Goal: Task Accomplishment & Management: Complete application form

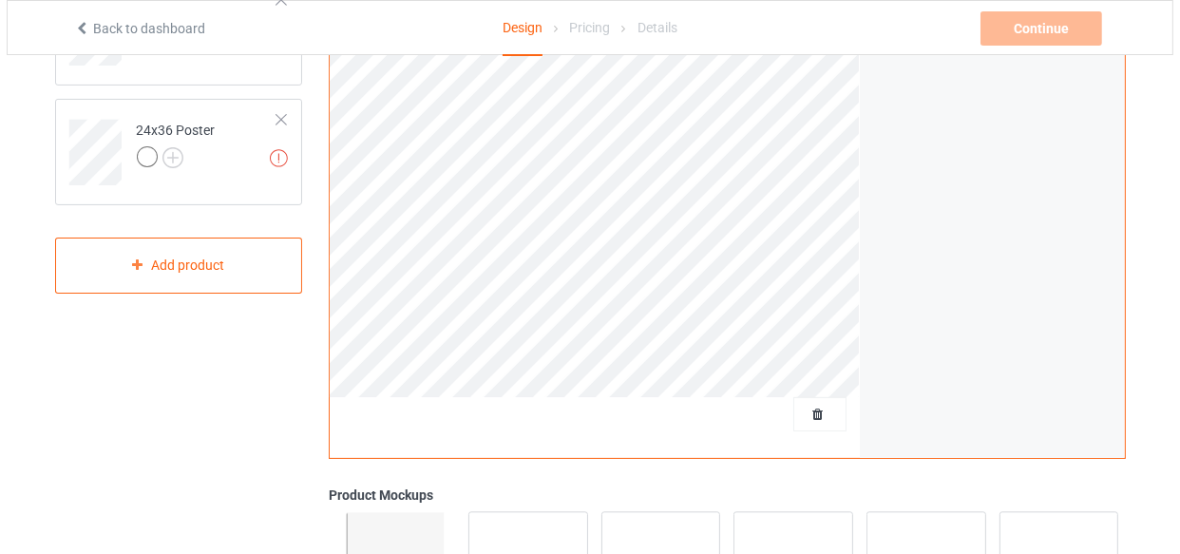
scroll to position [518, 0]
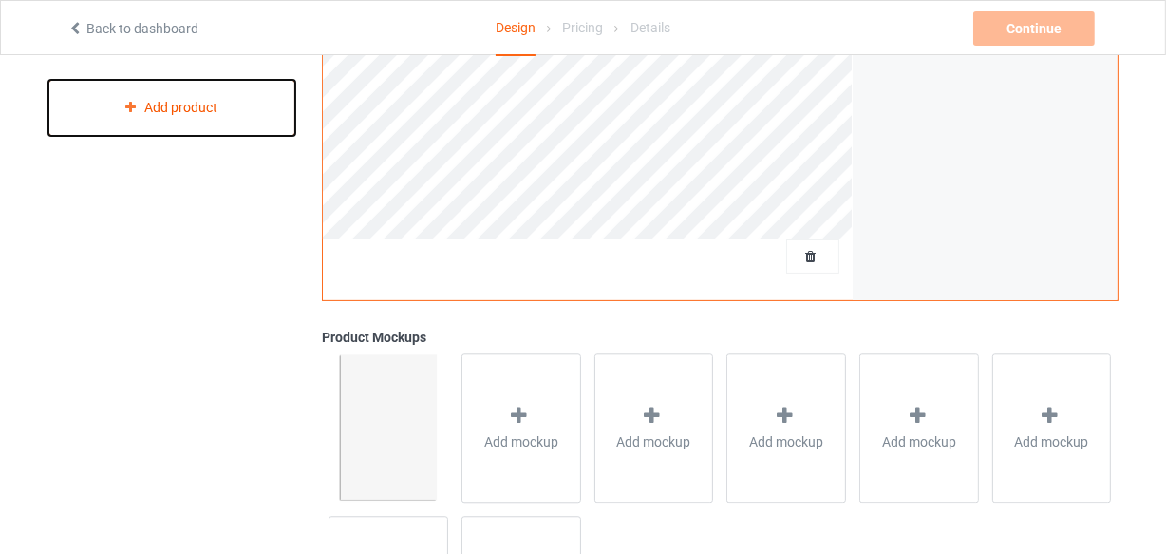
click at [153, 117] on div "Add product" at bounding box center [172, 108] width 248 height 56
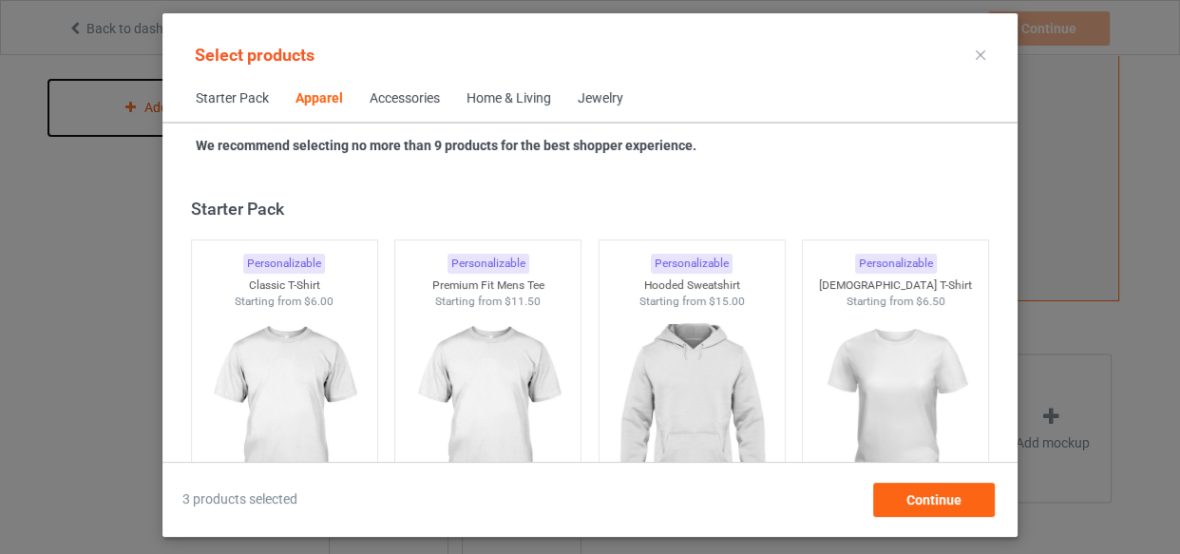
scroll to position [708, 0]
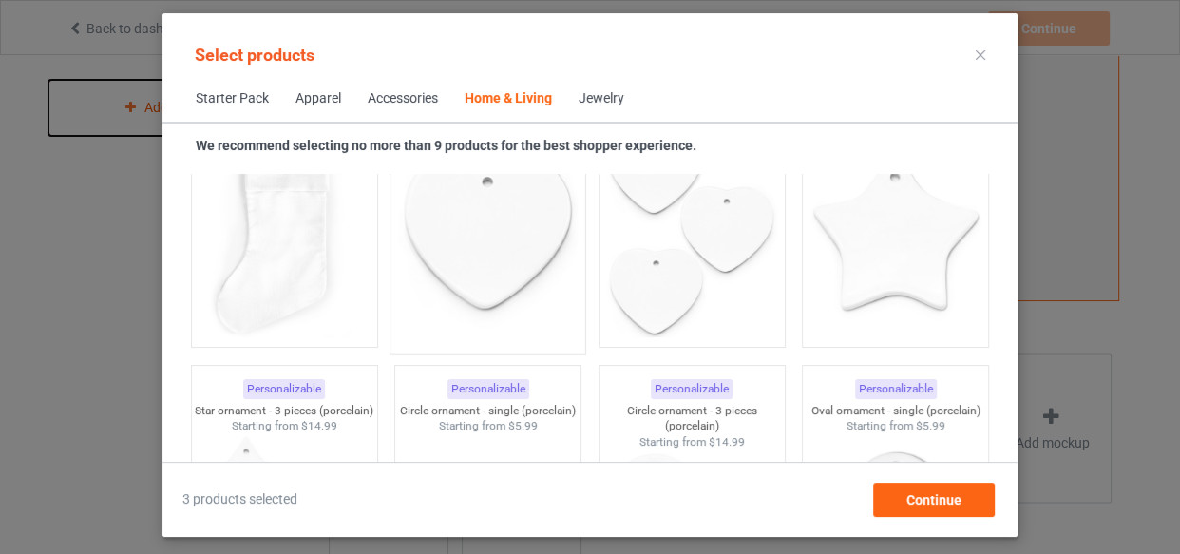
scroll to position [12970, 0]
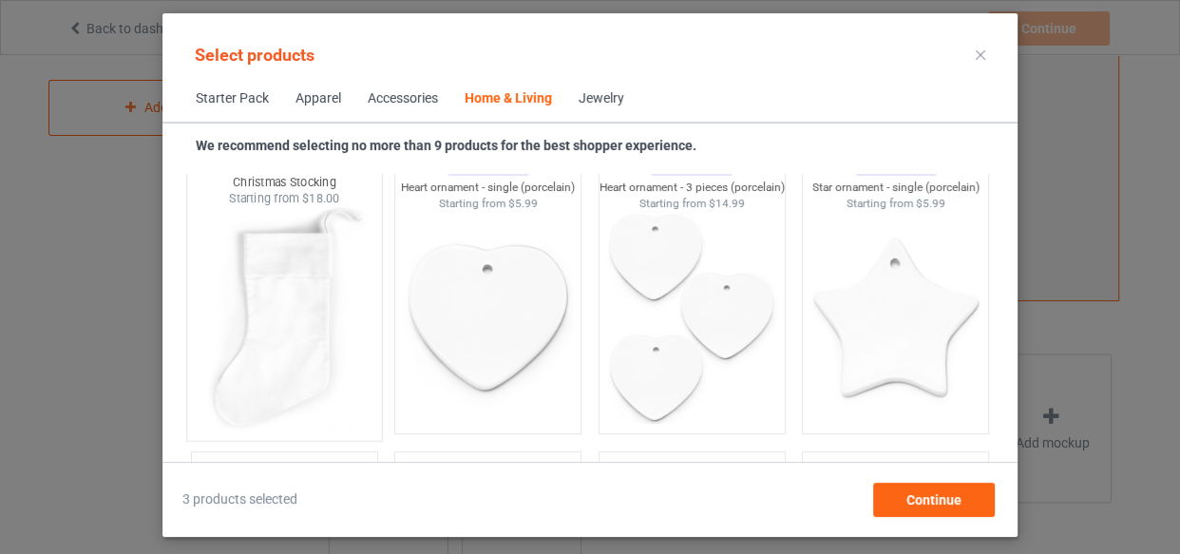
click at [284, 302] on img at bounding box center [284, 318] width 179 height 223
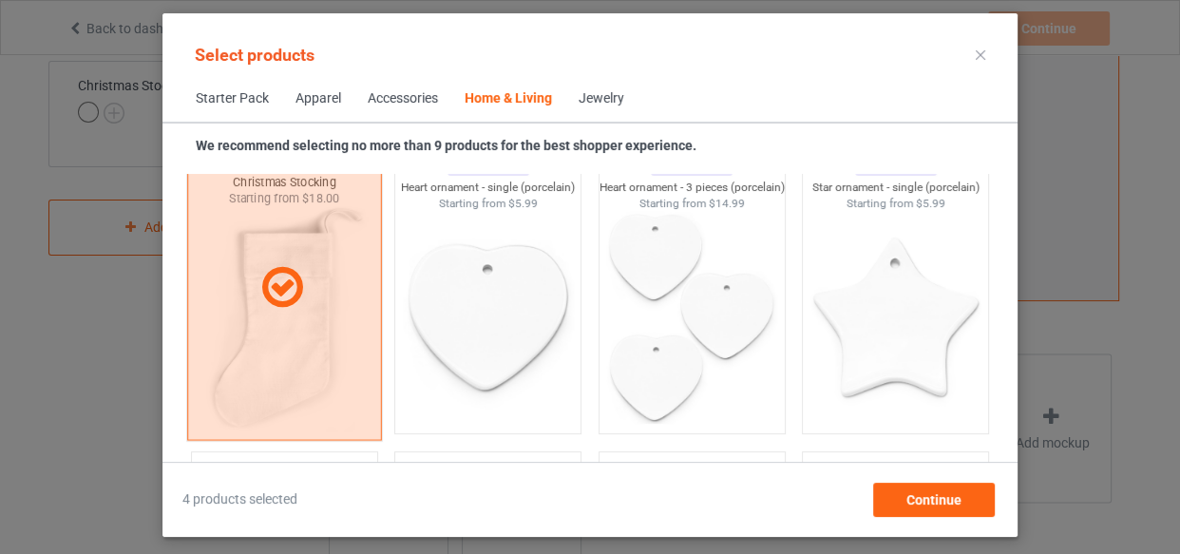
click at [304, 308] on icon at bounding box center [283, 287] width 56 height 47
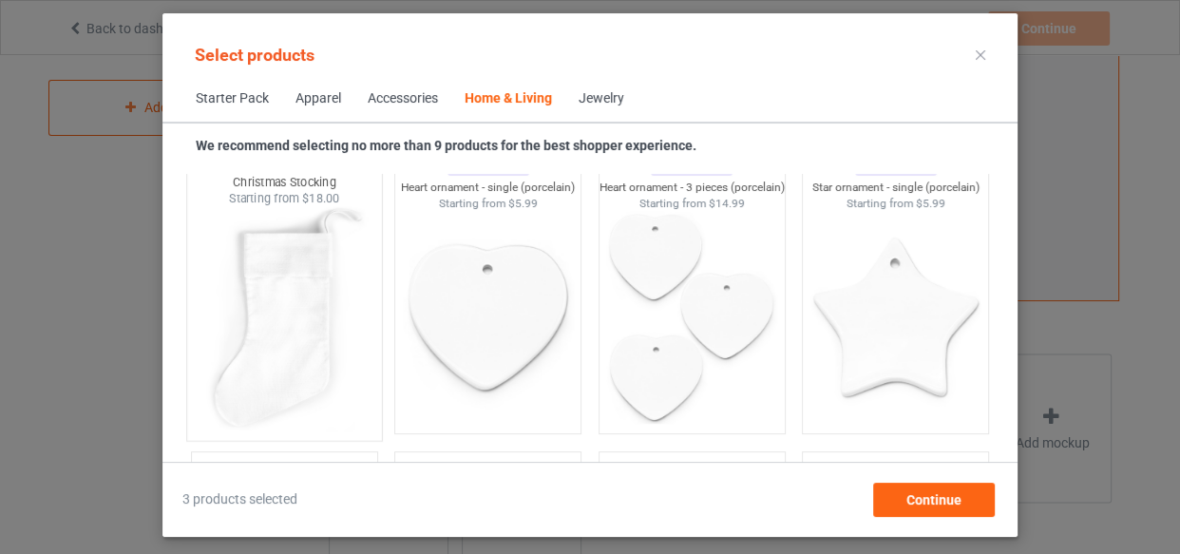
click at [277, 298] on img at bounding box center [284, 318] width 179 height 223
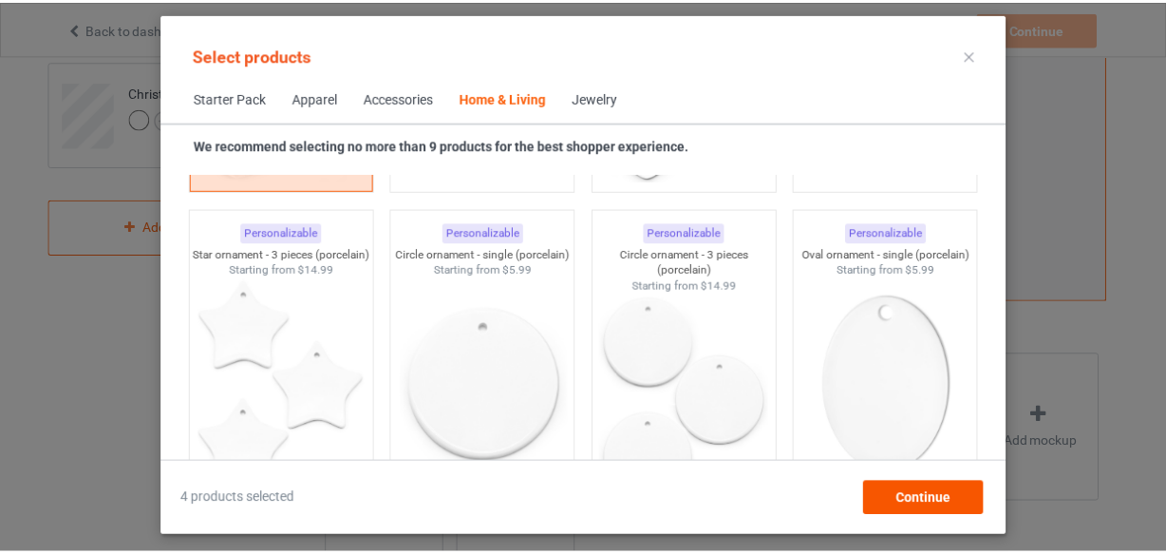
scroll to position [13215, 0]
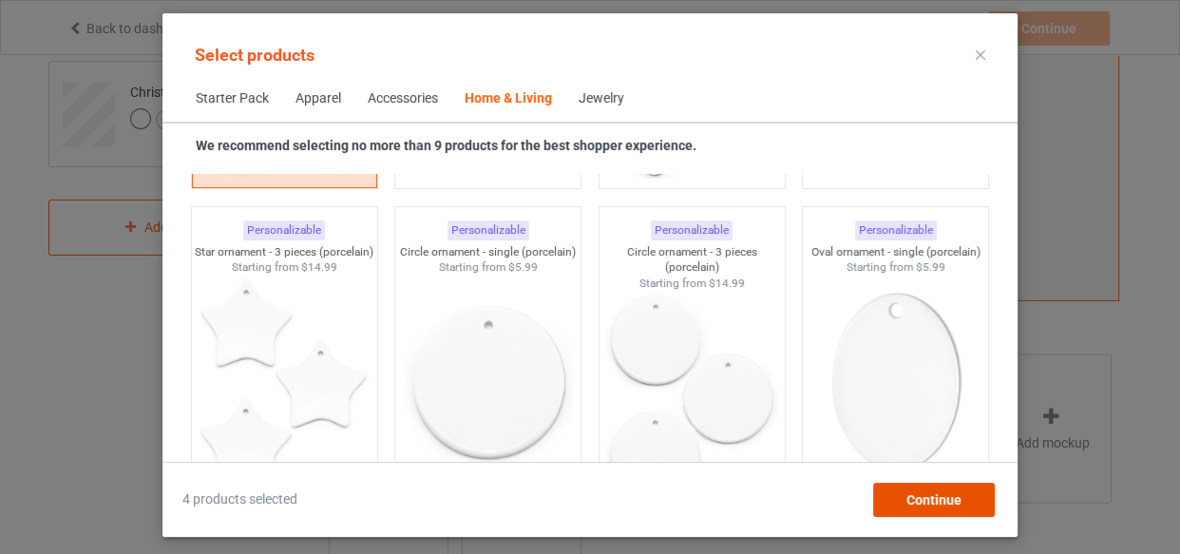
click at [935, 502] on span "Continue" at bounding box center [933, 499] width 55 height 15
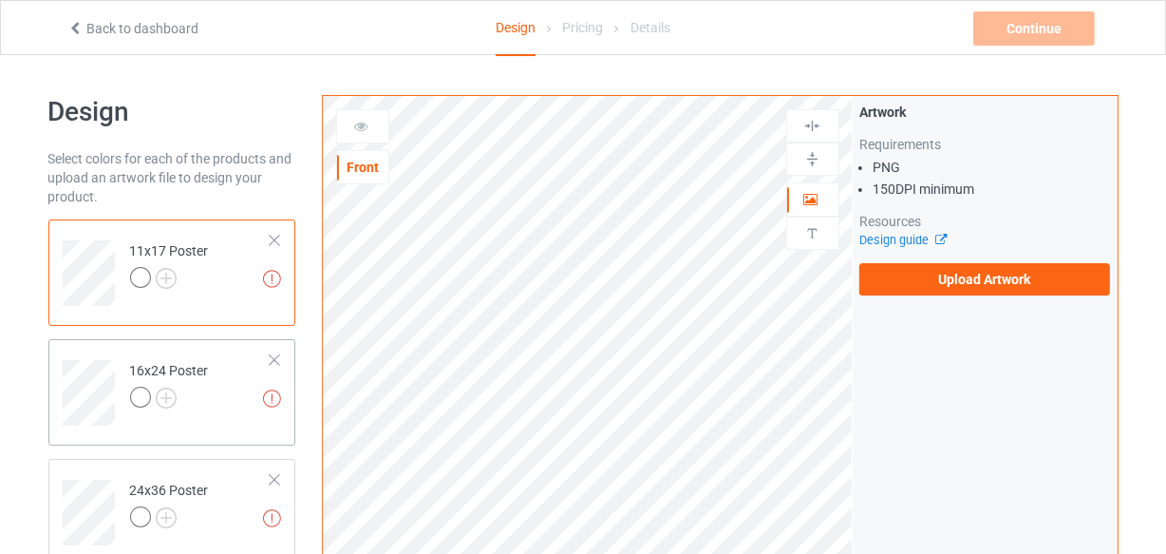
click at [268, 237] on div at bounding box center [274, 240] width 13 height 13
click at [275, 239] on div at bounding box center [274, 240] width 13 height 13
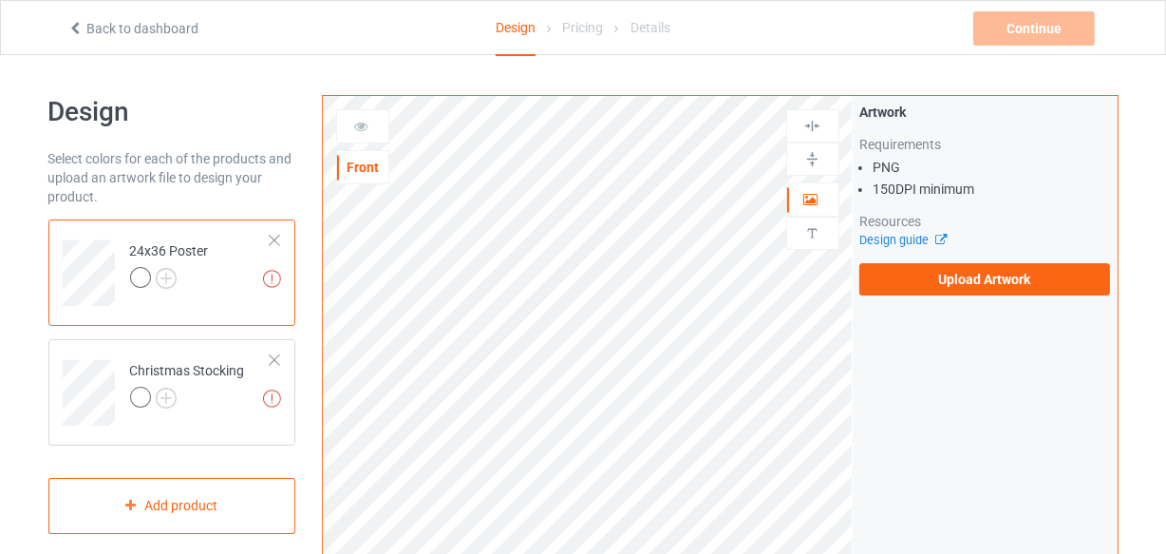
click at [275, 238] on div at bounding box center [274, 240] width 13 height 13
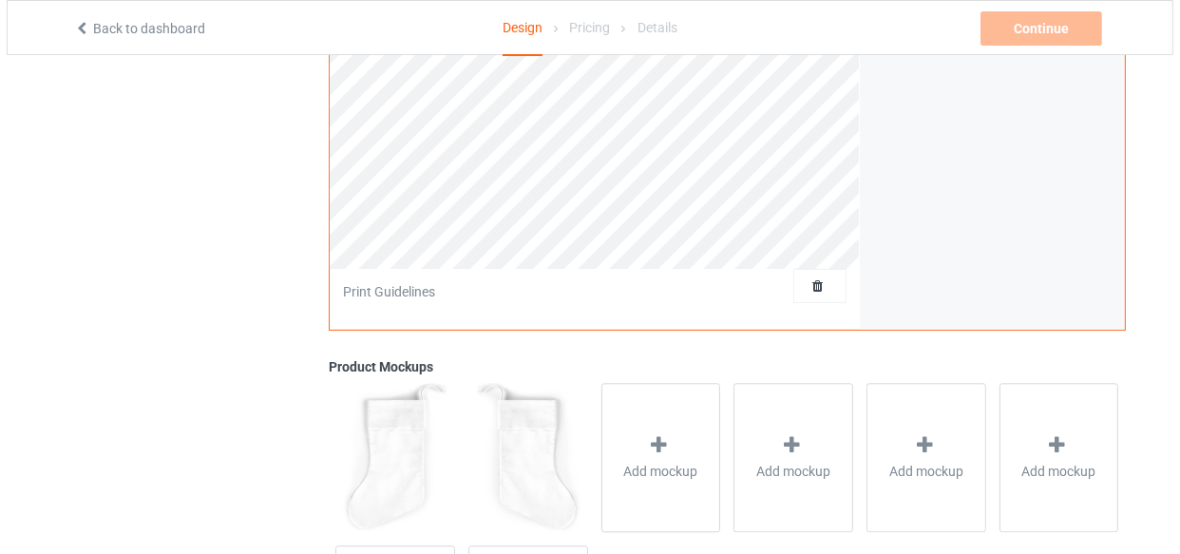
scroll to position [604, 0]
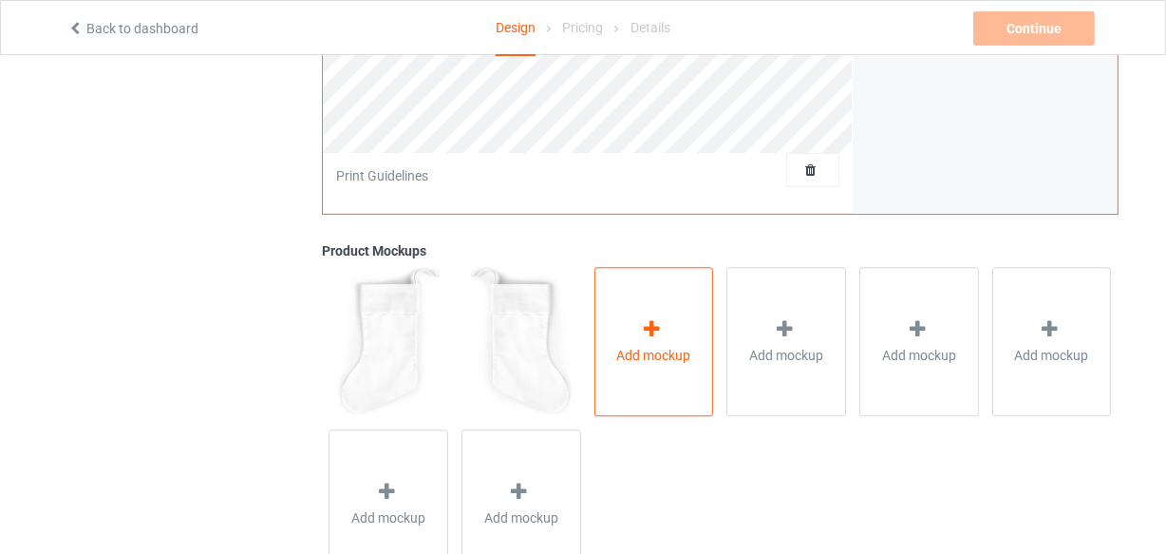
click at [657, 360] on span "Add mockup" at bounding box center [654, 355] width 74 height 19
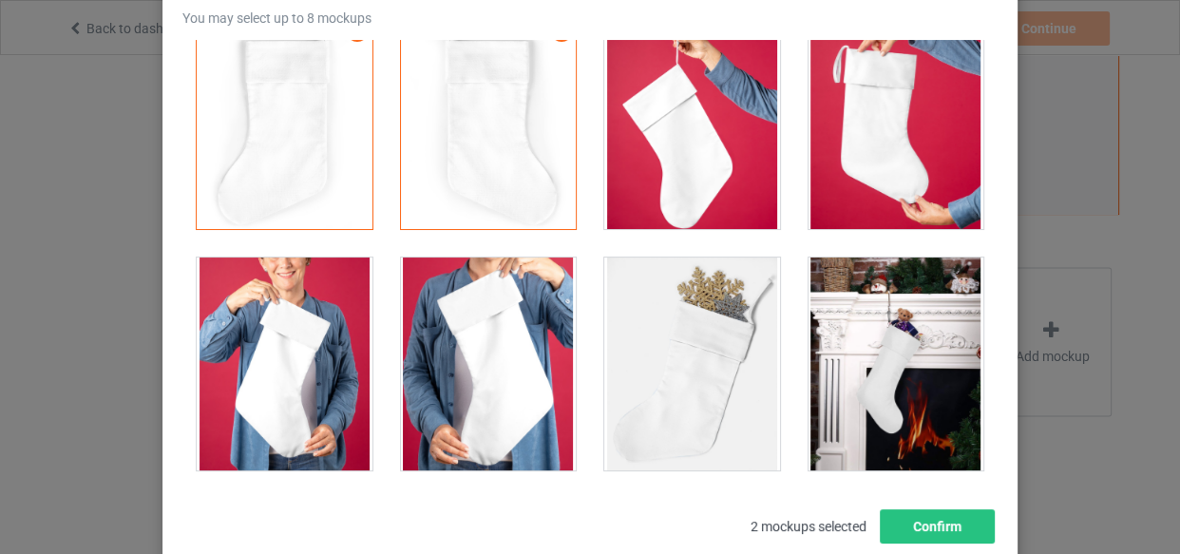
scroll to position [273, 0]
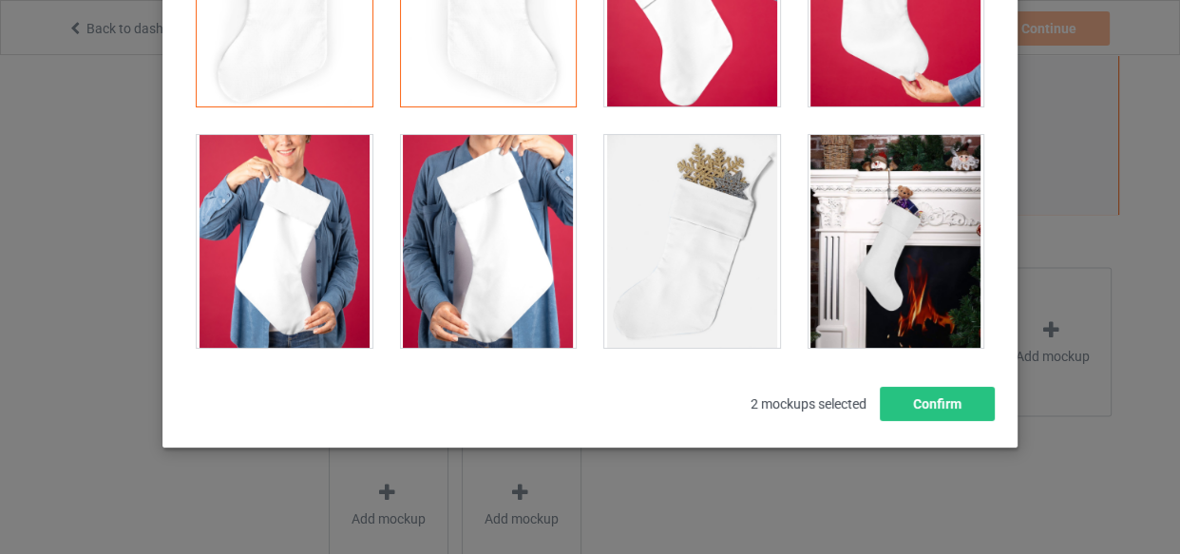
click at [857, 247] on div at bounding box center [896, 241] width 176 height 213
click at [873, 235] on div at bounding box center [896, 241] width 176 height 213
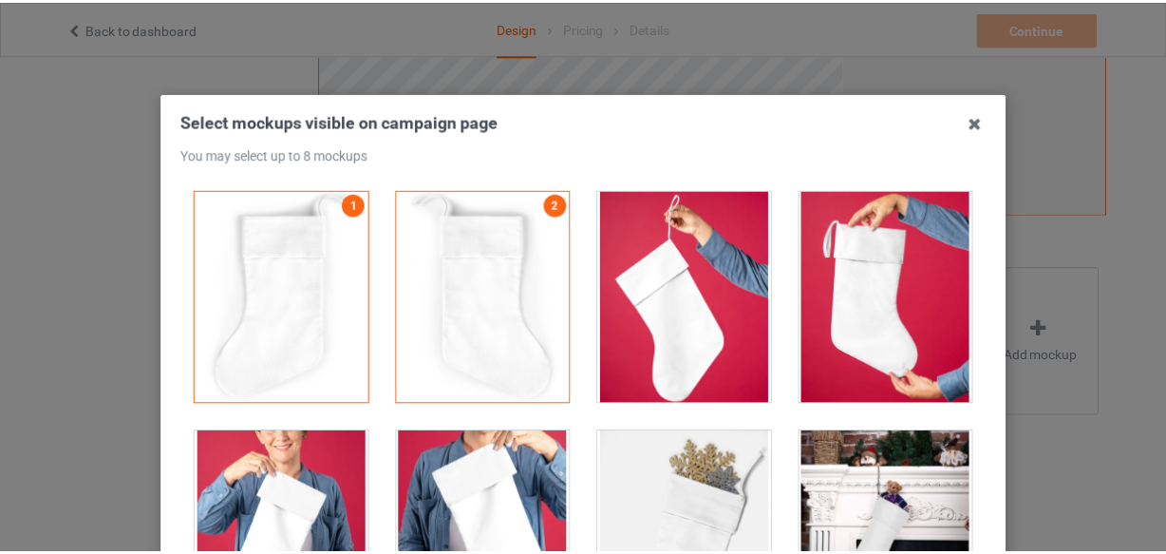
scroll to position [0, 0]
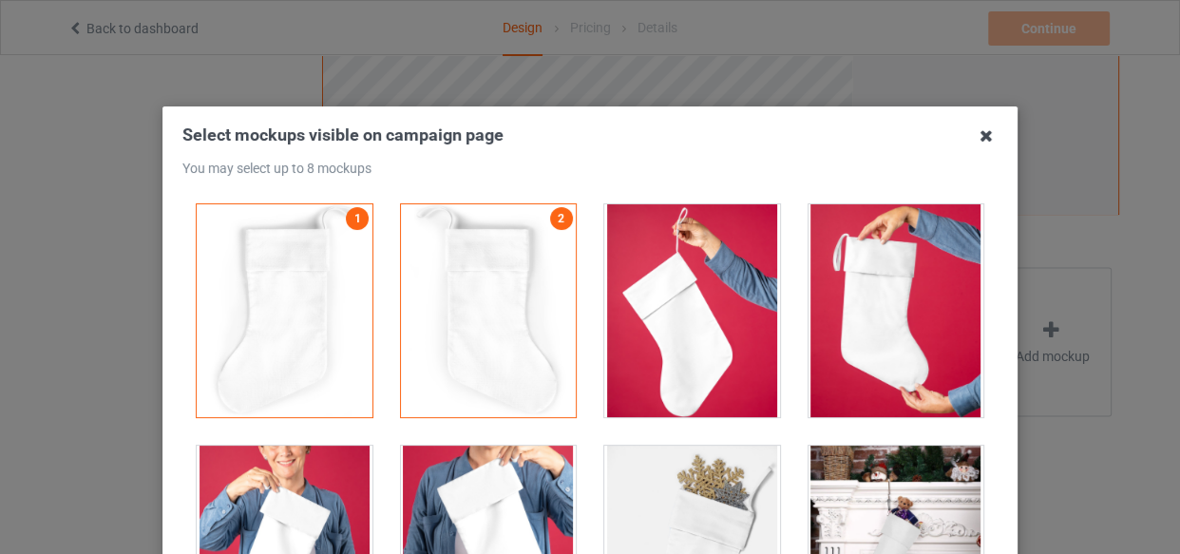
click at [976, 140] on icon at bounding box center [986, 136] width 30 height 30
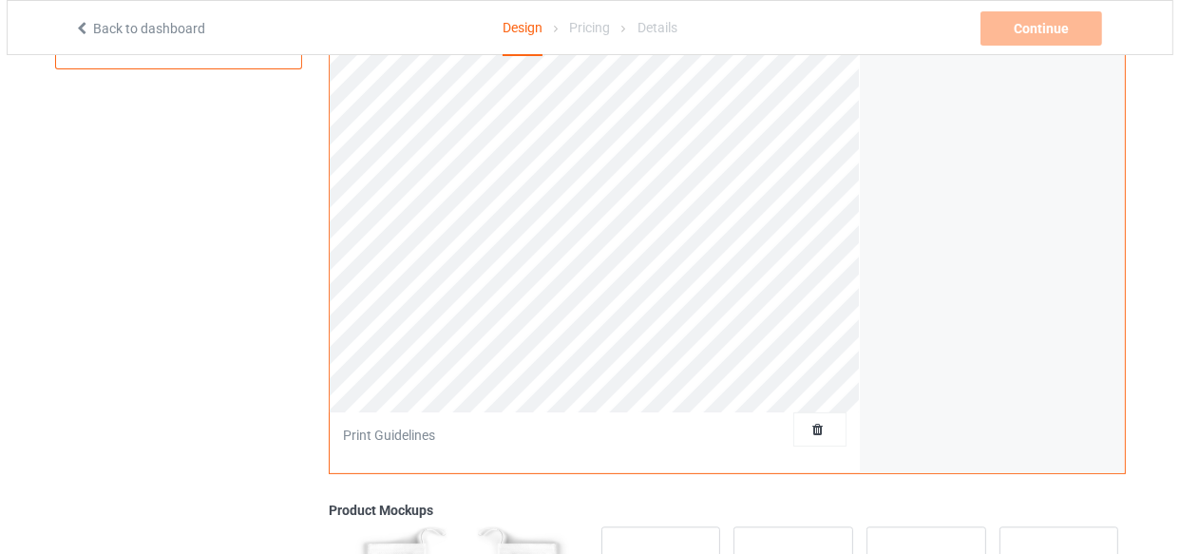
scroll to position [674, 0]
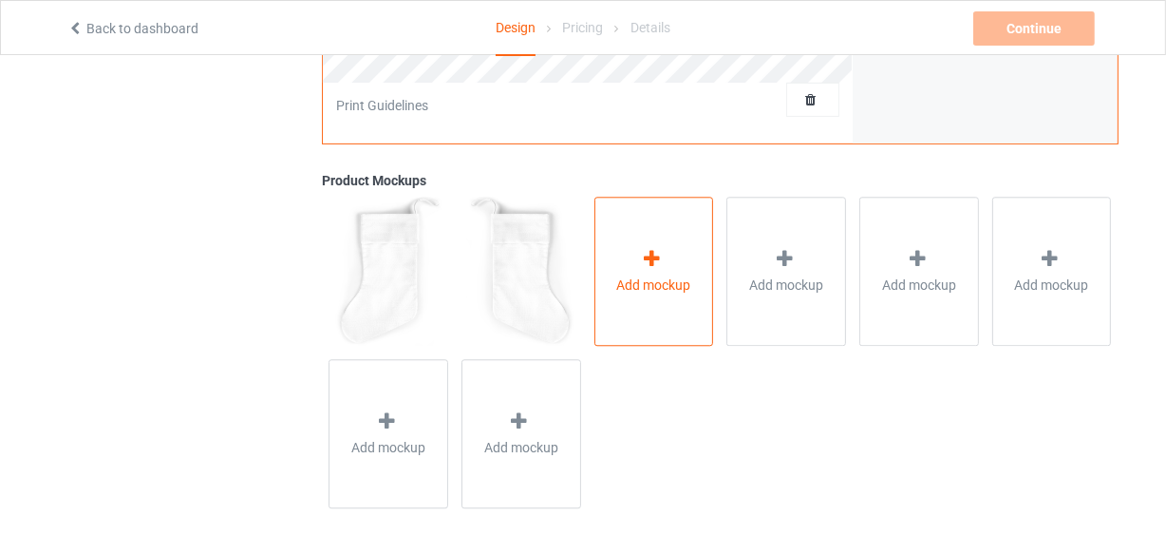
click at [614, 263] on div "Add mockup" at bounding box center [655, 271] width 120 height 149
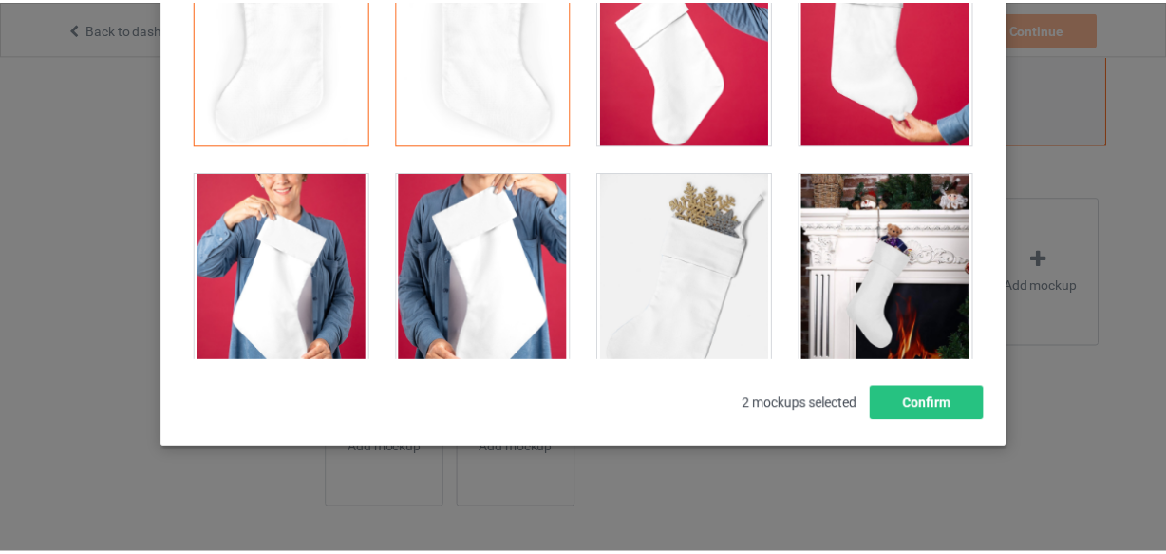
scroll to position [0, 0]
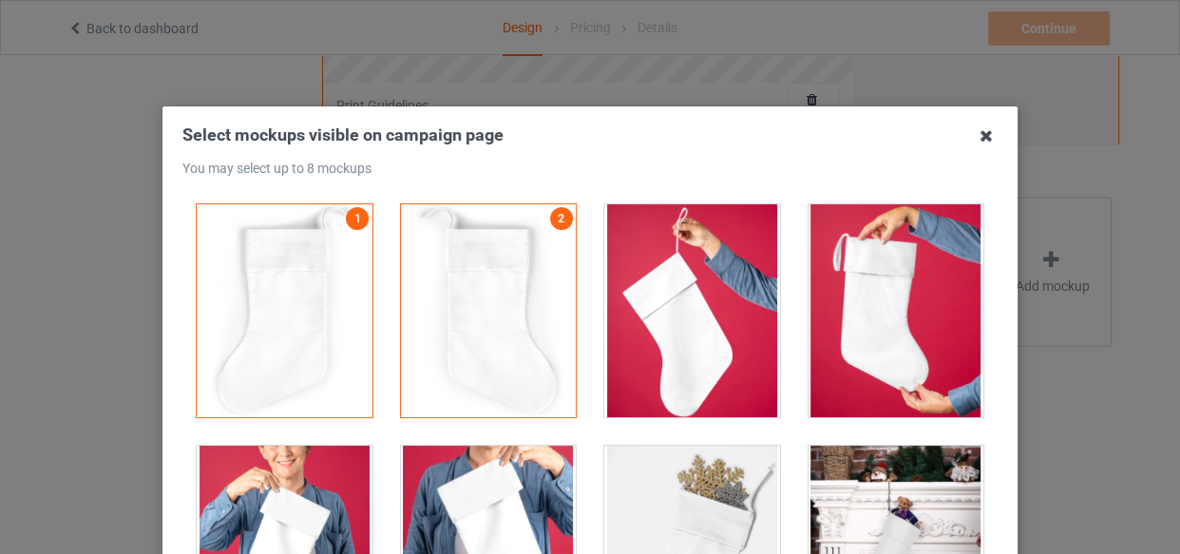
click at [981, 141] on icon at bounding box center [986, 136] width 30 height 30
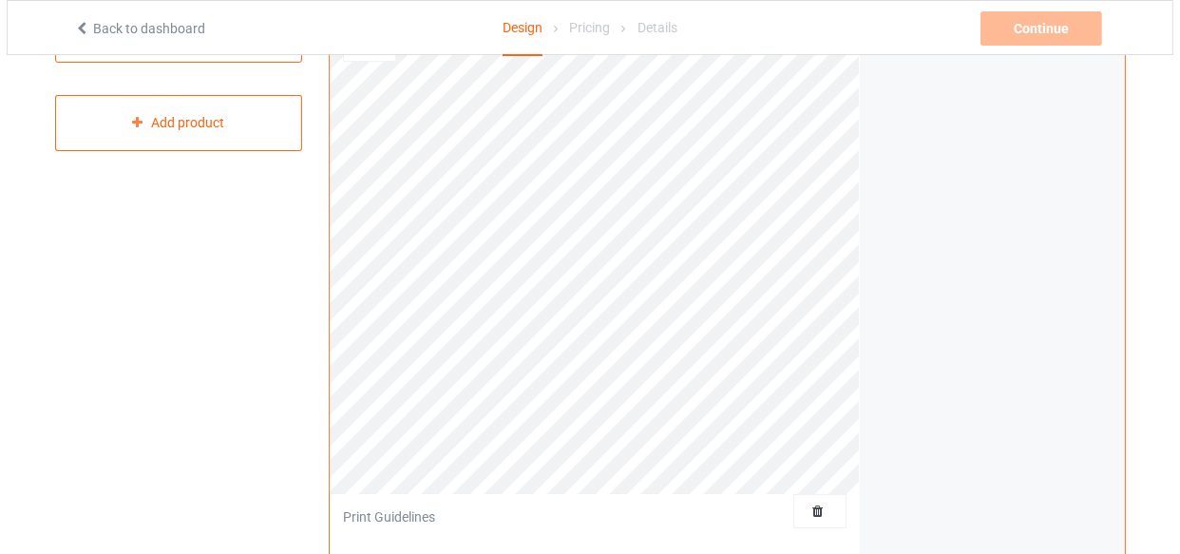
scroll to position [70, 0]
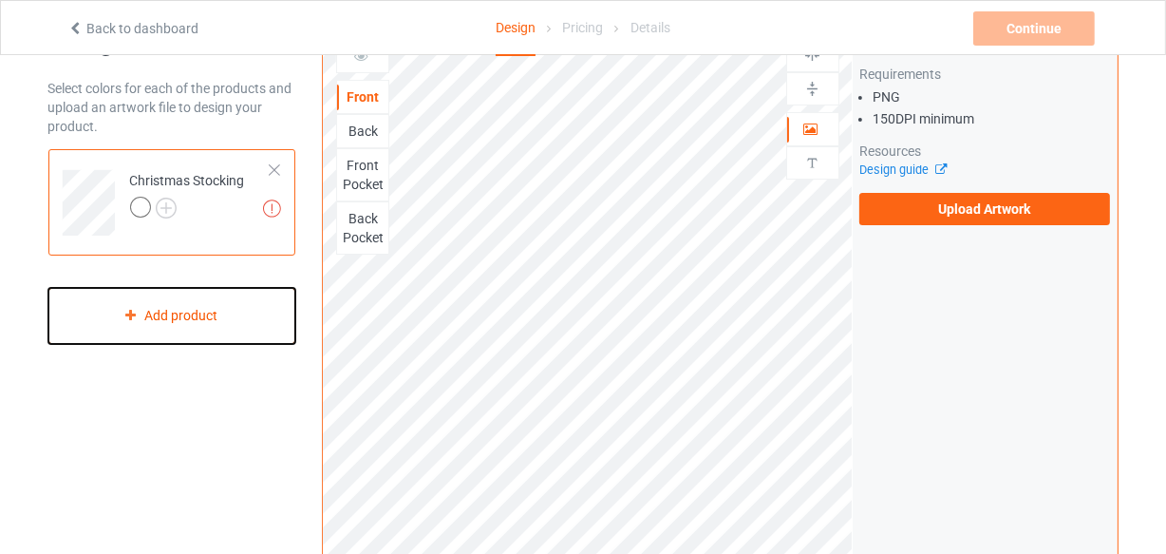
click at [159, 316] on div "Add product" at bounding box center [172, 316] width 248 height 56
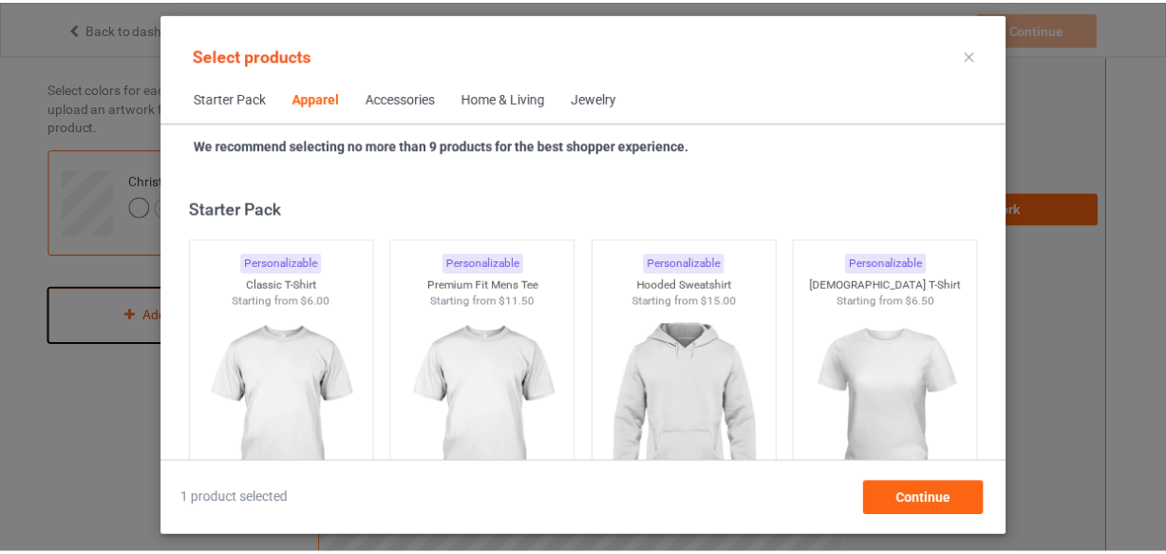
scroll to position [708, 0]
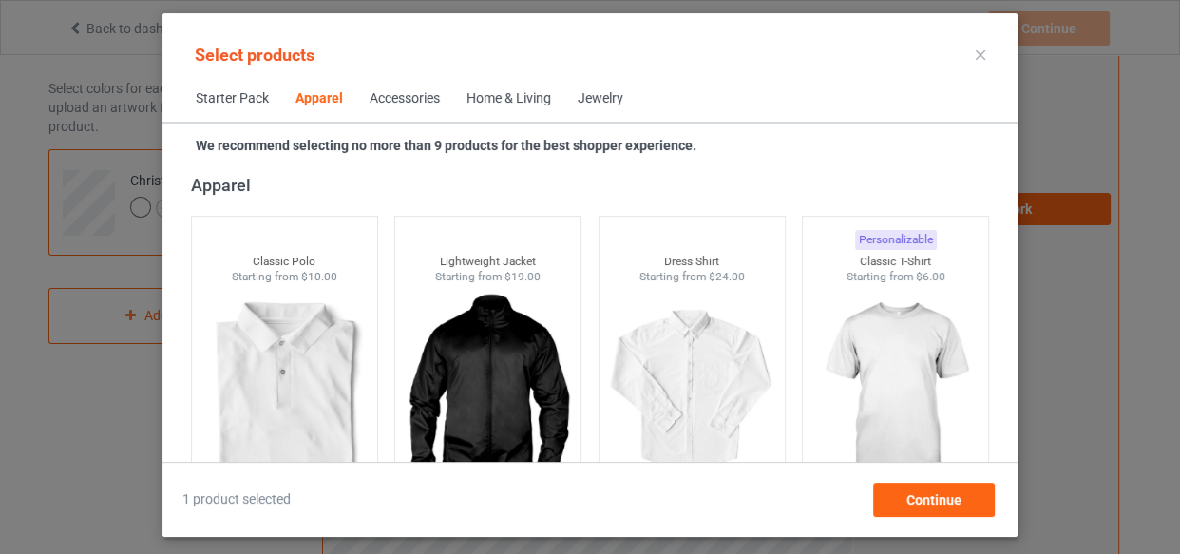
click at [977, 57] on icon at bounding box center [980, 54] width 9 height 9
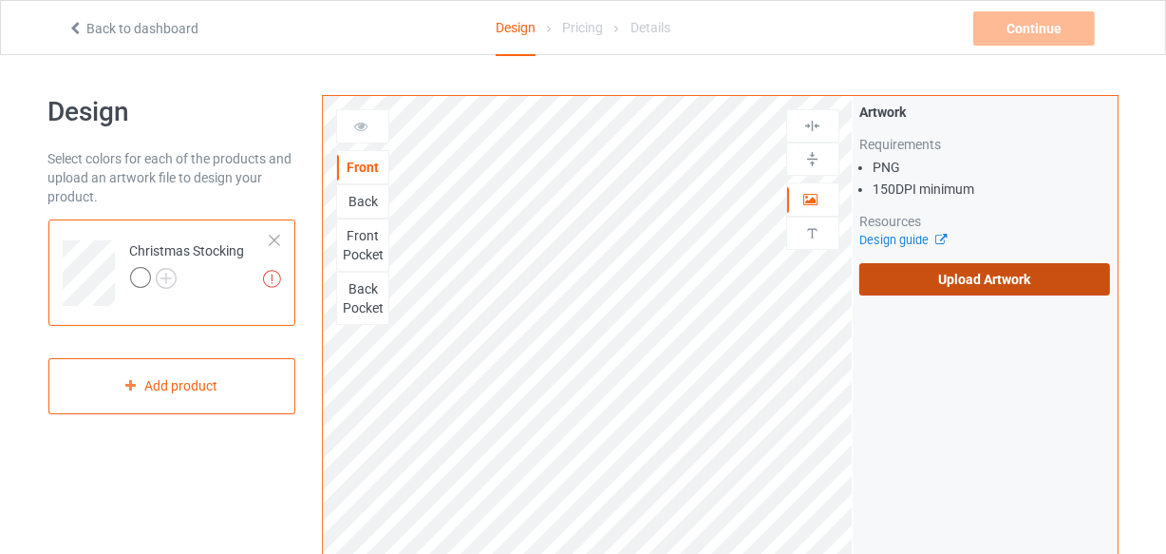
click at [968, 275] on label "Upload Artwork" at bounding box center [986, 279] width 252 height 32
click at [0, 0] on input "Upload Artwork" at bounding box center [0, 0] width 0 height 0
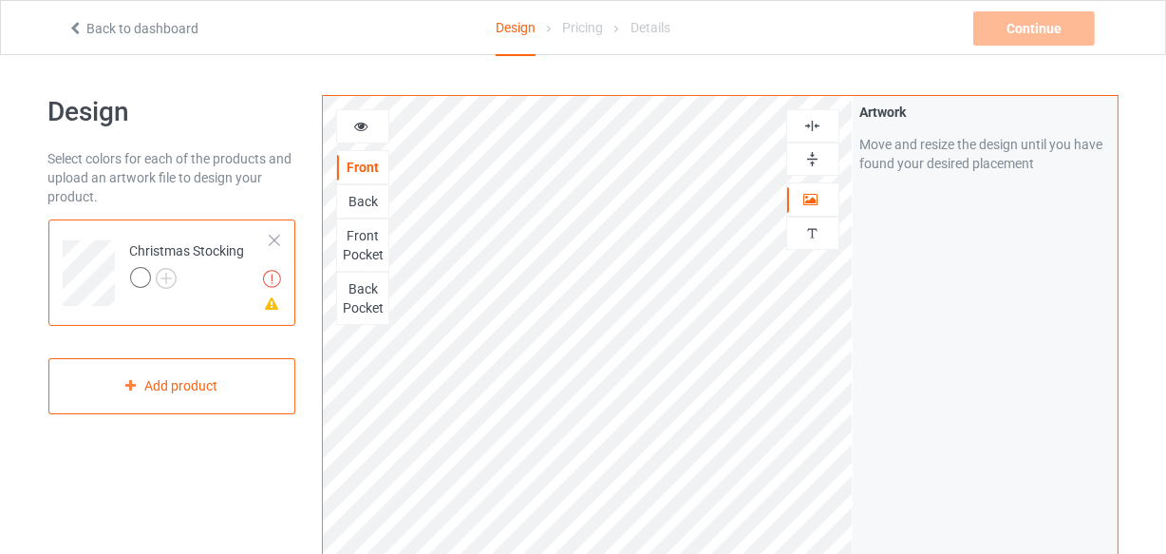
click at [350, 125] on div at bounding box center [362, 126] width 51 height 19
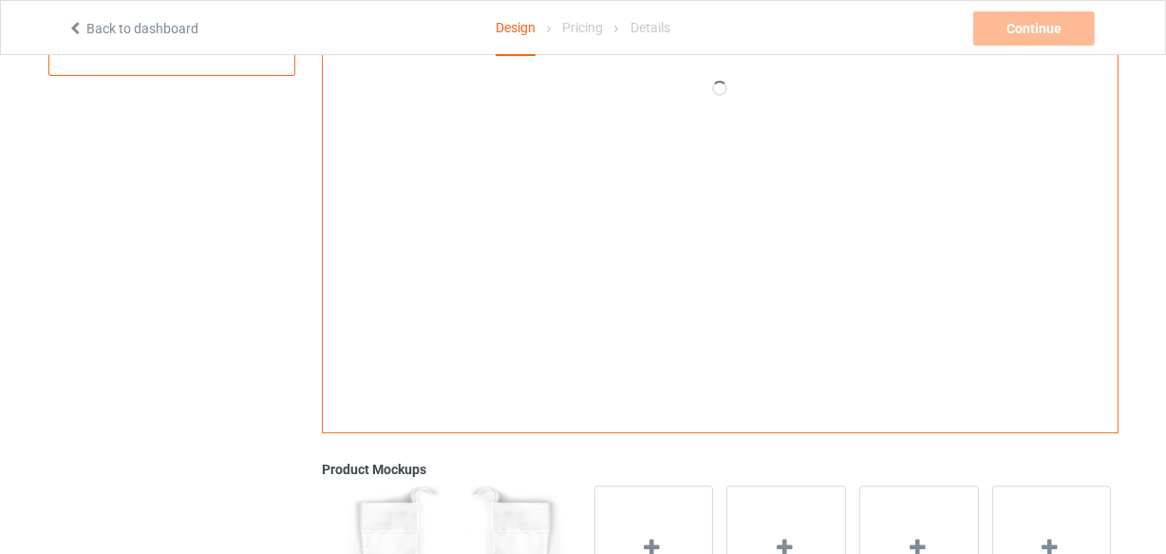
scroll to position [172, 0]
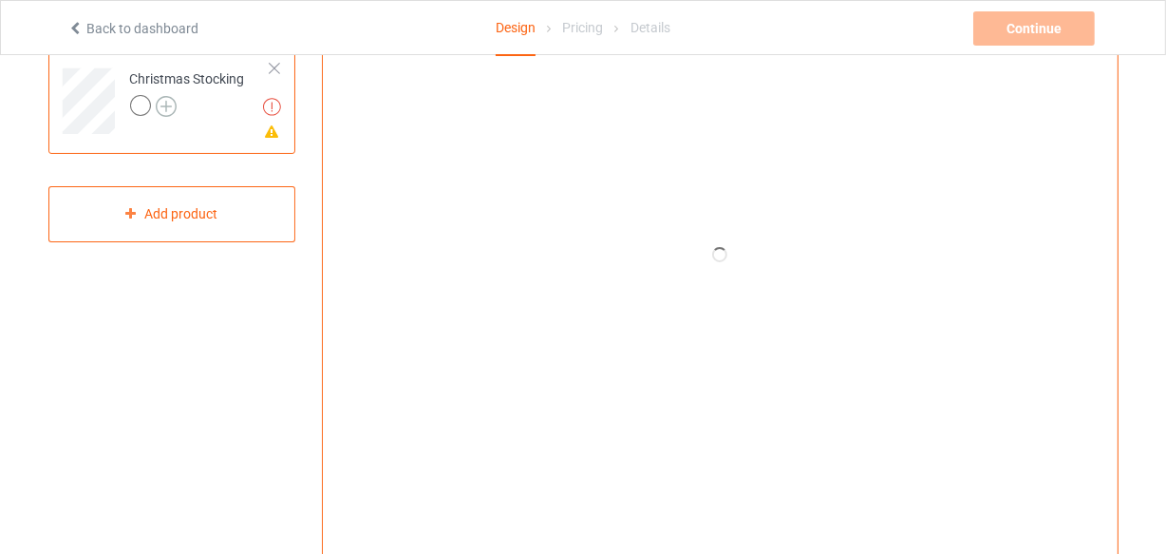
click at [156, 104] on img at bounding box center [166, 106] width 21 height 21
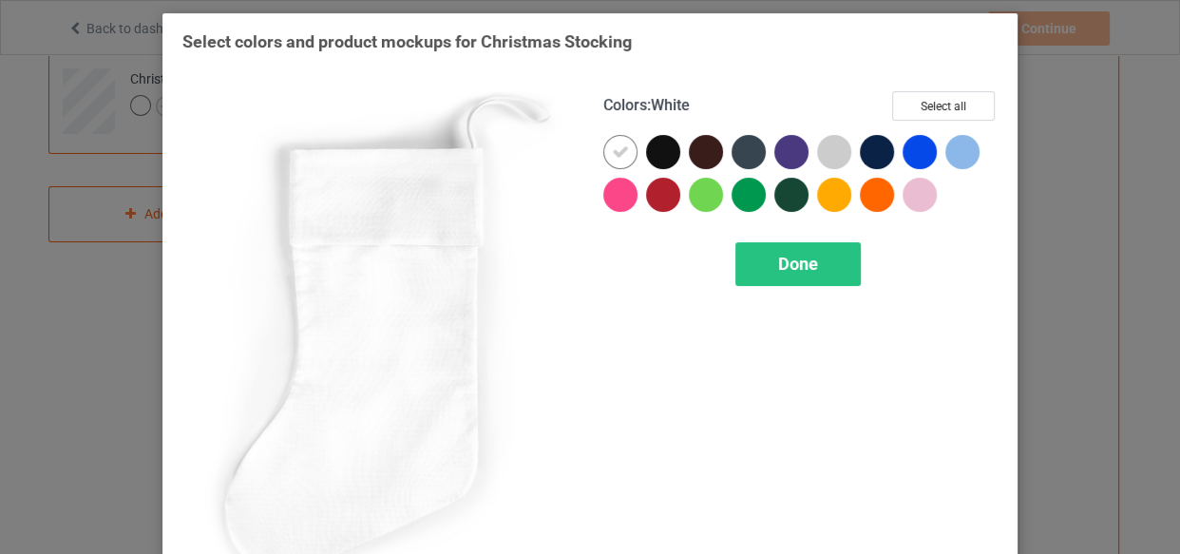
click at [613, 152] on icon at bounding box center [620, 151] width 17 height 17
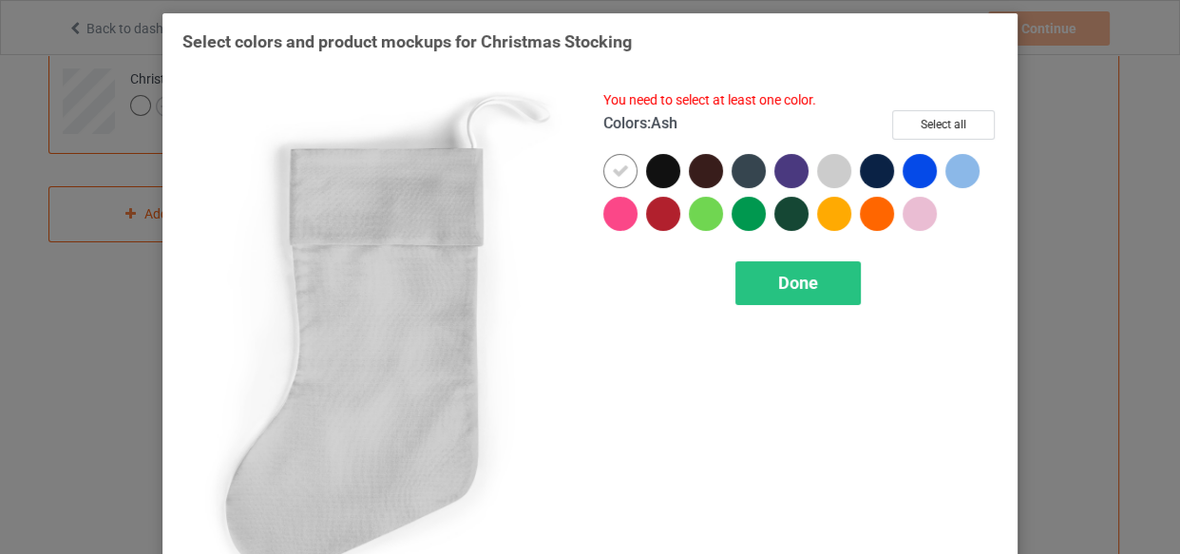
click at [841, 185] on div at bounding box center [838, 175] width 43 height 43
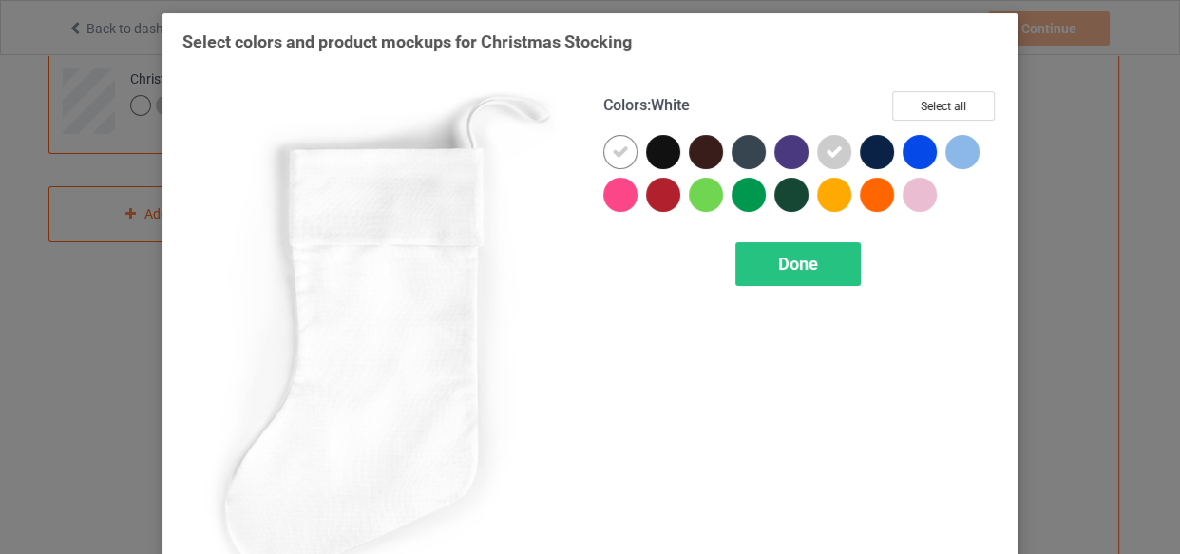
click at [625, 161] on div at bounding box center [620, 152] width 34 height 34
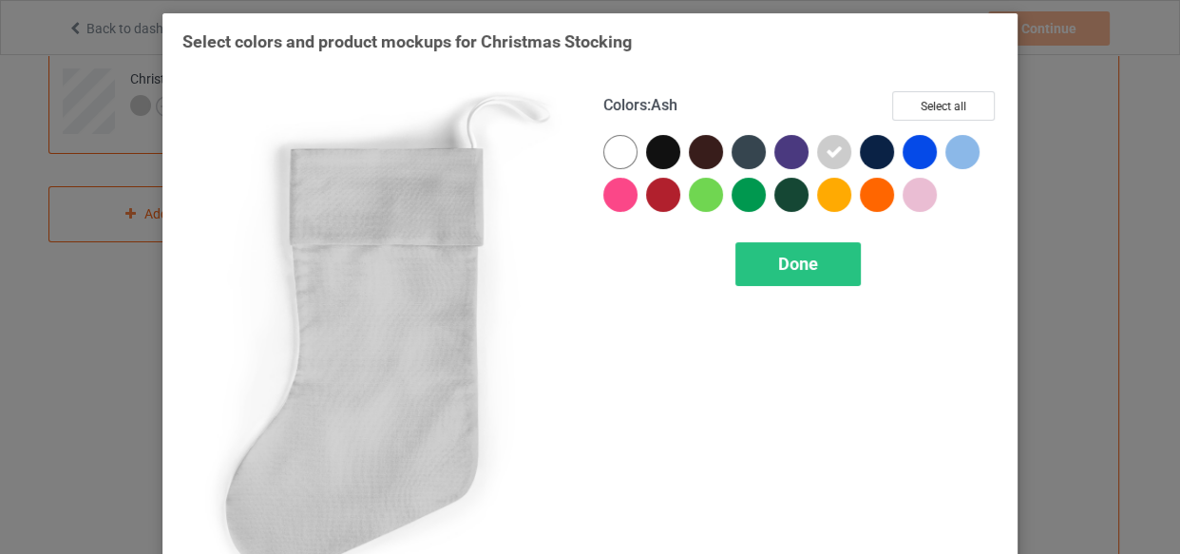
click at [831, 164] on div at bounding box center [834, 152] width 34 height 34
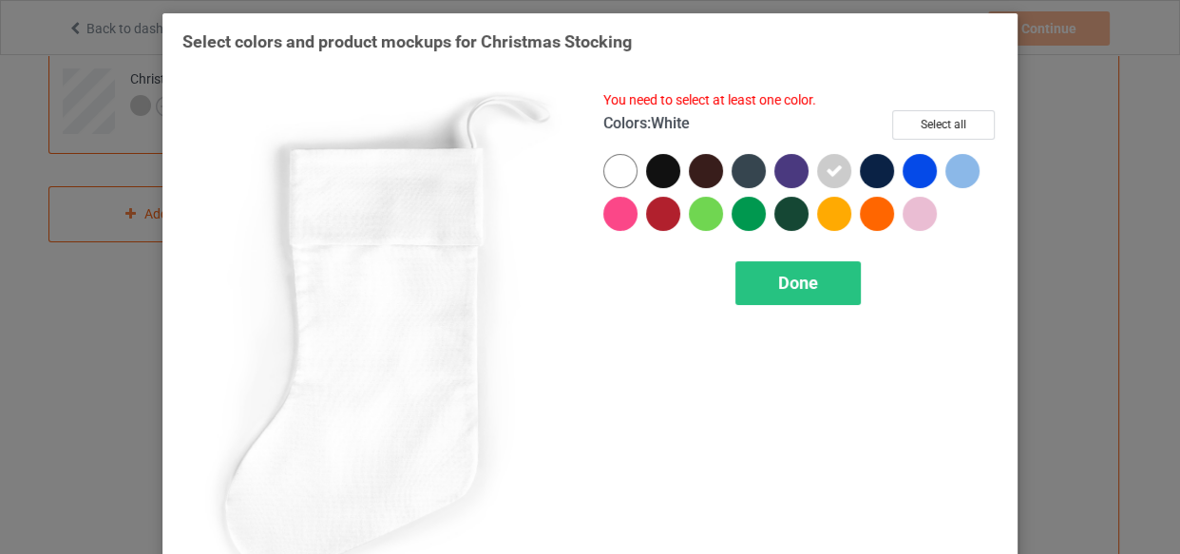
click at [614, 166] on div at bounding box center [620, 171] width 34 height 34
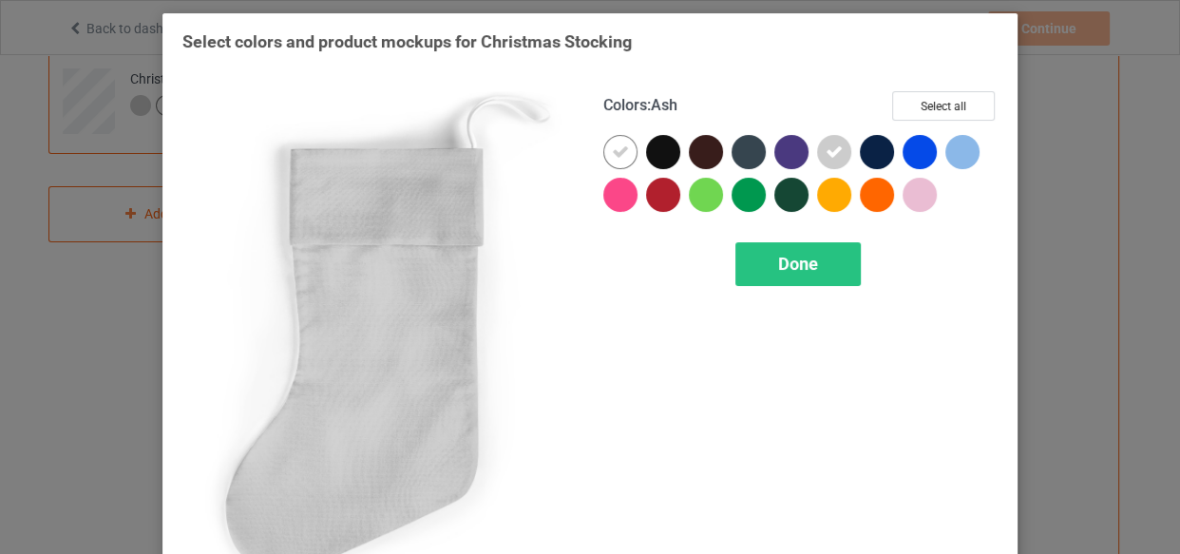
click at [827, 143] on icon at bounding box center [833, 151] width 17 height 17
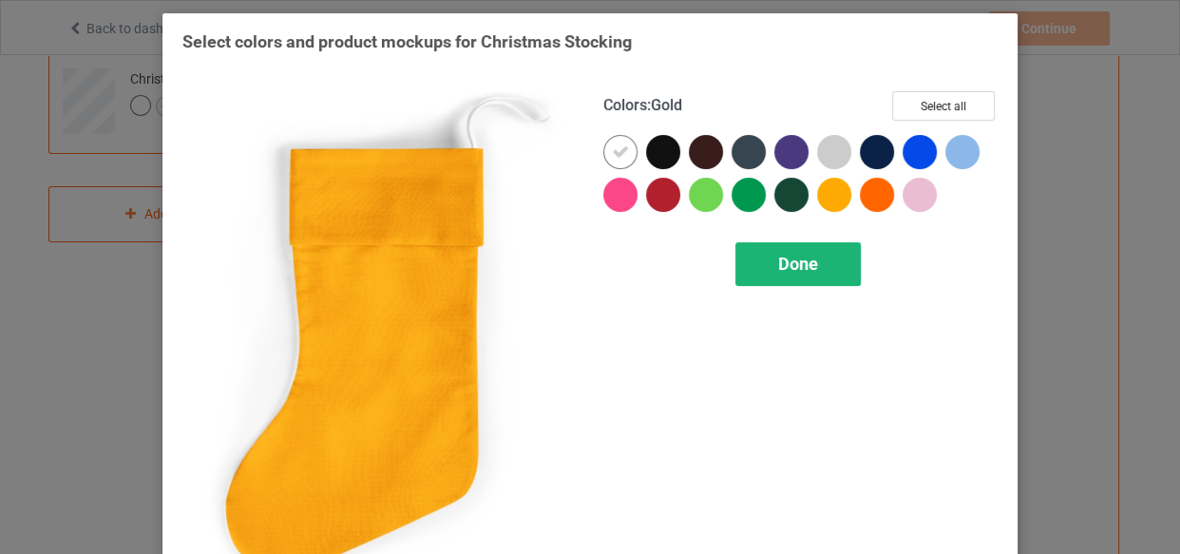
click at [797, 266] on span "Done" at bounding box center [798, 264] width 40 height 20
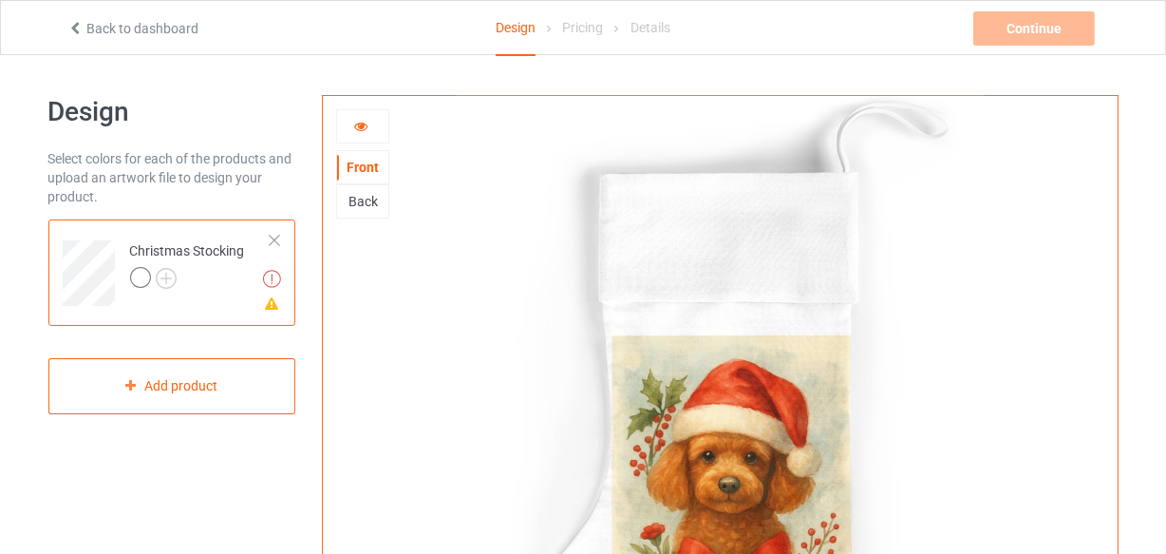
click at [366, 121] on icon at bounding box center [361, 123] width 16 height 13
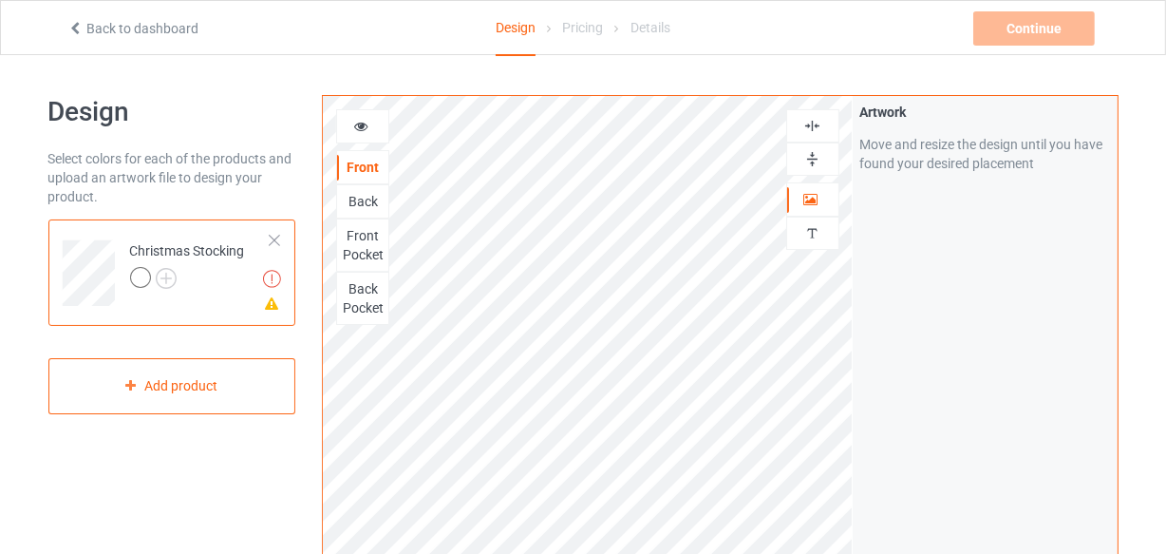
click at [370, 125] on div at bounding box center [362, 126] width 51 height 19
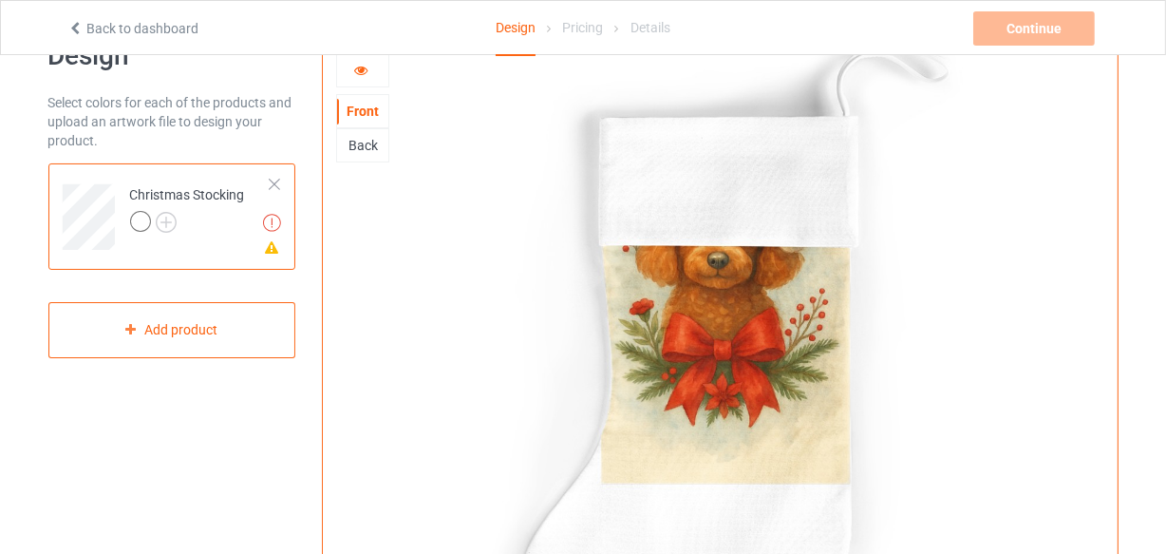
scroll to position [85, 0]
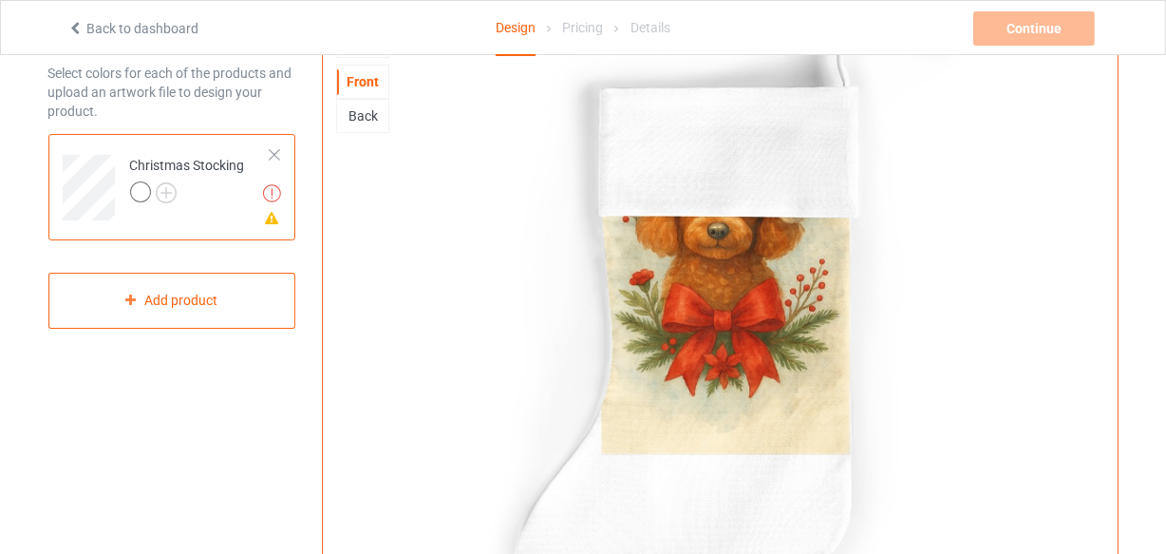
click at [275, 201] on td "Artwork resolution lower than 150 DPI may result in bad print Missing artwork o…" at bounding box center [201, 181] width 162 height 79
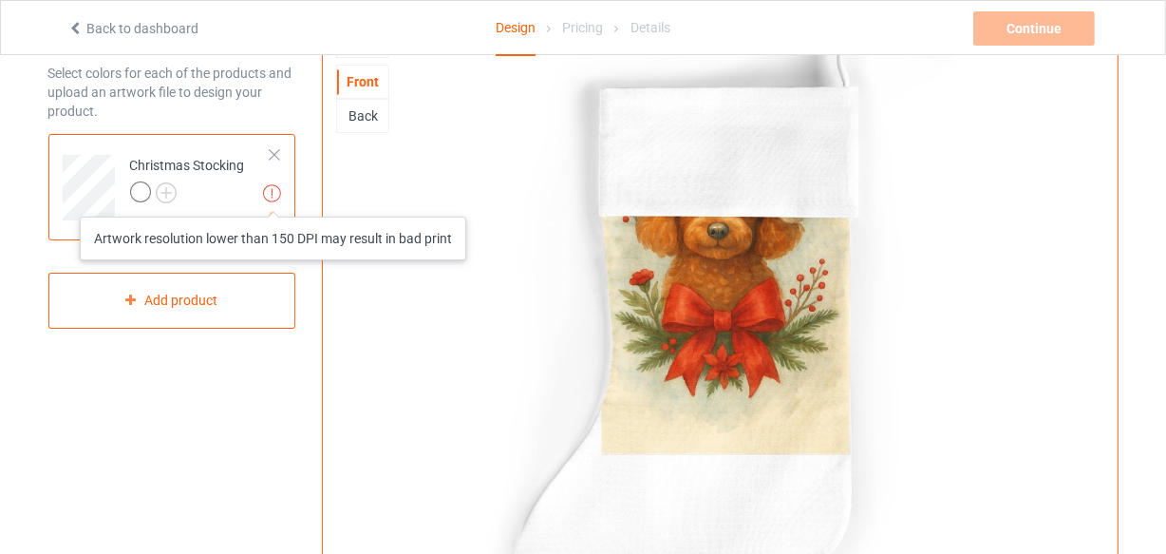
click at [274, 198] on img at bounding box center [272, 193] width 18 height 18
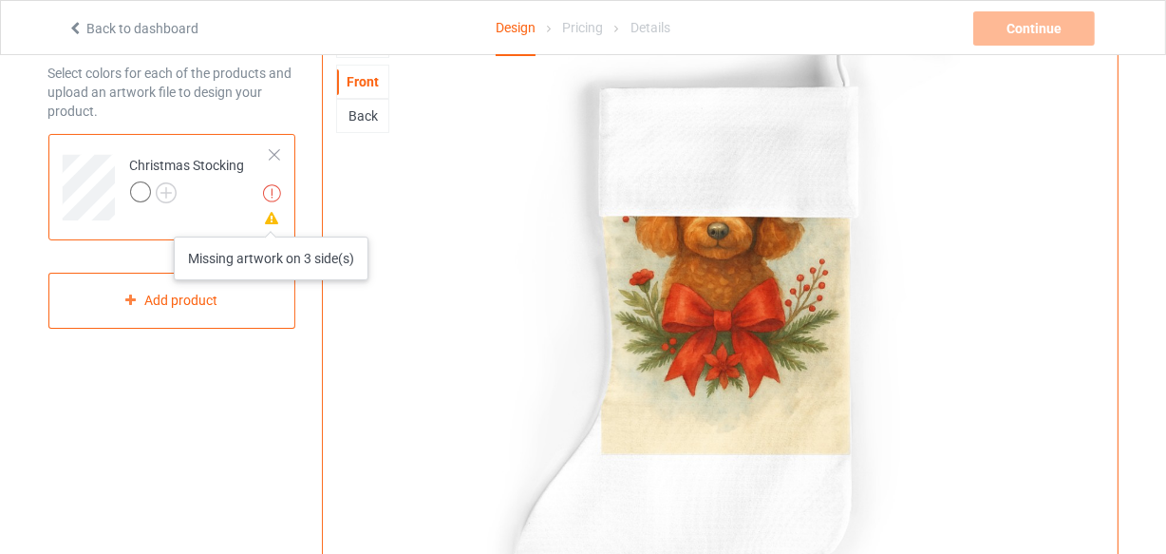
click at [272, 218] on icon at bounding box center [272, 215] width 16 height 13
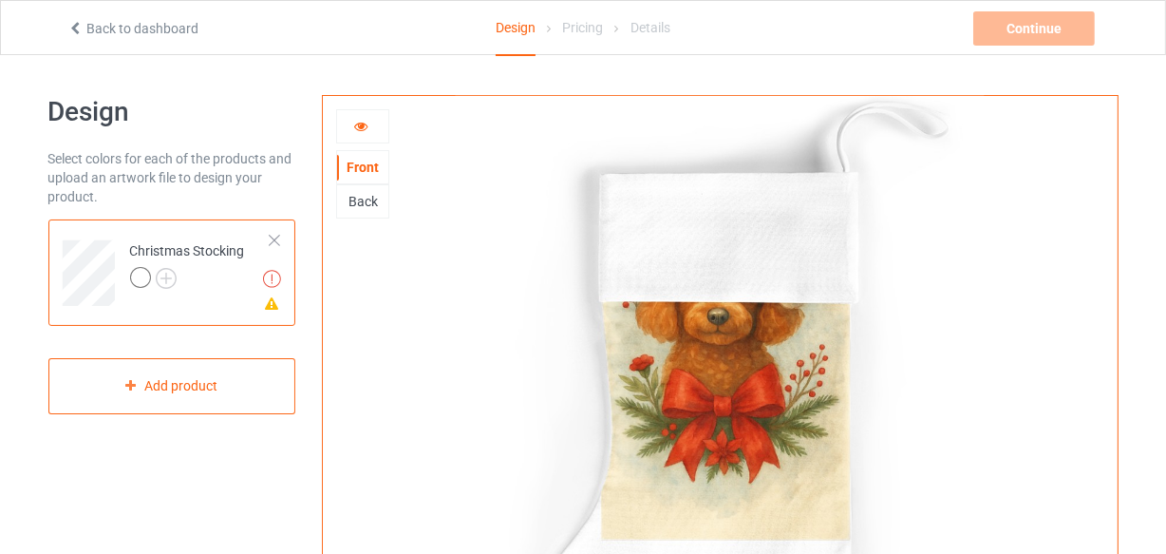
click at [362, 129] on icon at bounding box center [361, 123] width 16 height 13
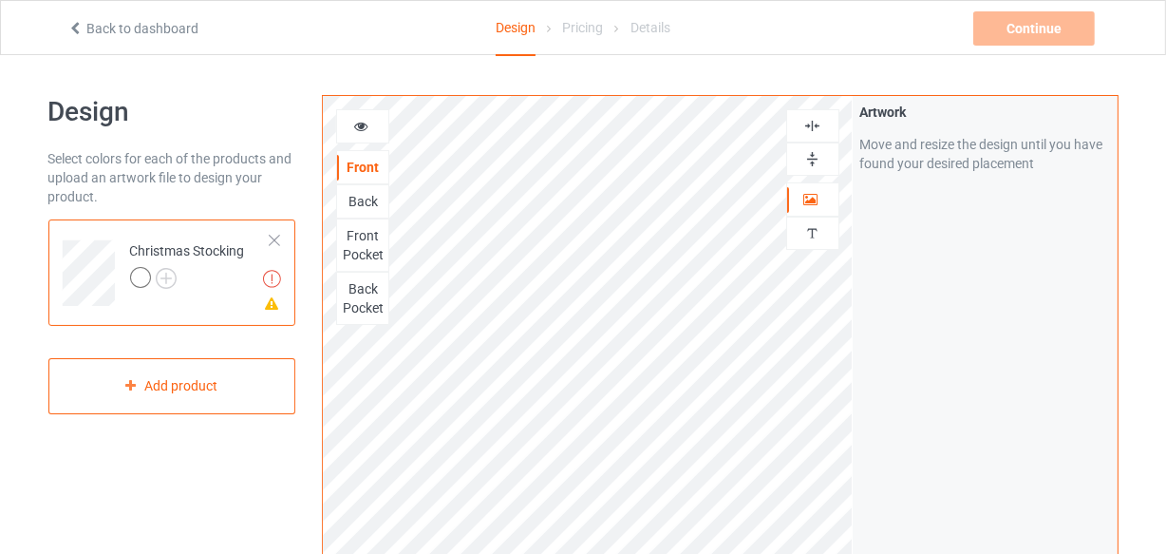
click at [361, 124] on icon at bounding box center [361, 123] width 16 height 13
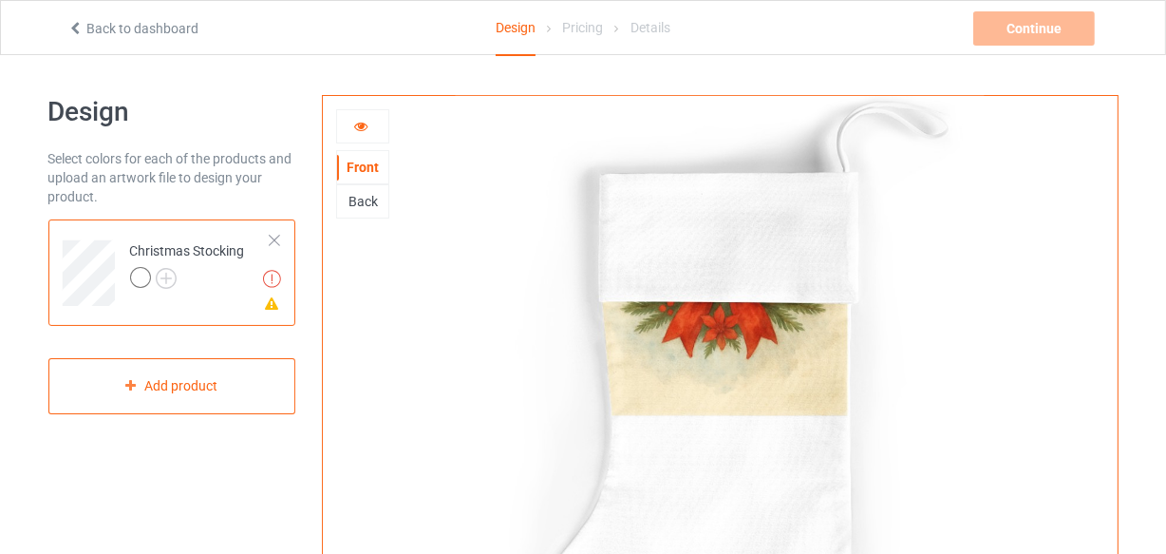
click at [353, 203] on div "Back" at bounding box center [362, 201] width 51 height 19
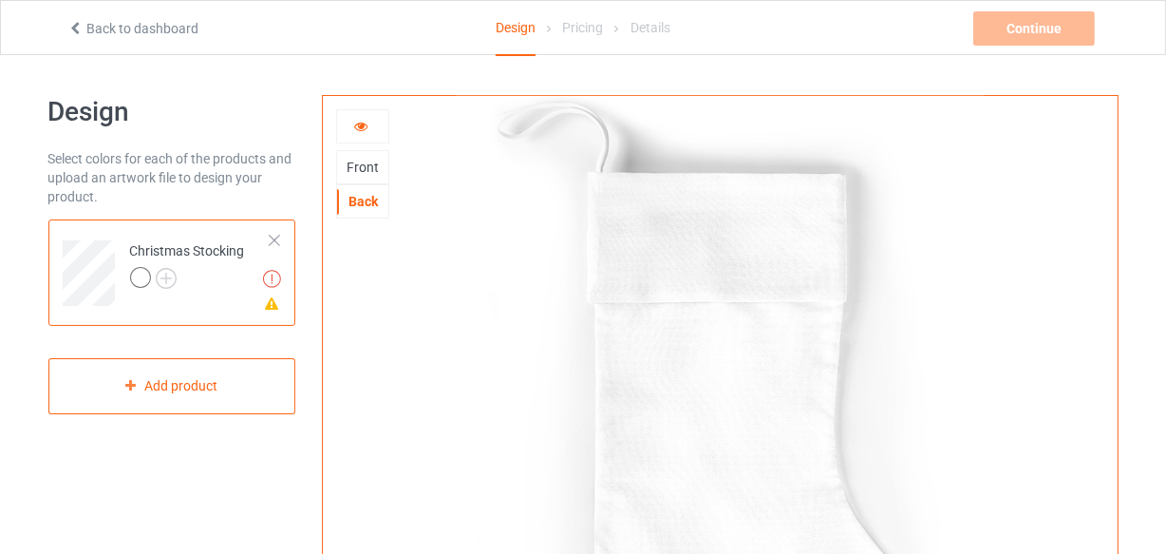
click at [363, 167] on div "Front" at bounding box center [362, 167] width 51 height 19
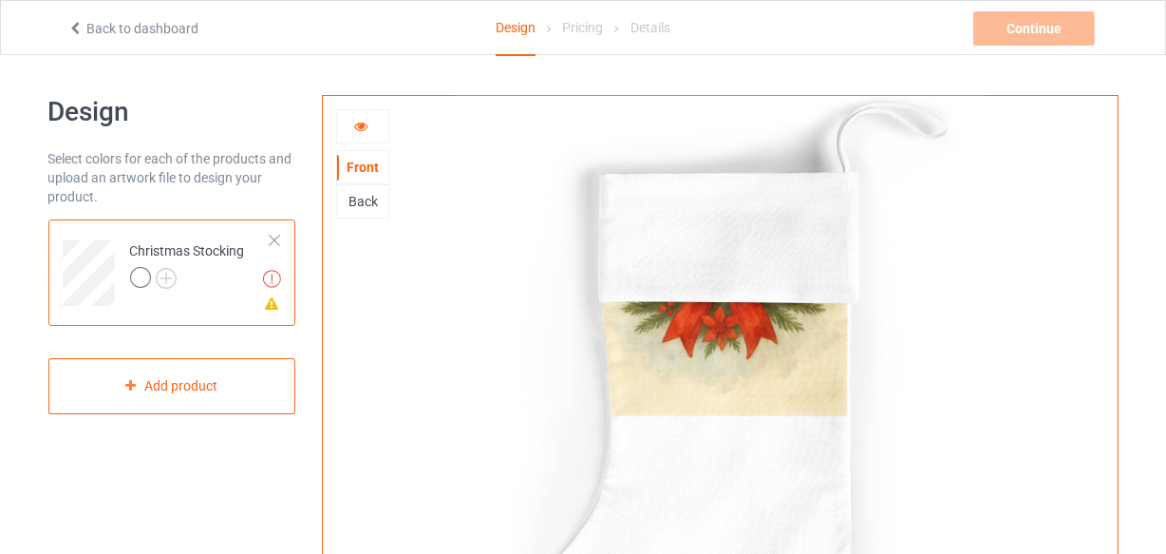
click at [353, 127] on icon at bounding box center [361, 123] width 16 height 13
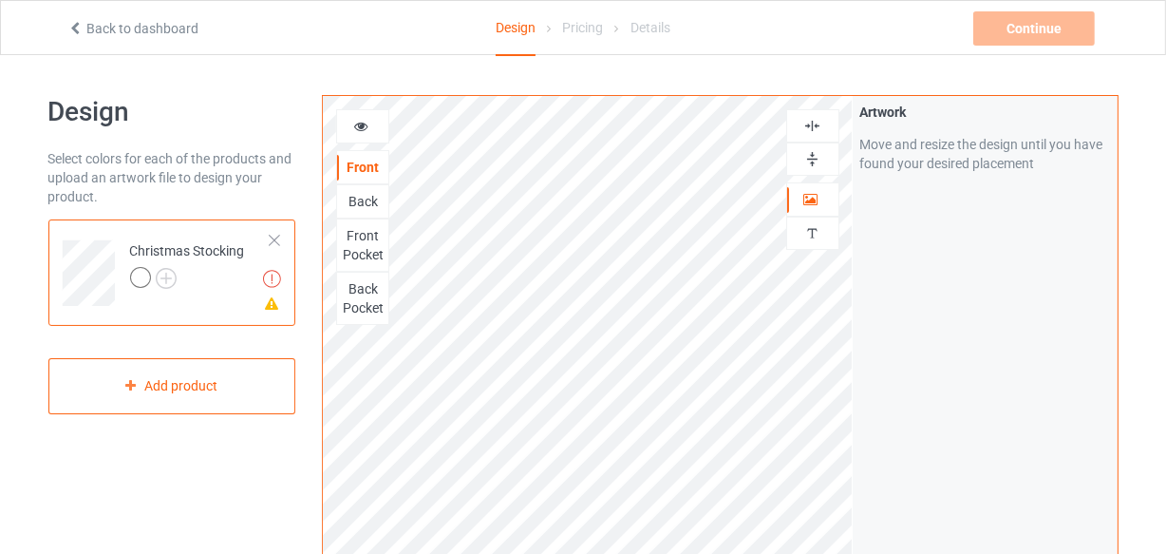
click at [362, 205] on div "Back" at bounding box center [362, 201] width 51 height 19
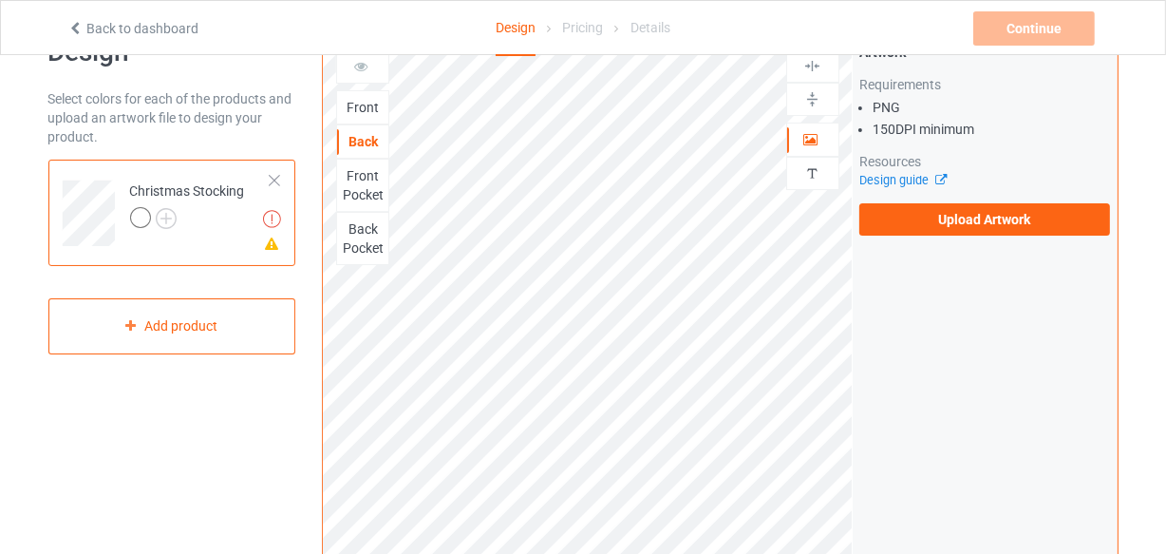
scroll to position [85, 0]
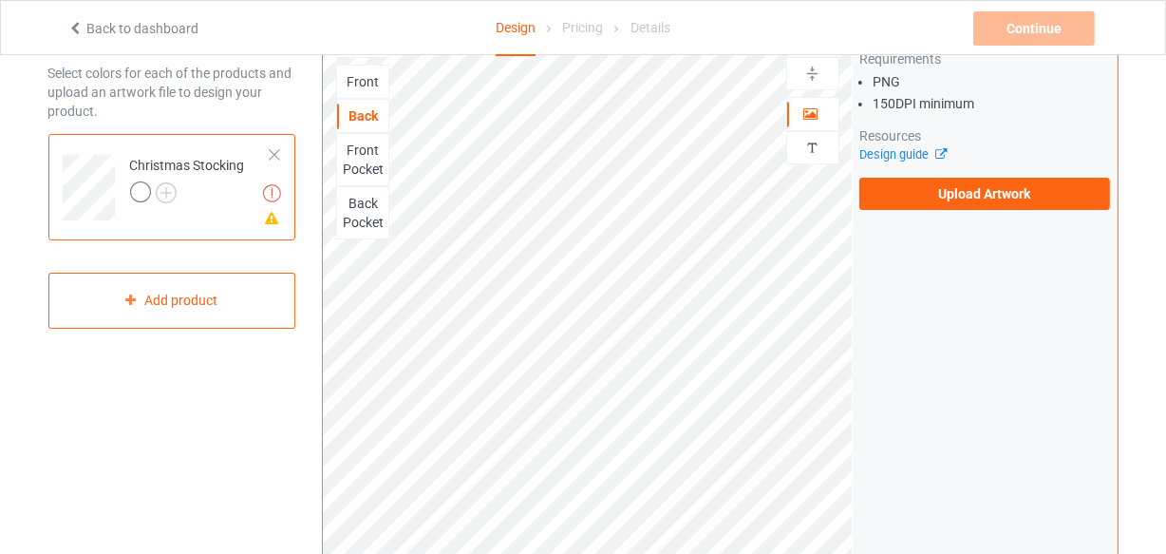
click at [376, 161] on div "Front Pocket" at bounding box center [362, 160] width 51 height 38
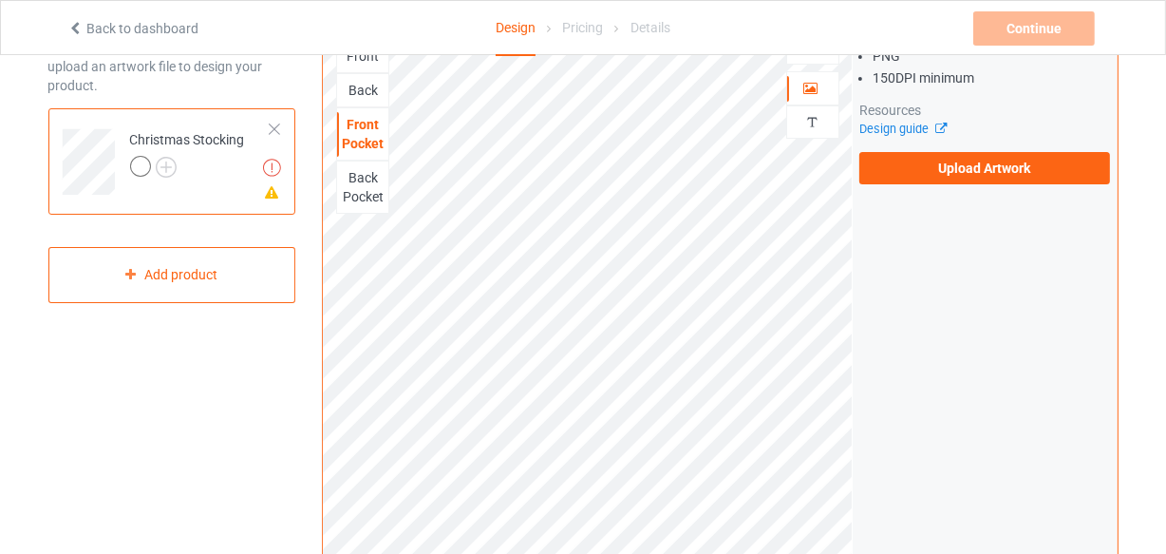
scroll to position [85, 0]
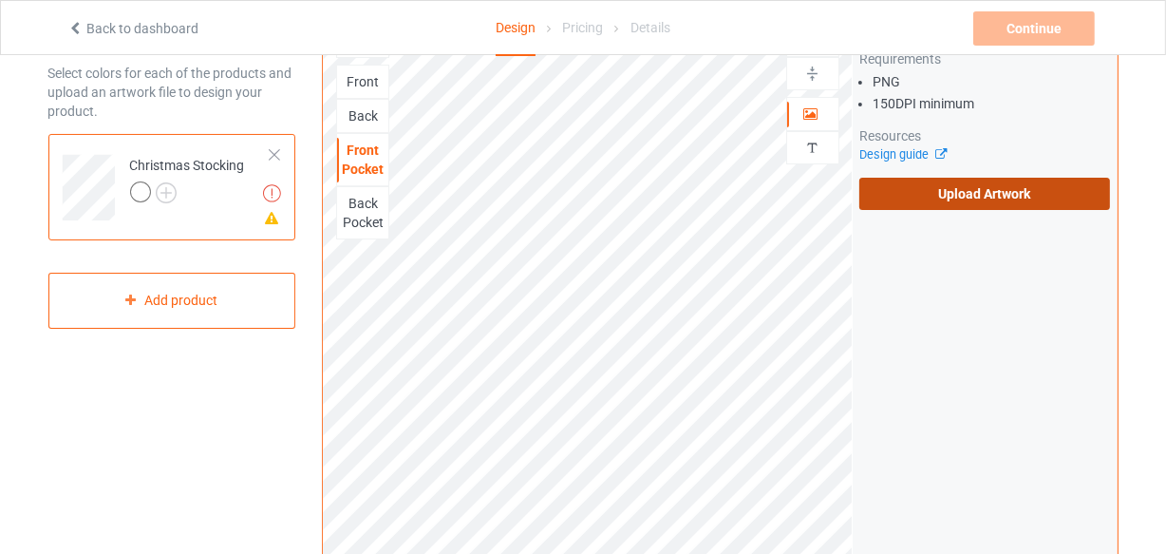
click at [930, 185] on label "Upload Artwork" at bounding box center [986, 194] width 252 height 32
click at [0, 0] on input "Upload Artwork" at bounding box center [0, 0] width 0 height 0
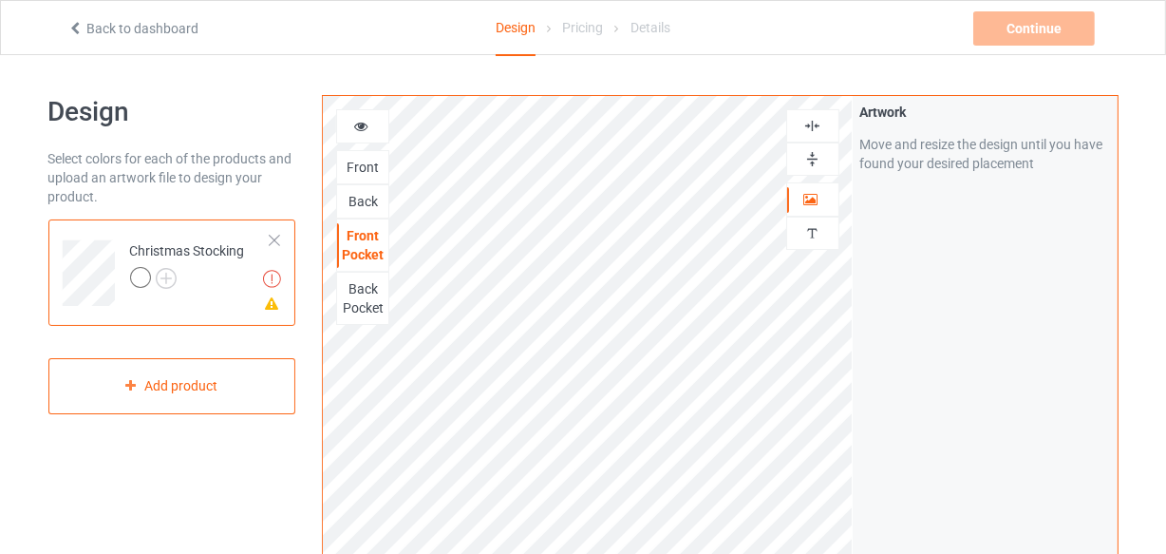
click at [362, 120] on icon at bounding box center [361, 123] width 16 height 13
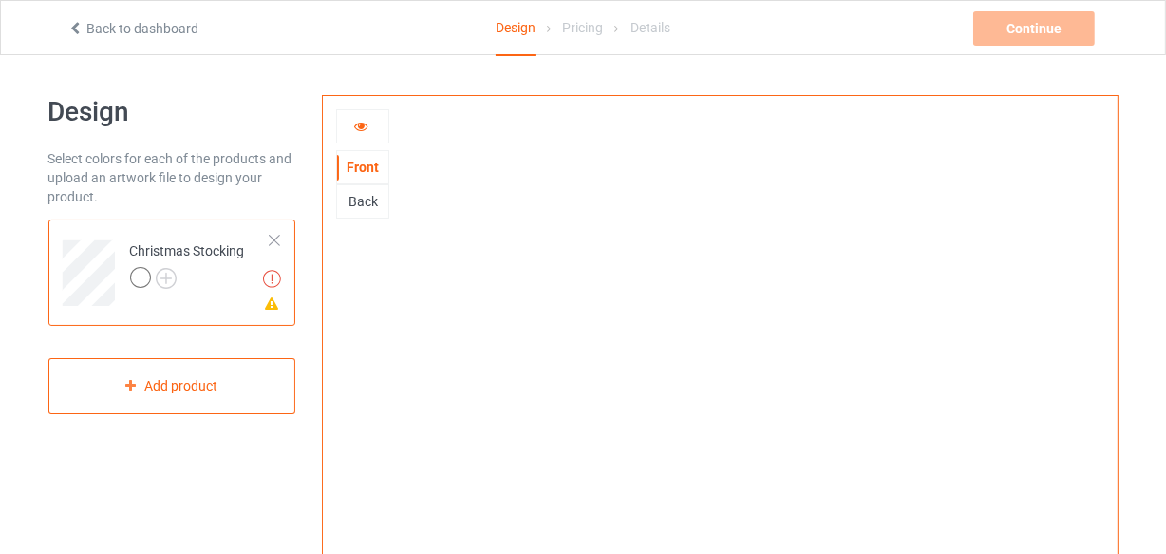
click at [356, 121] on icon at bounding box center [361, 123] width 16 height 13
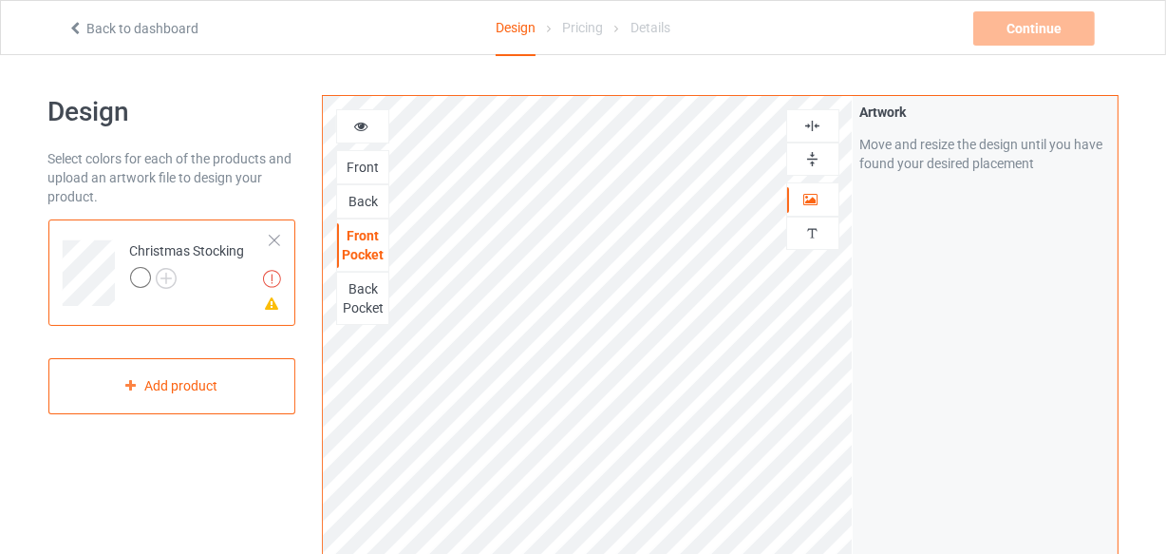
click at [366, 197] on div "Back" at bounding box center [362, 201] width 51 height 19
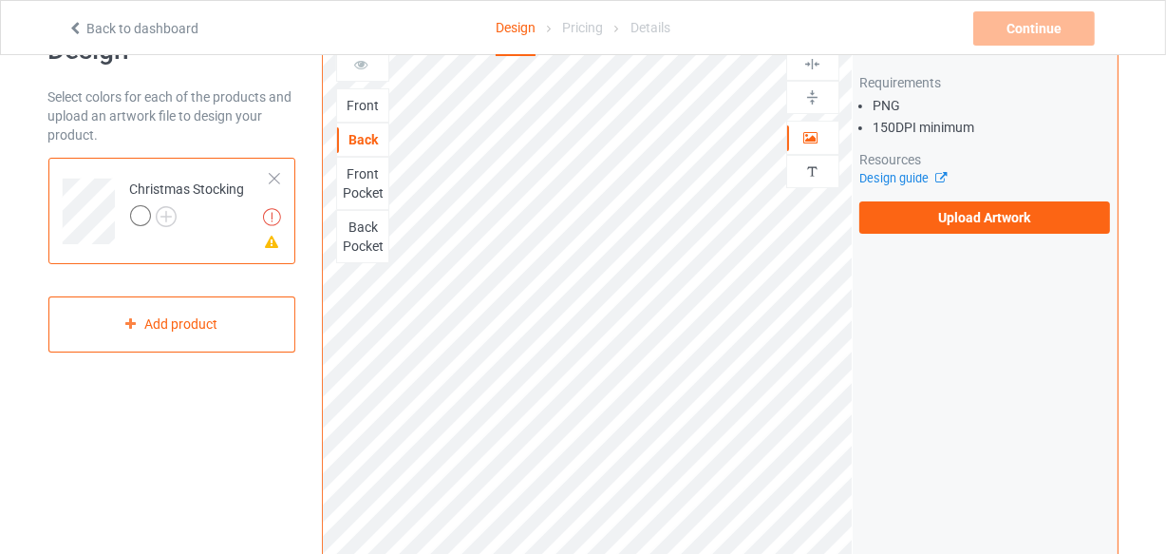
scroll to position [85, 0]
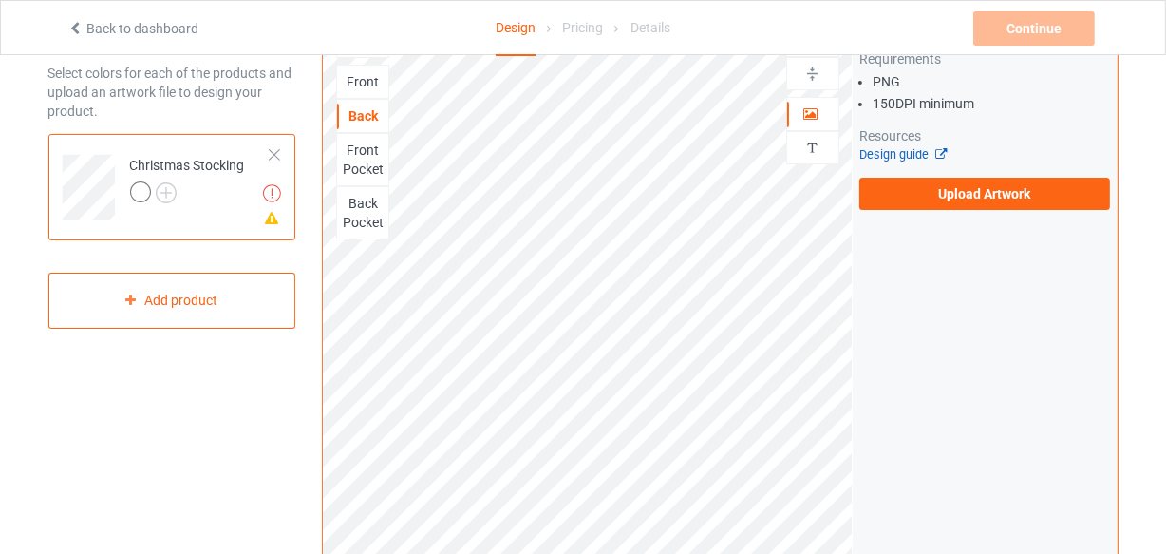
click at [899, 150] on link "Design guide" at bounding box center [903, 154] width 86 height 14
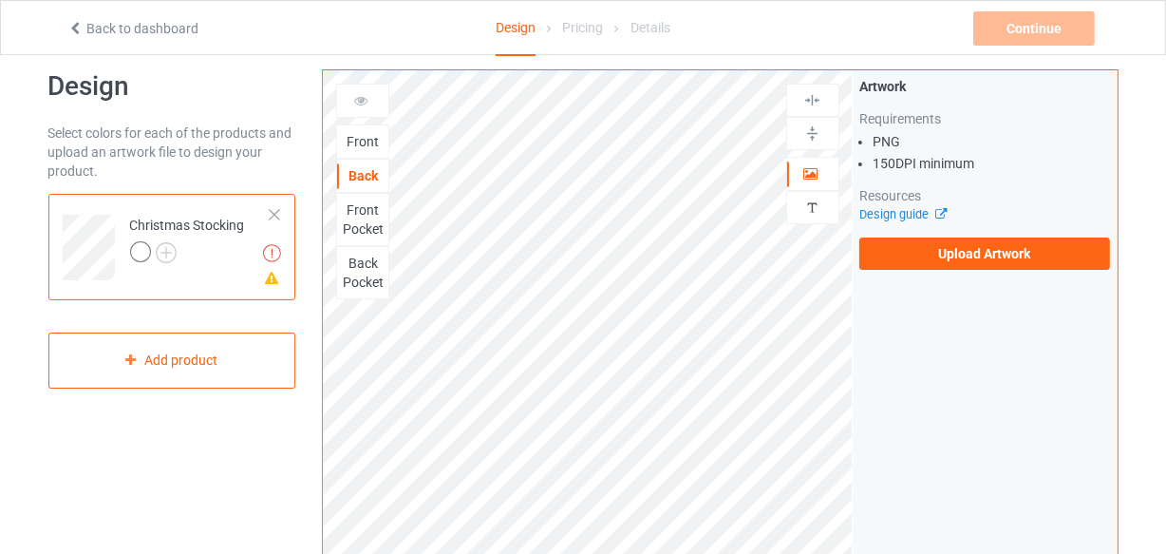
scroll to position [0, 0]
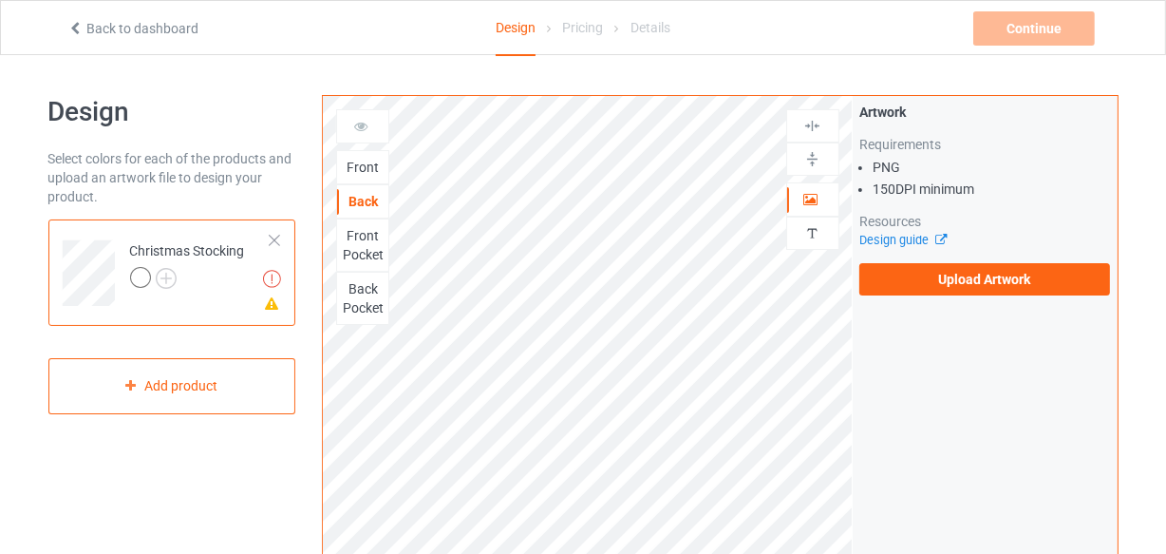
click at [361, 159] on div "Front" at bounding box center [362, 167] width 51 height 19
click at [357, 207] on div "Back" at bounding box center [362, 201] width 51 height 19
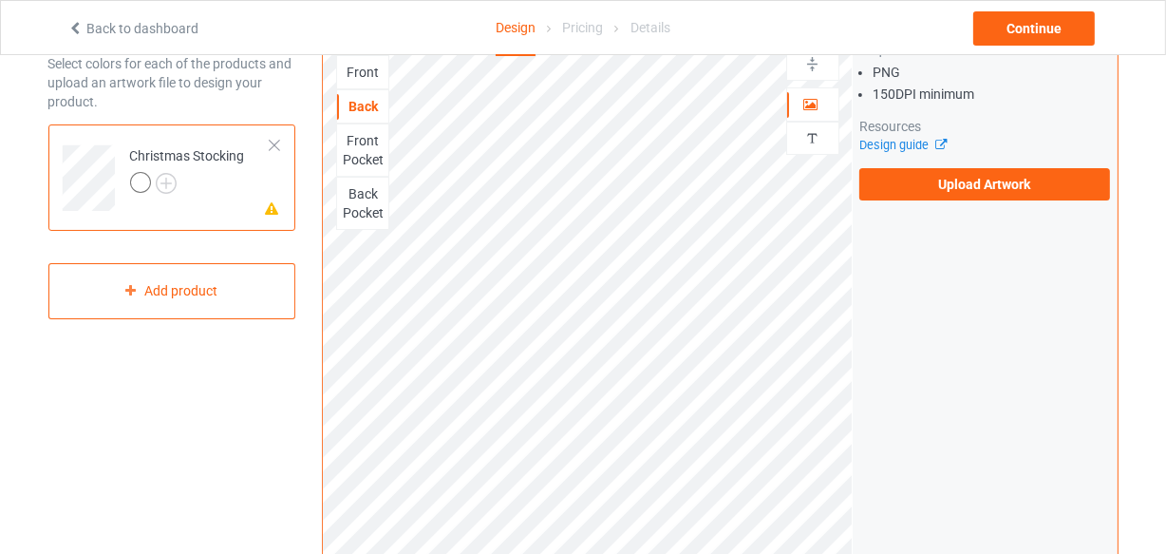
scroll to position [85, 0]
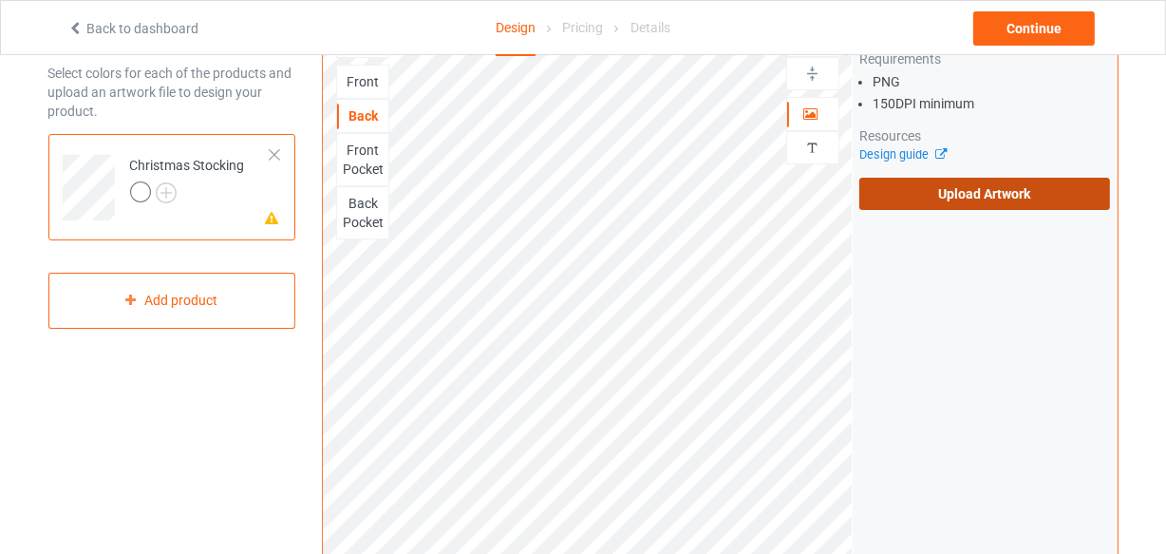
click at [911, 201] on label "Upload Artwork" at bounding box center [986, 194] width 252 height 32
click at [0, 0] on input "Upload Artwork" at bounding box center [0, 0] width 0 height 0
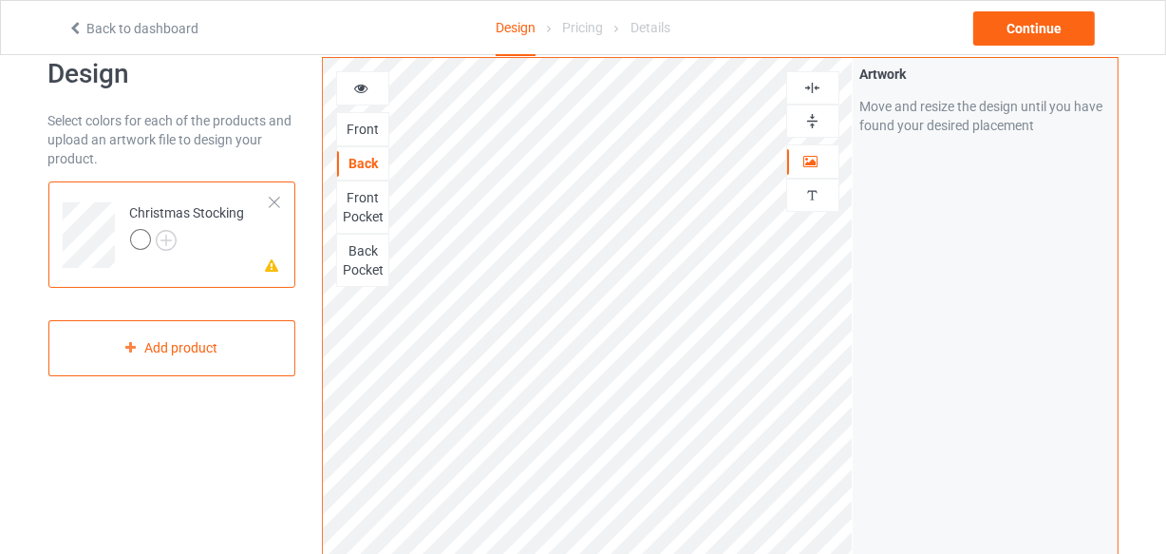
scroll to position [0, 0]
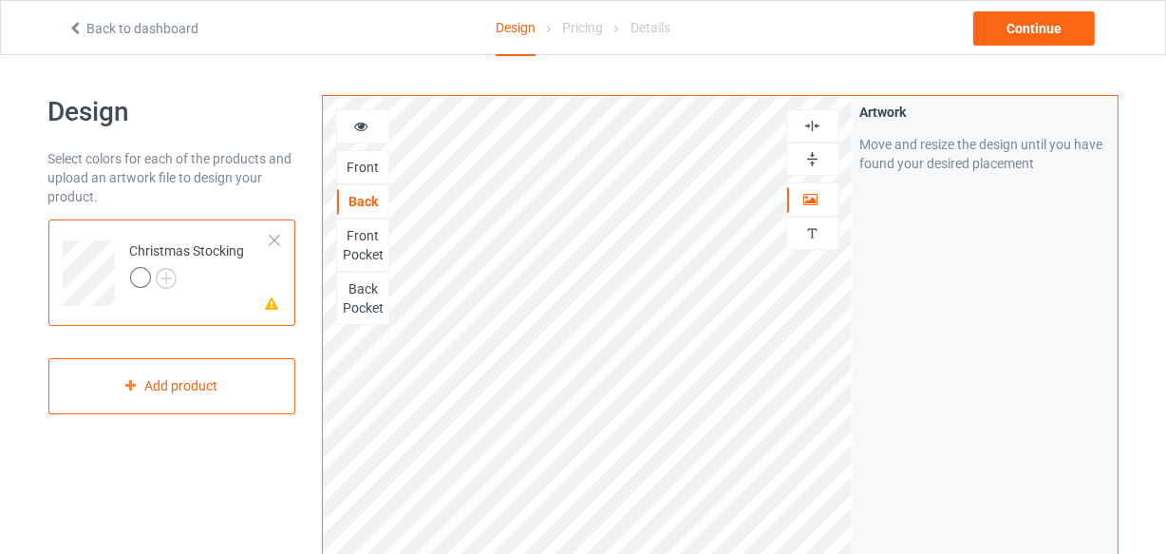
click at [351, 131] on div at bounding box center [362, 126] width 51 height 19
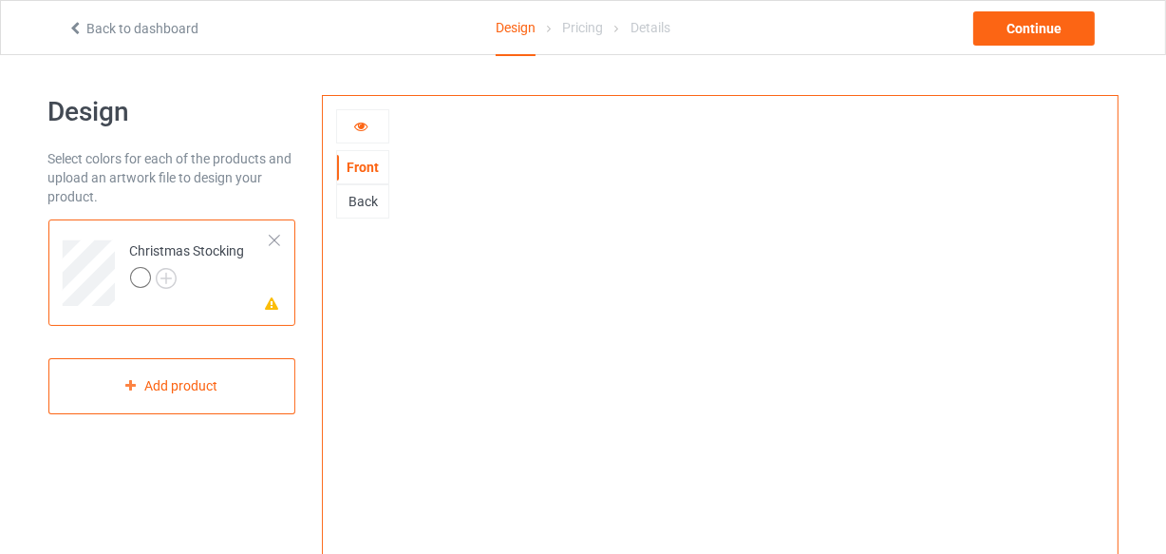
click at [358, 199] on div "Back" at bounding box center [362, 201] width 51 height 19
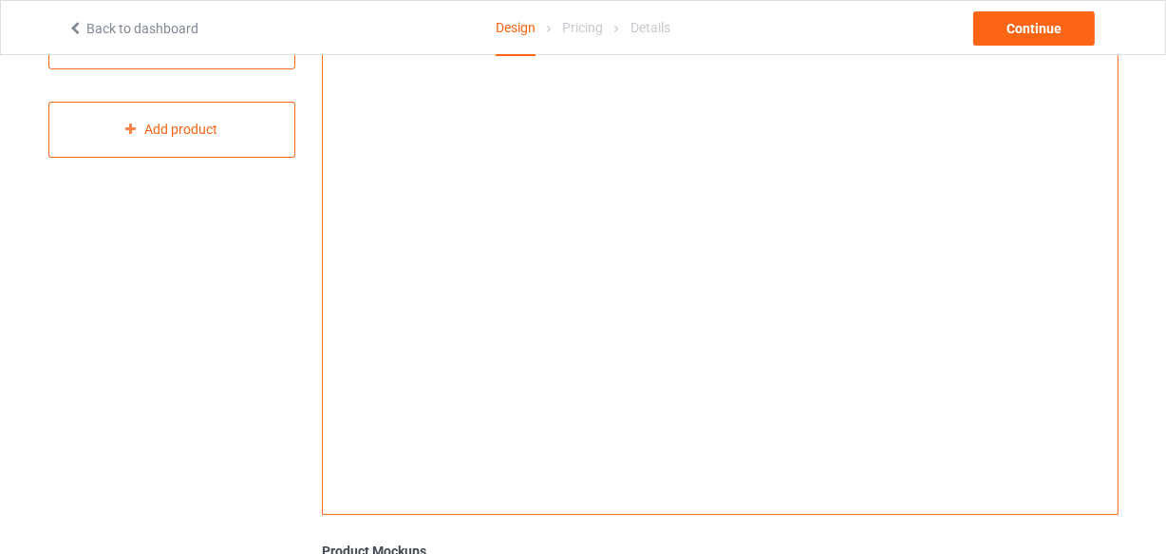
scroll to position [258, 0]
click at [642, 168] on img at bounding box center [720, 168] width 529 height 0
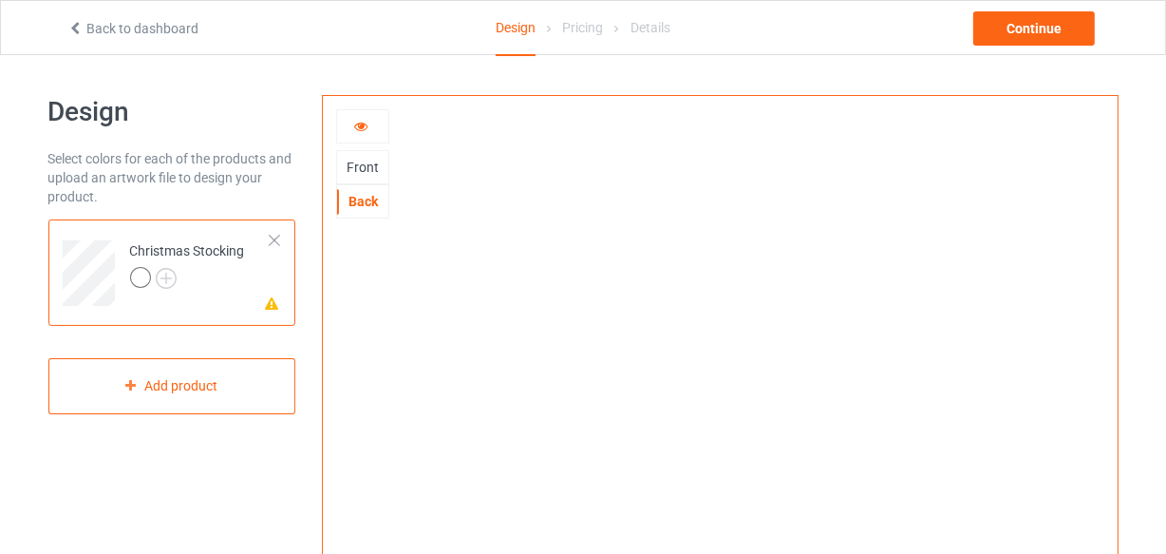
scroll to position [0, 0]
click at [360, 127] on icon at bounding box center [361, 123] width 16 height 13
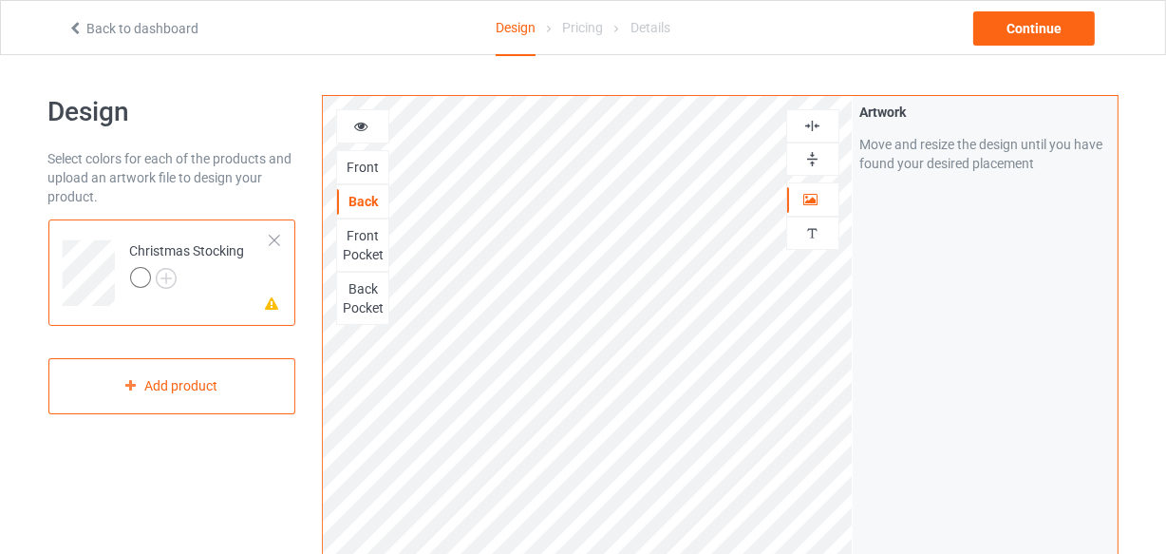
click at [362, 123] on icon at bounding box center [361, 123] width 16 height 13
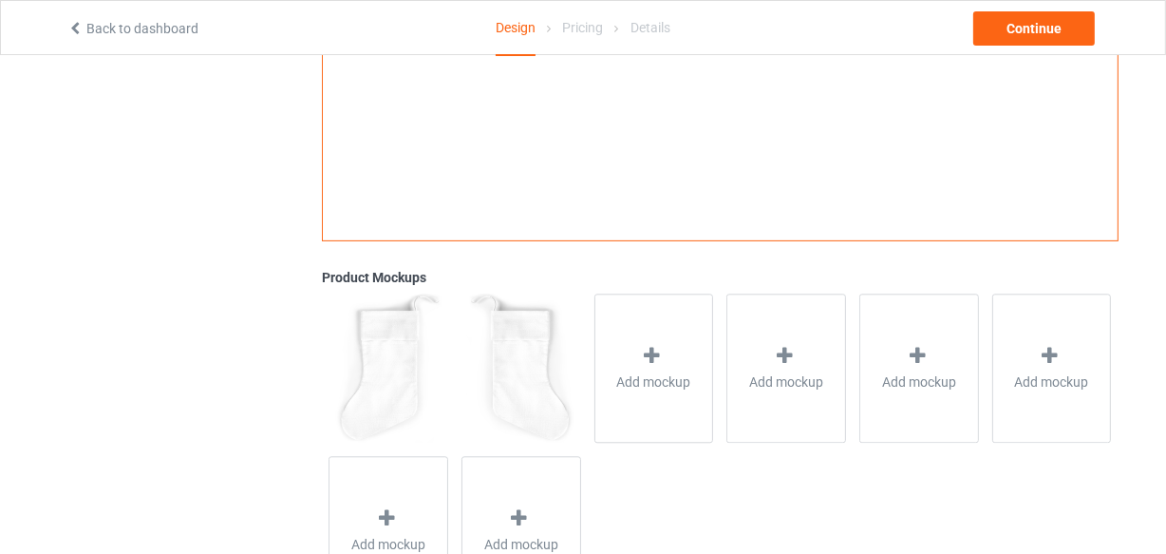
scroll to position [604, 0]
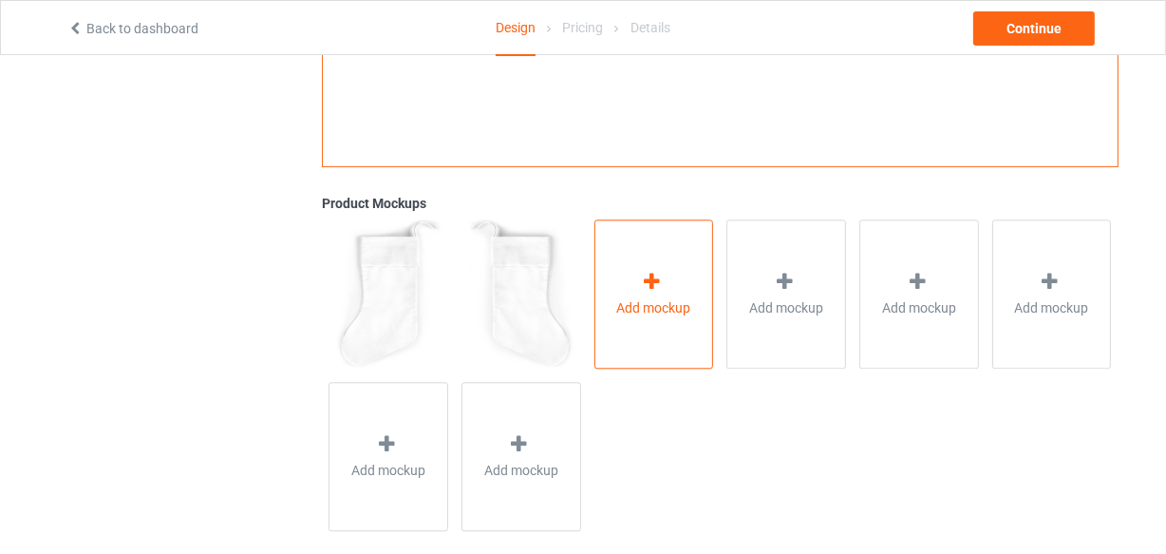
click at [660, 287] on icon at bounding box center [652, 282] width 24 height 20
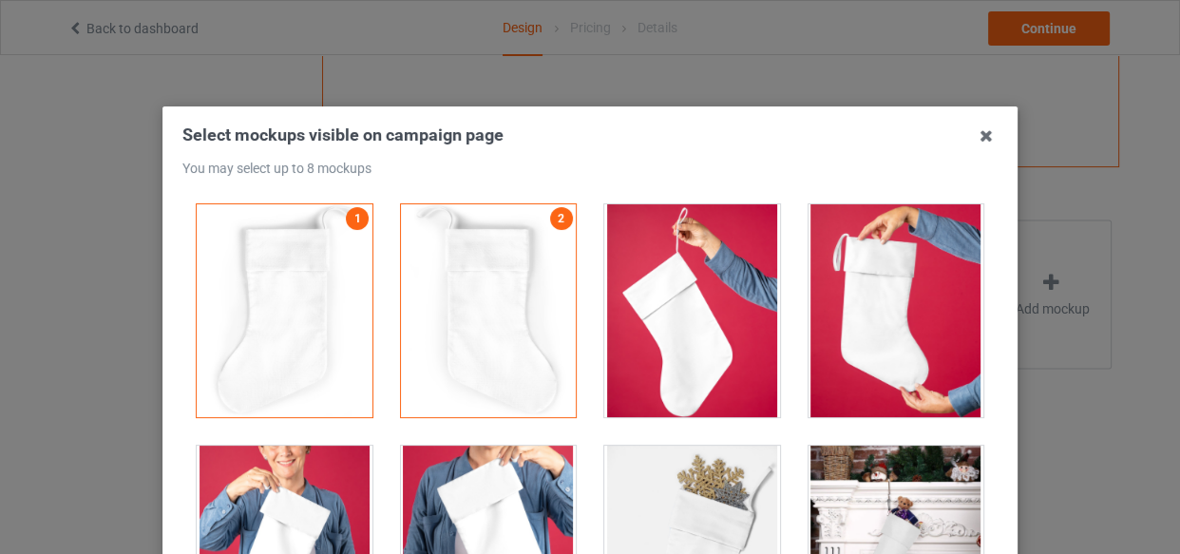
click at [980, 140] on icon at bounding box center [986, 136] width 30 height 30
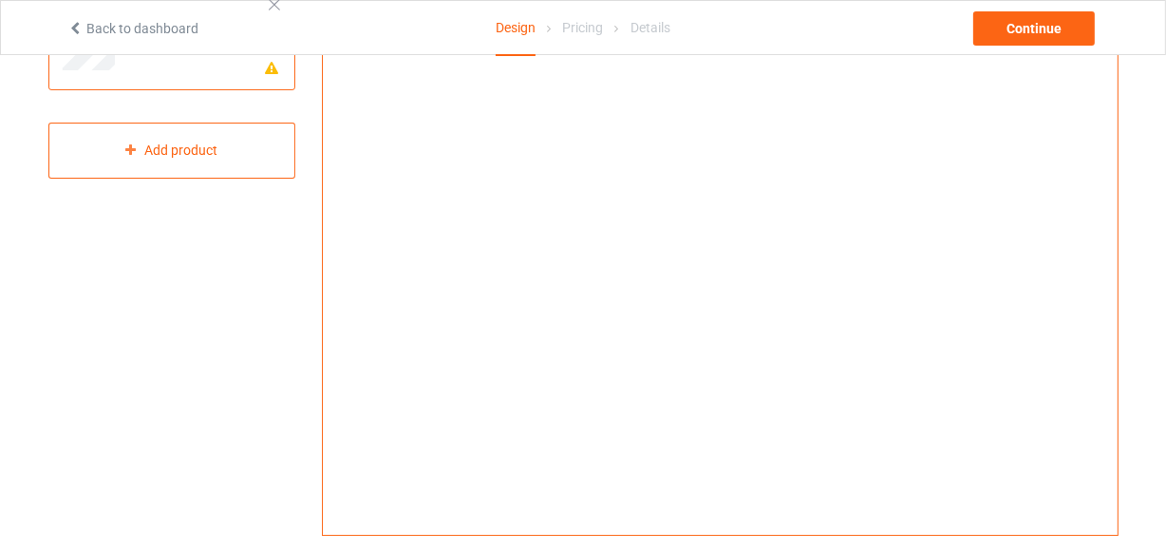
scroll to position [85, 0]
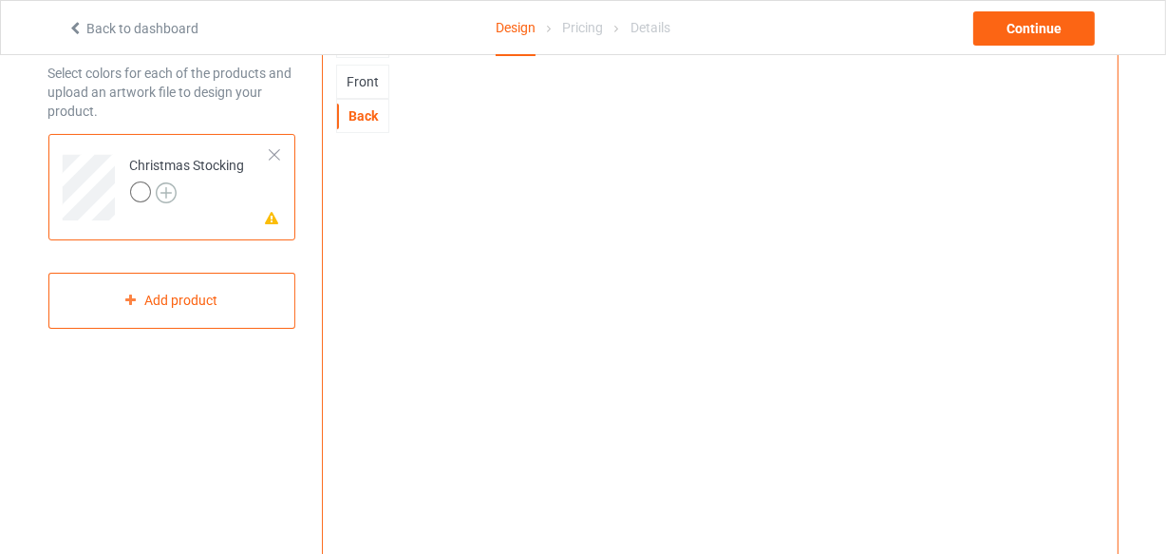
click at [170, 190] on img at bounding box center [166, 192] width 21 height 21
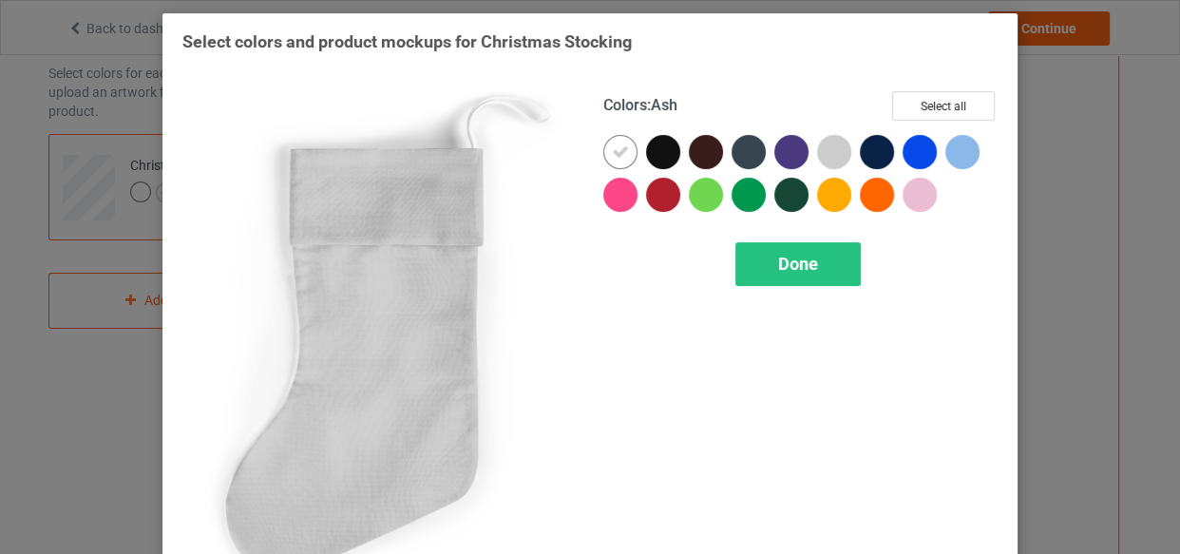
click at [831, 158] on div at bounding box center [834, 152] width 34 height 34
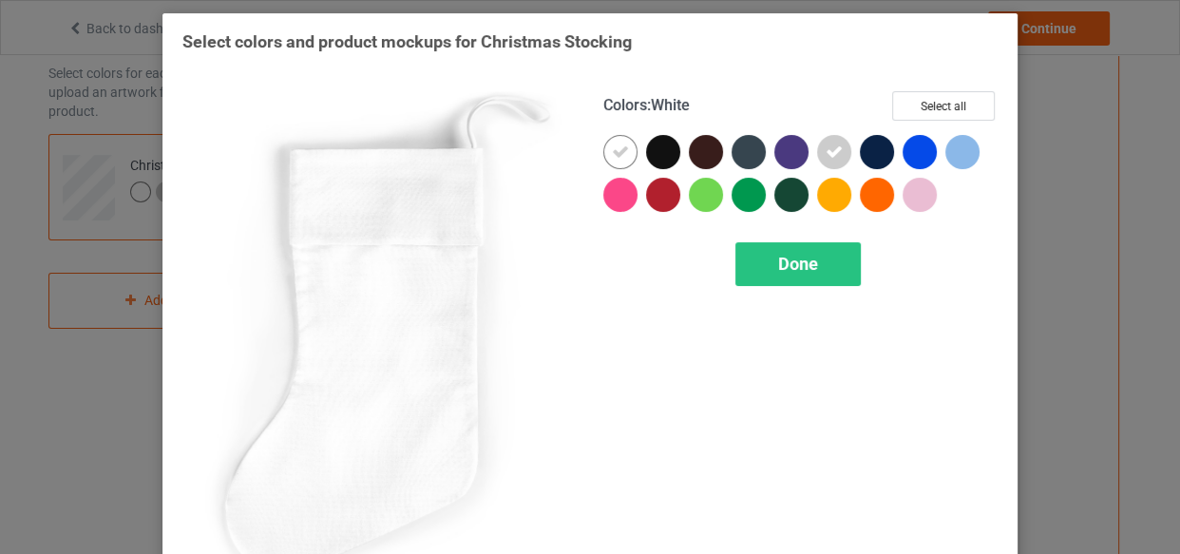
click at [616, 153] on icon at bounding box center [620, 151] width 17 height 17
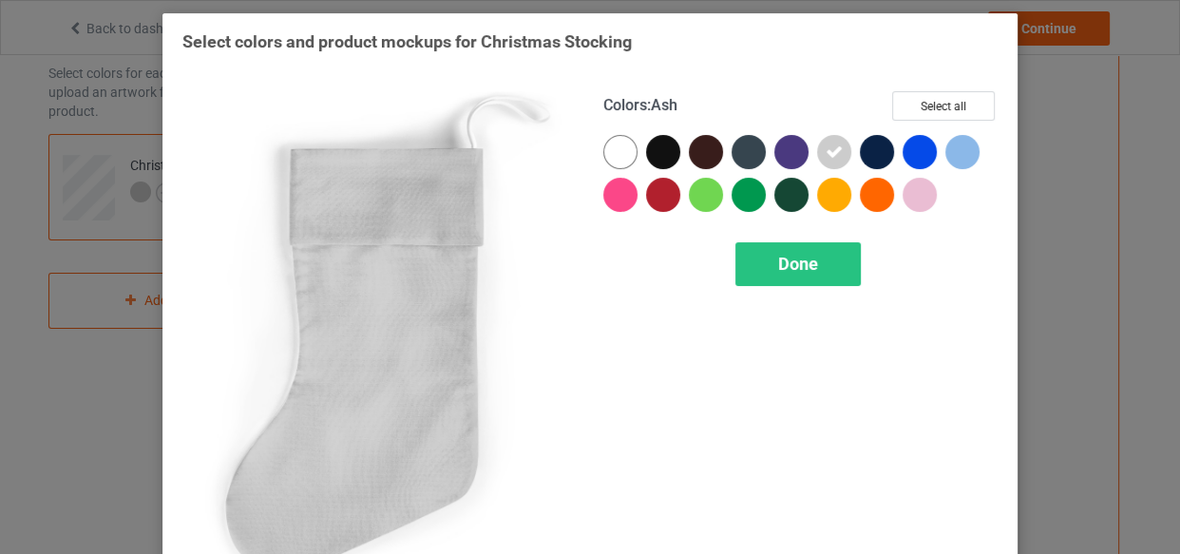
click at [830, 152] on icon at bounding box center [833, 151] width 17 height 17
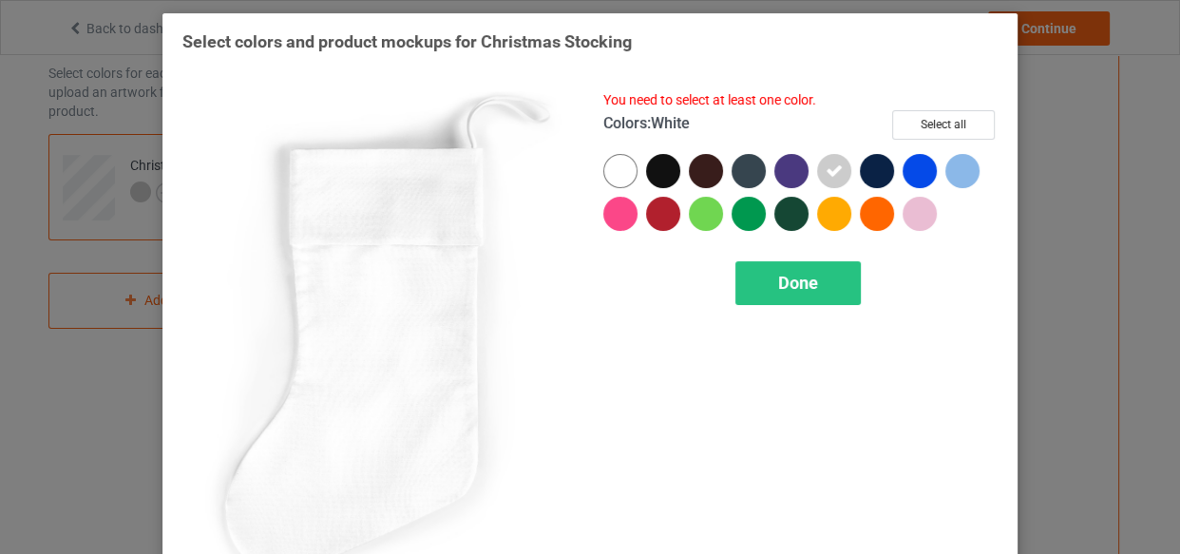
click at [612, 166] on div at bounding box center [620, 171] width 34 height 34
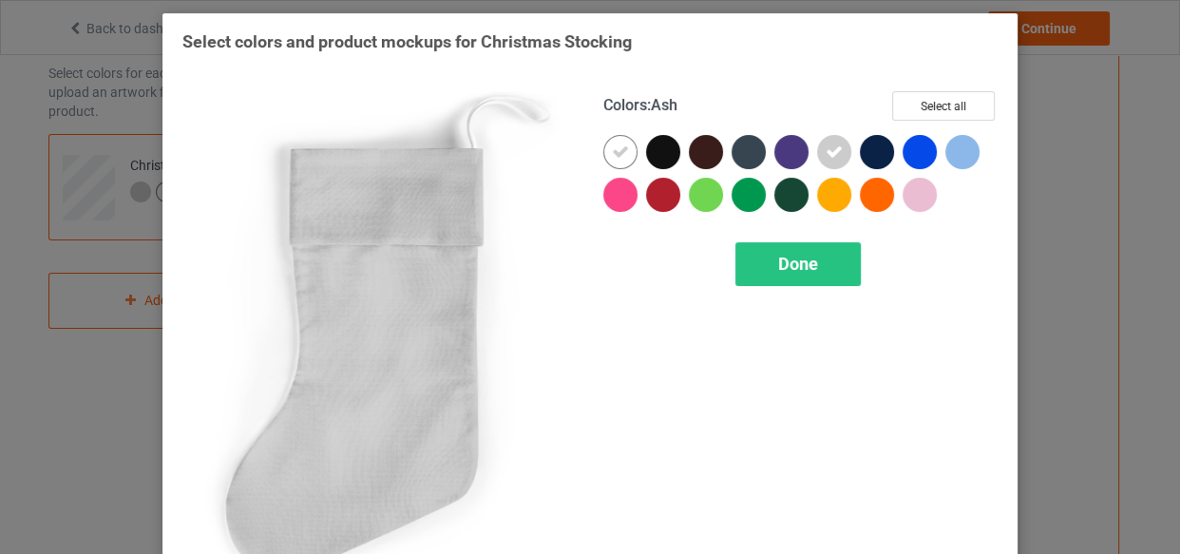
click at [825, 154] on icon at bounding box center [833, 151] width 17 height 17
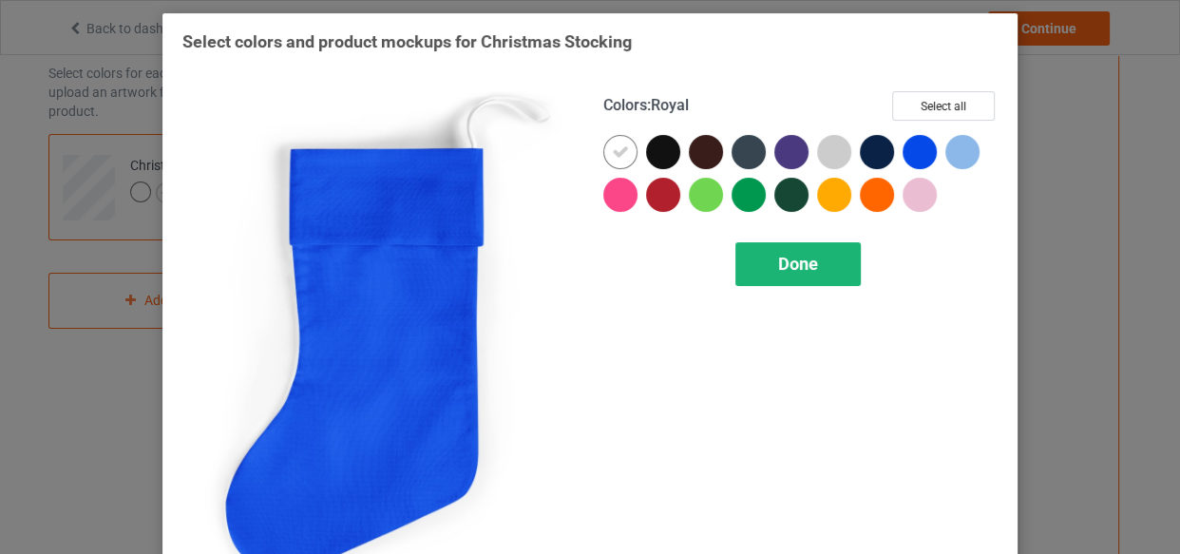
click at [788, 268] on span "Done" at bounding box center [798, 264] width 40 height 20
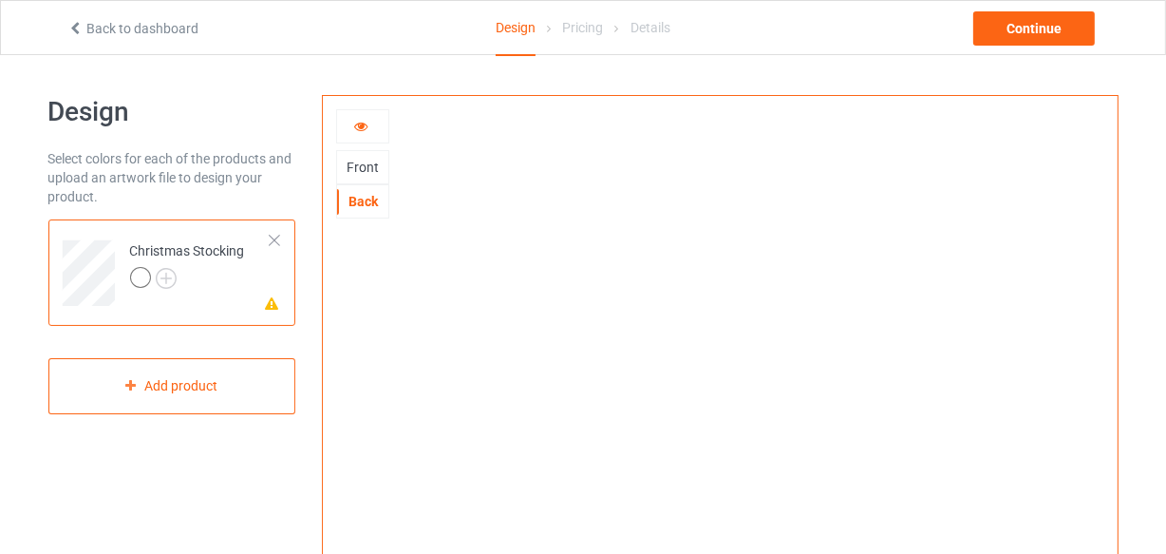
click at [360, 120] on icon at bounding box center [361, 123] width 16 height 13
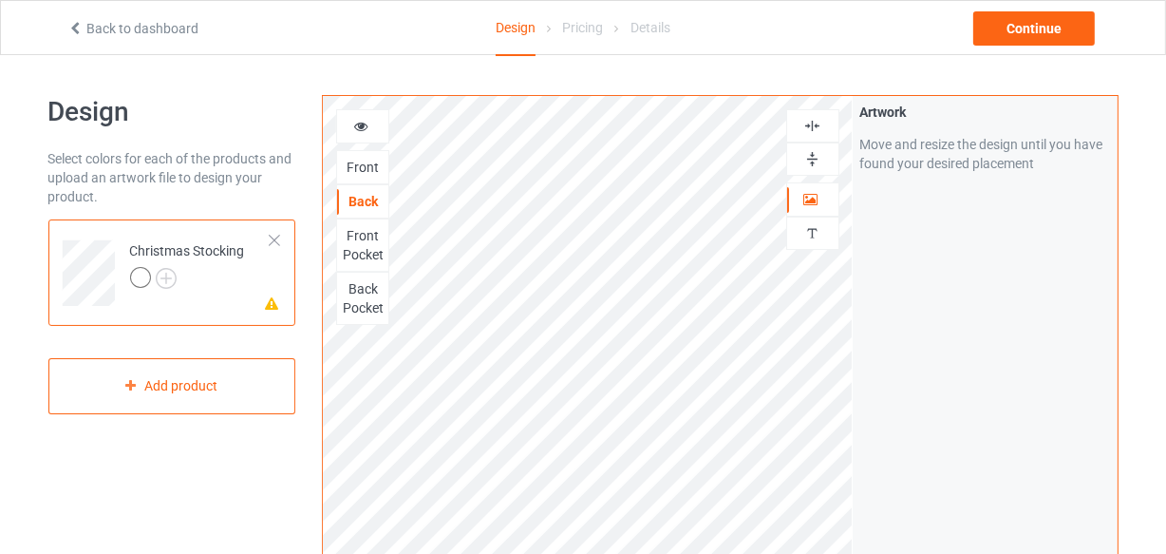
click at [360, 123] on icon at bounding box center [361, 123] width 16 height 13
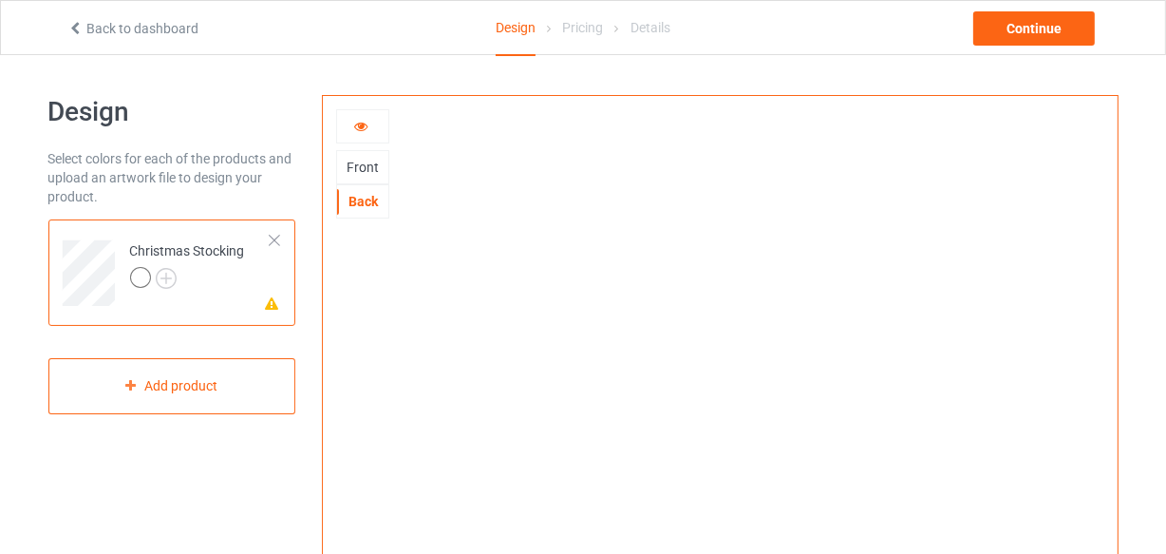
click at [365, 123] on icon at bounding box center [361, 123] width 16 height 13
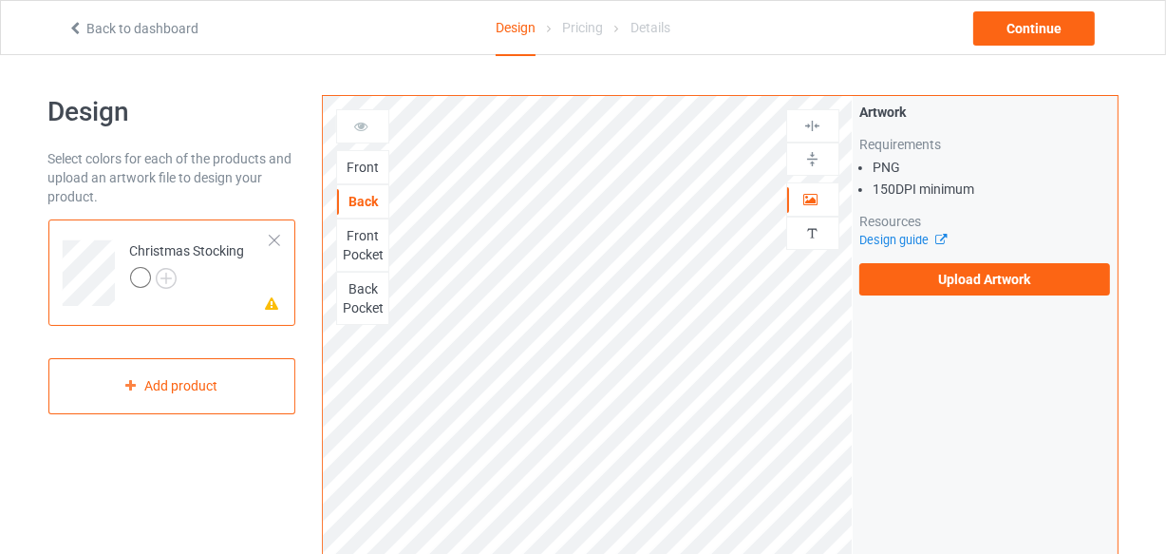
click at [362, 174] on div "Front" at bounding box center [362, 167] width 51 height 19
click at [347, 192] on div "Back" at bounding box center [362, 201] width 51 height 19
click at [366, 232] on div "Front Pocket" at bounding box center [362, 245] width 51 height 38
click at [366, 167] on div "Front" at bounding box center [362, 167] width 51 height 19
click at [360, 199] on div "Back" at bounding box center [362, 201] width 51 height 19
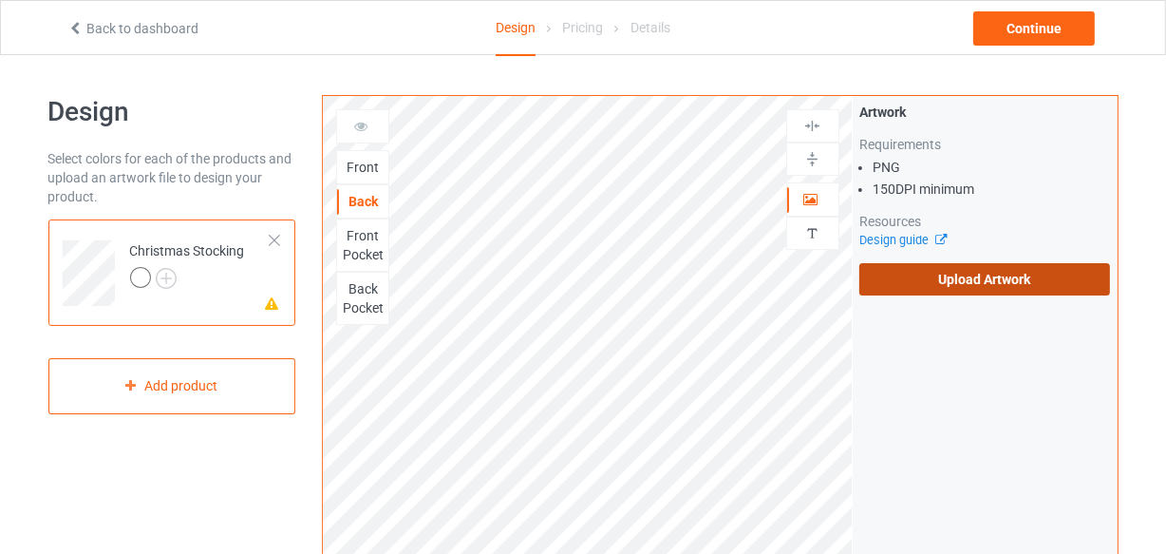
click at [952, 278] on label "Upload Artwork" at bounding box center [986, 279] width 252 height 32
click at [0, 0] on input "Upload Artwork" at bounding box center [0, 0] width 0 height 0
click at [920, 280] on label "Upload Artwork" at bounding box center [986, 279] width 252 height 32
click at [0, 0] on input "Upload Artwork" at bounding box center [0, 0] width 0 height 0
click at [917, 291] on label "Upload Artwork" at bounding box center [986, 279] width 252 height 32
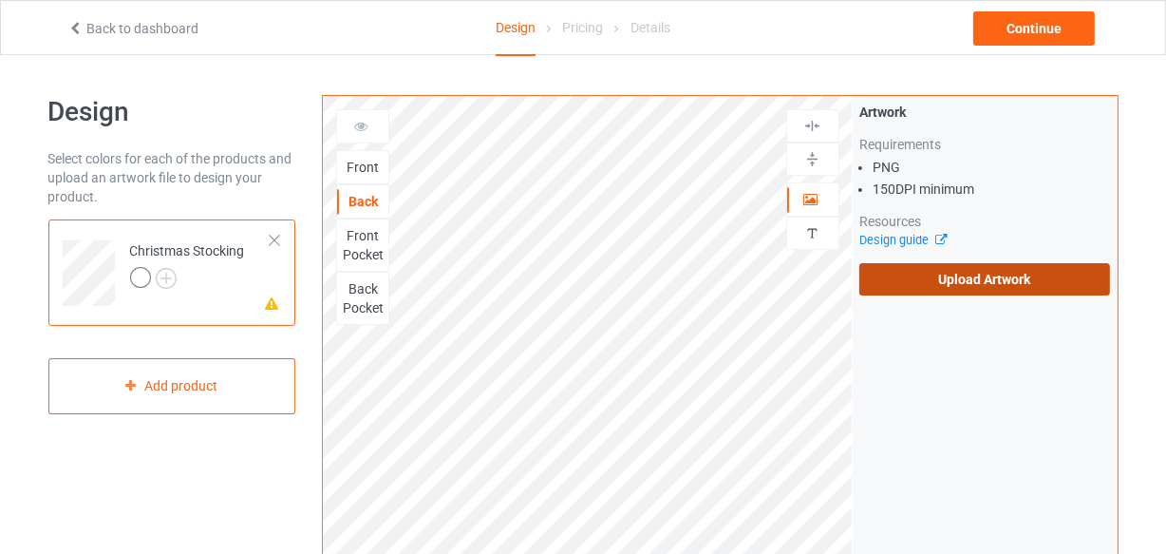
click at [0, 0] on input "Upload Artwork" at bounding box center [0, 0] width 0 height 0
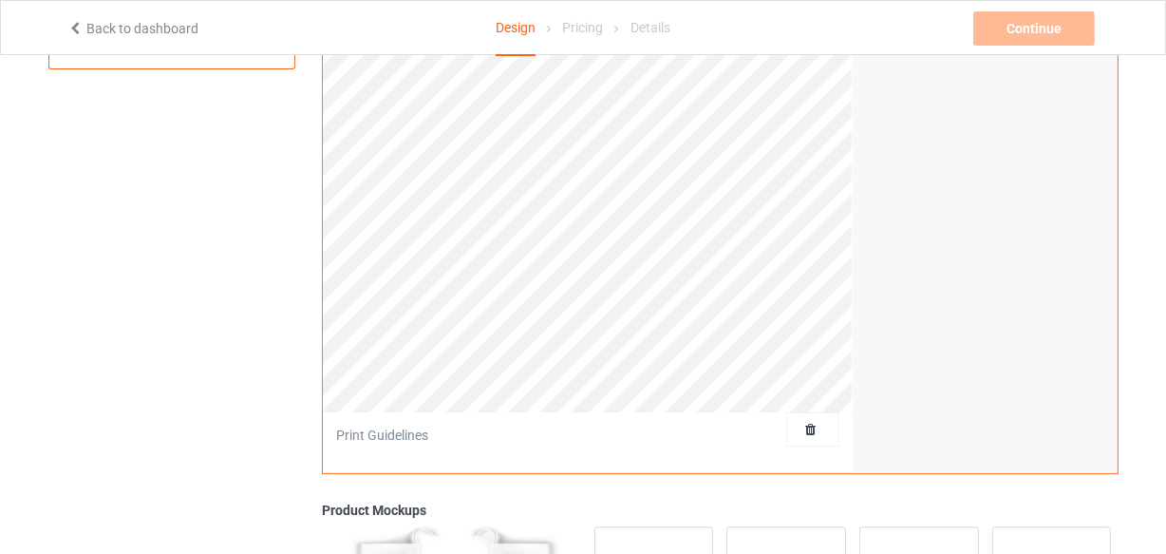
scroll to position [172, 0]
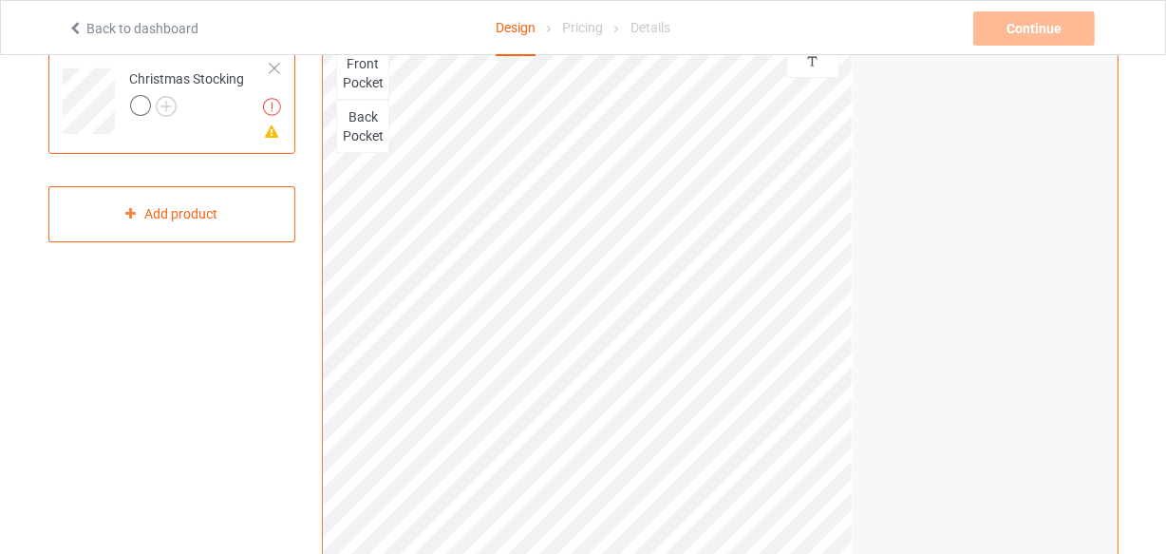
click at [879, 155] on div "Artwork Move and resize the design until you have found your desired placement" at bounding box center [985, 285] width 265 height 722
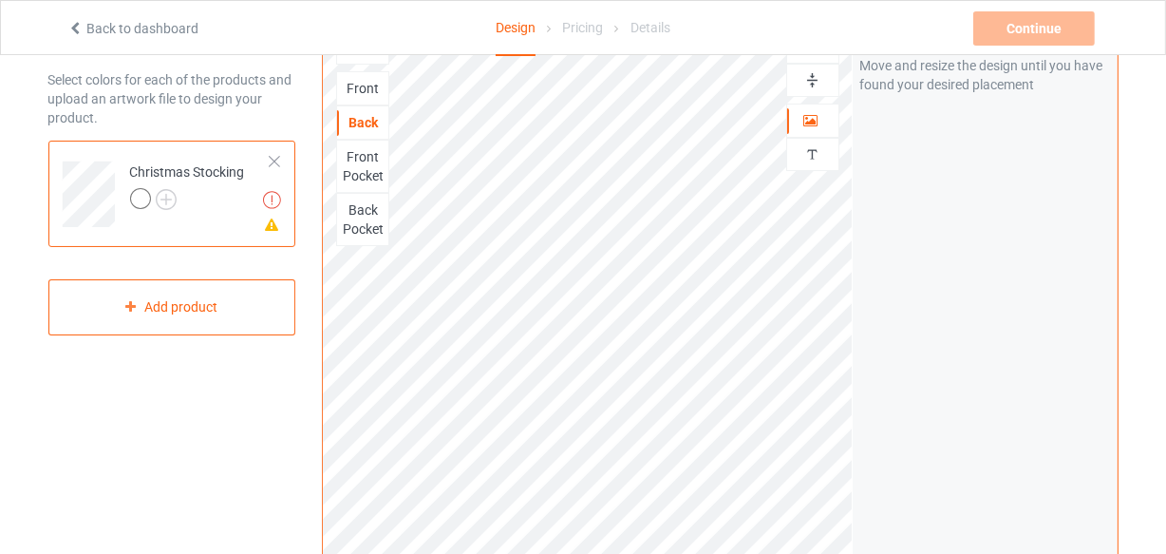
scroll to position [0, 0]
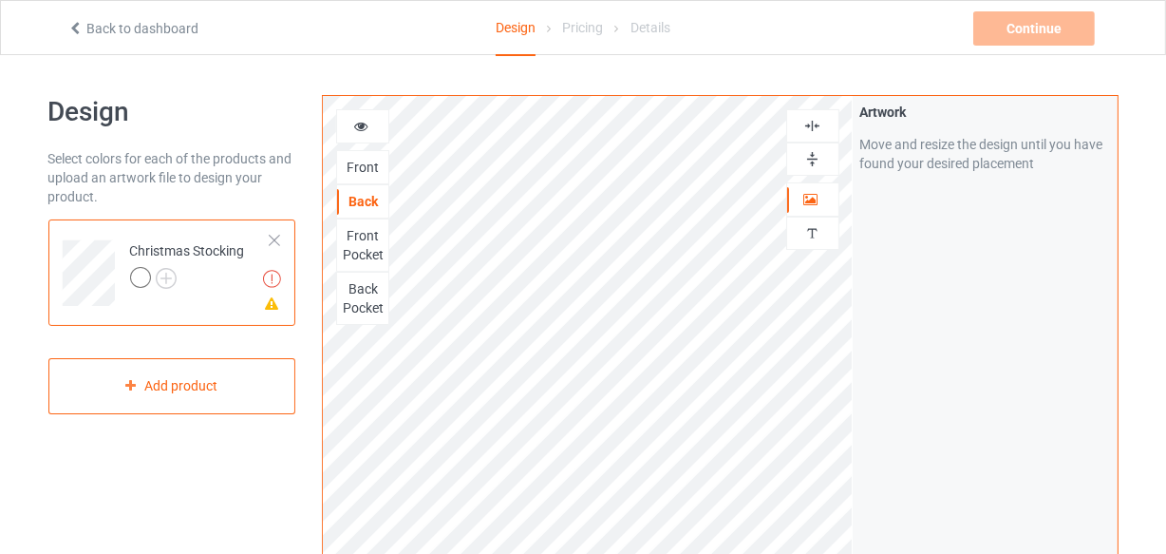
click at [357, 123] on icon at bounding box center [361, 123] width 16 height 13
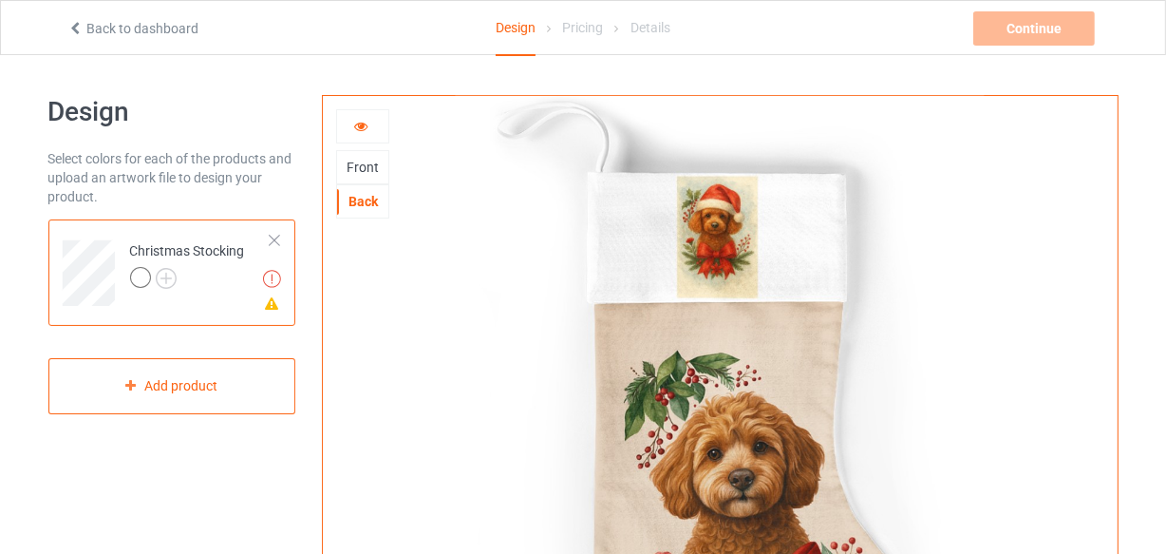
click at [362, 127] on icon at bounding box center [361, 123] width 16 height 13
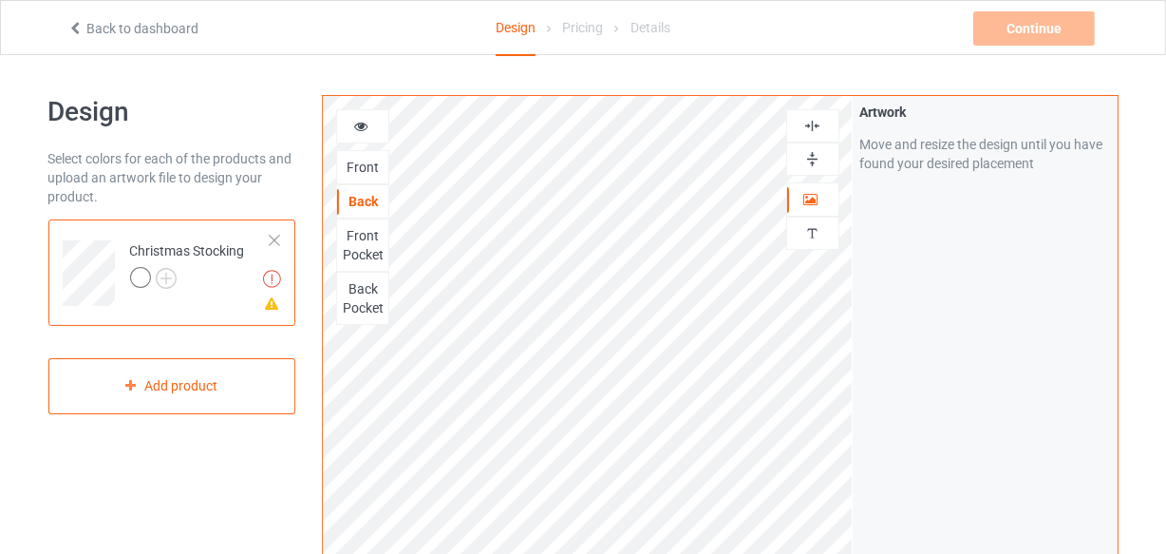
click at [816, 126] on img at bounding box center [813, 126] width 18 height 18
click at [807, 155] on img at bounding box center [813, 159] width 18 height 18
click at [350, 129] on div at bounding box center [362, 126] width 51 height 19
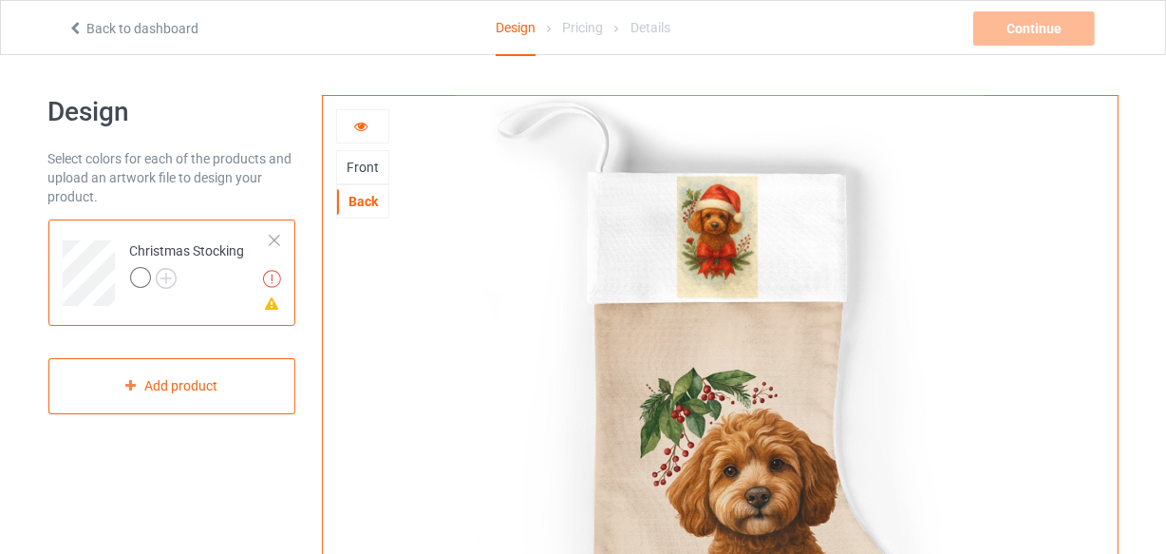
drag, startPoint x: 725, startPoint y: 427, endPoint x: 692, endPoint y: 405, distance: 39.0
click at [725, 427] on img at bounding box center [720, 426] width 529 height 661
click at [359, 134] on div at bounding box center [362, 126] width 51 height 19
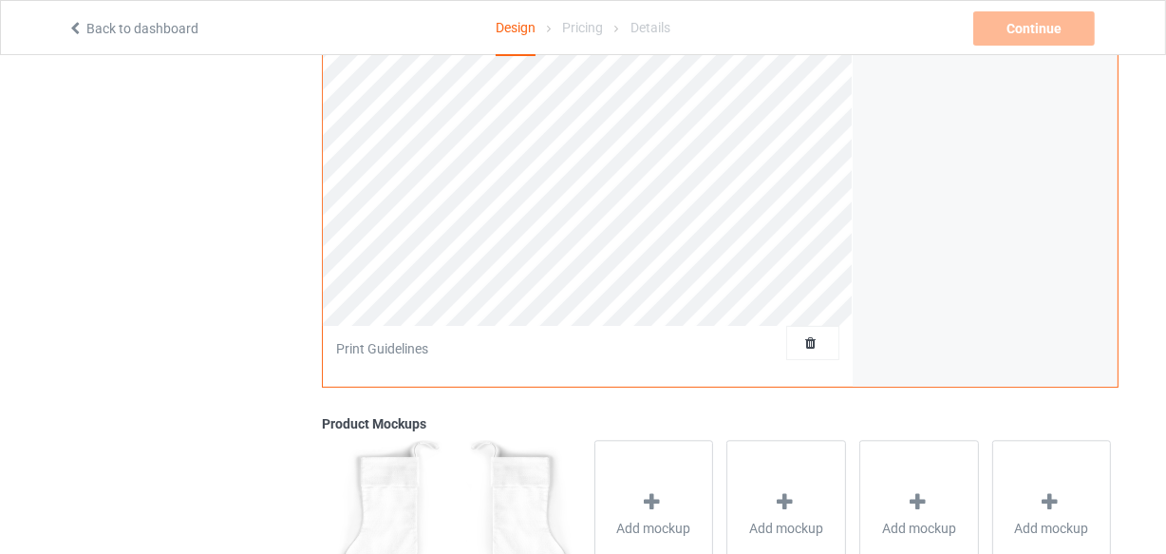
scroll to position [85, 0]
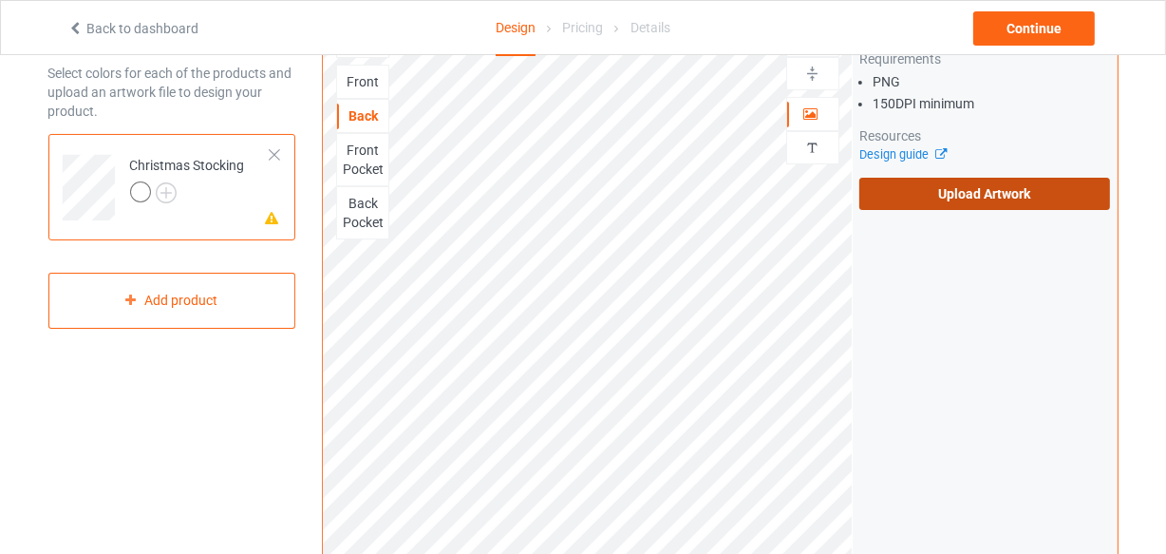
click at [905, 201] on label "Upload Artwork" at bounding box center [986, 194] width 252 height 32
click at [0, 0] on input "Upload Artwork" at bounding box center [0, 0] width 0 height 0
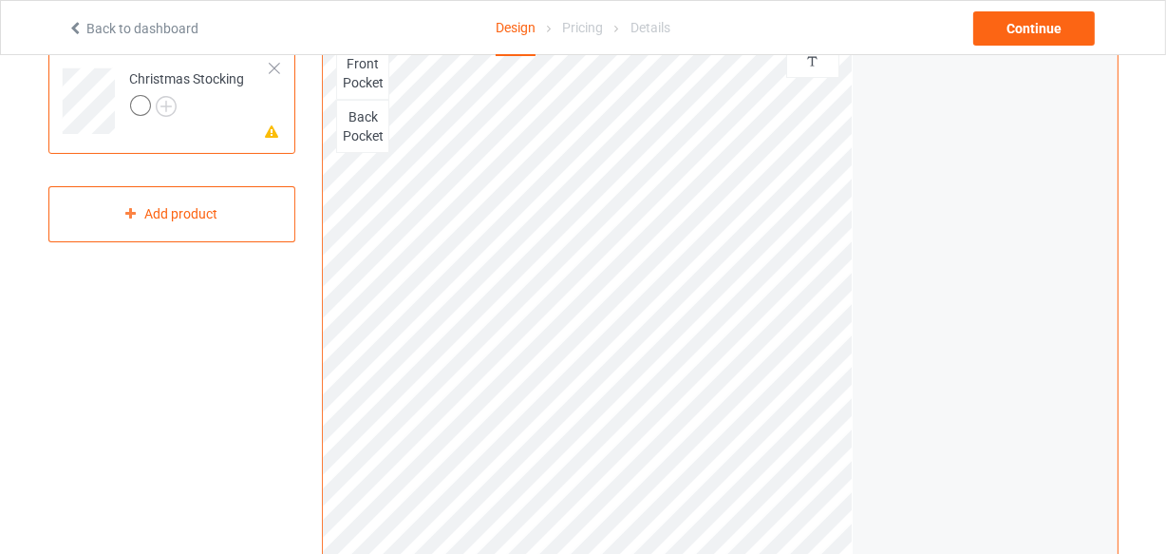
scroll to position [0, 0]
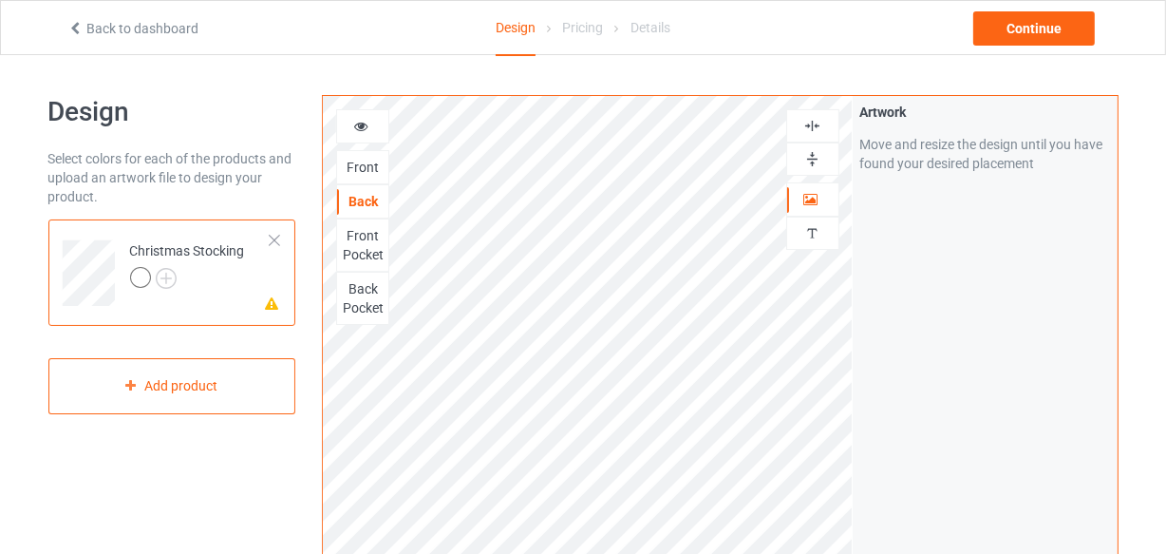
drag, startPoint x: 358, startPoint y: 119, endPoint x: 417, endPoint y: 180, distance: 85.3
click at [357, 118] on icon at bounding box center [361, 123] width 16 height 13
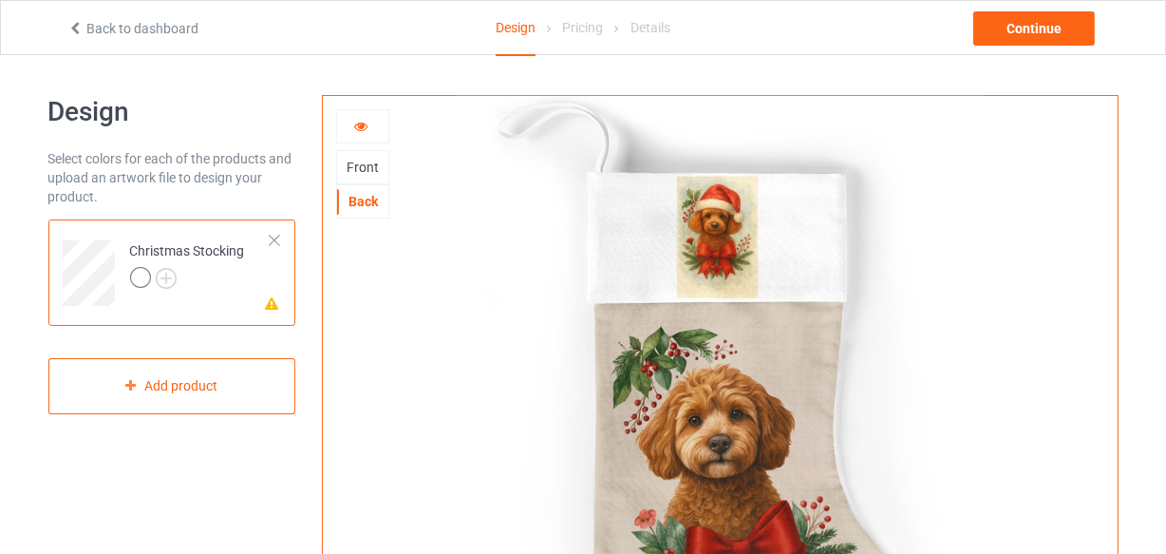
click at [371, 123] on div at bounding box center [362, 126] width 51 height 19
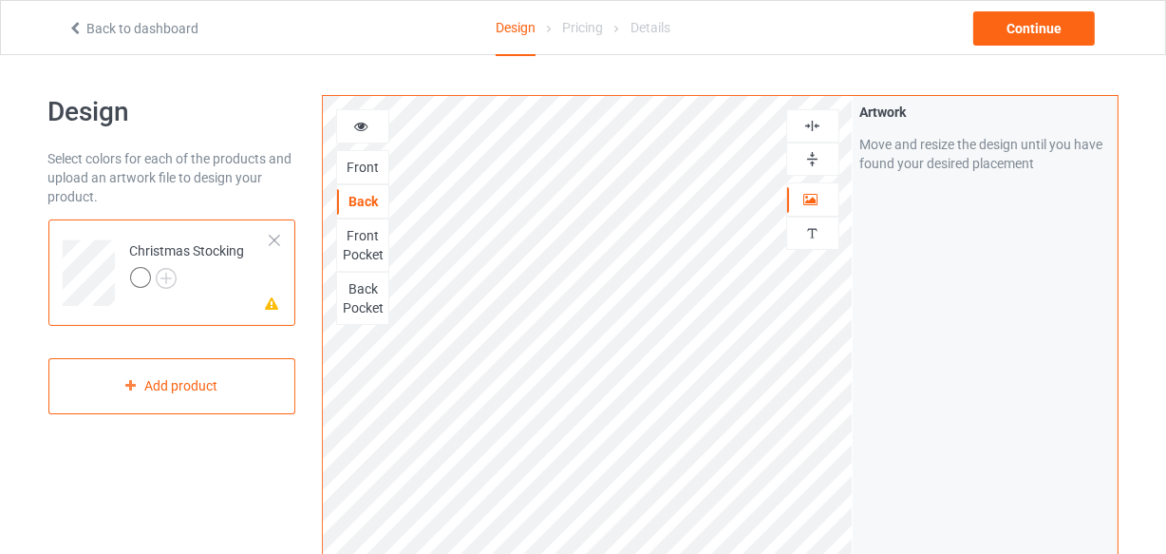
click at [347, 117] on div at bounding box center [362, 126] width 51 height 19
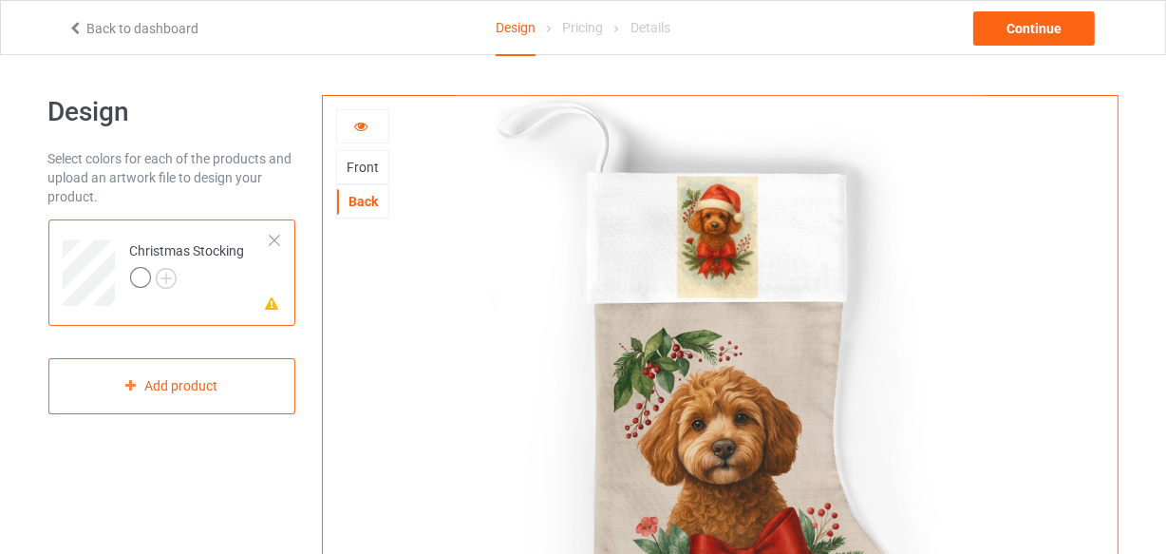
click at [358, 123] on icon at bounding box center [361, 123] width 16 height 13
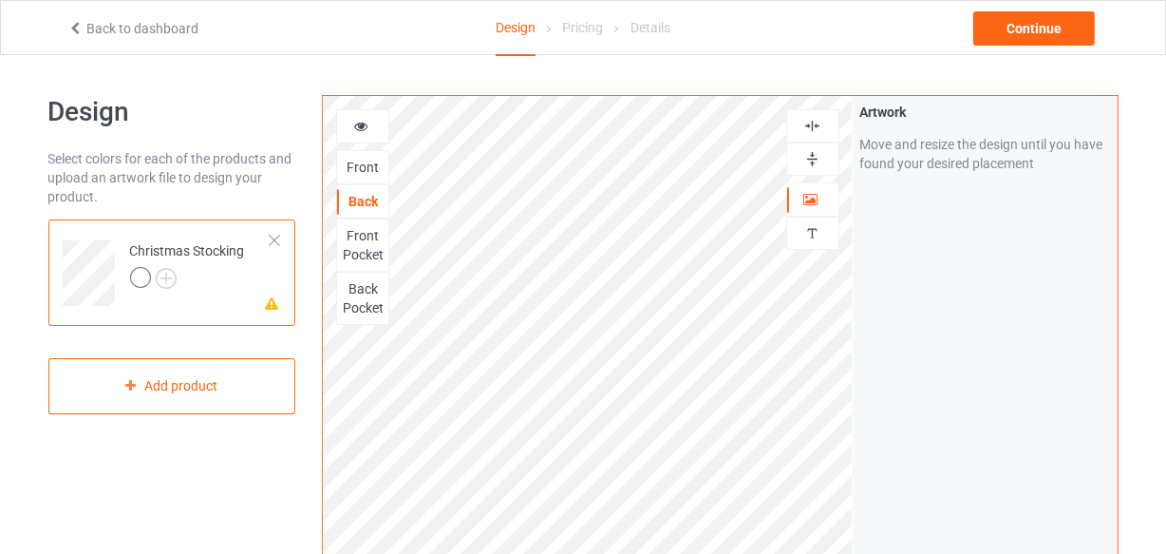
click at [374, 122] on div at bounding box center [362, 126] width 51 height 19
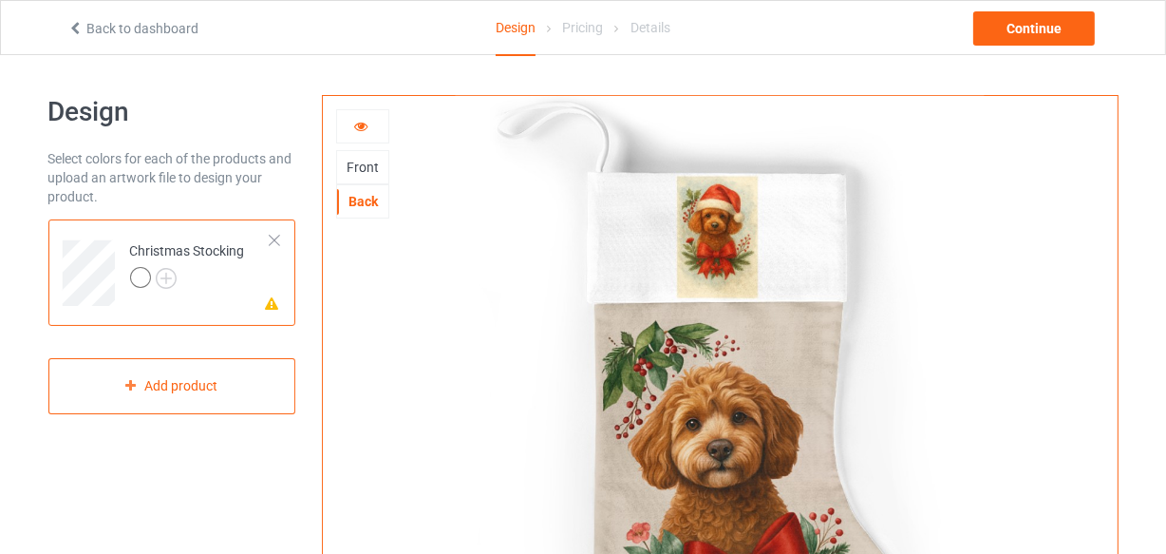
click at [359, 132] on div at bounding box center [362, 126] width 51 height 19
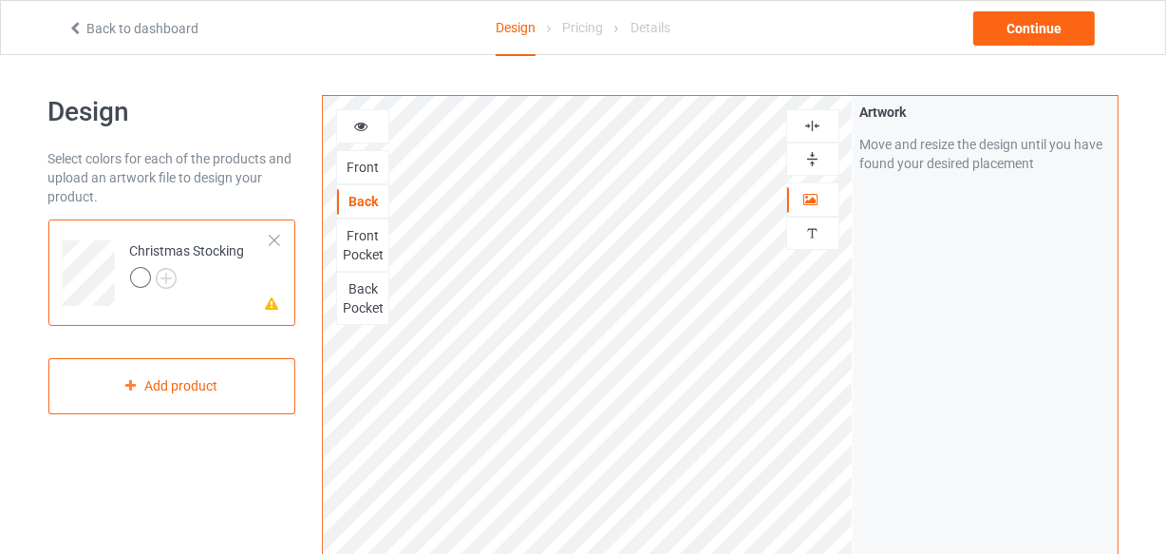
click at [362, 169] on div "Front" at bounding box center [362, 167] width 51 height 19
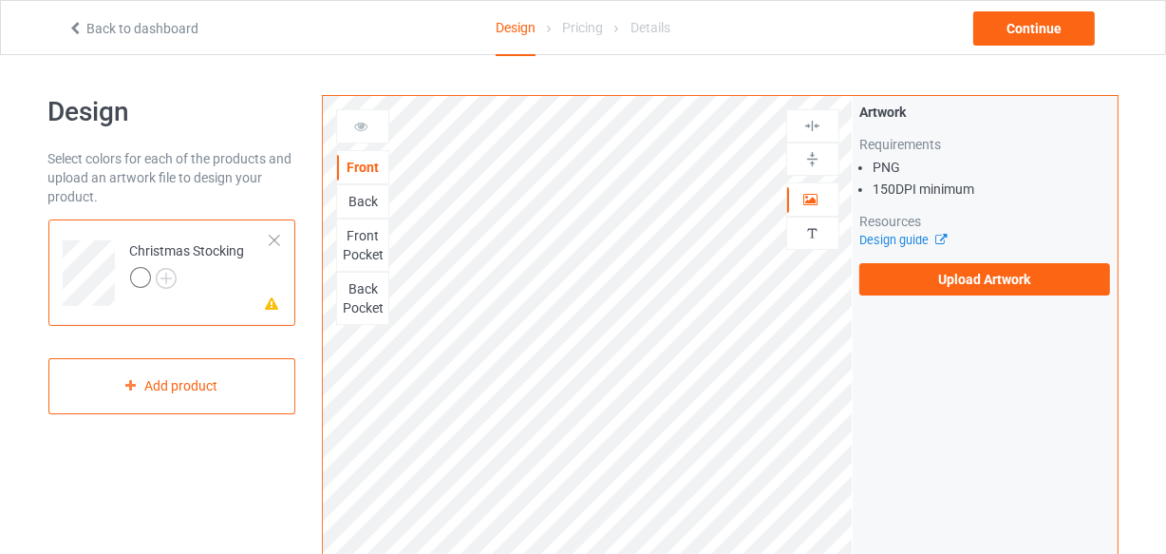
click at [369, 237] on div "Front Pocket" at bounding box center [362, 245] width 51 height 38
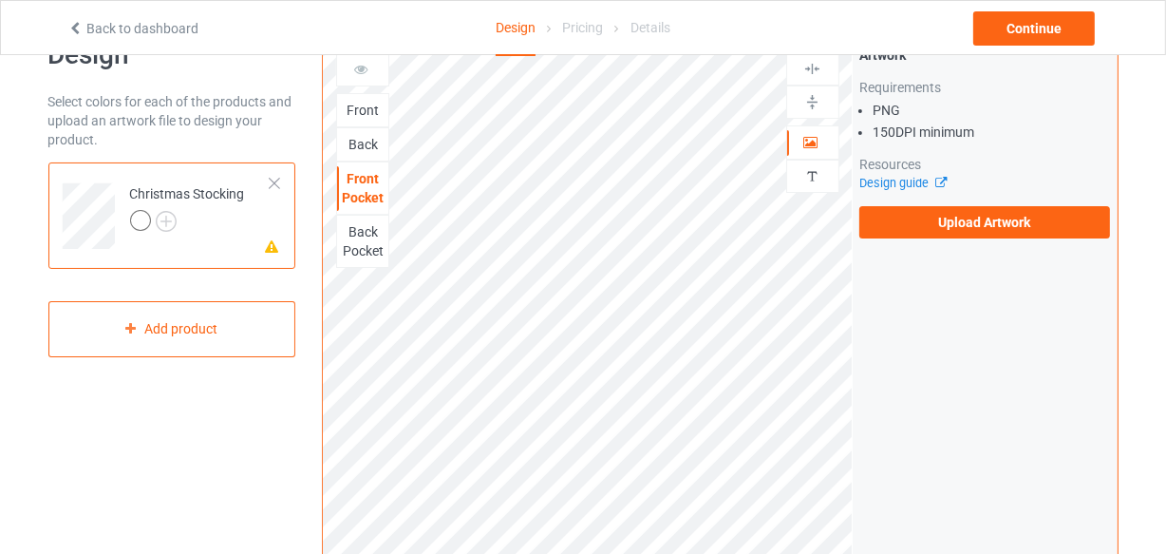
scroll to position [85, 0]
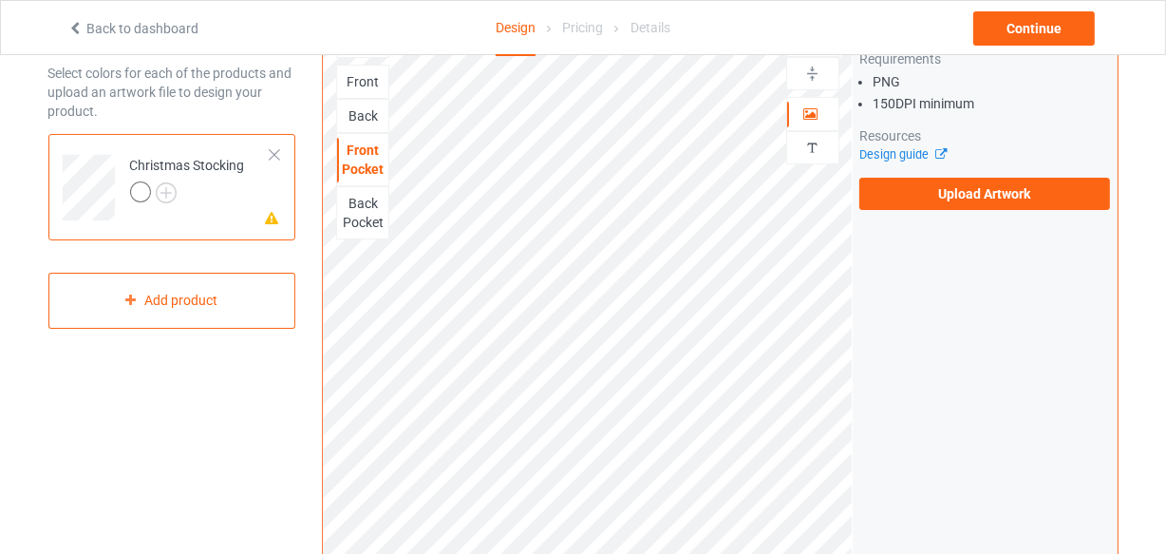
click at [374, 214] on div "Back Pocket" at bounding box center [362, 213] width 51 height 38
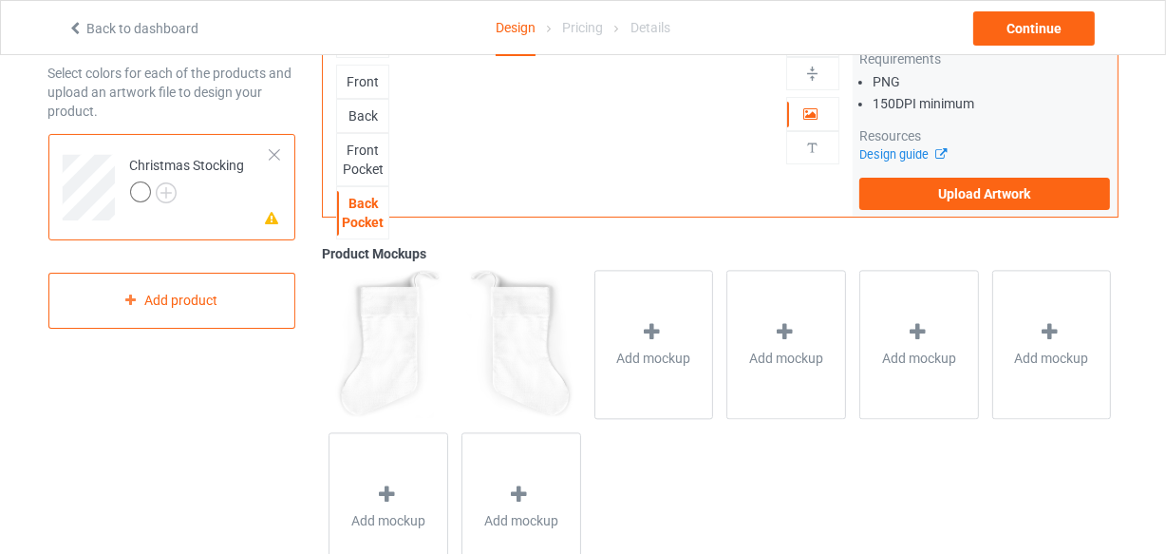
click at [365, 211] on div "Back Pocket" at bounding box center [362, 213] width 51 height 38
click at [598, 154] on div "Front Back Front Pocket Back Pocket Artwork Upload artwork before adding person…" at bounding box center [588, 113] width 530 height 206
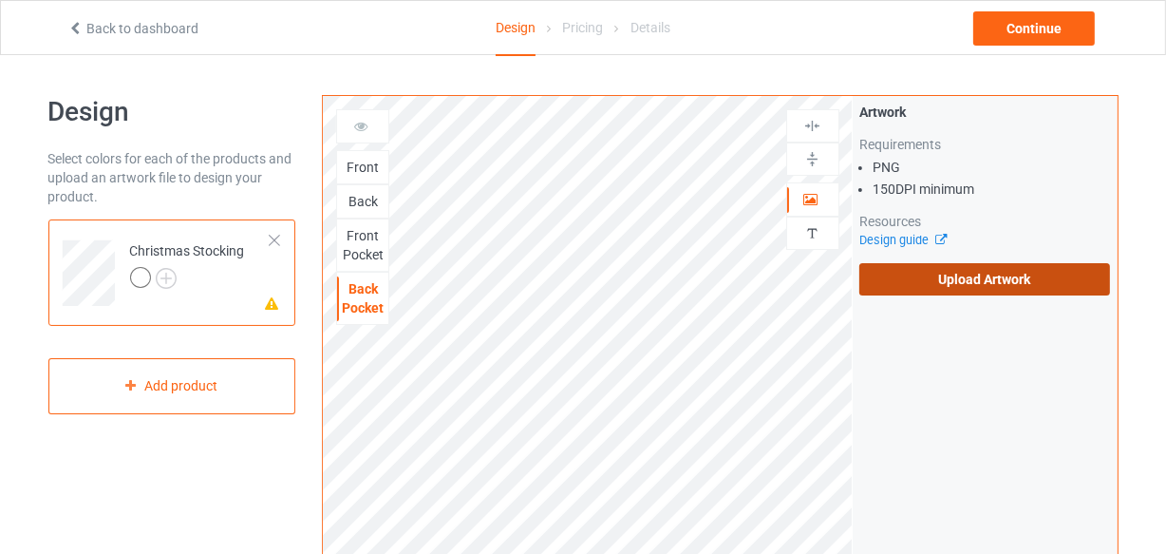
click at [922, 285] on label "Upload Artwork" at bounding box center [986, 279] width 252 height 32
click at [0, 0] on input "Upload Artwork" at bounding box center [0, 0] width 0 height 0
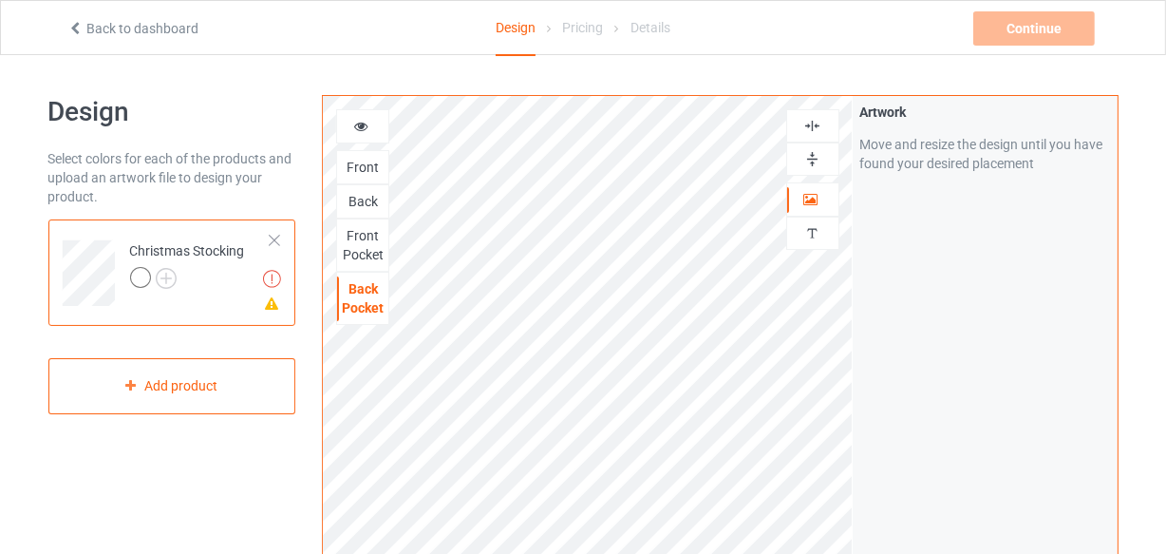
click at [361, 123] on icon at bounding box center [361, 123] width 16 height 13
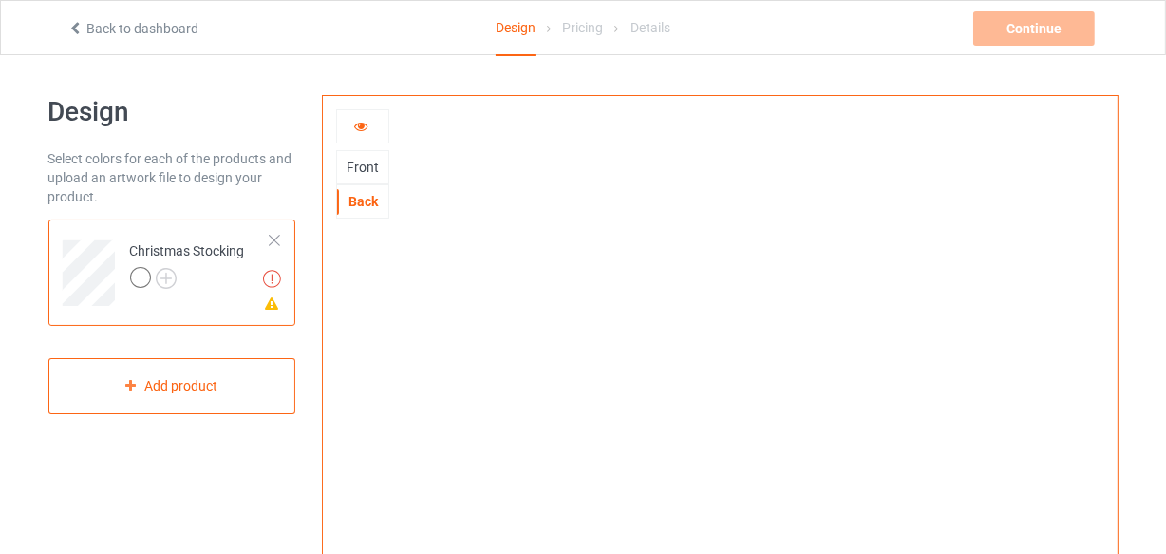
click at [365, 130] on icon at bounding box center [361, 123] width 16 height 13
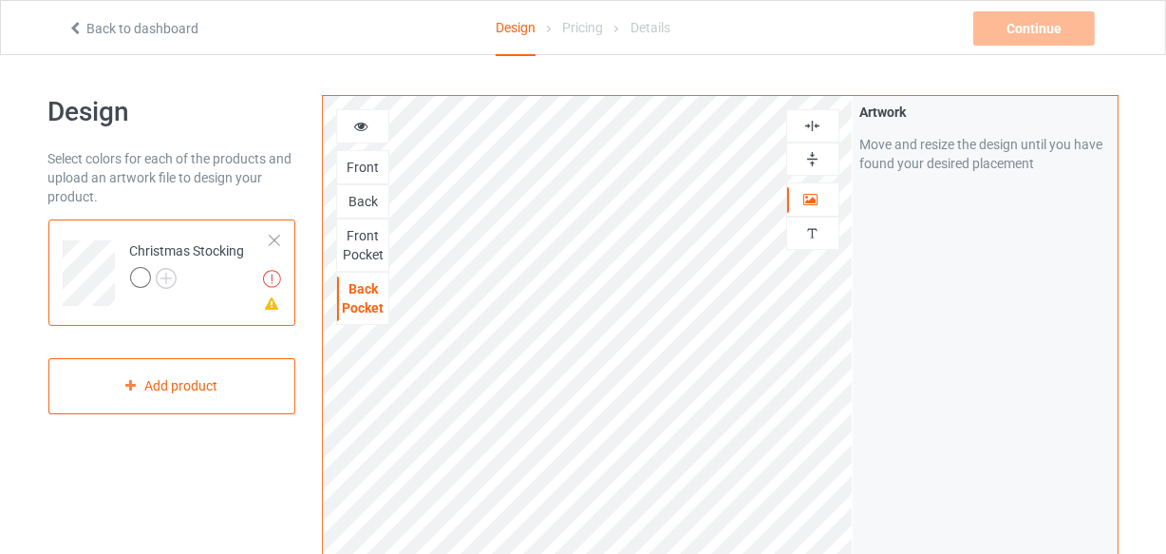
click at [361, 208] on div "Back" at bounding box center [362, 201] width 51 height 19
click at [177, 278] on div at bounding box center [187, 280] width 115 height 27
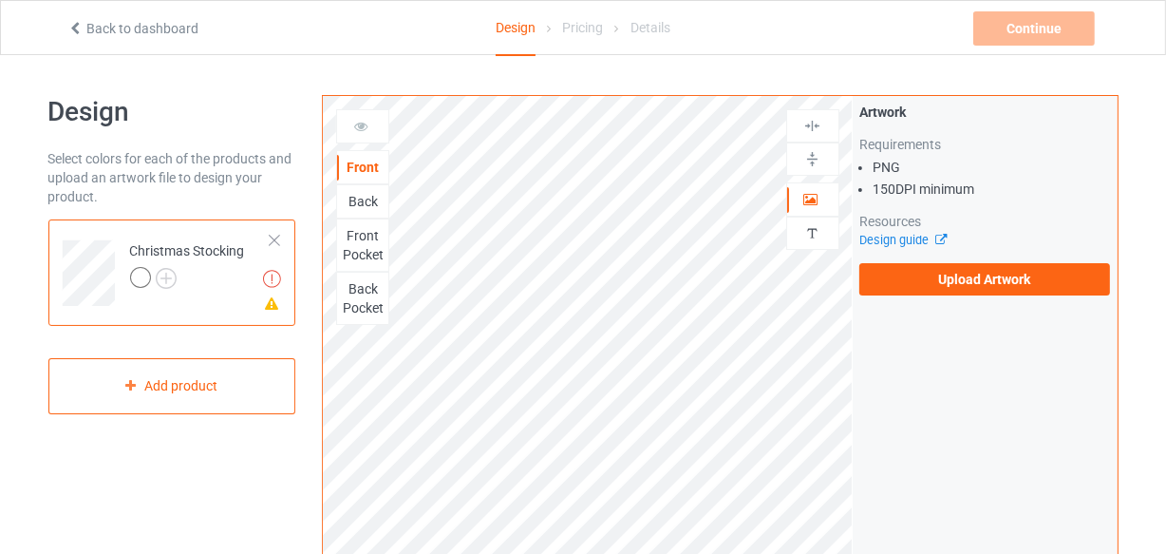
click at [148, 275] on div at bounding box center [140, 277] width 21 height 21
click at [154, 278] on div at bounding box center [143, 280] width 27 height 27
click at [170, 282] on img at bounding box center [166, 278] width 21 height 21
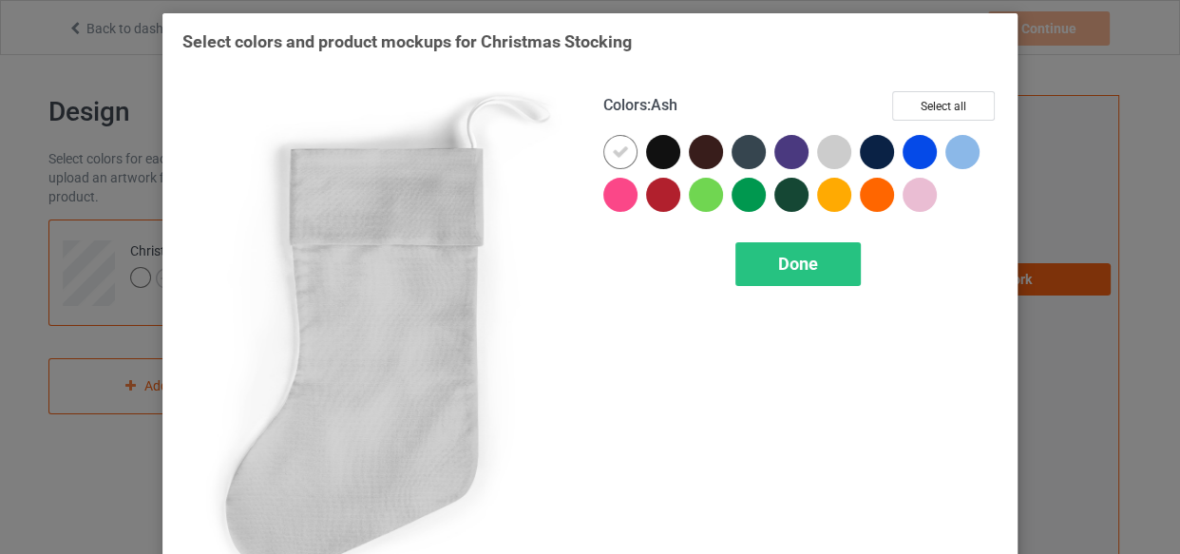
click at [825, 161] on div at bounding box center [834, 152] width 34 height 34
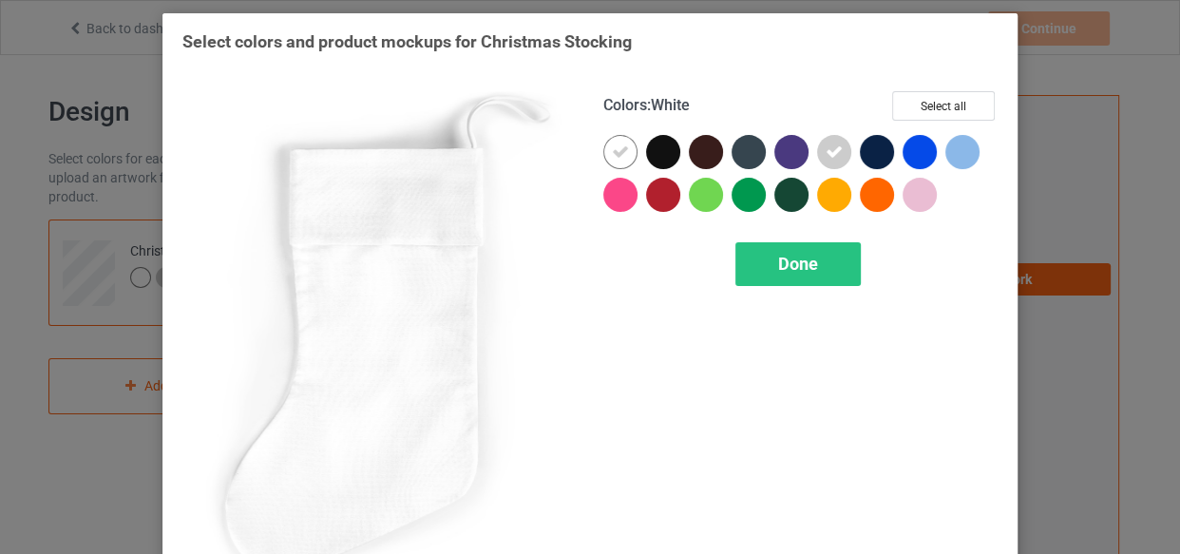
click at [617, 158] on icon at bounding box center [620, 151] width 17 height 17
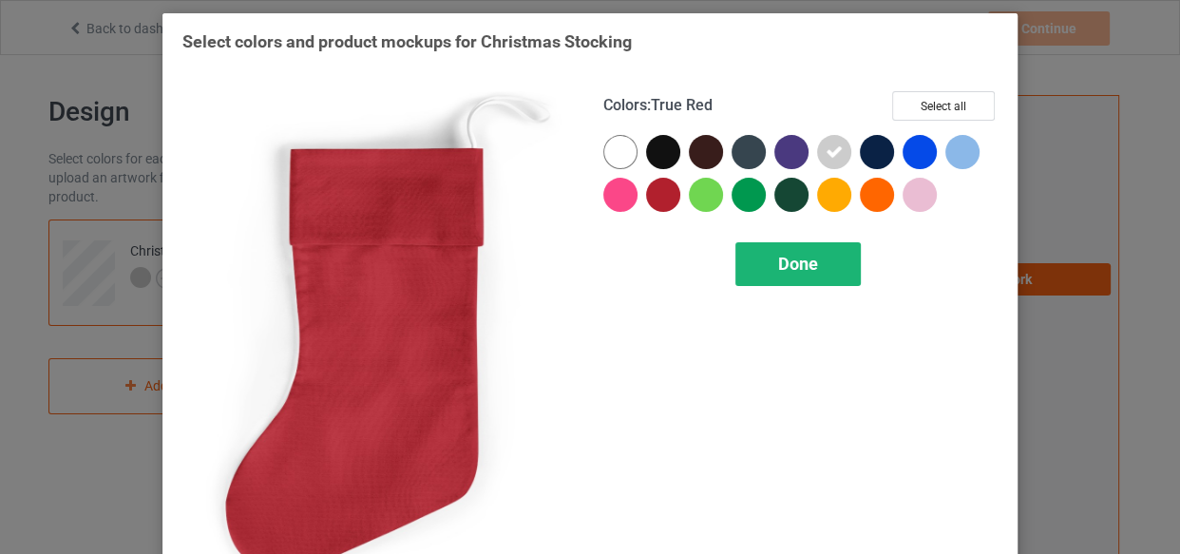
click at [778, 258] on span "Done" at bounding box center [798, 264] width 40 height 20
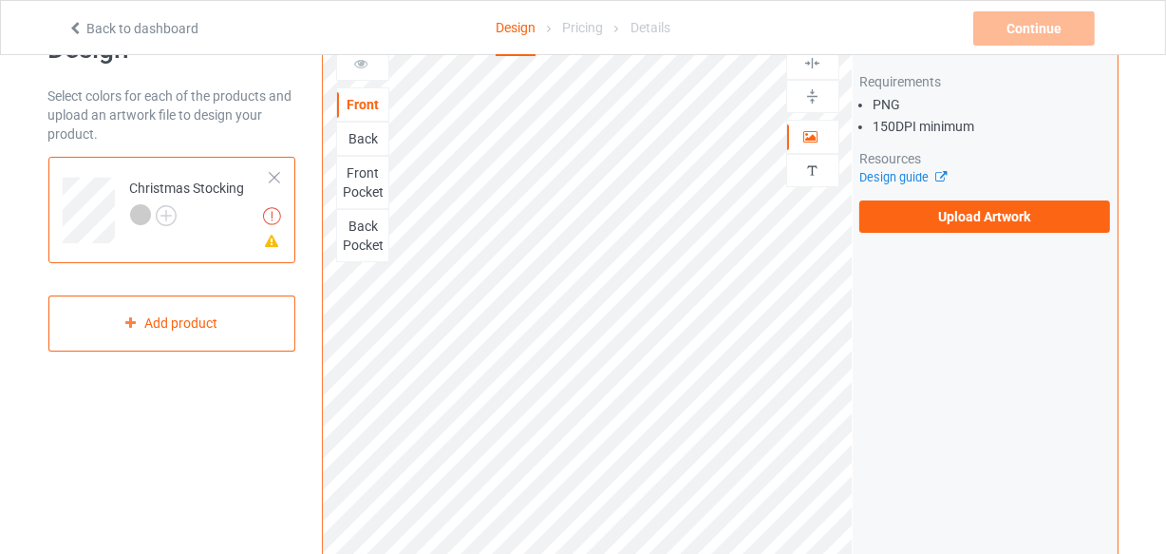
scroll to position [85, 0]
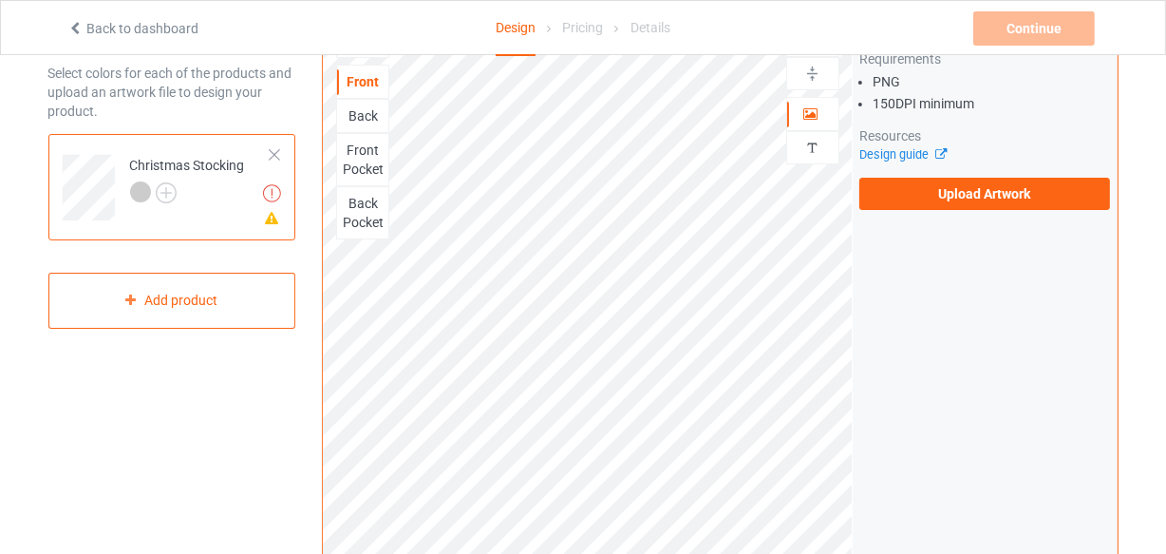
click at [362, 160] on div "Front Pocket" at bounding box center [362, 160] width 51 height 38
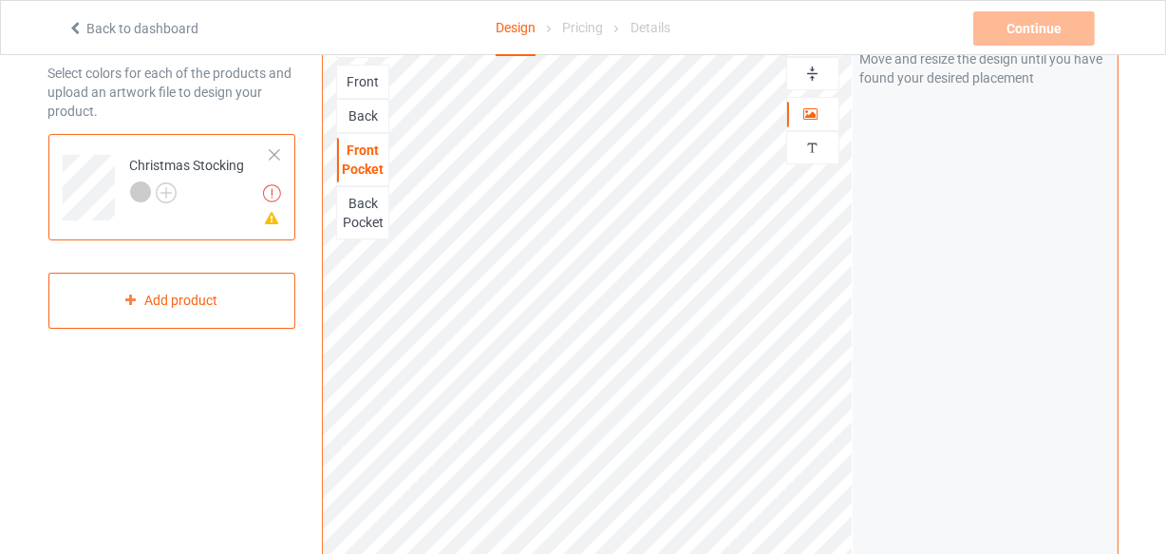
click at [361, 109] on div "Back" at bounding box center [362, 115] width 51 height 19
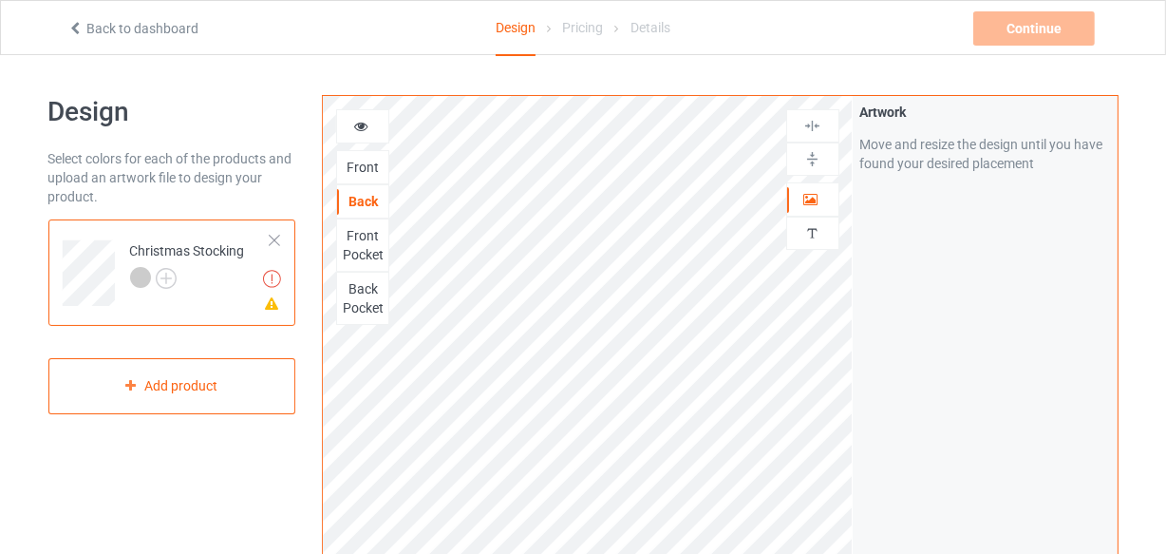
click at [361, 121] on icon at bounding box center [361, 123] width 16 height 13
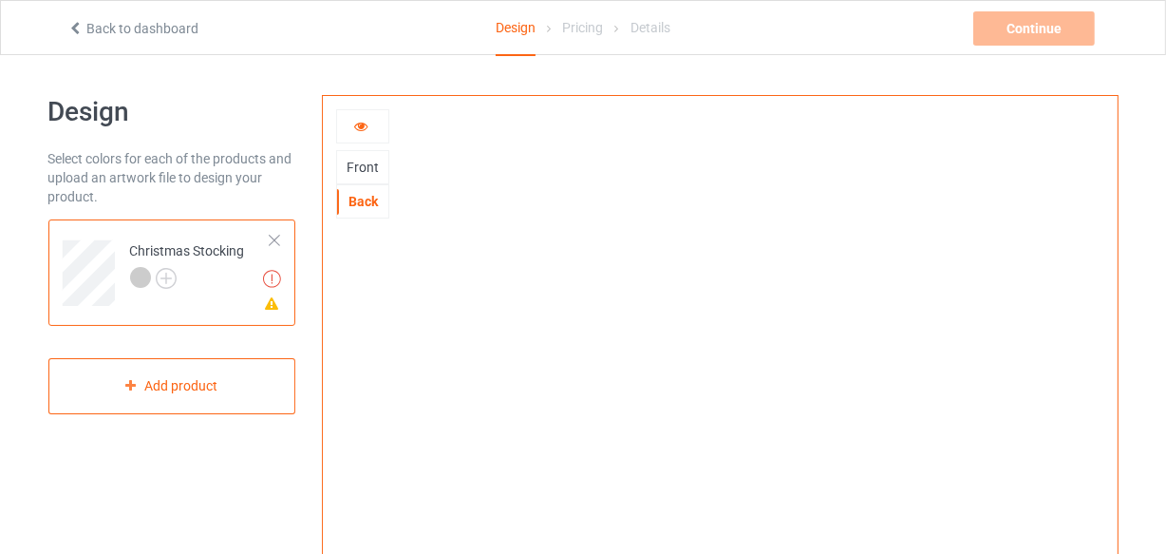
click at [353, 127] on icon at bounding box center [361, 123] width 16 height 13
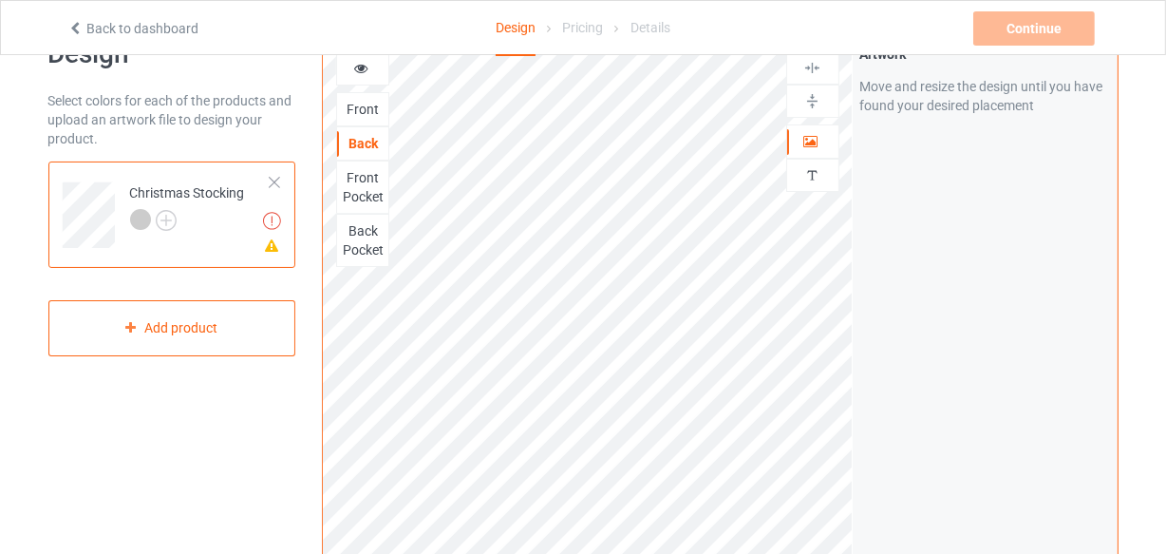
scroll to position [85, 0]
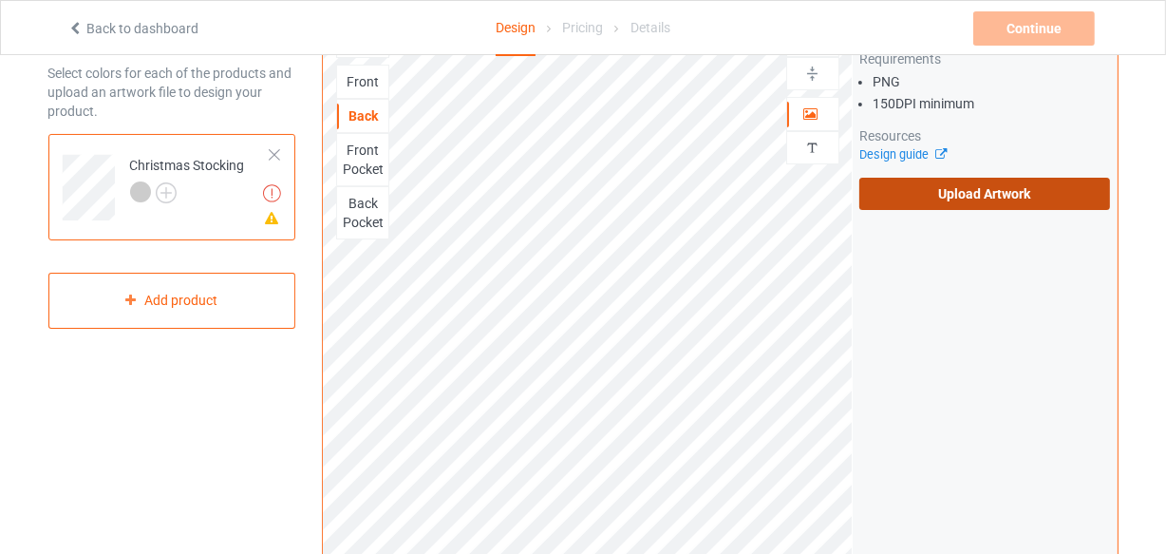
click at [880, 187] on label "Upload Artwork" at bounding box center [986, 194] width 252 height 32
click at [0, 0] on input "Upload Artwork" at bounding box center [0, 0] width 0 height 0
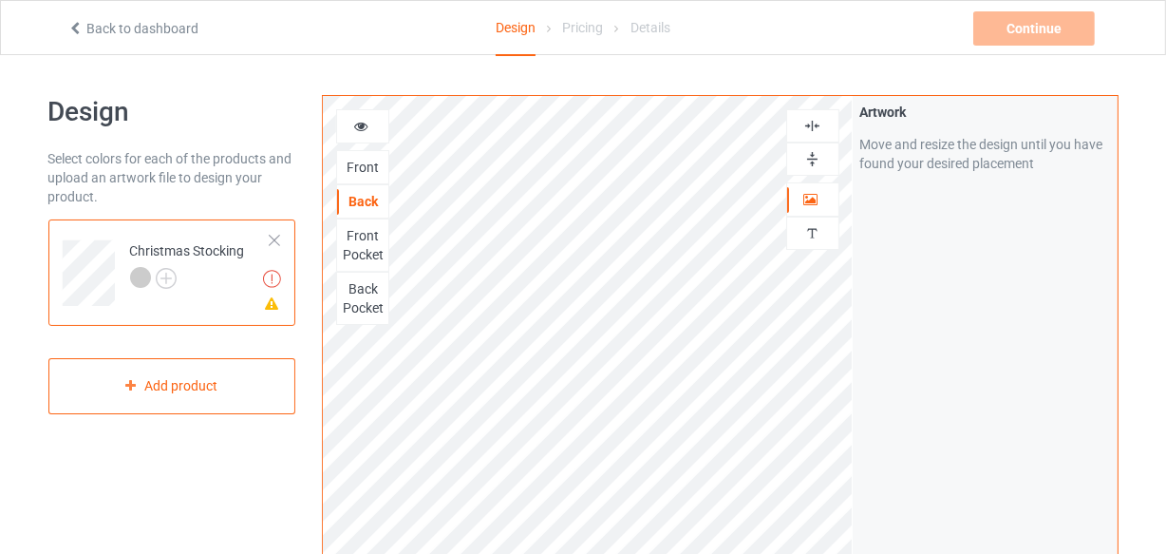
click at [366, 123] on icon at bounding box center [361, 123] width 16 height 13
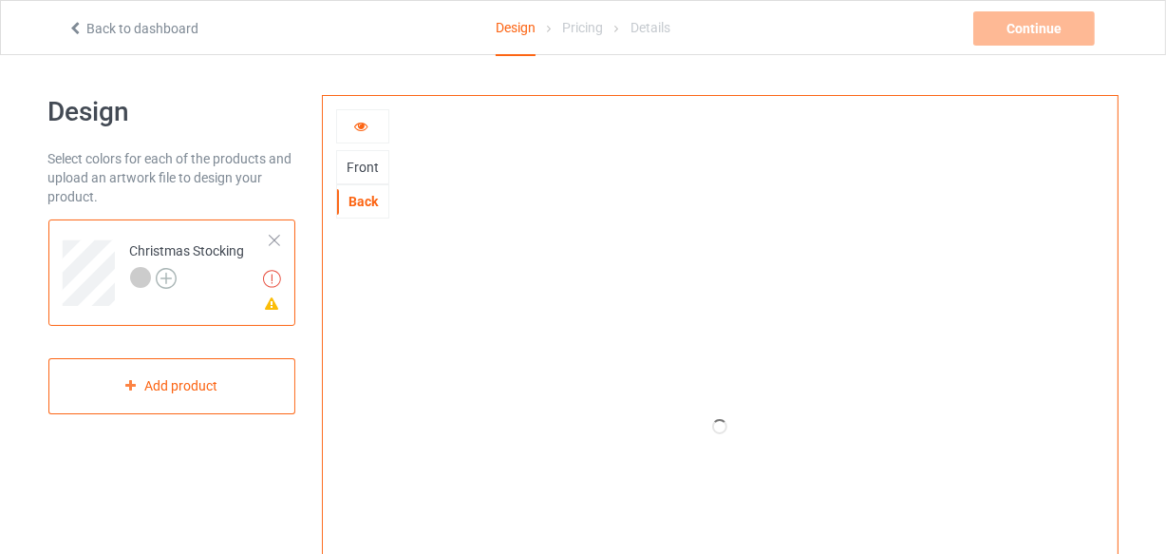
click at [161, 275] on img at bounding box center [166, 278] width 21 height 21
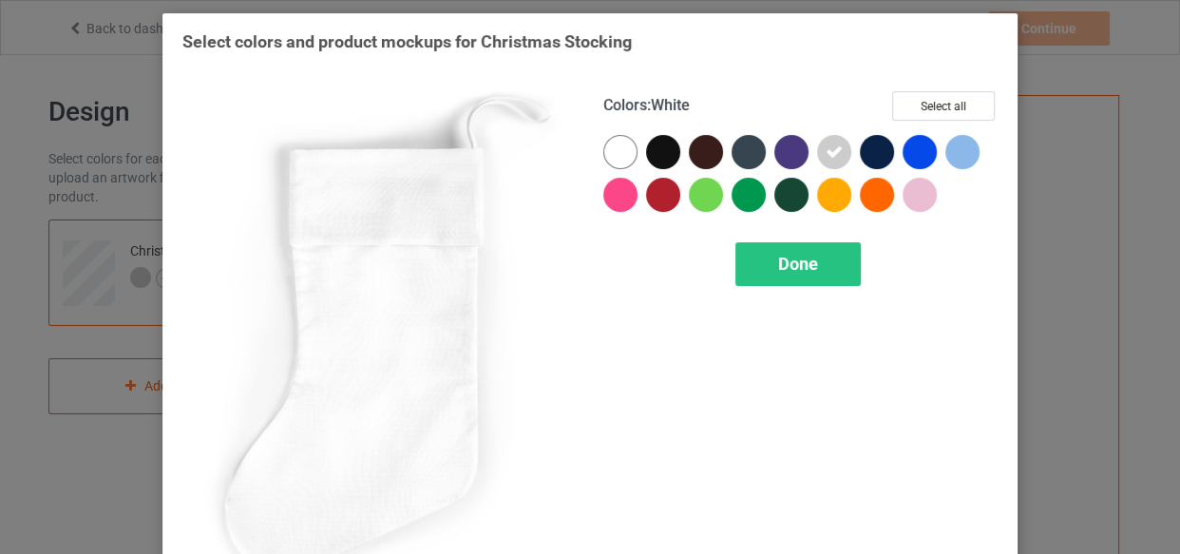
click at [612, 153] on div at bounding box center [620, 152] width 34 height 34
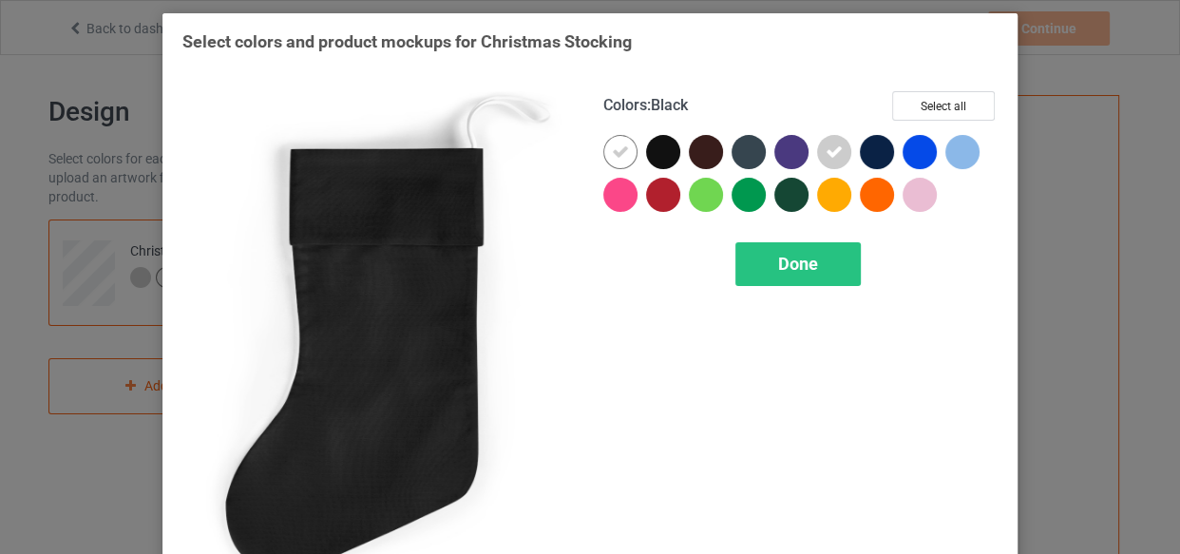
click at [665, 155] on div at bounding box center [663, 152] width 34 height 34
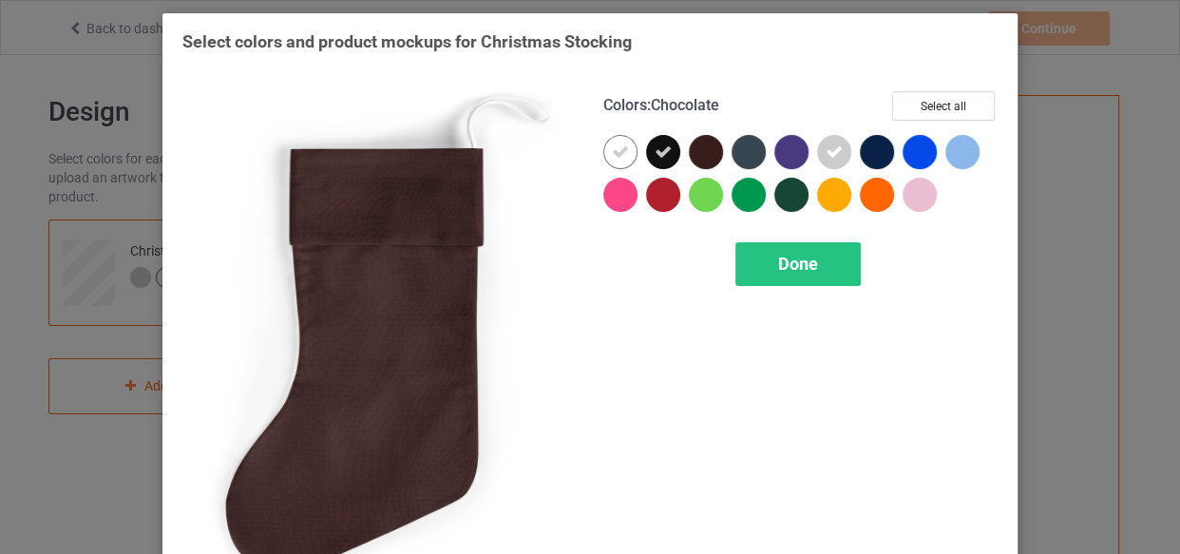
click at [691, 155] on div at bounding box center [706, 152] width 34 height 34
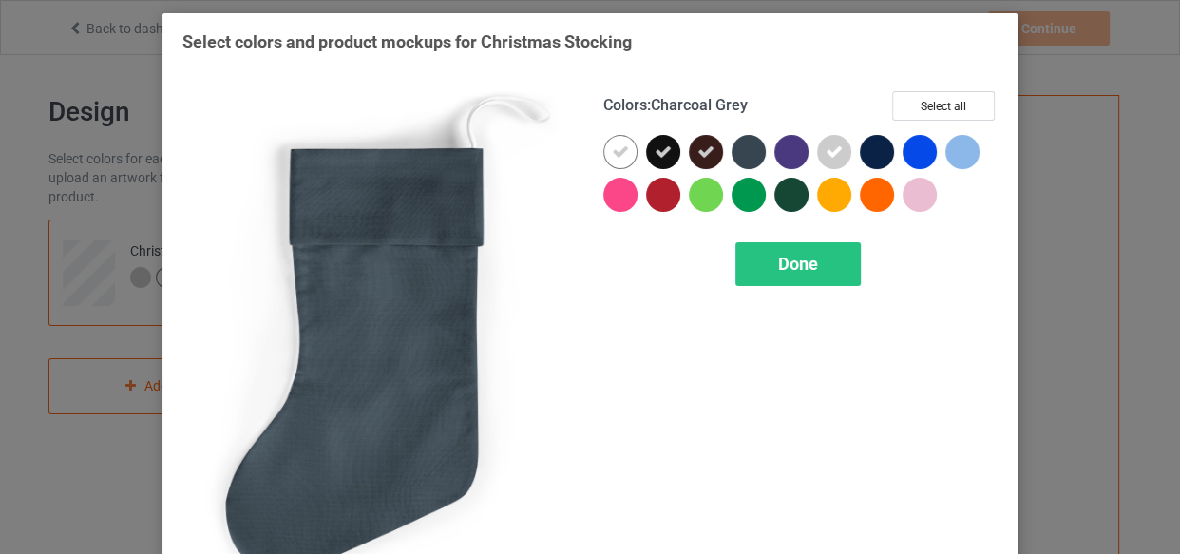
click at [744, 157] on div at bounding box center [748, 152] width 34 height 34
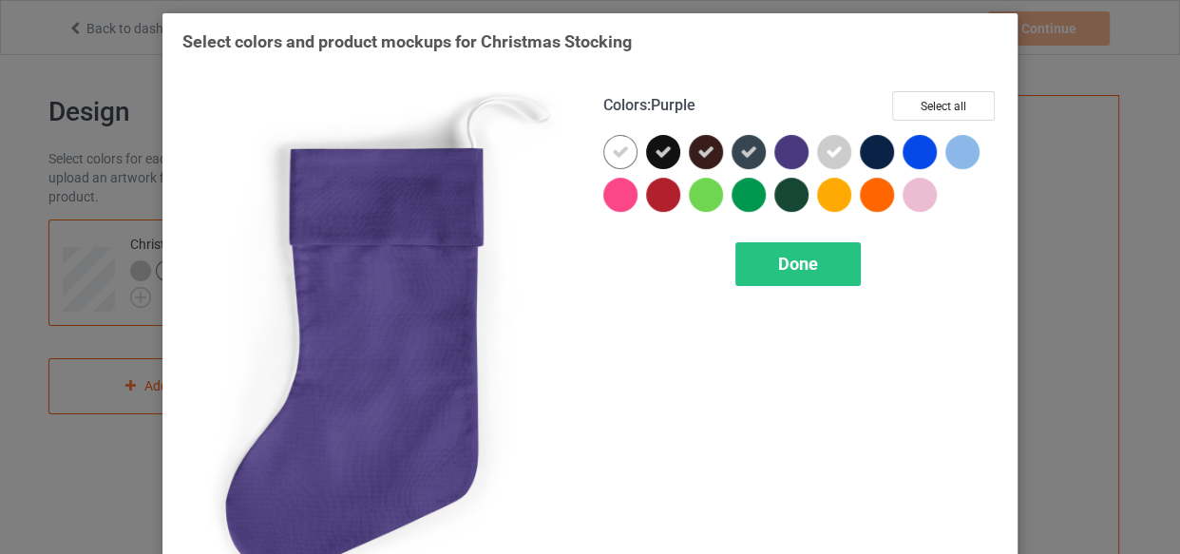
click at [795, 154] on div at bounding box center [791, 152] width 34 height 34
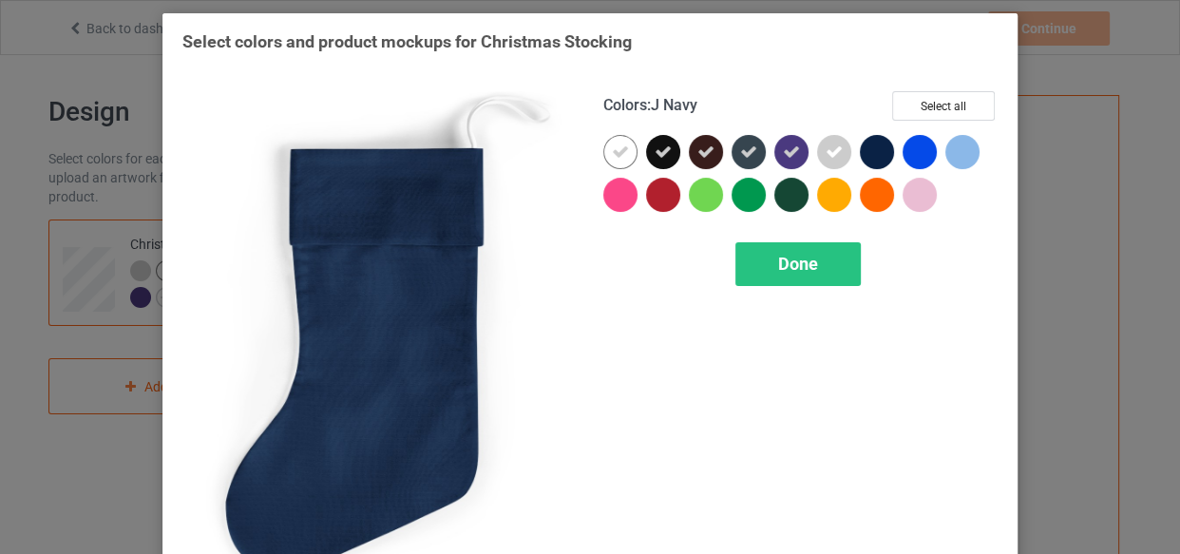
click at [869, 154] on div at bounding box center [877, 152] width 34 height 34
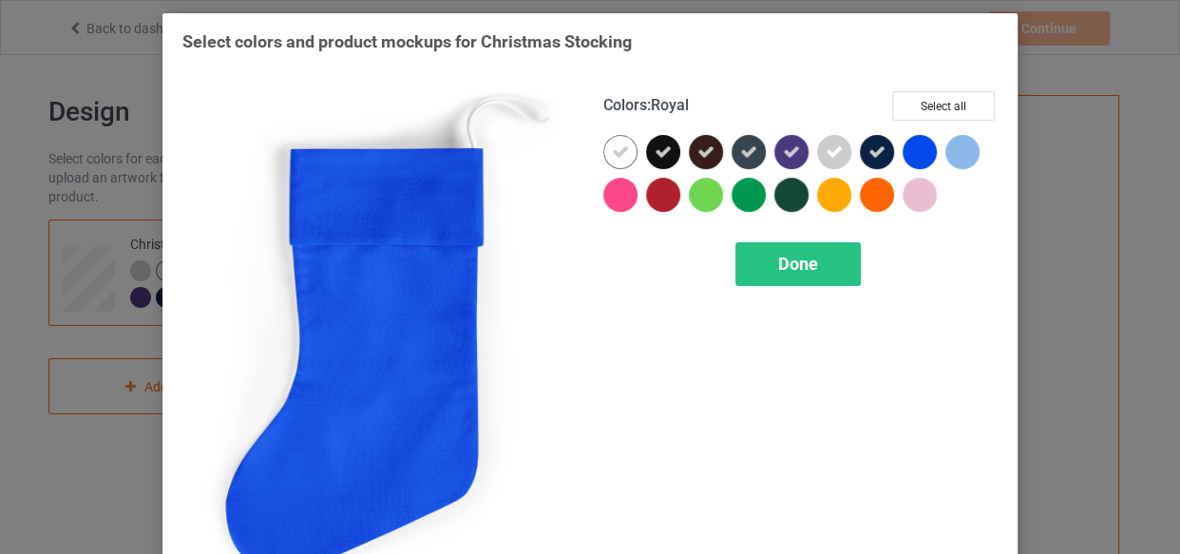
click at [945, 146] on div at bounding box center [962, 152] width 34 height 34
click at [923, 152] on div at bounding box center [919, 152] width 34 height 34
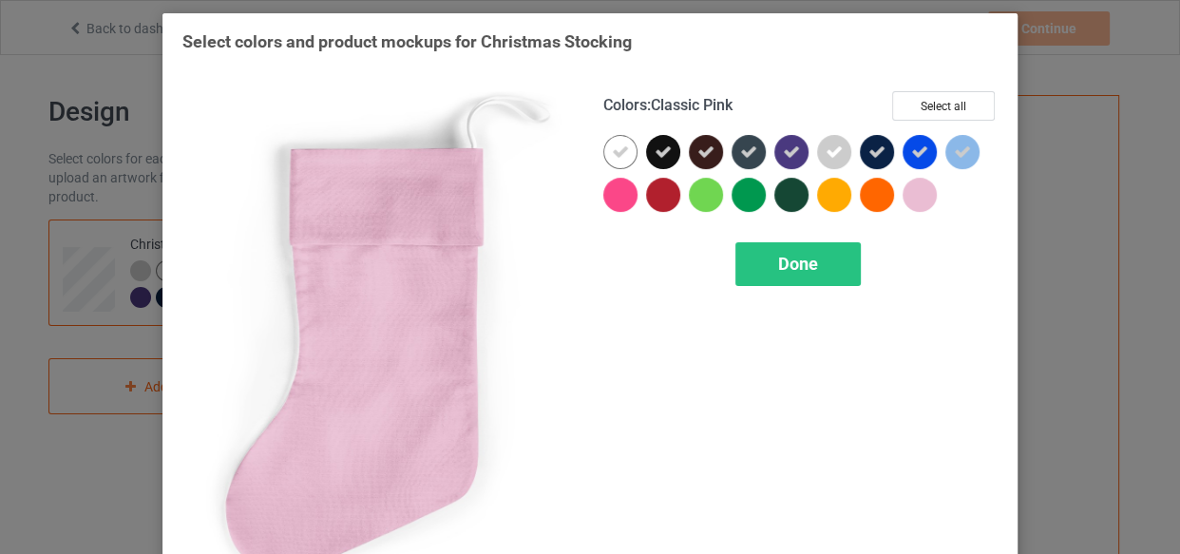
click at [902, 192] on div at bounding box center [919, 195] width 34 height 34
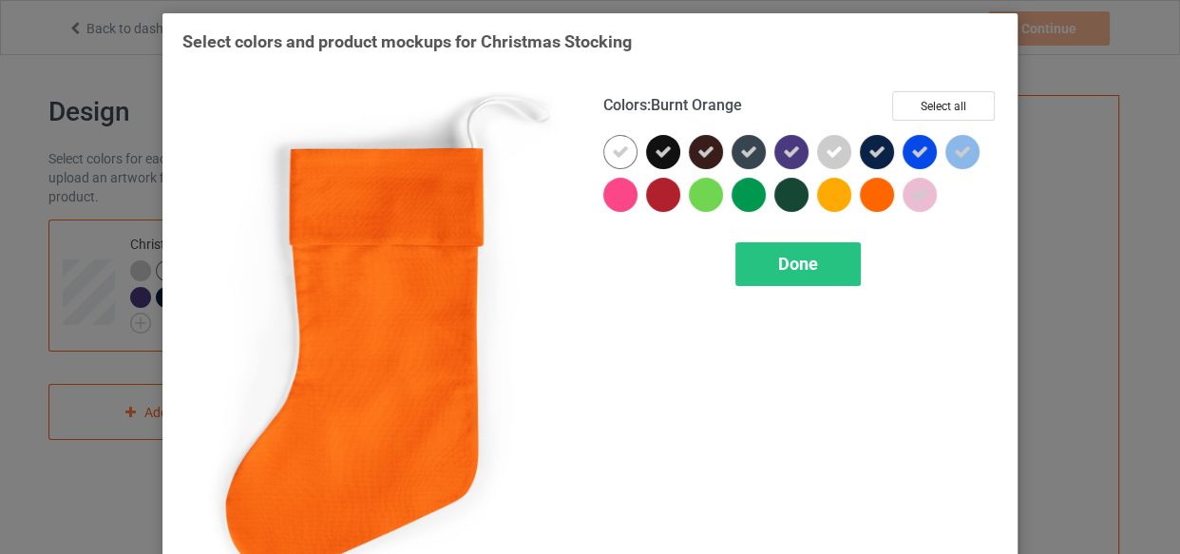
click at [867, 196] on div at bounding box center [877, 195] width 34 height 34
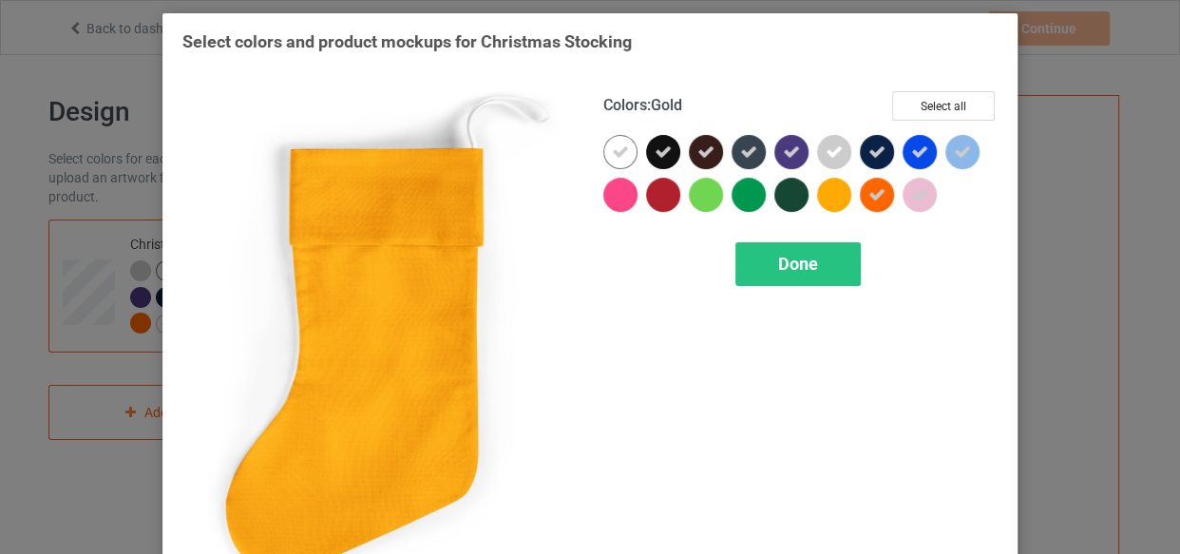
drag, startPoint x: 831, startPoint y: 199, endPoint x: 821, endPoint y: 203, distance: 11.1
click at [830, 199] on div at bounding box center [834, 195] width 34 height 34
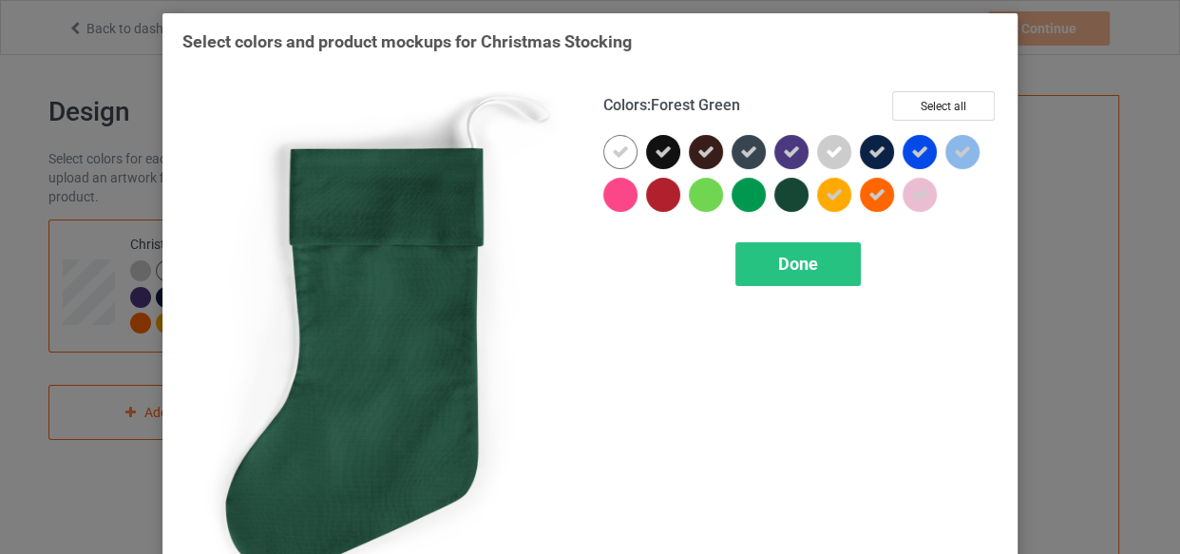
click at [793, 201] on div at bounding box center [791, 195] width 34 height 34
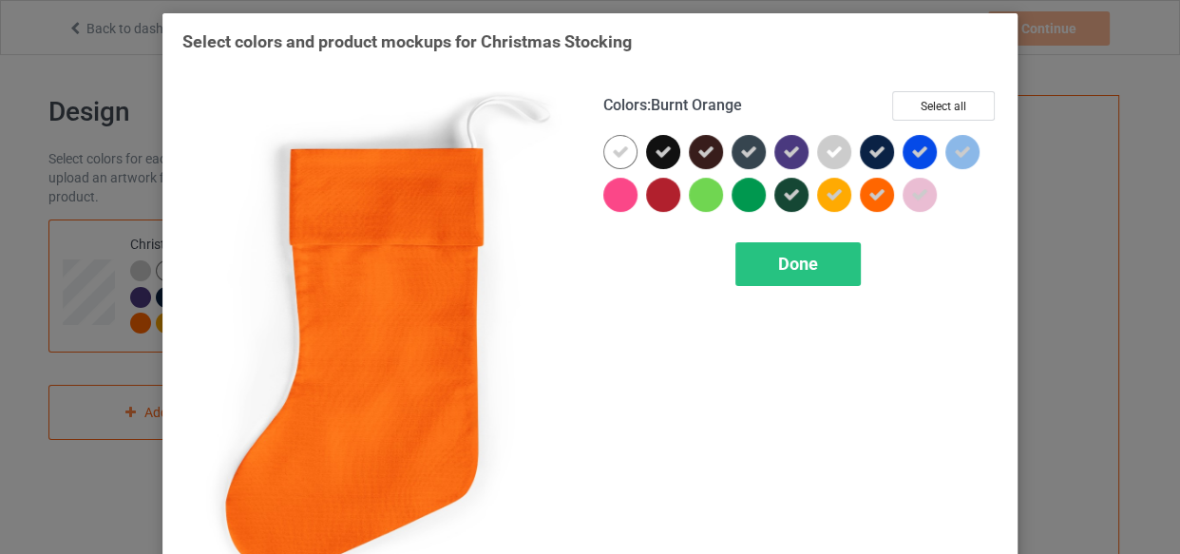
click at [892, 195] on div at bounding box center [881, 199] width 43 height 43
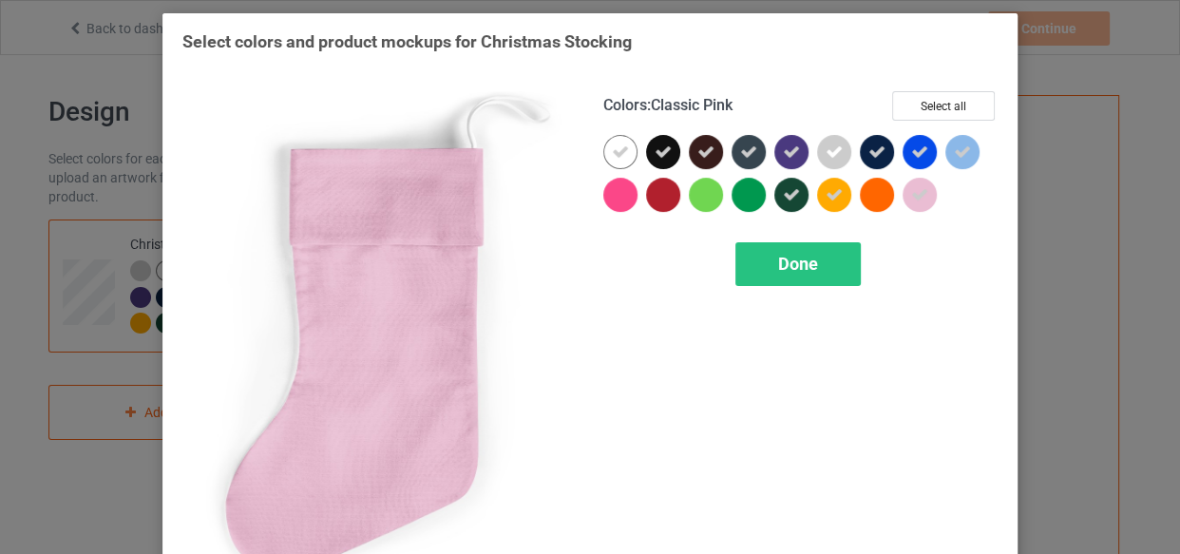
click at [902, 195] on div at bounding box center [919, 195] width 34 height 34
click at [906, 195] on div at bounding box center [919, 195] width 34 height 34
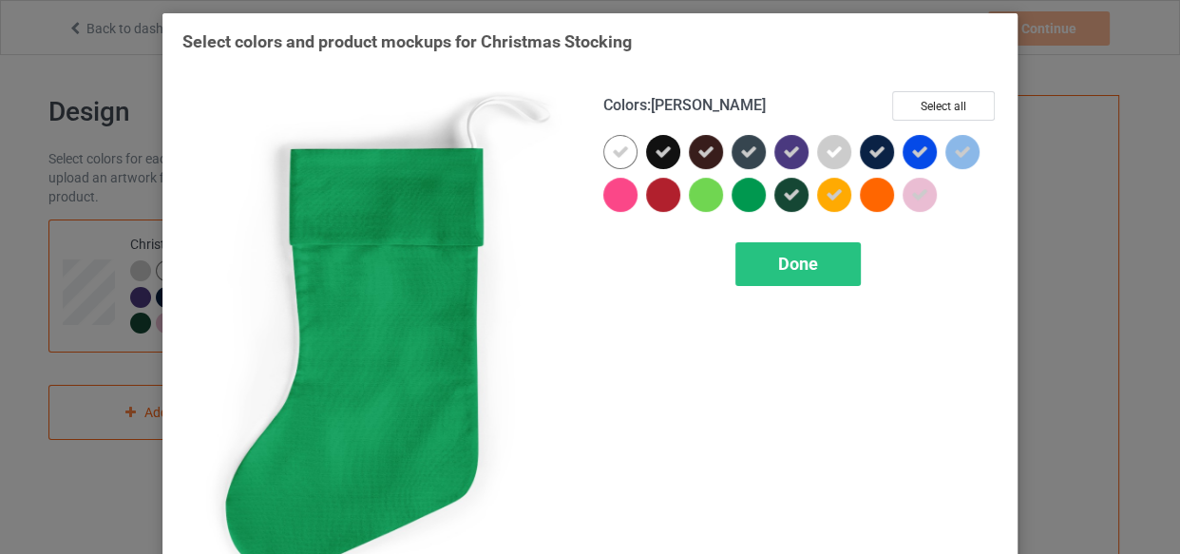
click at [748, 199] on div at bounding box center [748, 195] width 34 height 34
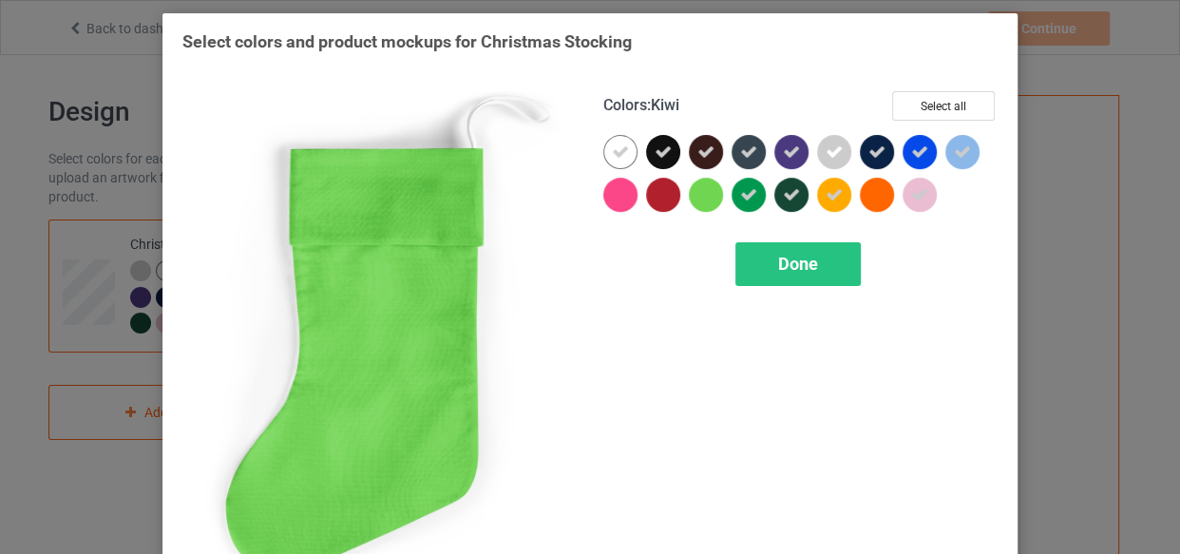
click at [699, 196] on div at bounding box center [706, 195] width 34 height 34
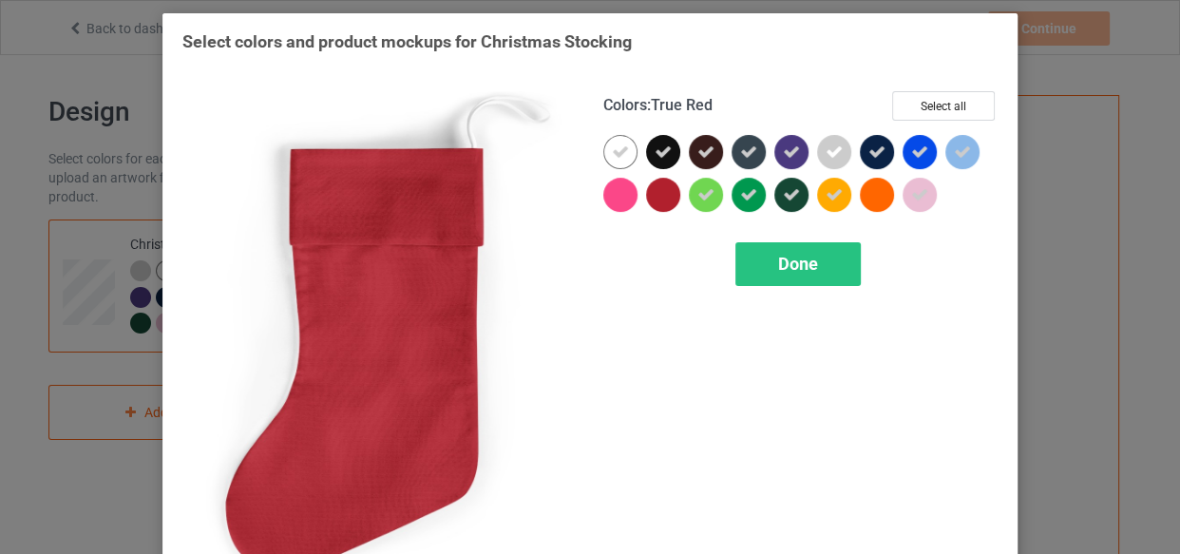
click at [654, 189] on div at bounding box center [663, 195] width 34 height 34
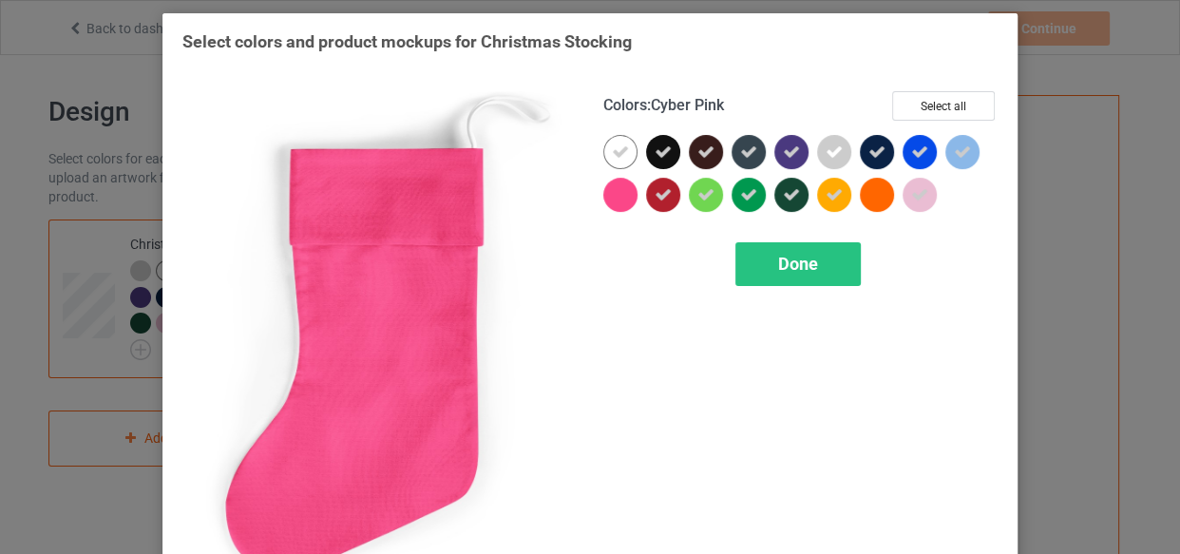
click at [612, 198] on div at bounding box center [620, 195] width 34 height 34
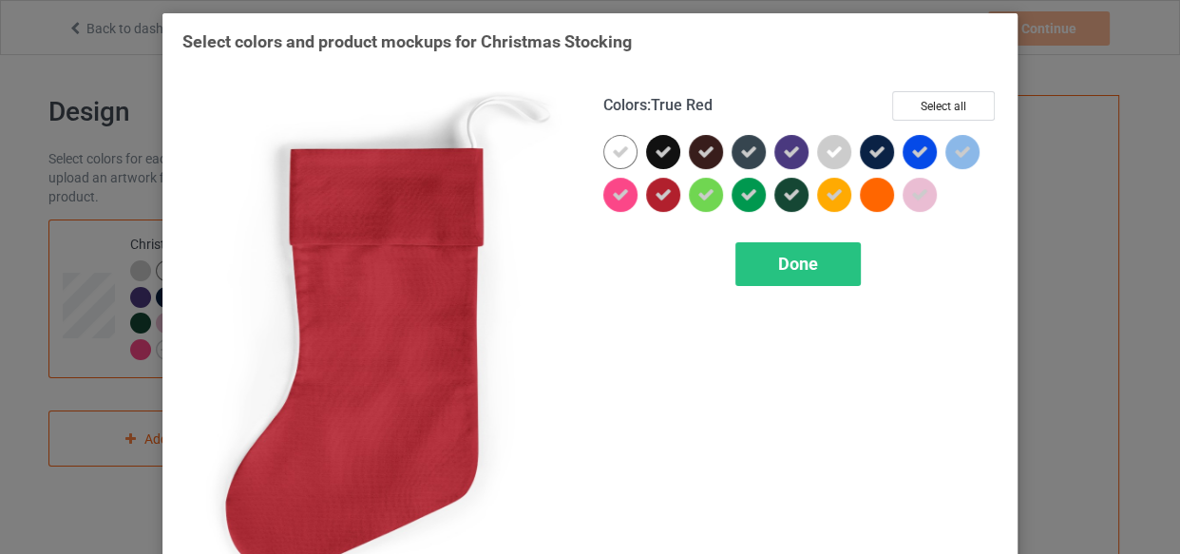
click at [778, 264] on span "Done" at bounding box center [798, 264] width 40 height 20
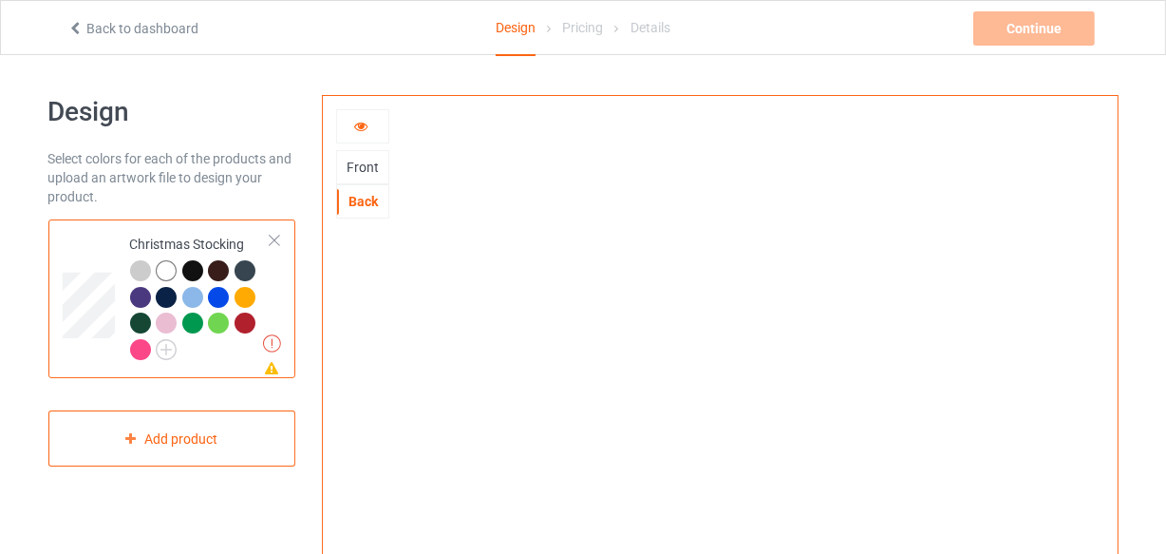
click at [144, 266] on div at bounding box center [140, 270] width 21 height 21
click at [170, 273] on div at bounding box center [166, 270] width 21 height 21
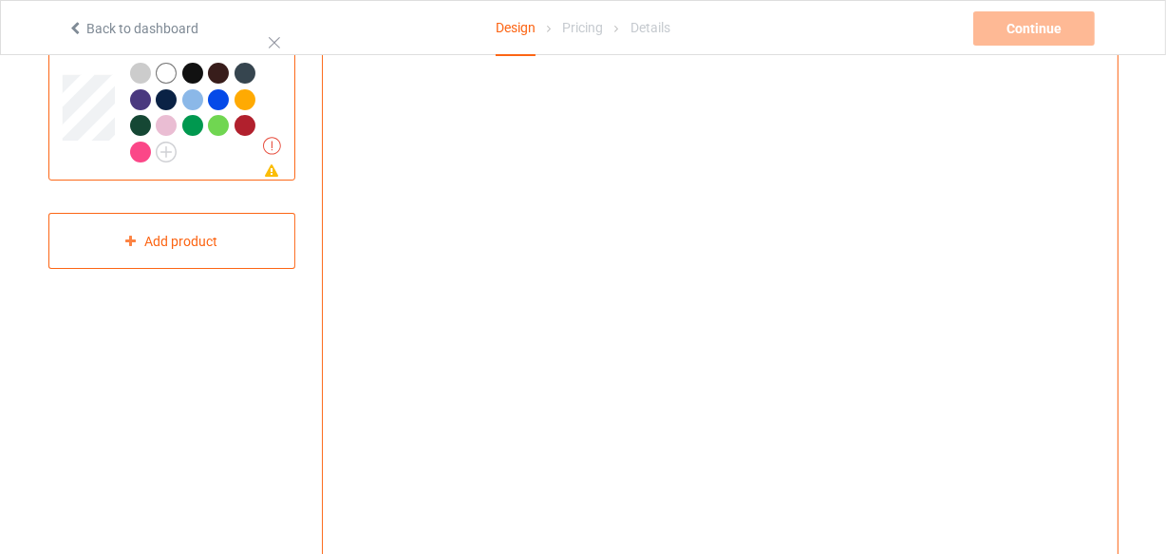
scroll to position [172, 0]
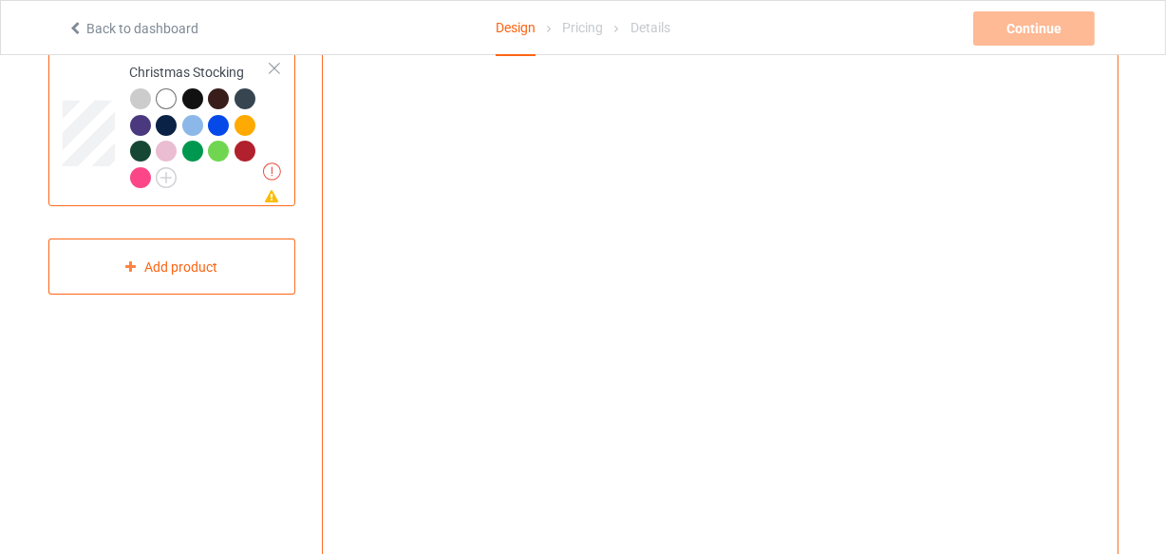
click at [194, 101] on div at bounding box center [192, 98] width 21 height 21
click at [218, 101] on div at bounding box center [218, 98] width 21 height 21
click at [242, 98] on div at bounding box center [245, 98] width 21 height 21
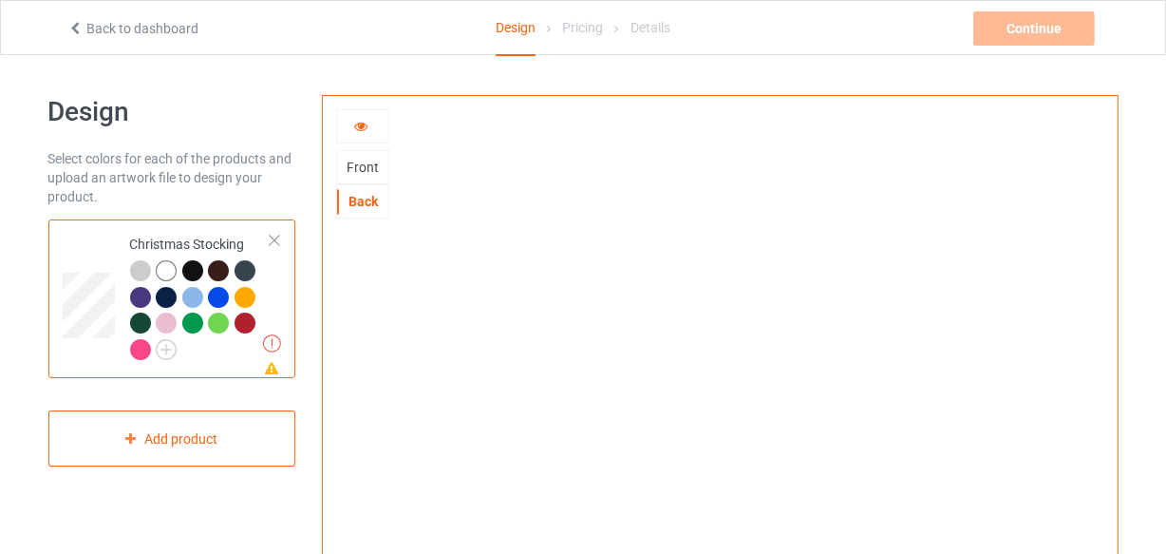
click at [142, 304] on div at bounding box center [140, 297] width 21 height 21
click at [165, 302] on div at bounding box center [166, 297] width 21 height 21
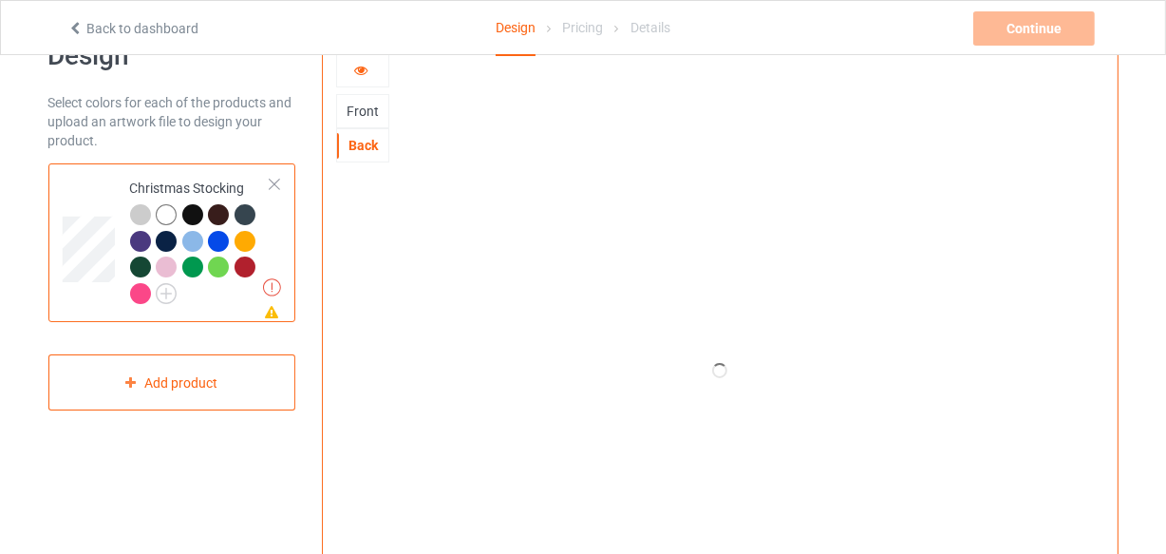
scroll to position [85, 0]
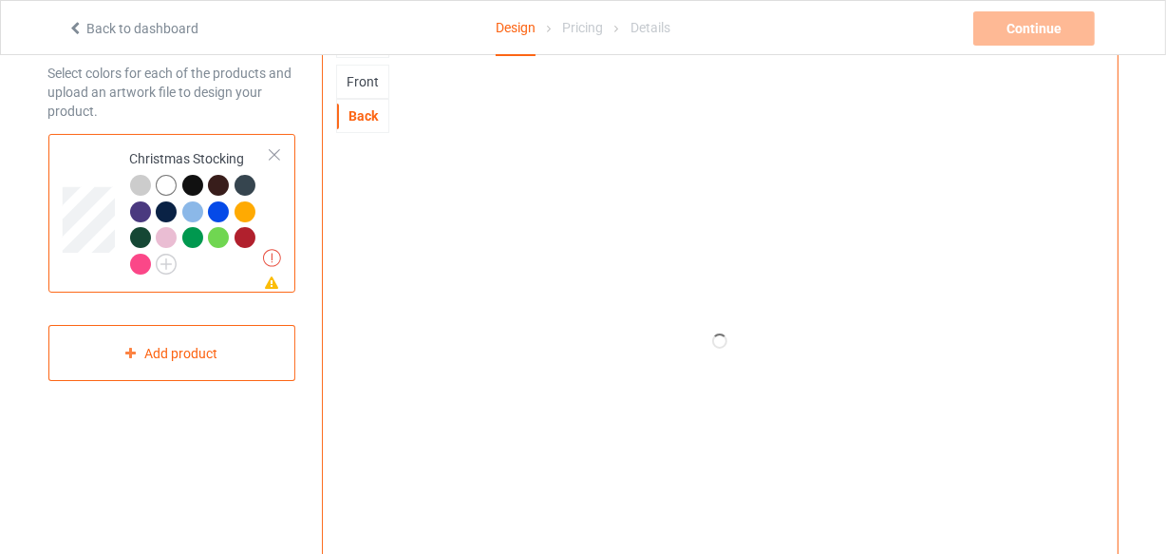
click at [188, 214] on div at bounding box center [192, 211] width 21 height 21
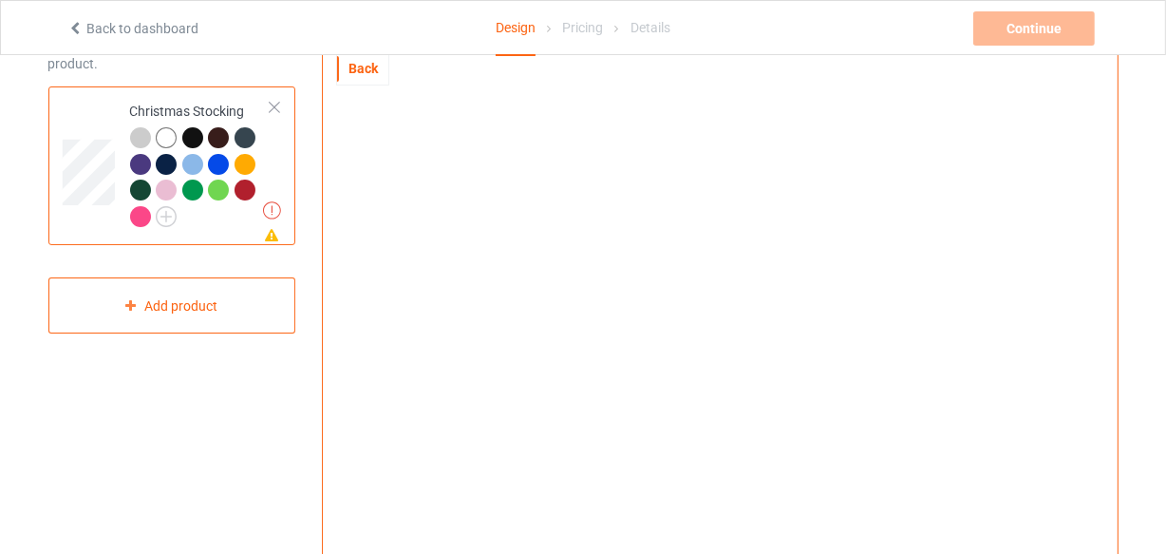
scroll to position [172, 0]
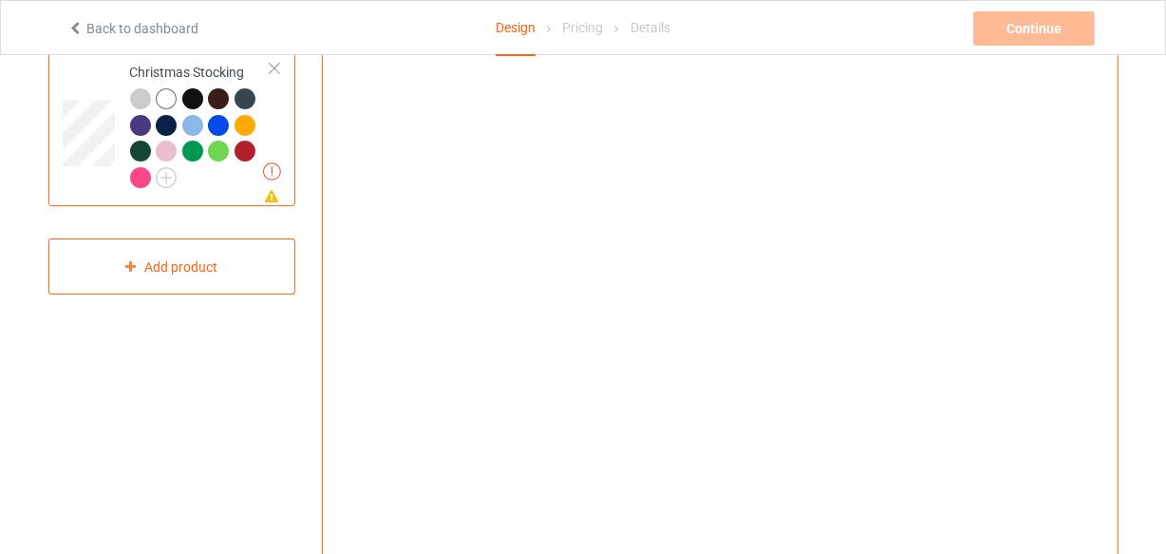
click at [190, 124] on div at bounding box center [192, 125] width 21 height 21
click at [214, 128] on div at bounding box center [218, 125] width 21 height 21
click at [243, 129] on div at bounding box center [245, 125] width 21 height 21
click at [142, 153] on div at bounding box center [140, 151] width 21 height 21
click at [168, 150] on div at bounding box center [166, 151] width 21 height 21
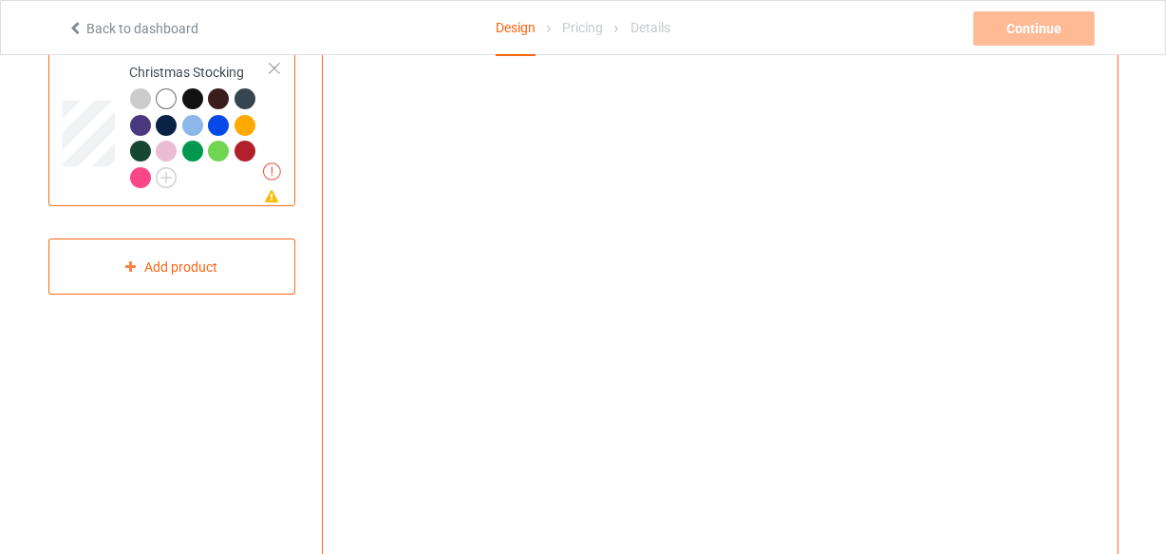
click at [194, 152] on div at bounding box center [192, 151] width 21 height 21
click at [161, 153] on div at bounding box center [166, 151] width 21 height 21
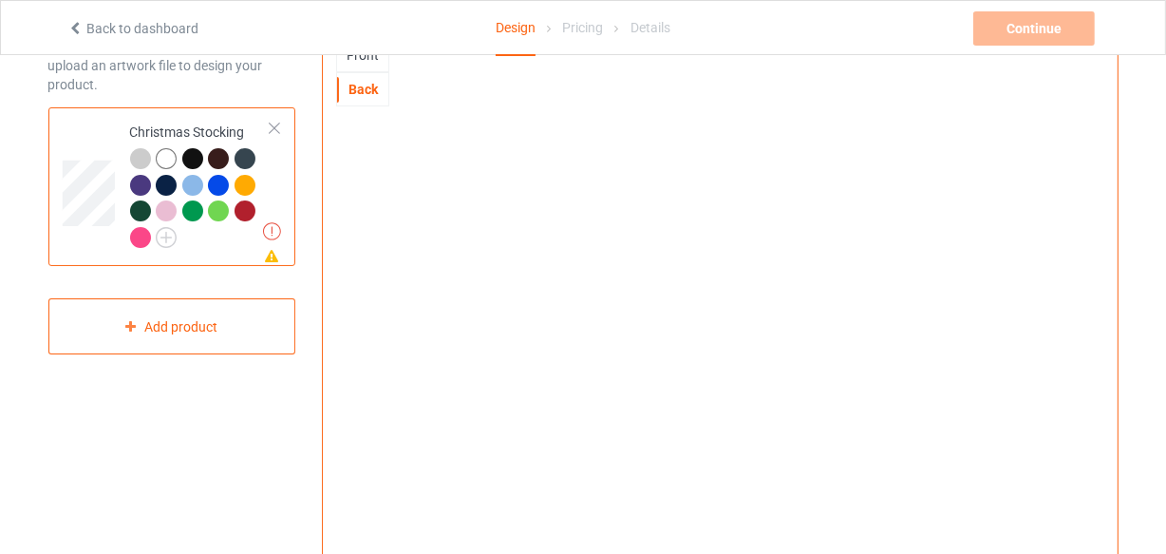
scroll to position [85, 0]
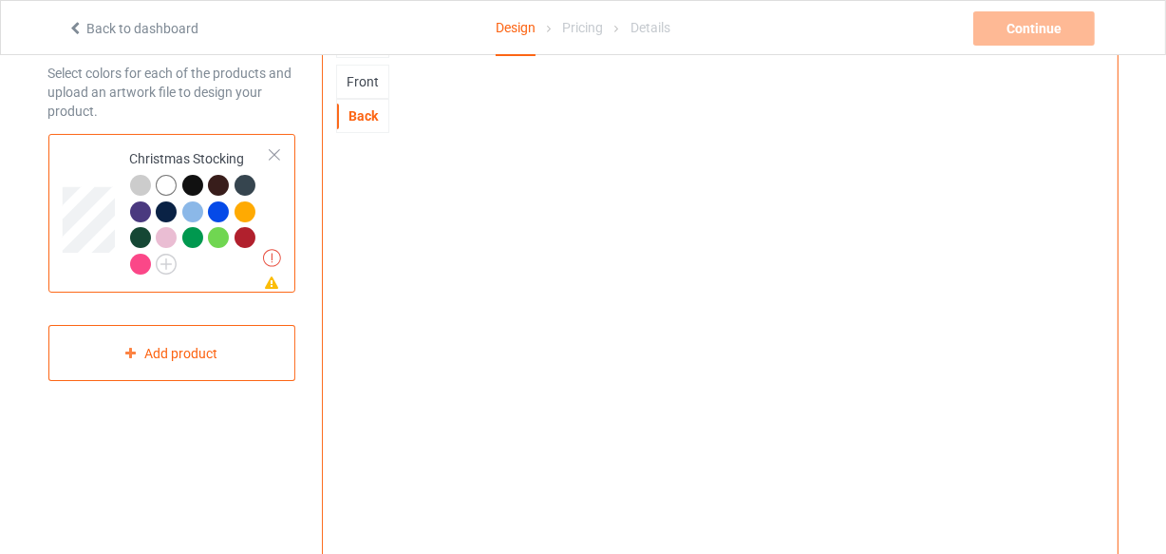
click at [163, 179] on div at bounding box center [166, 185] width 21 height 21
click at [142, 182] on div at bounding box center [140, 185] width 21 height 21
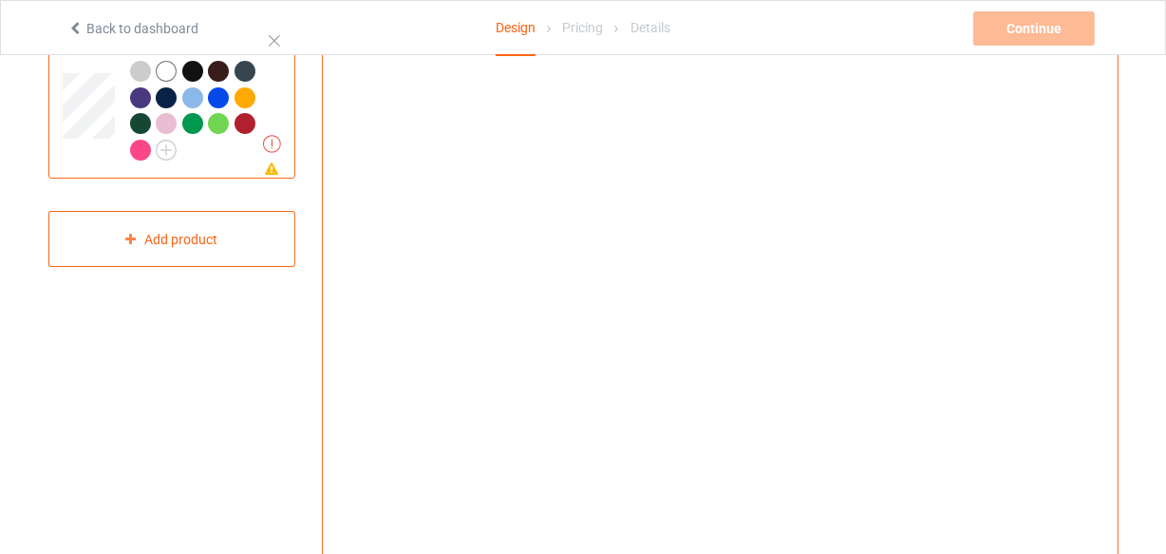
scroll to position [172, 0]
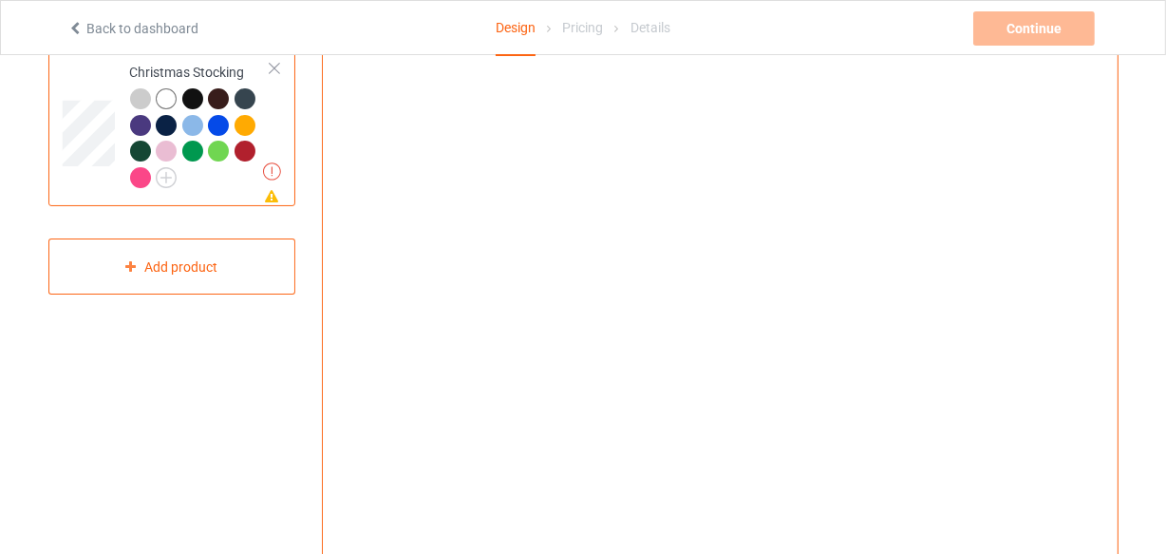
click at [163, 103] on div at bounding box center [166, 98] width 21 height 21
click at [138, 98] on div at bounding box center [140, 98] width 21 height 21
click at [171, 98] on div at bounding box center [166, 98] width 21 height 21
click at [146, 97] on div at bounding box center [140, 98] width 21 height 21
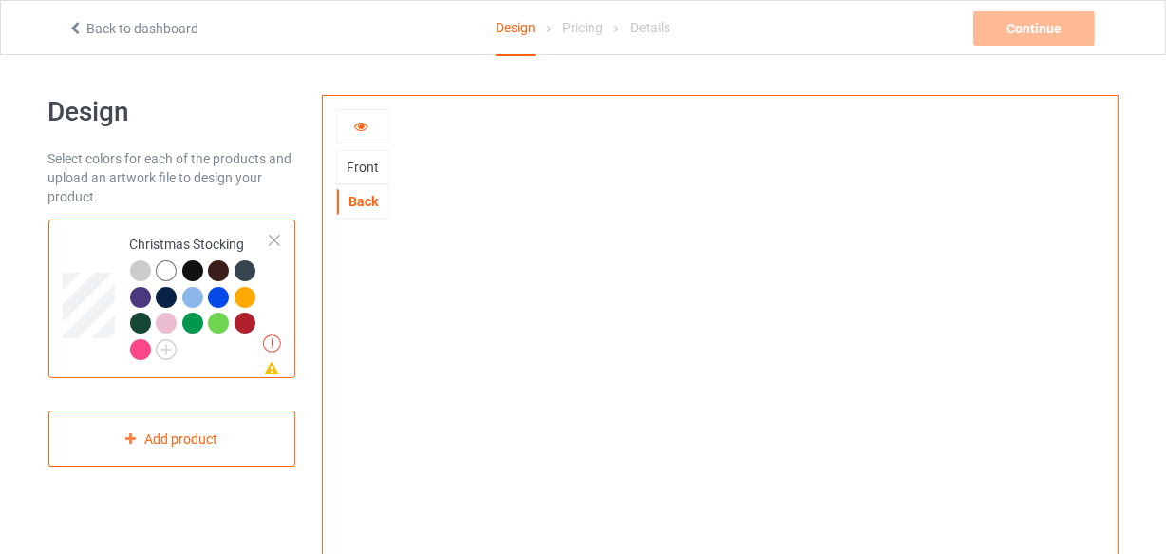
click at [170, 270] on div at bounding box center [166, 270] width 21 height 21
click at [361, 129] on icon at bounding box center [361, 123] width 16 height 13
click at [361, 124] on icon at bounding box center [361, 123] width 16 height 13
click at [361, 122] on icon at bounding box center [361, 123] width 16 height 13
click at [353, 199] on div "Back" at bounding box center [362, 201] width 51 height 19
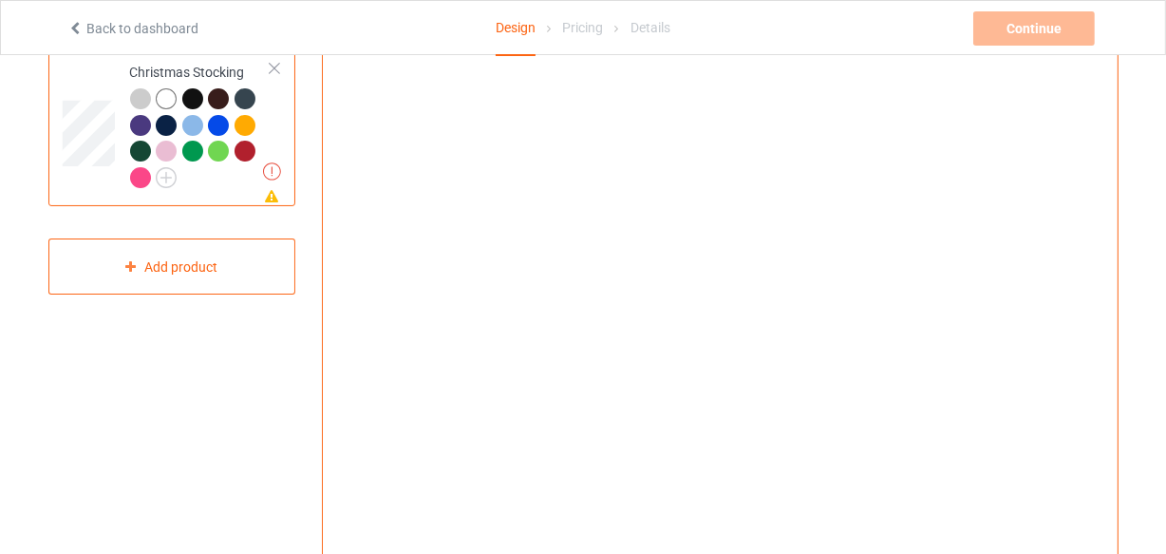
click at [656, 255] on img at bounding box center [720, 255] width 529 height 0
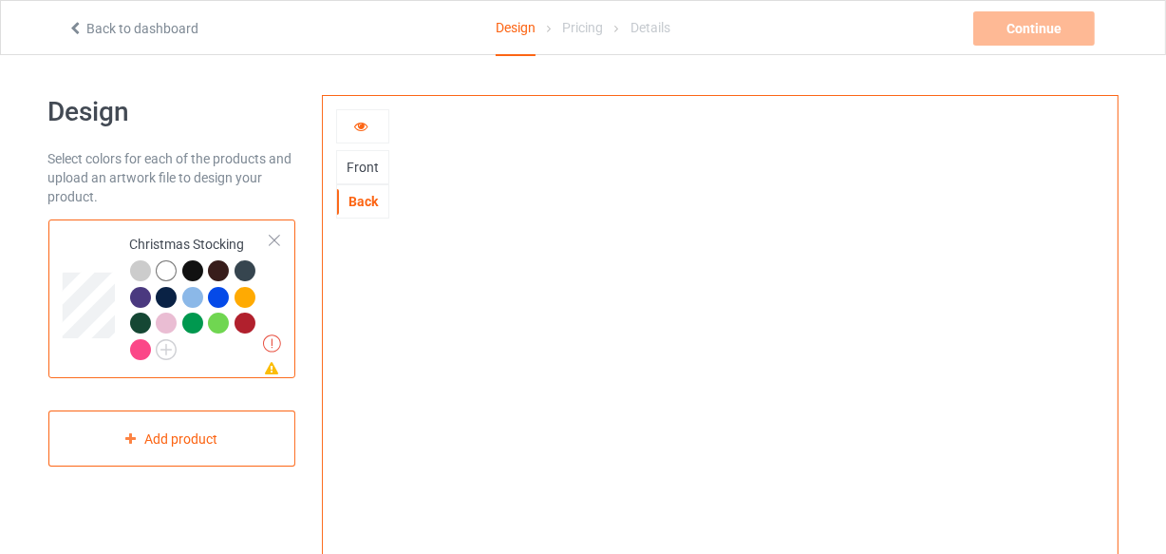
click at [366, 123] on icon at bounding box center [361, 123] width 16 height 13
click at [363, 125] on icon at bounding box center [361, 123] width 16 height 13
drag, startPoint x: 363, startPoint y: 125, endPoint x: 275, endPoint y: 256, distance: 158.1
click at [362, 125] on icon at bounding box center [361, 123] width 16 height 13
click at [208, 319] on div at bounding box center [218, 323] width 21 height 21
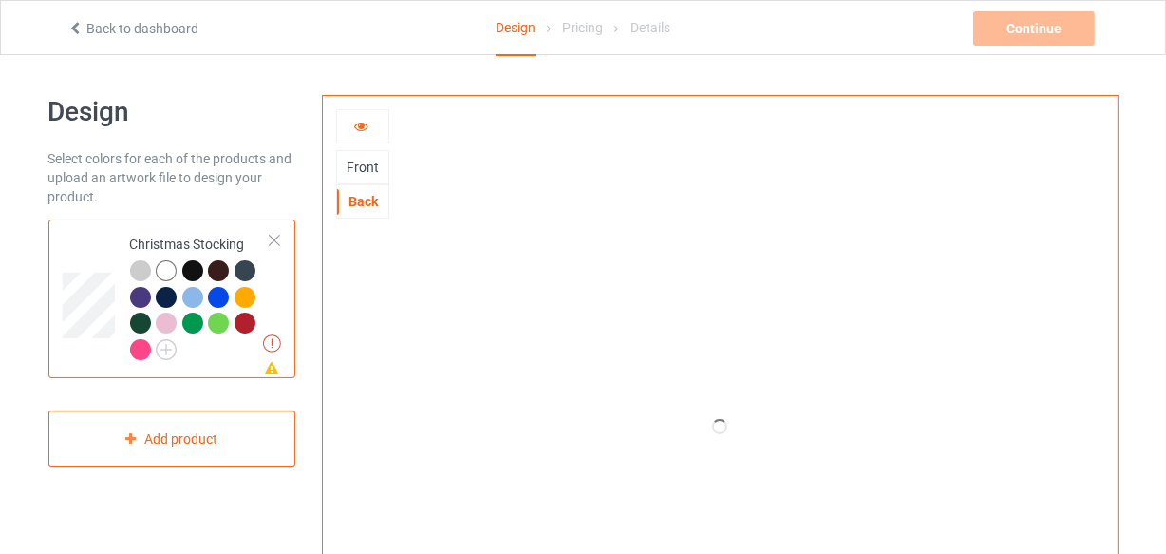
click at [354, 204] on div "Back" at bounding box center [362, 201] width 51 height 19
click at [360, 167] on div "Front" at bounding box center [362, 167] width 51 height 19
drag, startPoint x: 368, startPoint y: 116, endPoint x: 361, endPoint y: 125, distance: 11.6
click at [362, 124] on icon at bounding box center [361, 123] width 16 height 13
click at [357, 132] on div at bounding box center [362, 126] width 51 height 19
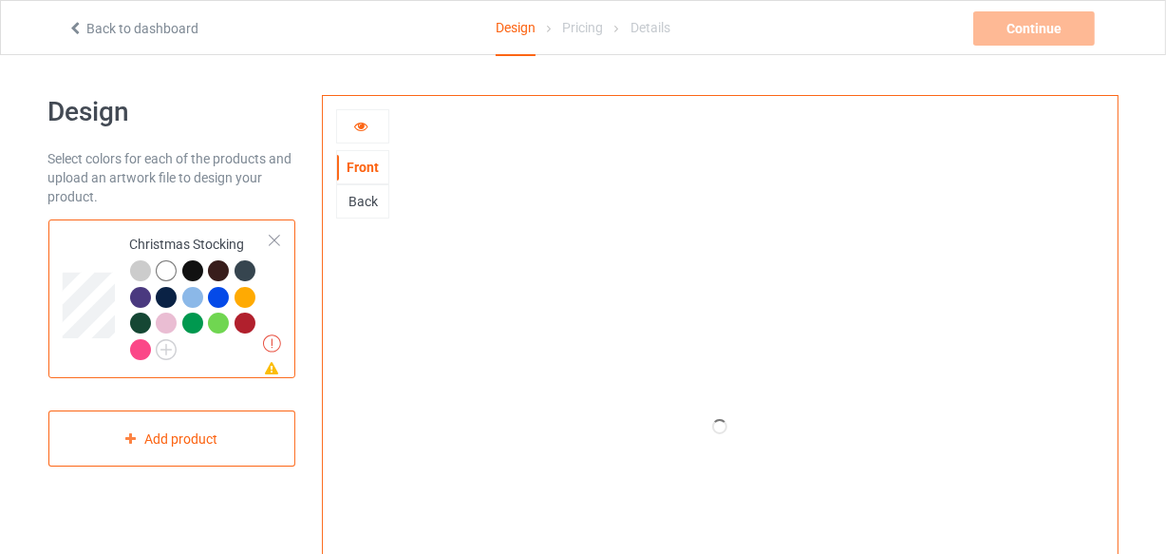
click at [357, 133] on div at bounding box center [362, 126] width 51 height 19
drag, startPoint x: 367, startPoint y: 208, endPoint x: 365, endPoint y: 192, distance: 16.3
click at [367, 208] on div "Back" at bounding box center [362, 201] width 51 height 19
click at [367, 117] on icon at bounding box center [361, 123] width 16 height 13
click at [361, 123] on icon at bounding box center [361, 123] width 16 height 13
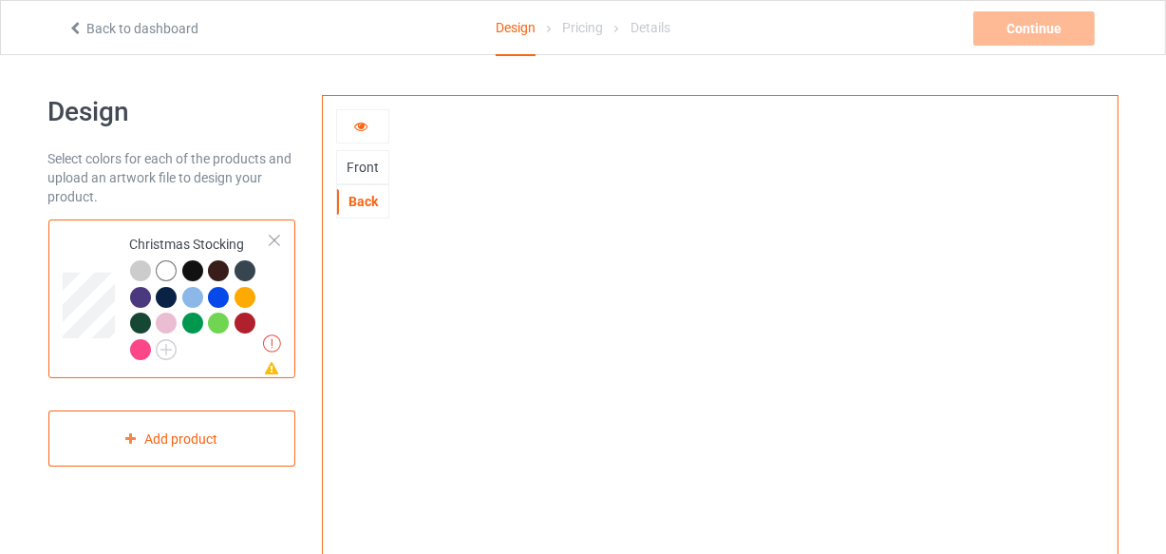
click at [361, 123] on icon at bounding box center [361, 123] width 16 height 13
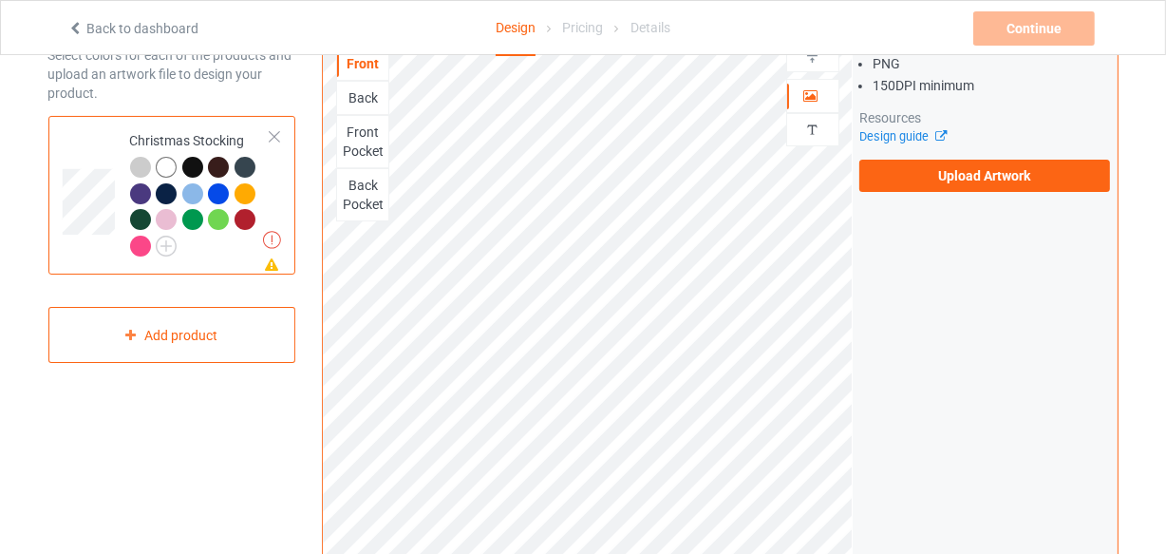
scroll to position [73, 0]
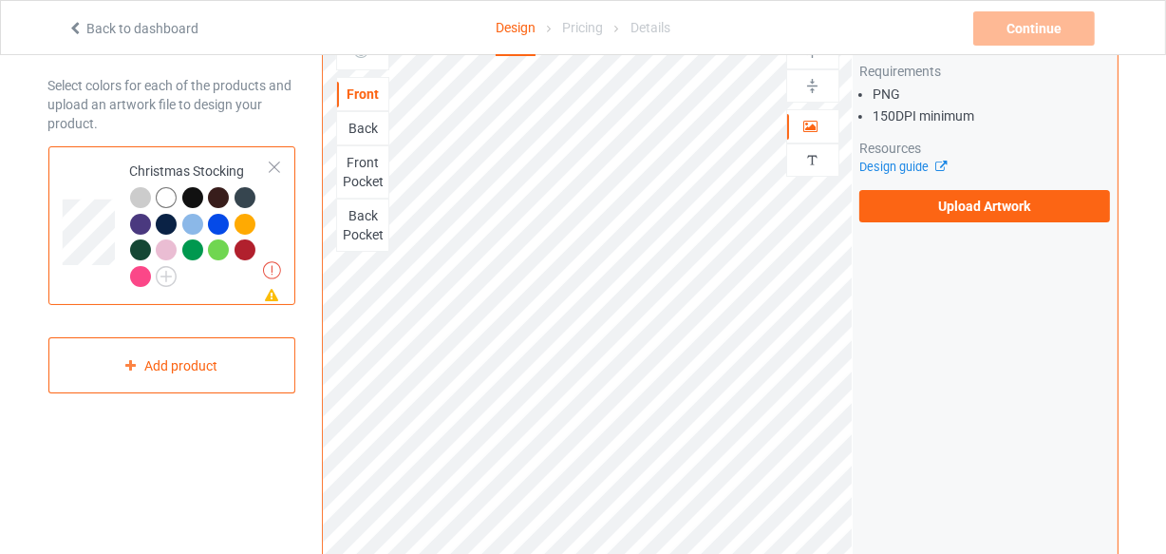
click at [361, 132] on div "Back" at bounding box center [362, 128] width 51 height 19
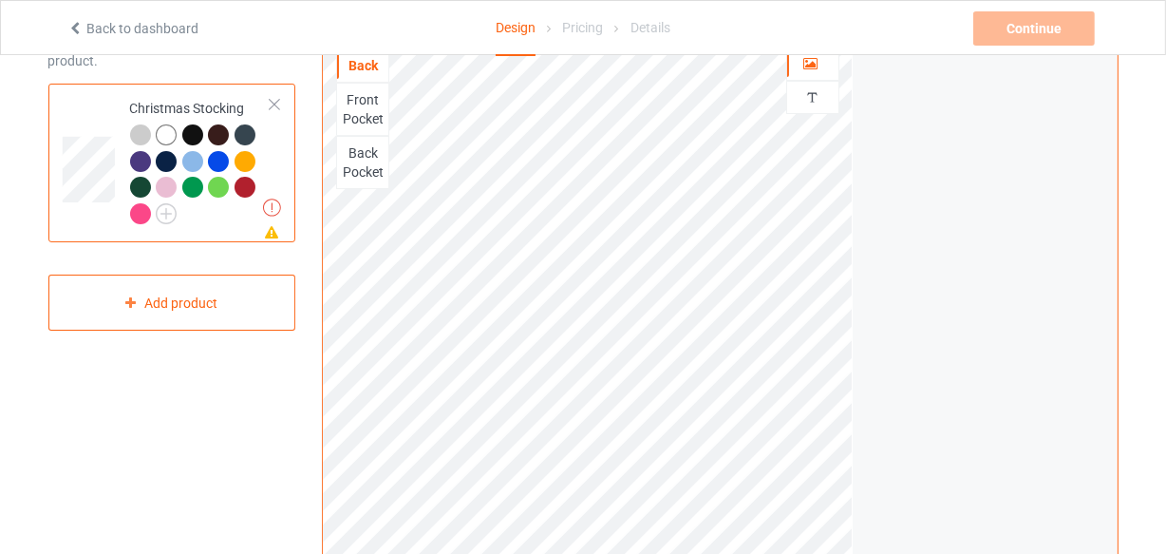
scroll to position [73, 0]
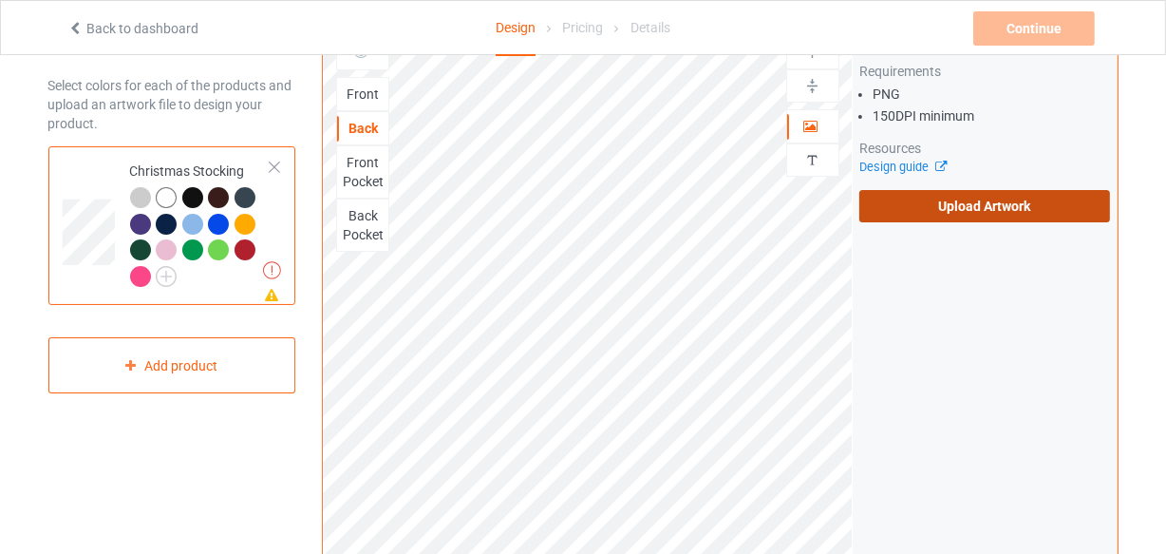
click at [880, 209] on label "Upload Artwork" at bounding box center [986, 206] width 252 height 32
click at [0, 0] on input "Upload Artwork" at bounding box center [0, 0] width 0 height 0
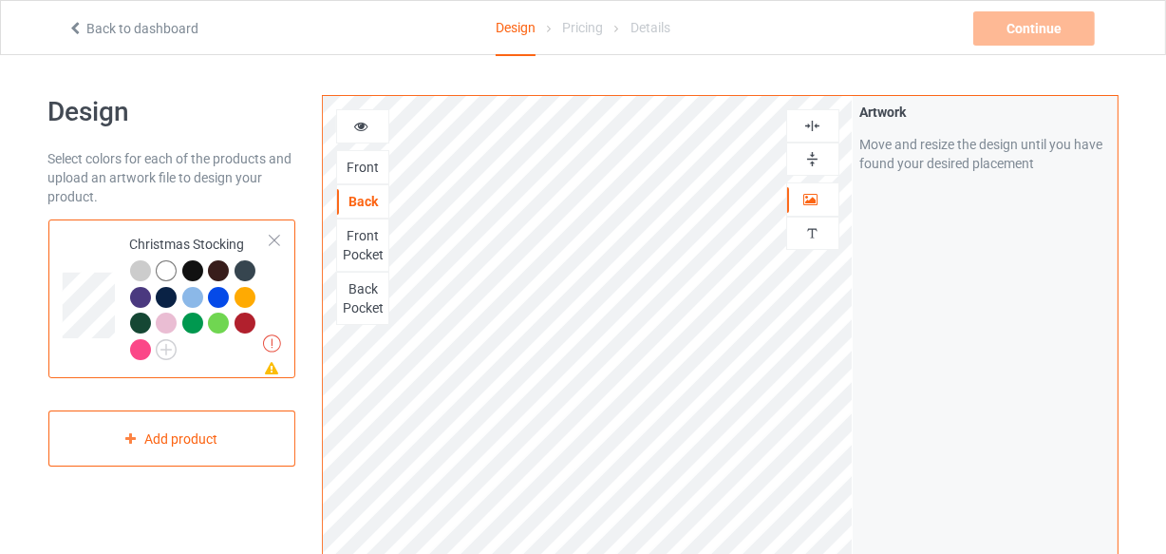
click at [358, 125] on icon at bounding box center [361, 123] width 16 height 13
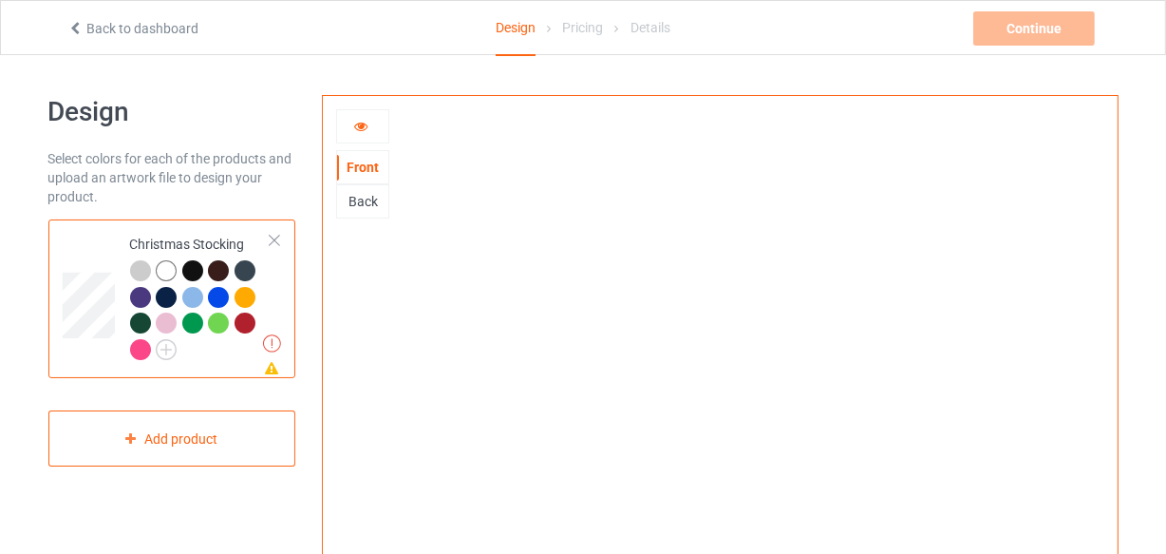
click at [360, 199] on div "Back" at bounding box center [362, 201] width 51 height 19
click at [366, 127] on icon at bounding box center [361, 123] width 16 height 13
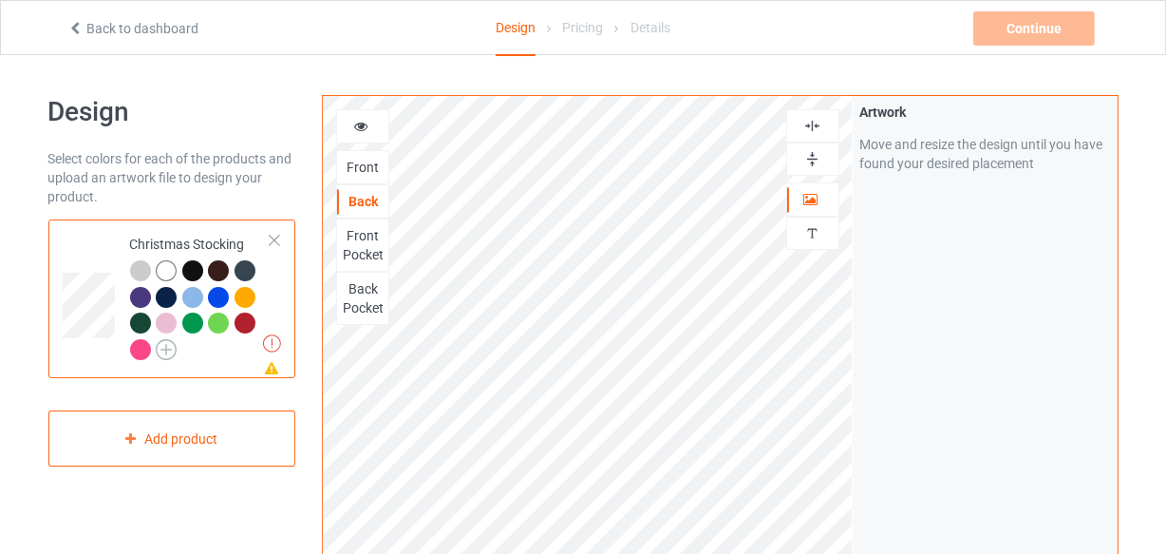
click at [165, 350] on img at bounding box center [166, 349] width 21 height 21
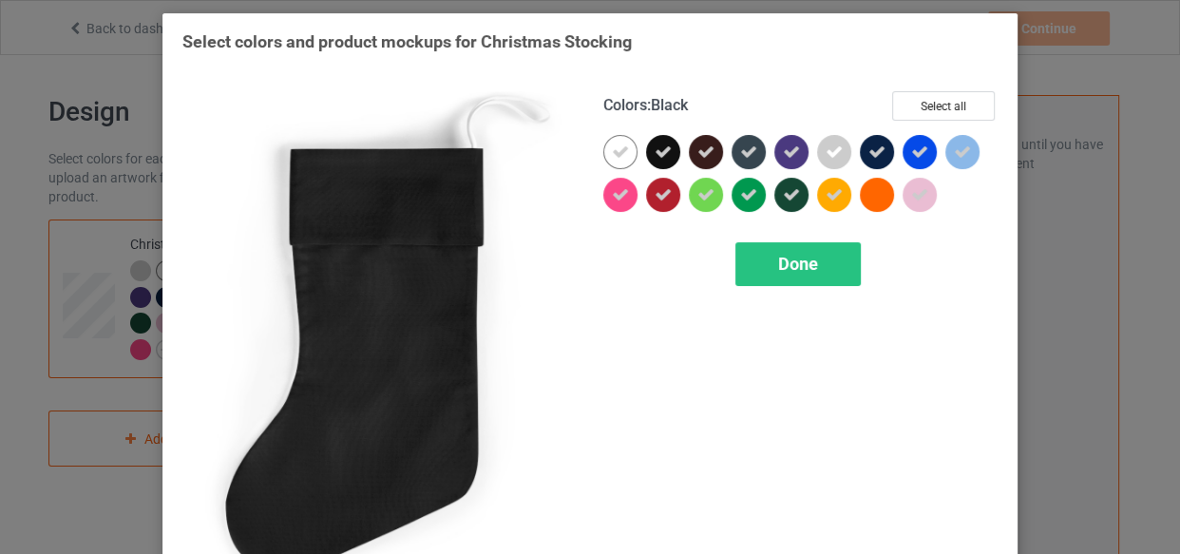
click at [654, 154] on icon at bounding box center [662, 151] width 17 height 17
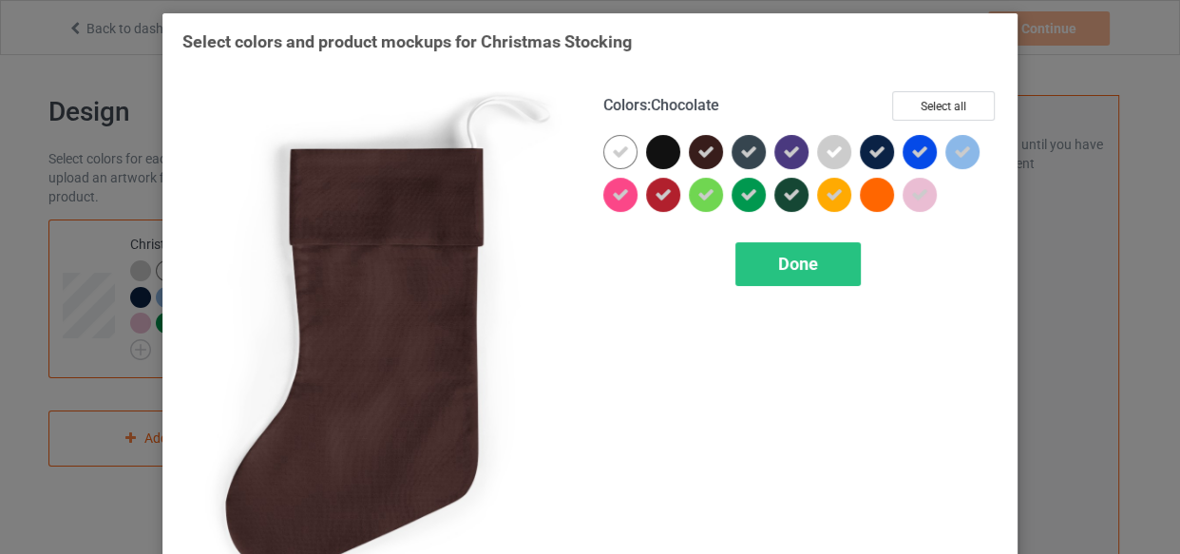
click at [689, 155] on div at bounding box center [706, 152] width 34 height 34
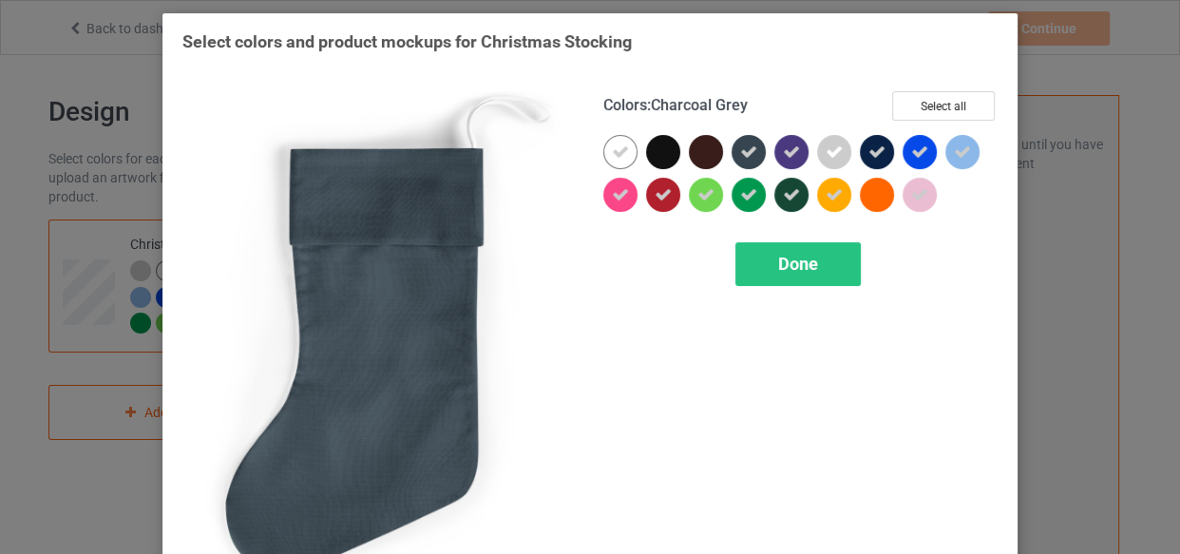
click at [746, 153] on icon at bounding box center [748, 151] width 17 height 17
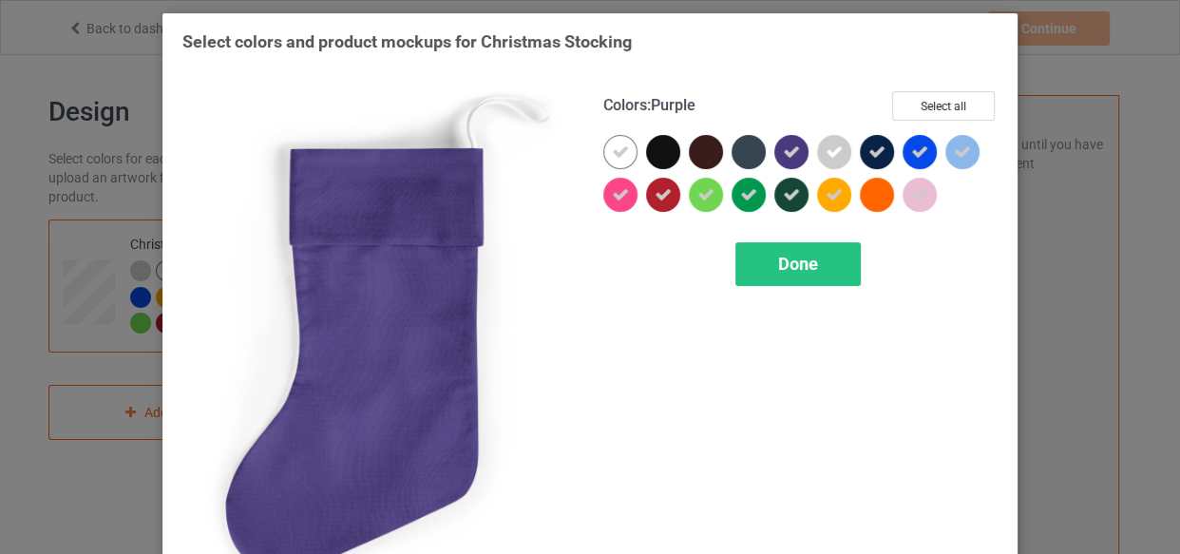
click at [783, 150] on icon at bounding box center [791, 151] width 17 height 17
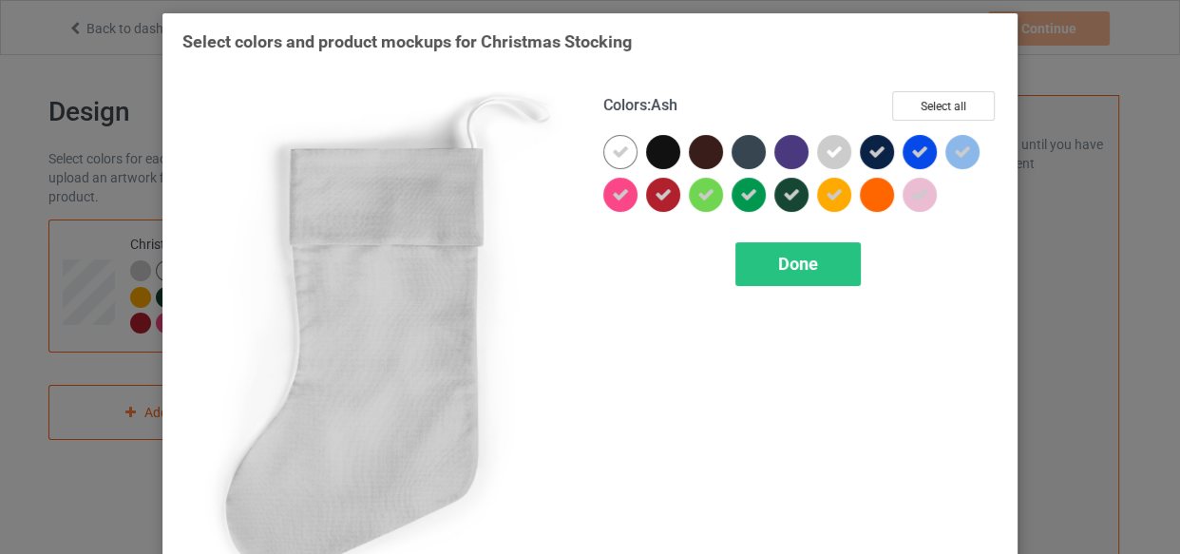
click at [817, 151] on div at bounding box center [834, 152] width 34 height 34
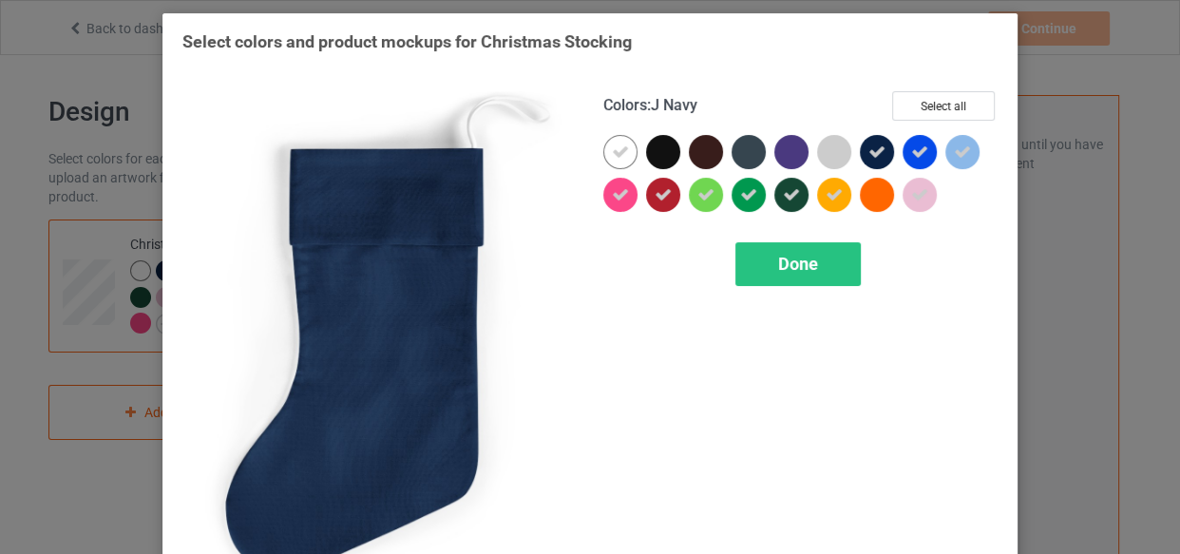
click at [877, 150] on icon at bounding box center [876, 151] width 17 height 17
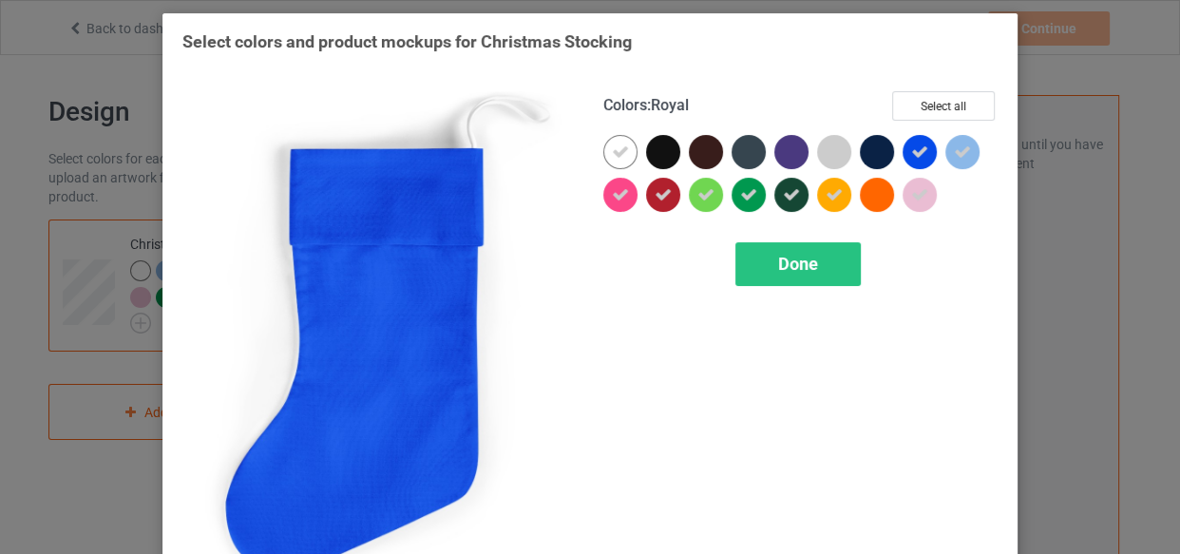
click at [924, 150] on div at bounding box center [919, 152] width 34 height 34
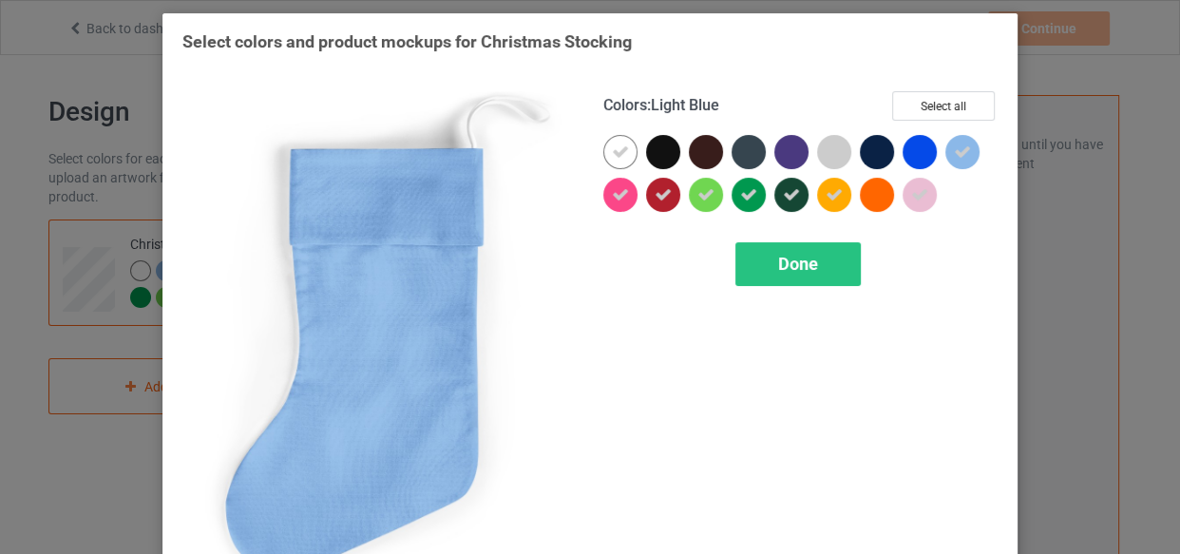
click at [992, 158] on div "Colors : Light Blue Select all Done" at bounding box center [800, 338] width 421 height 520
click at [958, 158] on icon at bounding box center [962, 151] width 17 height 17
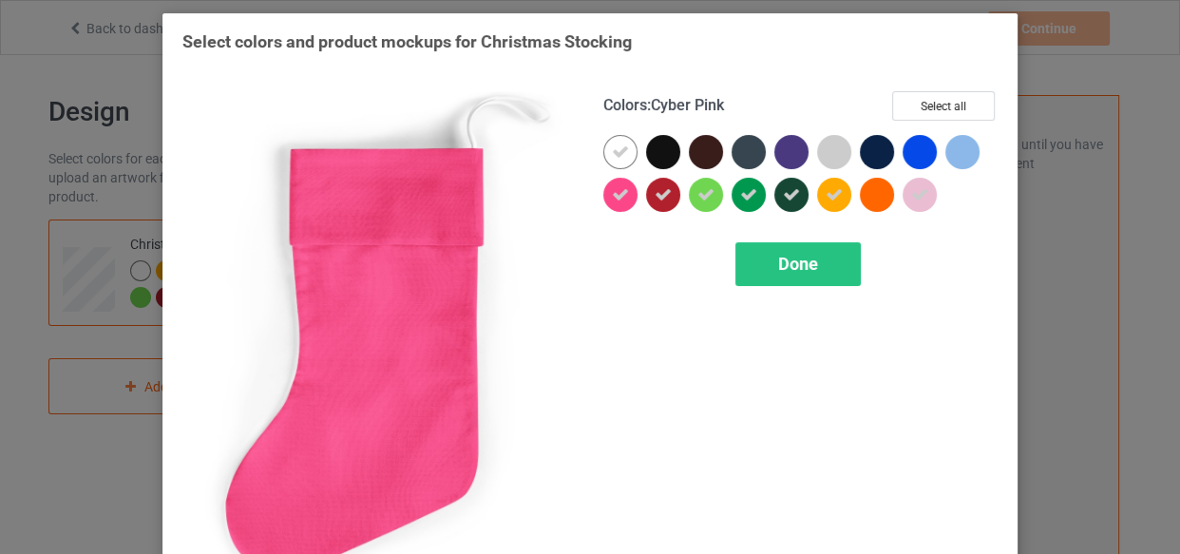
click at [621, 200] on icon at bounding box center [620, 194] width 17 height 17
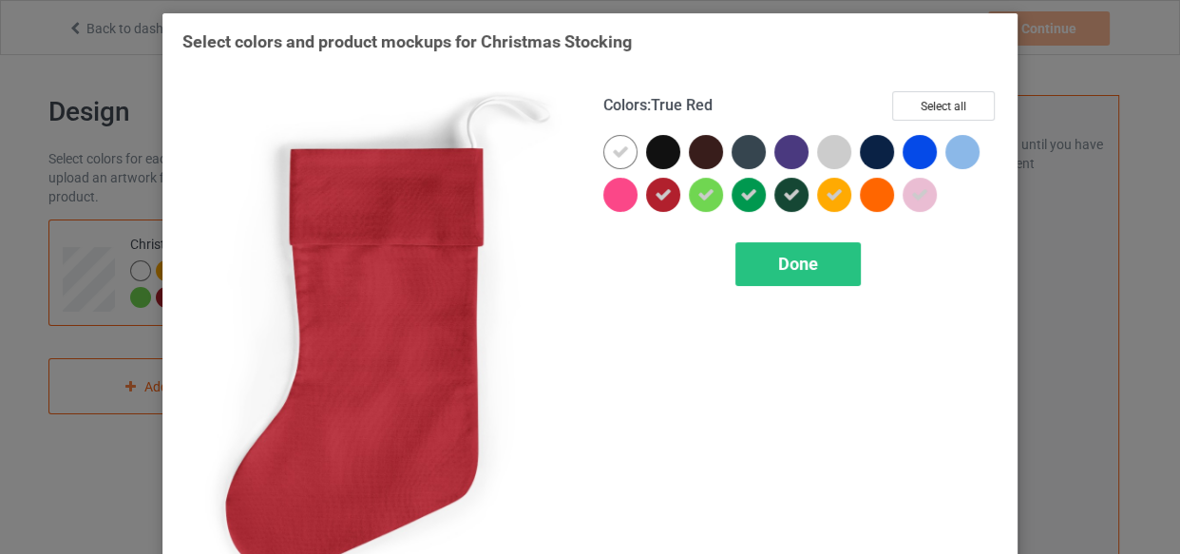
click at [654, 196] on icon at bounding box center [662, 194] width 17 height 17
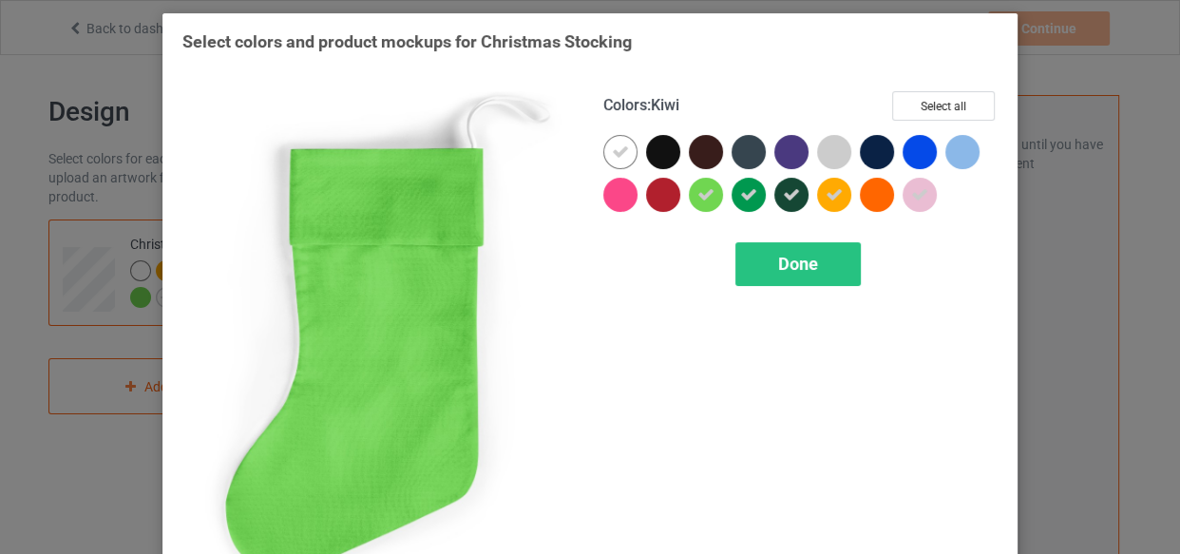
click at [697, 199] on icon at bounding box center [705, 194] width 17 height 17
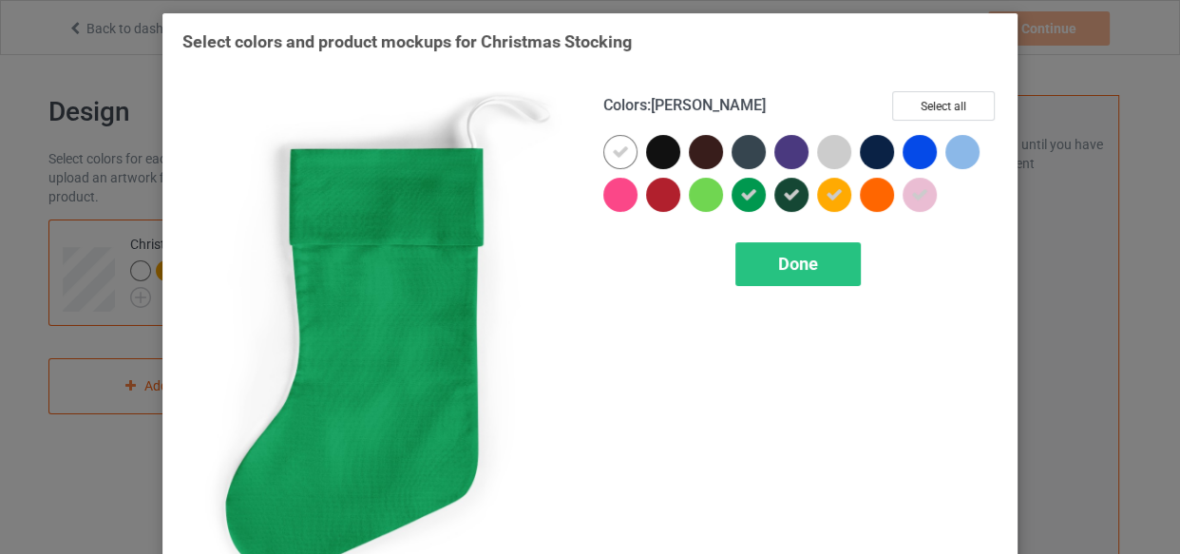
click at [740, 194] on icon at bounding box center [748, 194] width 17 height 17
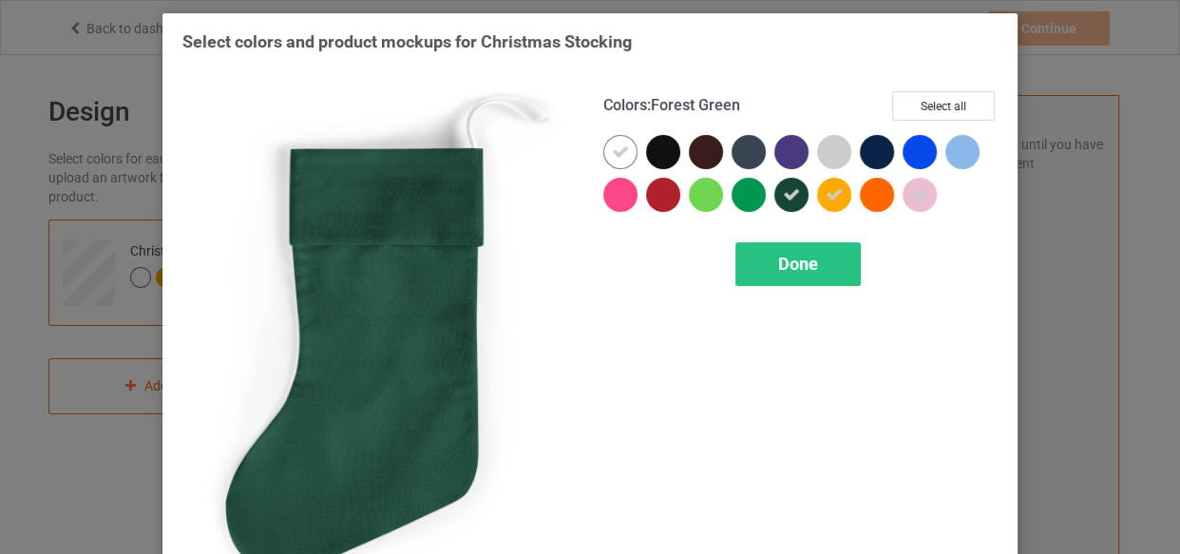
click at [774, 198] on div at bounding box center [791, 195] width 34 height 34
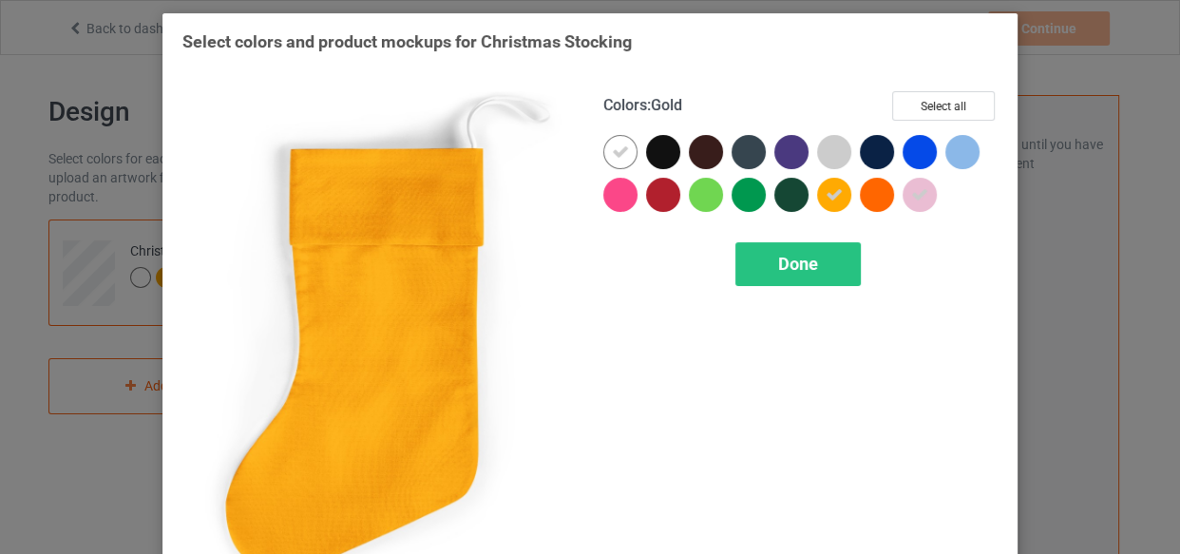
click at [825, 199] on icon at bounding box center [833, 194] width 17 height 17
click at [800, 264] on span "Done" at bounding box center [798, 264] width 40 height 20
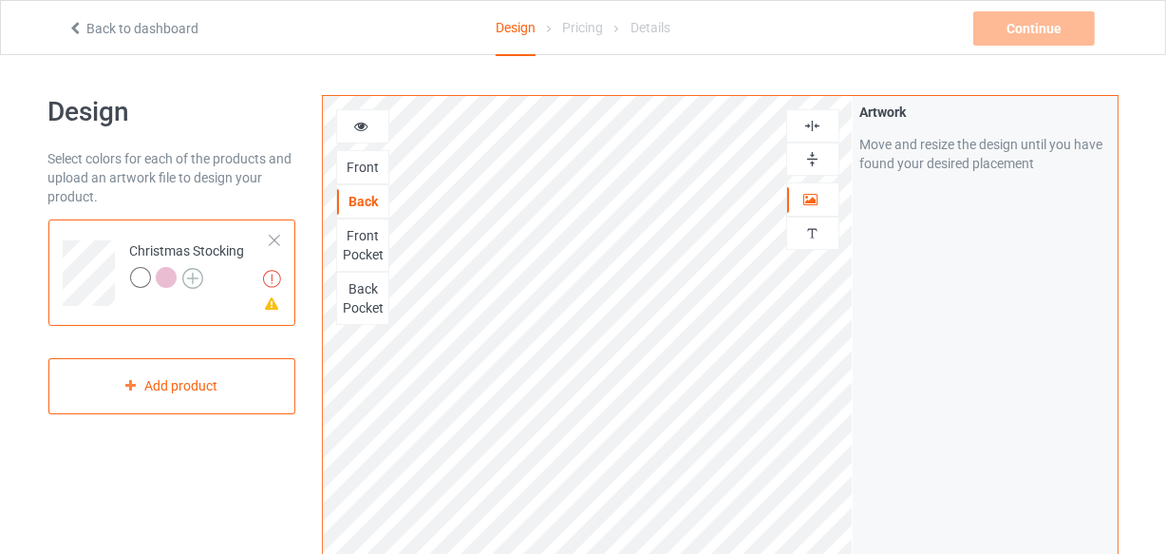
click at [195, 274] on div at bounding box center [187, 280] width 115 height 27
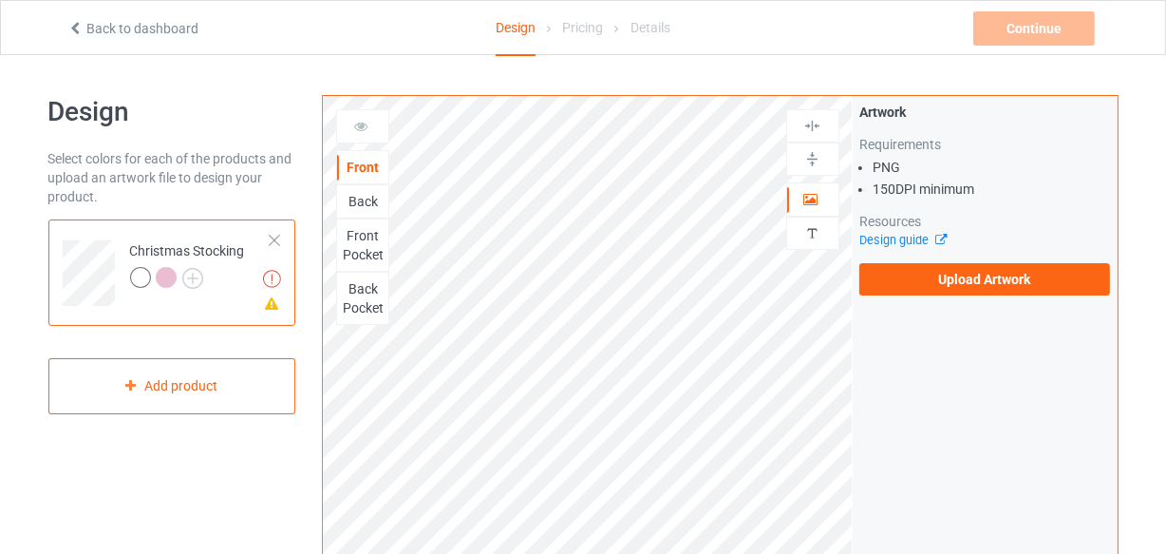
click at [169, 281] on div at bounding box center [166, 277] width 21 height 21
click at [191, 272] on img at bounding box center [192, 278] width 21 height 21
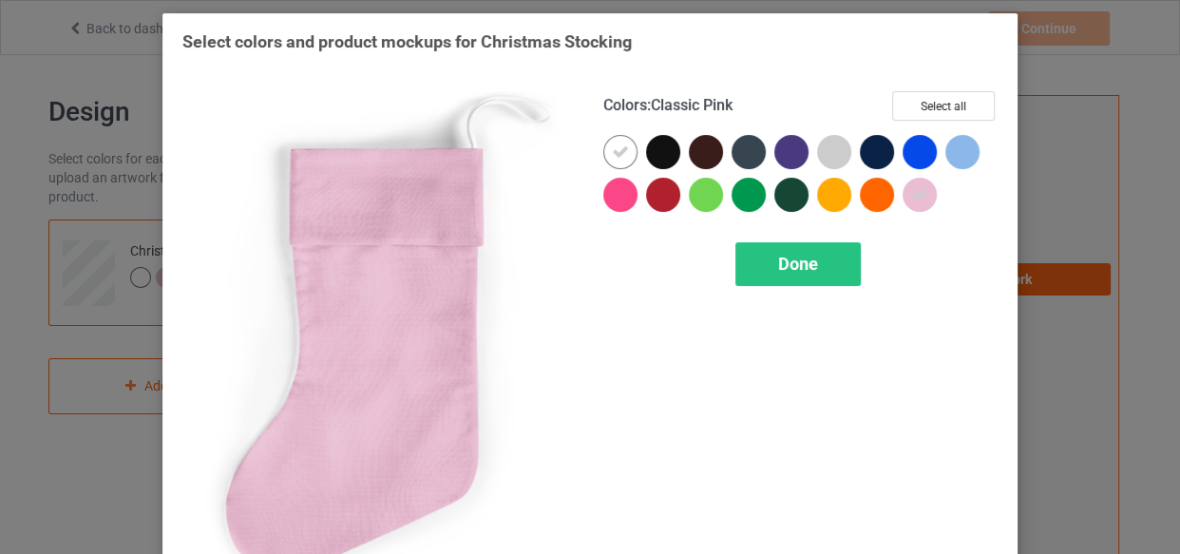
click at [913, 197] on icon at bounding box center [919, 194] width 17 height 17
click at [751, 267] on div "Done" at bounding box center [797, 264] width 125 height 44
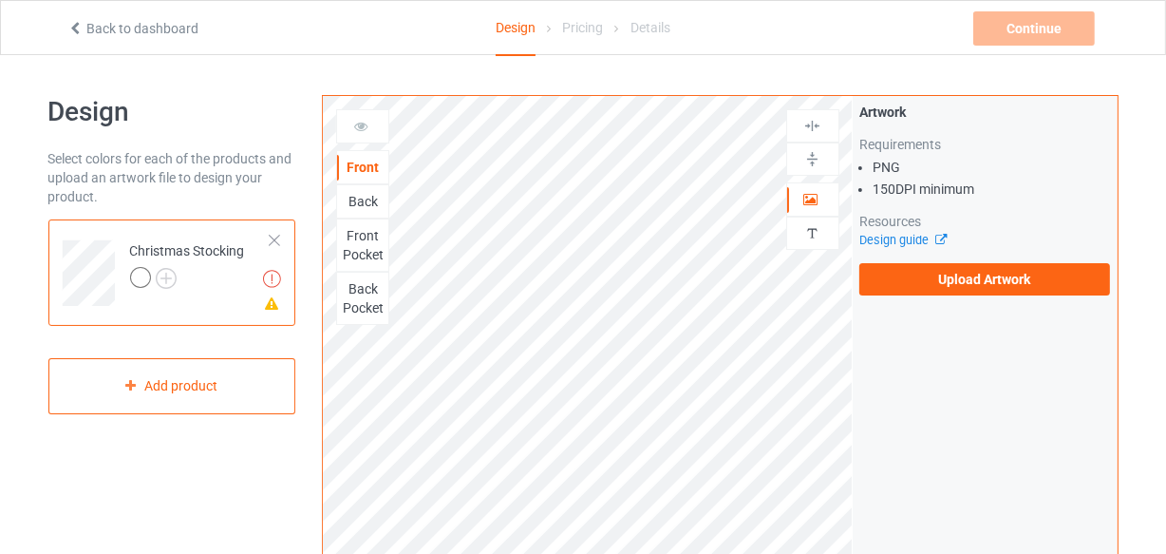
click at [361, 199] on div "Back" at bounding box center [362, 201] width 51 height 19
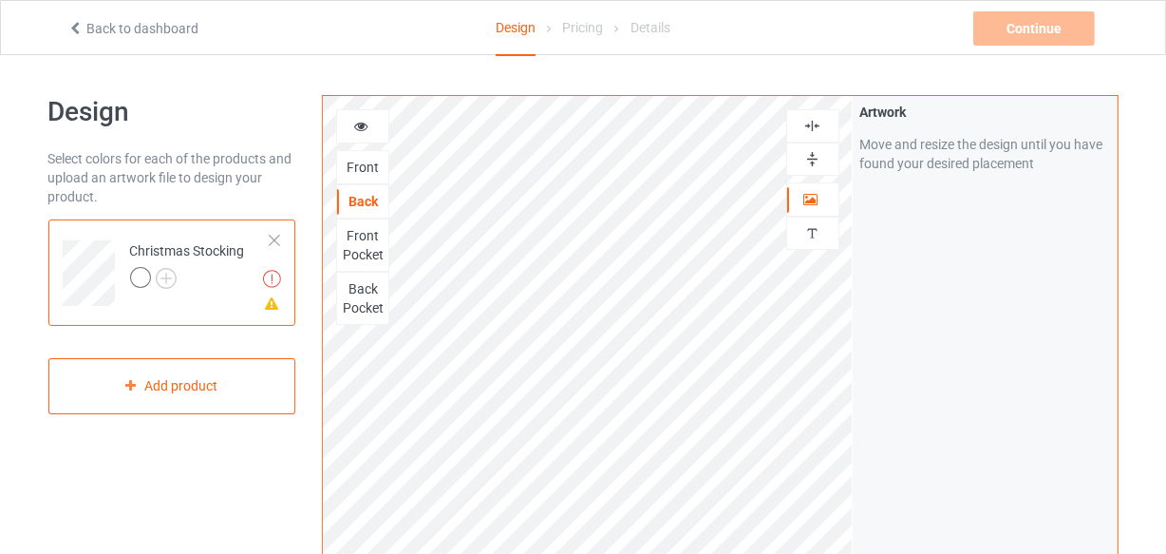
click at [360, 172] on div "Front" at bounding box center [362, 167] width 51 height 19
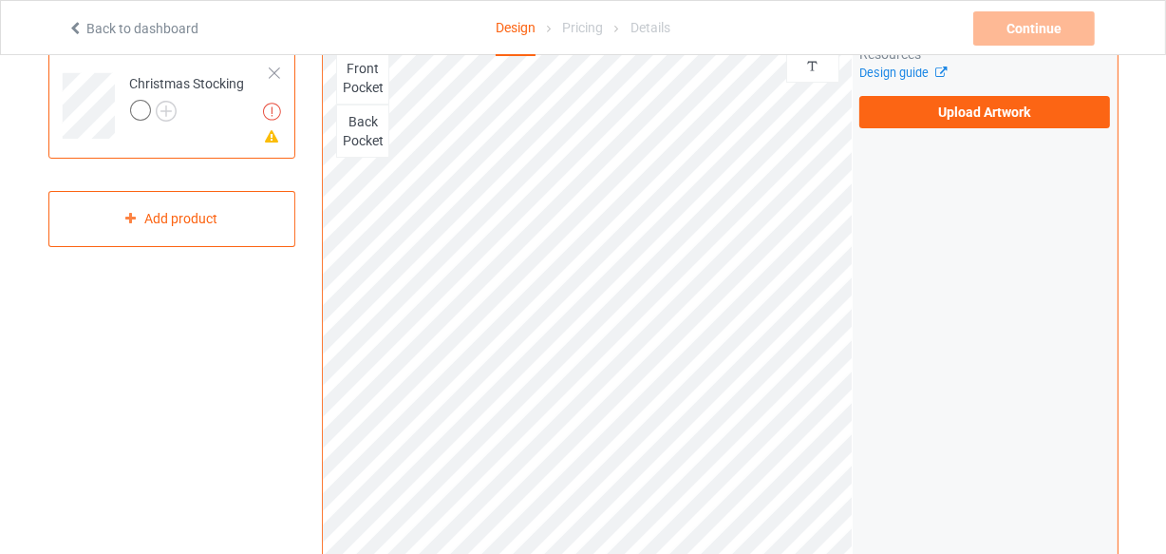
scroll to position [172, 0]
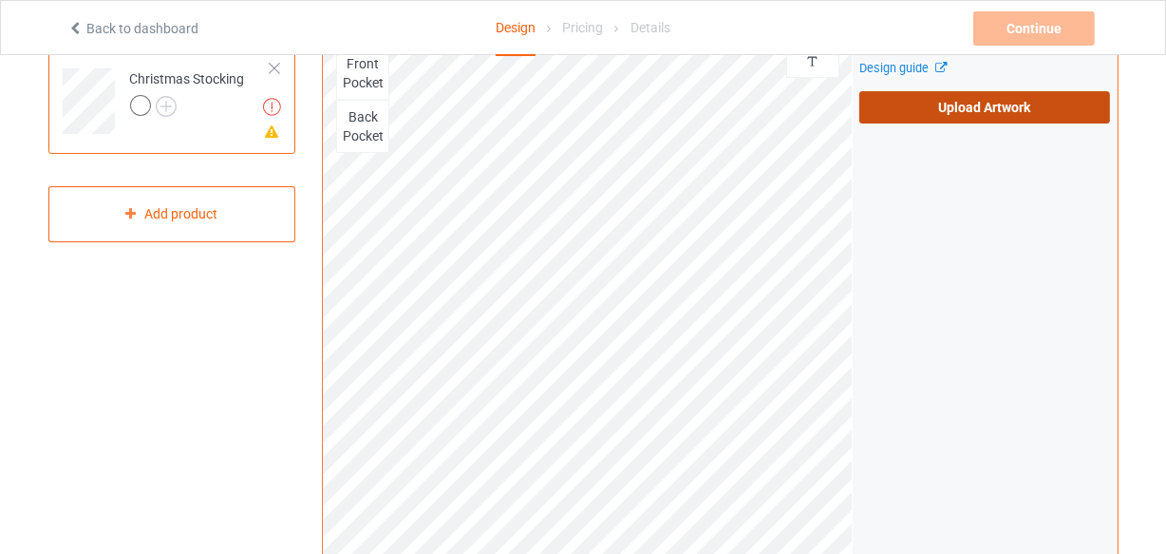
click at [970, 114] on label "Upload Artwork" at bounding box center [986, 107] width 252 height 32
click at [0, 0] on input "Upload Artwork" at bounding box center [0, 0] width 0 height 0
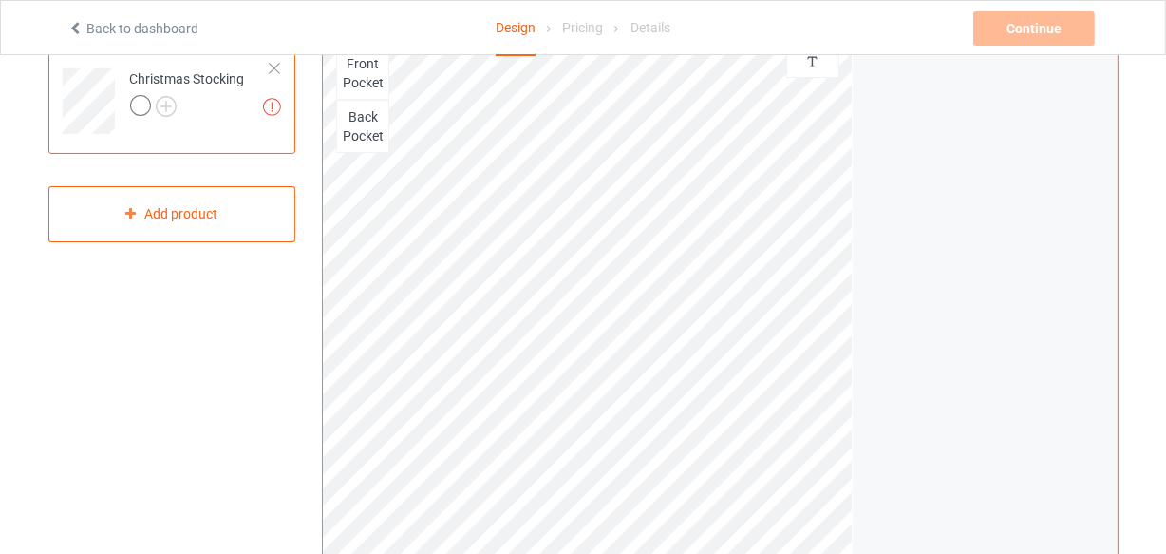
click at [892, 535] on div "Print quality: Great ( 17.89 " x 17.89 " @ 352 DPI) Front Back Front Pocket Bac…" at bounding box center [720, 285] width 796 height 724
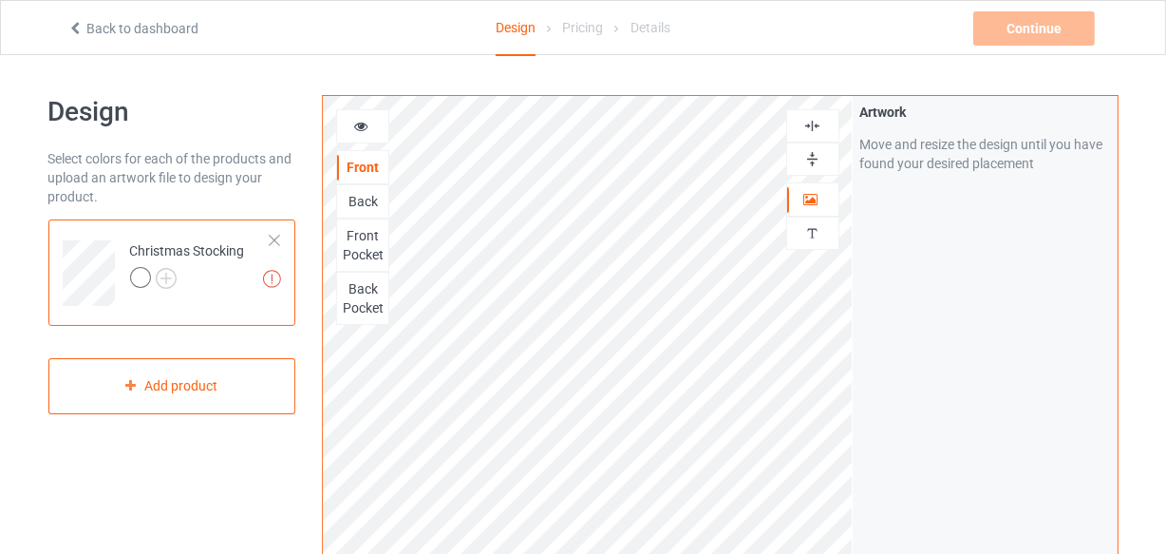
click at [357, 129] on icon at bounding box center [361, 123] width 16 height 13
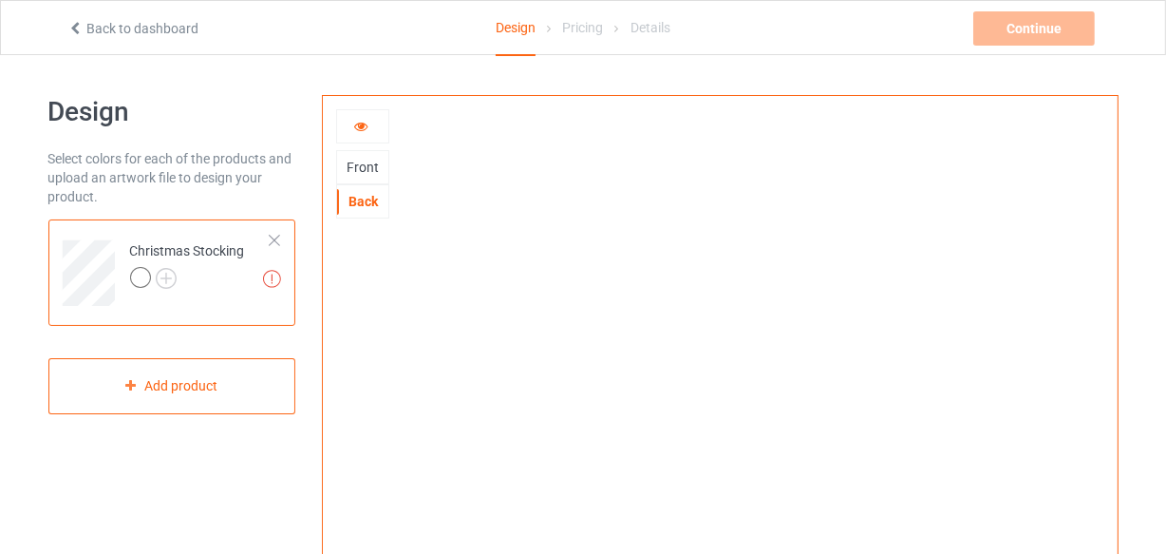
click at [365, 171] on div "Front" at bounding box center [362, 167] width 51 height 19
click at [357, 199] on div "Back" at bounding box center [362, 201] width 51 height 19
click at [372, 161] on div "Front" at bounding box center [362, 167] width 51 height 19
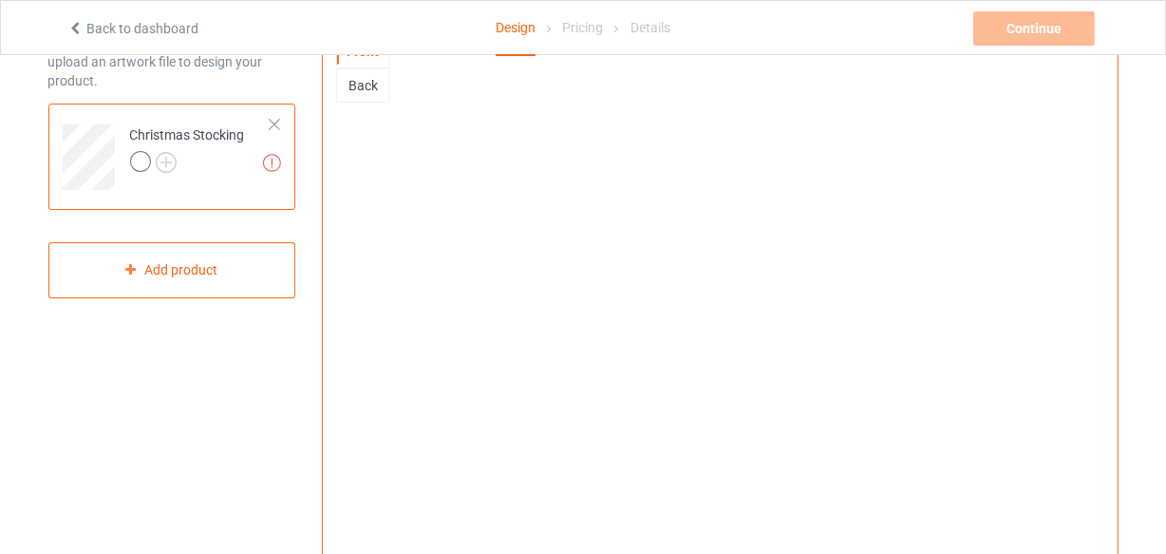
scroll to position [85, 0]
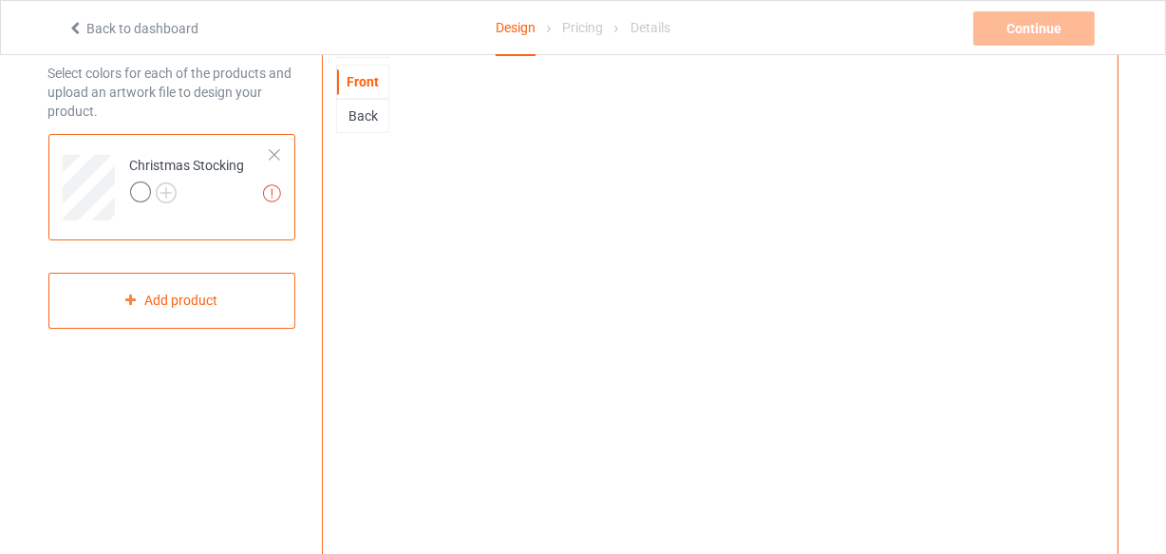
click at [361, 113] on div "Back" at bounding box center [362, 115] width 51 height 19
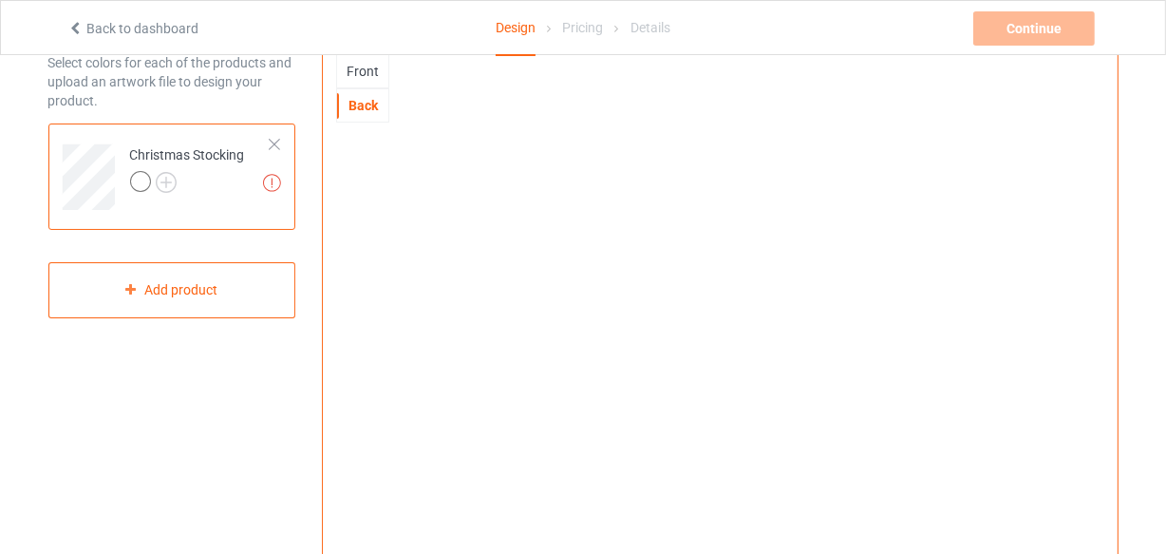
scroll to position [0, 0]
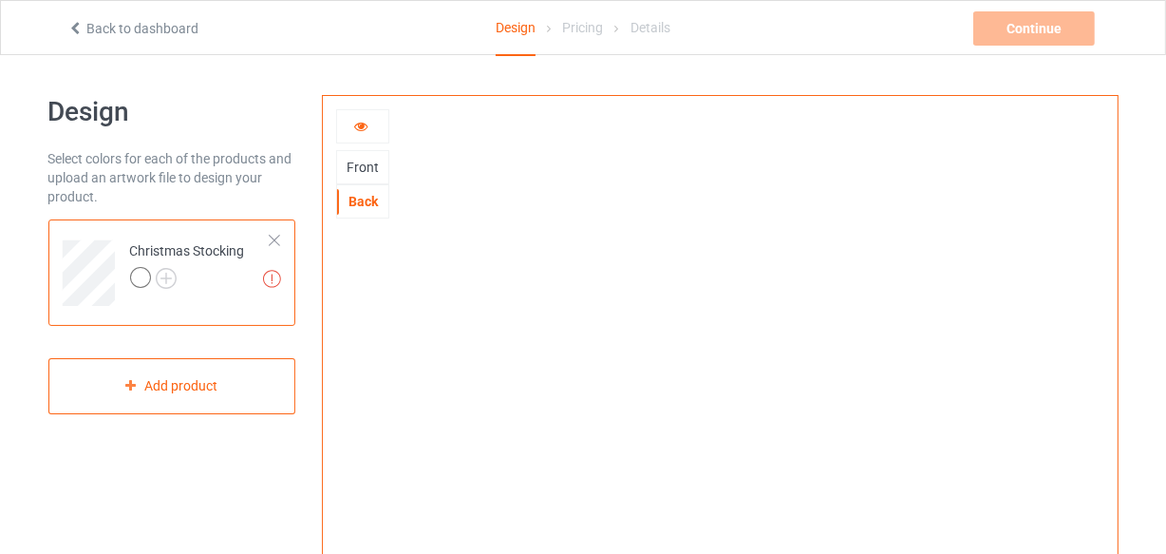
click at [350, 168] on div "Front" at bounding box center [362, 167] width 51 height 19
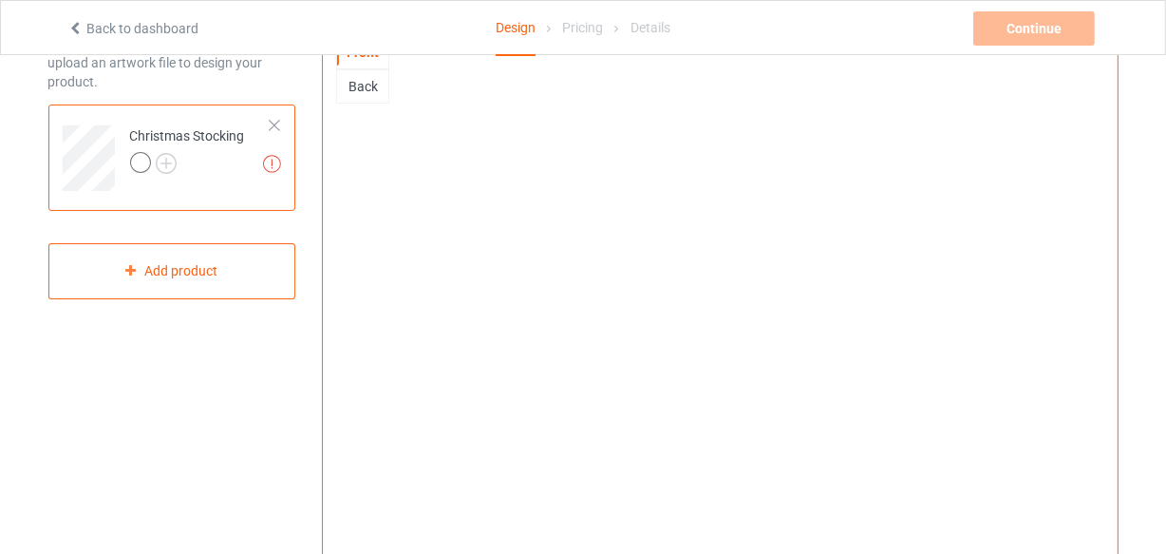
scroll to position [85, 0]
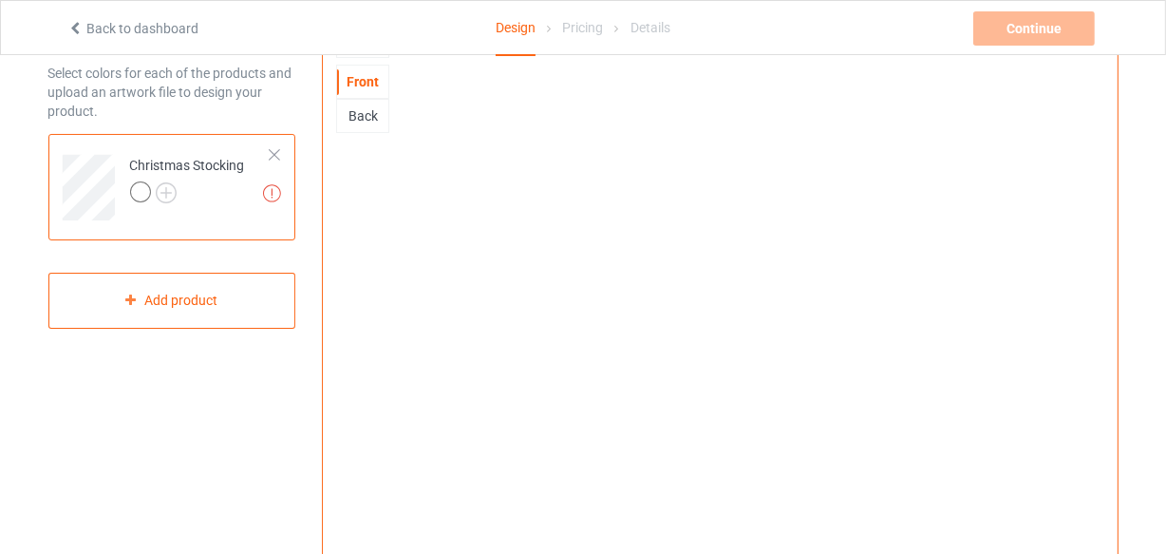
click at [361, 123] on div "Back" at bounding box center [362, 116] width 53 height 34
click at [368, 102] on div "Back" at bounding box center [362, 116] width 53 height 34
click at [361, 109] on div "Back" at bounding box center [362, 115] width 51 height 19
click at [364, 84] on div "Front" at bounding box center [362, 81] width 51 height 19
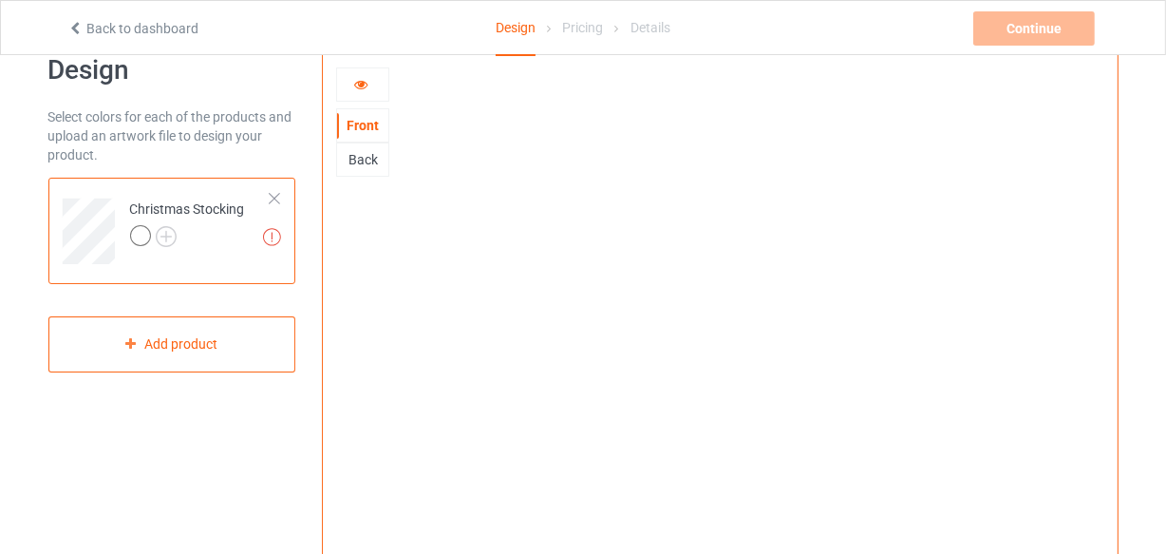
scroll to position [0, 0]
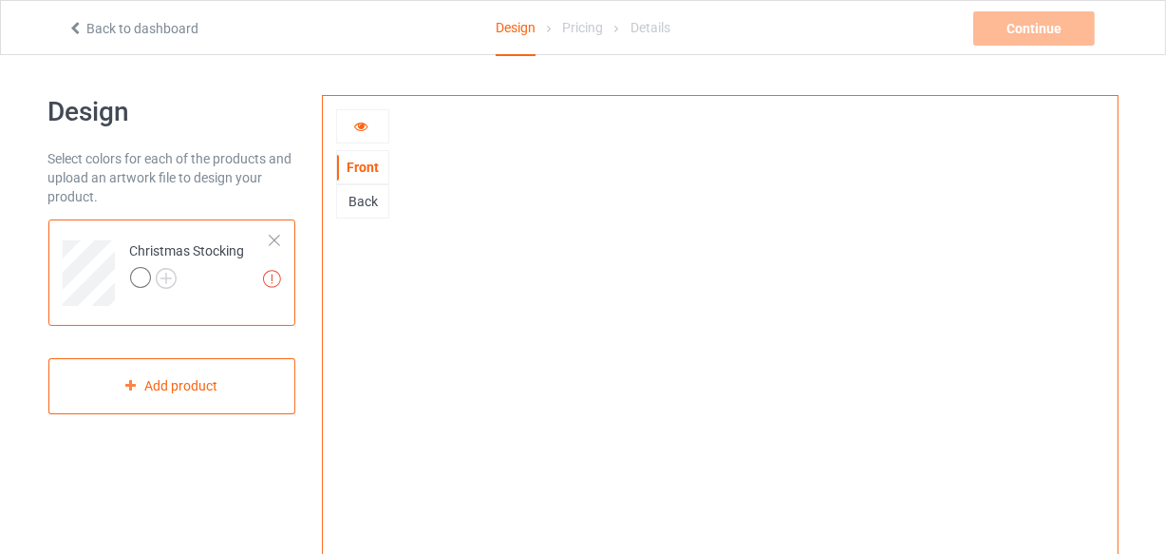
click at [363, 123] on icon at bounding box center [361, 123] width 16 height 13
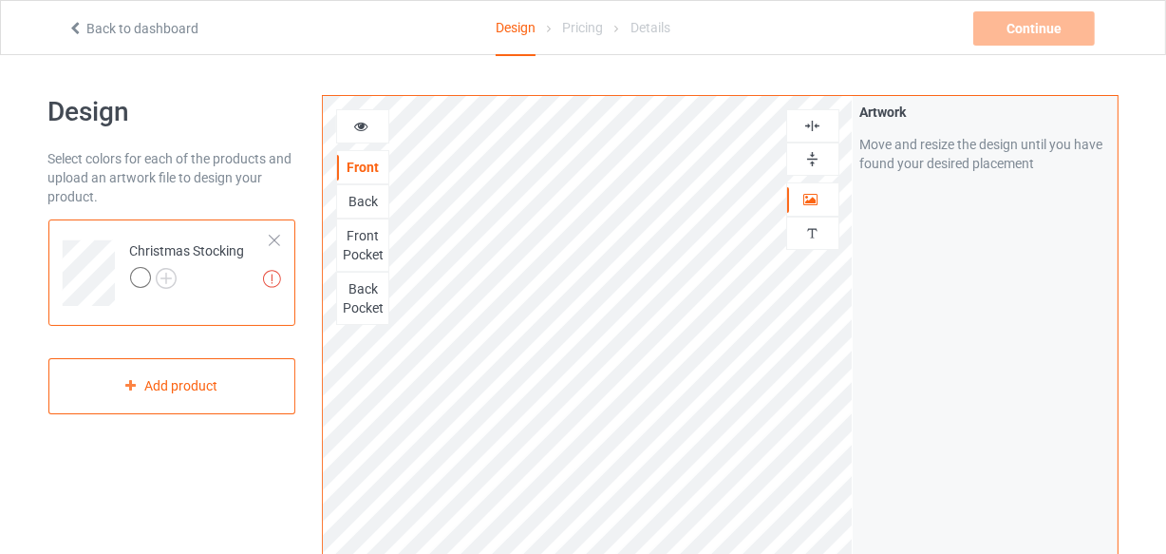
click at [357, 117] on icon at bounding box center [361, 123] width 16 height 13
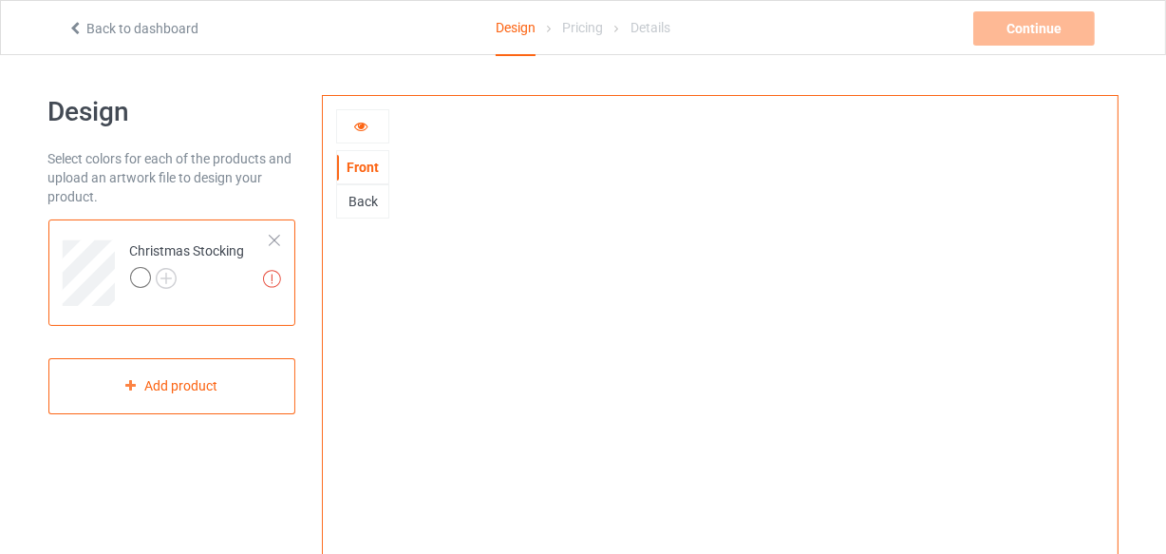
click at [355, 127] on icon at bounding box center [361, 123] width 16 height 13
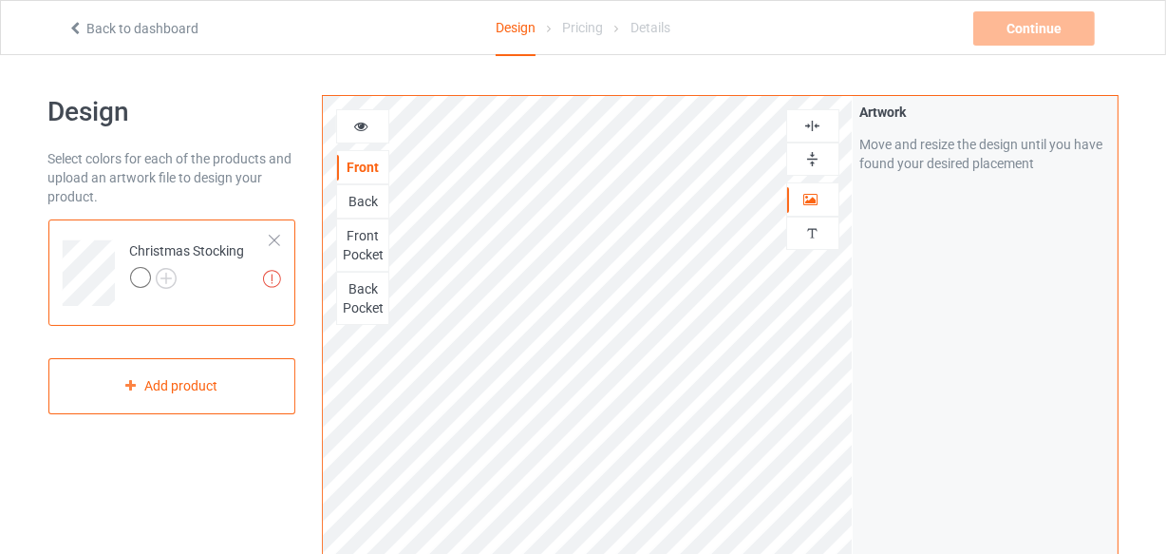
click at [358, 242] on div "Front Pocket" at bounding box center [362, 245] width 51 height 38
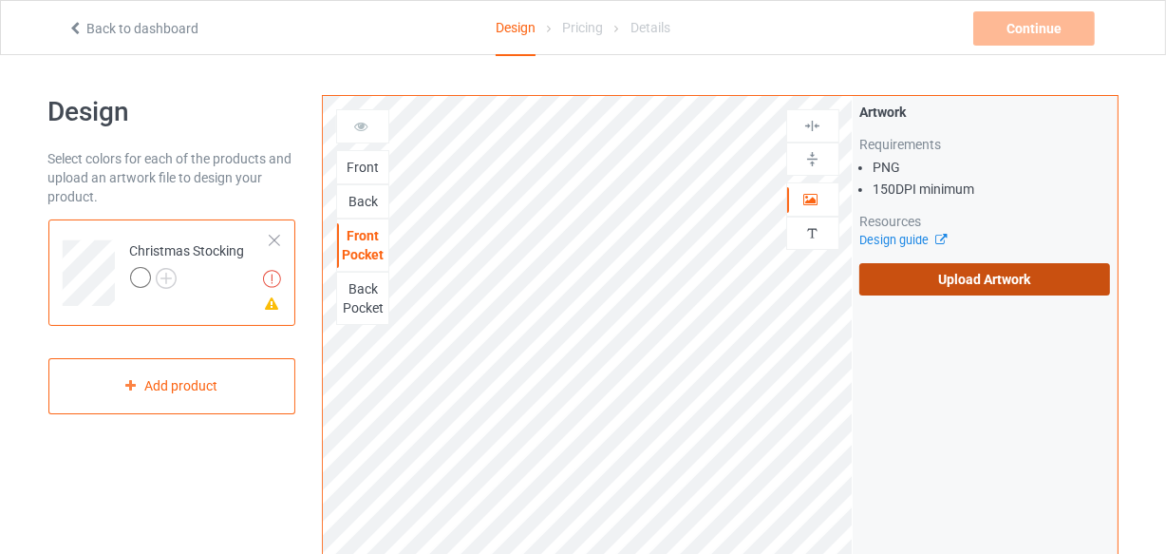
click at [949, 294] on label "Upload Artwork" at bounding box center [986, 279] width 252 height 32
click at [0, 0] on input "Upload Artwork" at bounding box center [0, 0] width 0 height 0
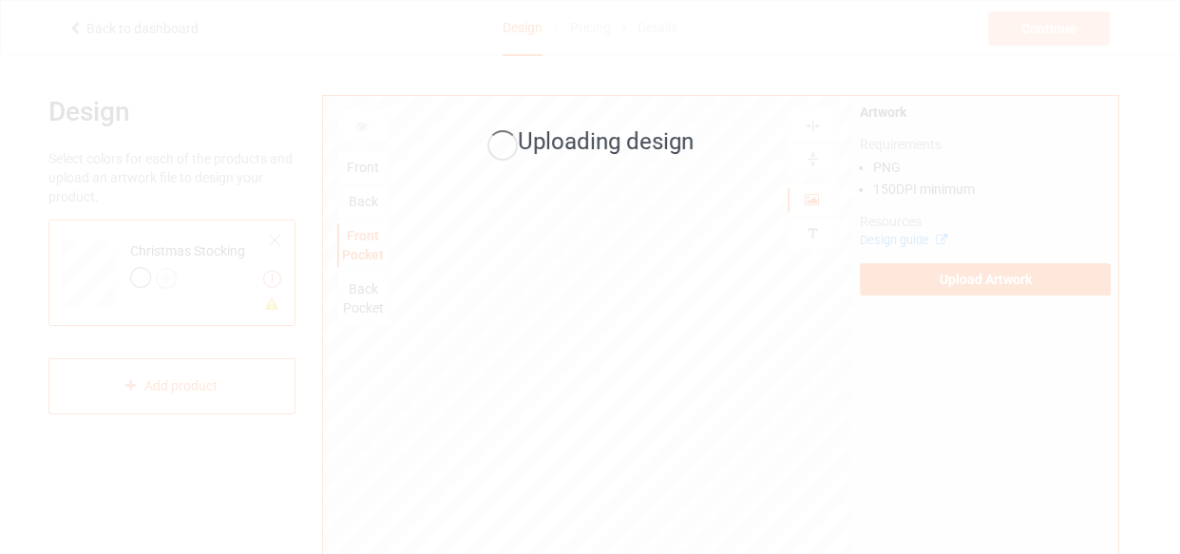
click at [221, 66] on div "Uploading design" at bounding box center [590, 277] width 1180 height 554
click at [559, 161] on div "Uploading design" at bounding box center [590, 143] width 495 height 34
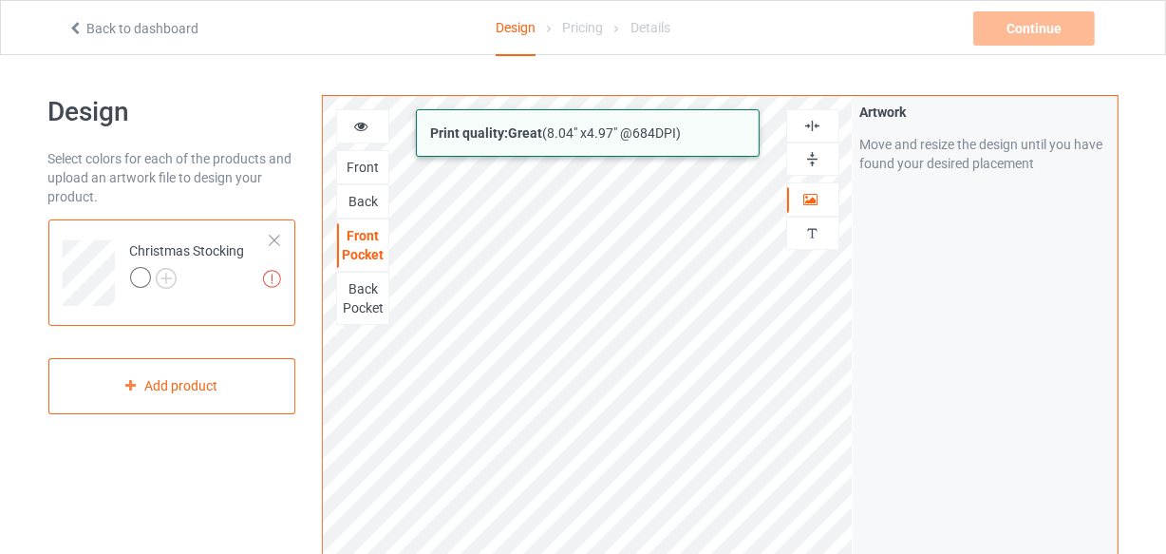
click at [834, 553] on html "Back to dashboard Design Pricing Details Continue Artwork resolution lower than…" at bounding box center [583, 277] width 1166 height 554
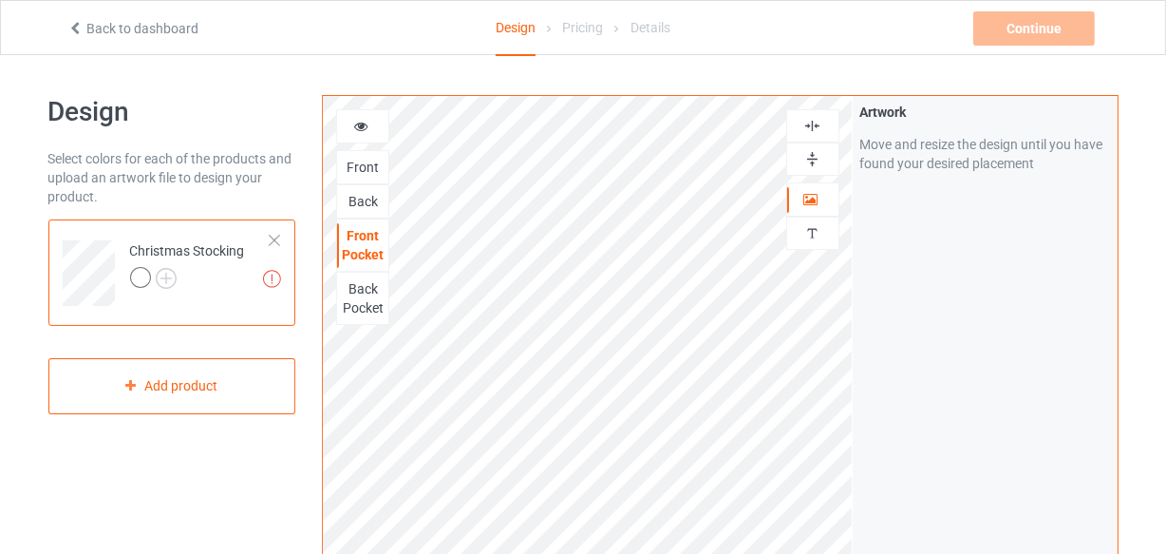
click at [355, 124] on icon at bounding box center [361, 123] width 16 height 13
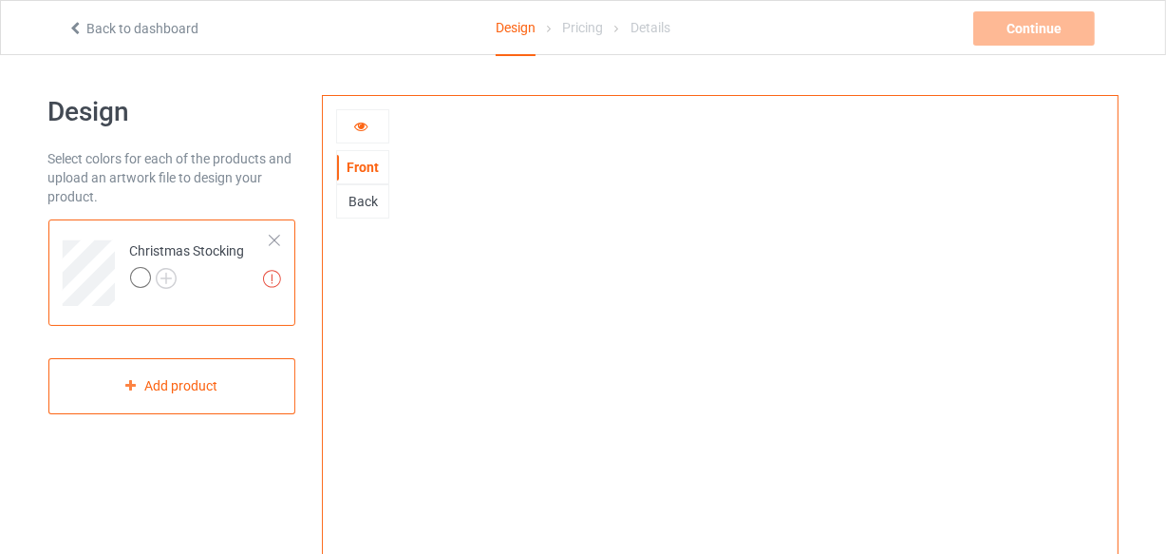
click at [364, 197] on div "Back" at bounding box center [362, 201] width 51 height 19
click at [367, 132] on div at bounding box center [362, 126] width 51 height 19
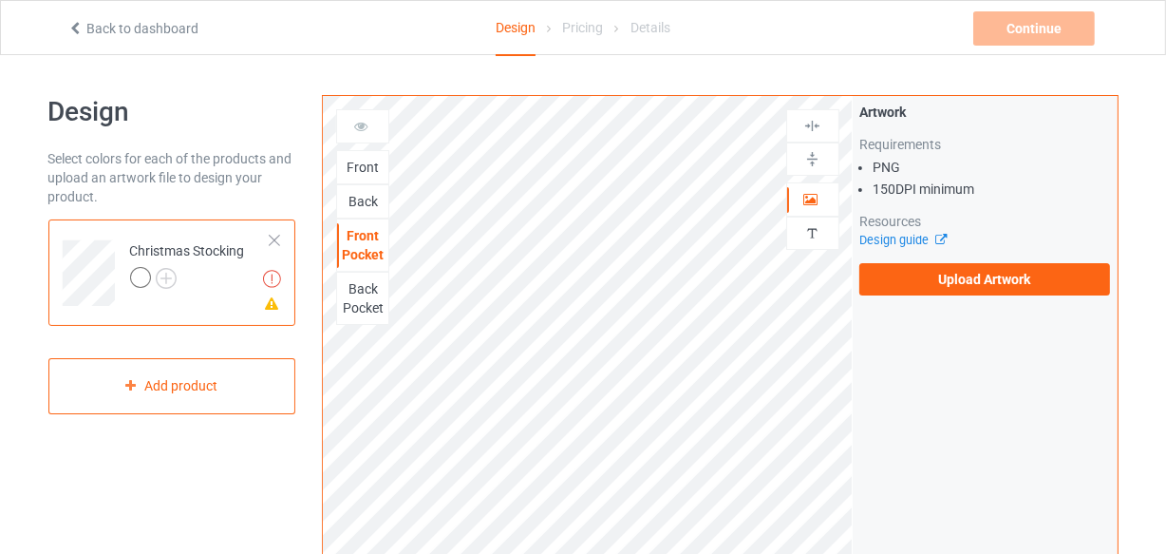
scroll to position [85, 0]
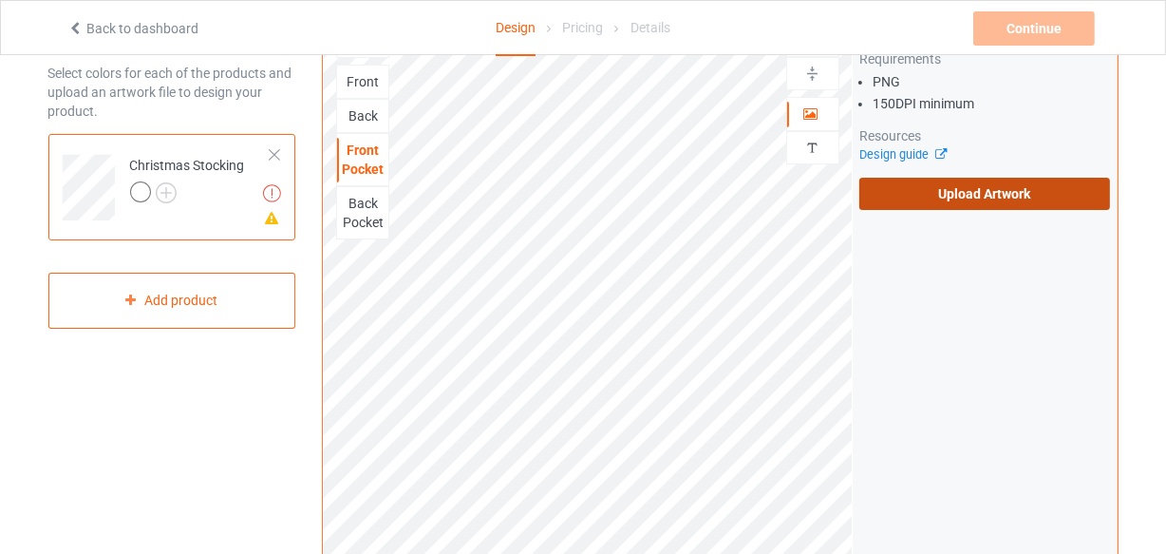
click at [944, 202] on label "Upload Artwork" at bounding box center [986, 194] width 252 height 32
click at [0, 0] on input "Upload Artwork" at bounding box center [0, 0] width 0 height 0
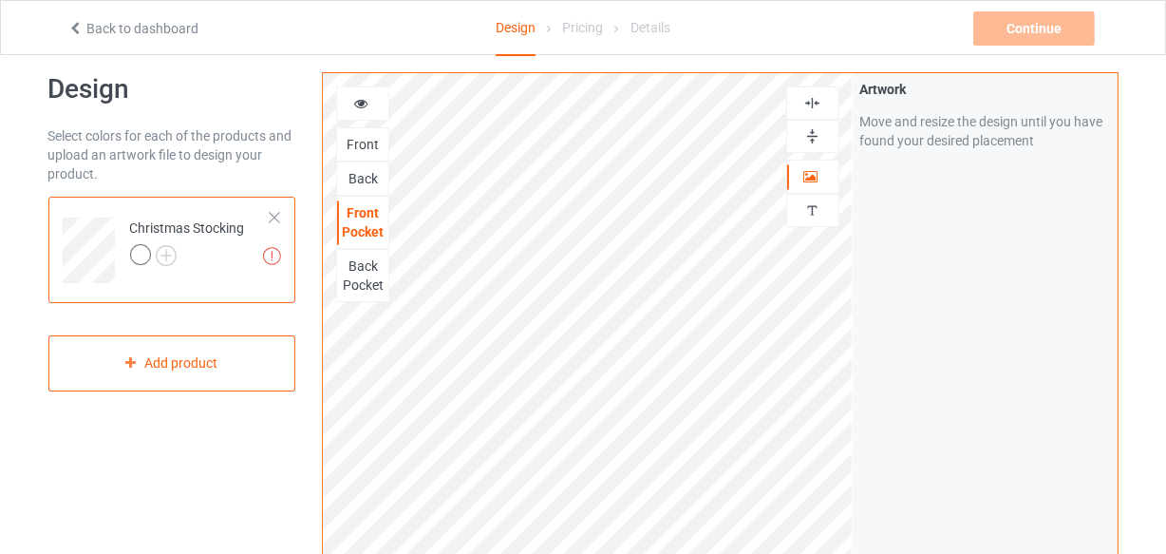
scroll to position [0, 0]
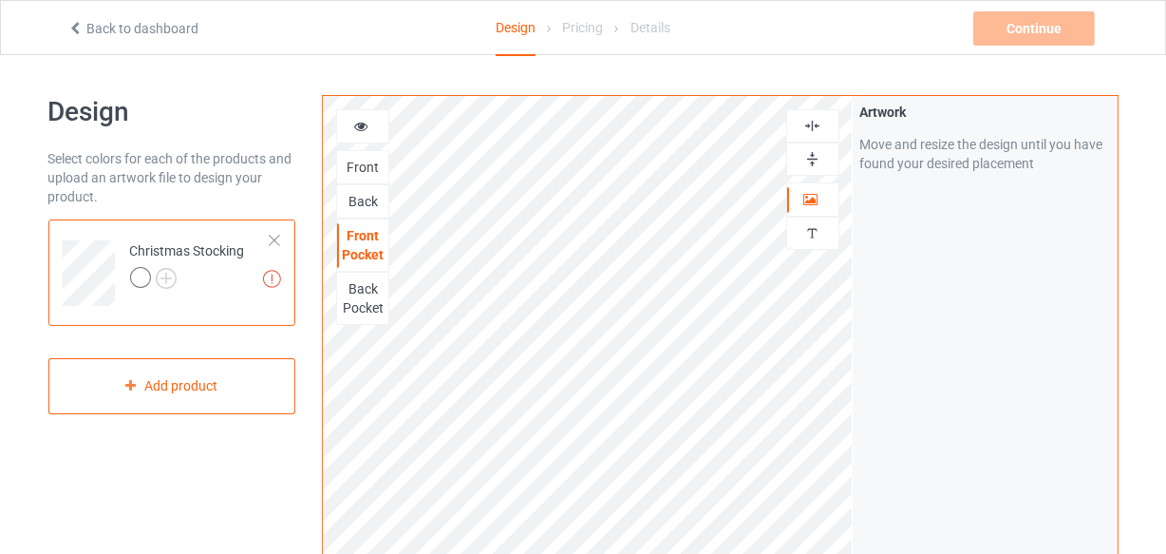
click at [373, 196] on div "Back" at bounding box center [362, 201] width 51 height 19
click at [365, 237] on div "Front Pocket" at bounding box center [362, 245] width 51 height 38
click at [363, 161] on div "Front" at bounding box center [362, 167] width 51 height 19
click at [353, 196] on div "Back" at bounding box center [362, 201] width 51 height 19
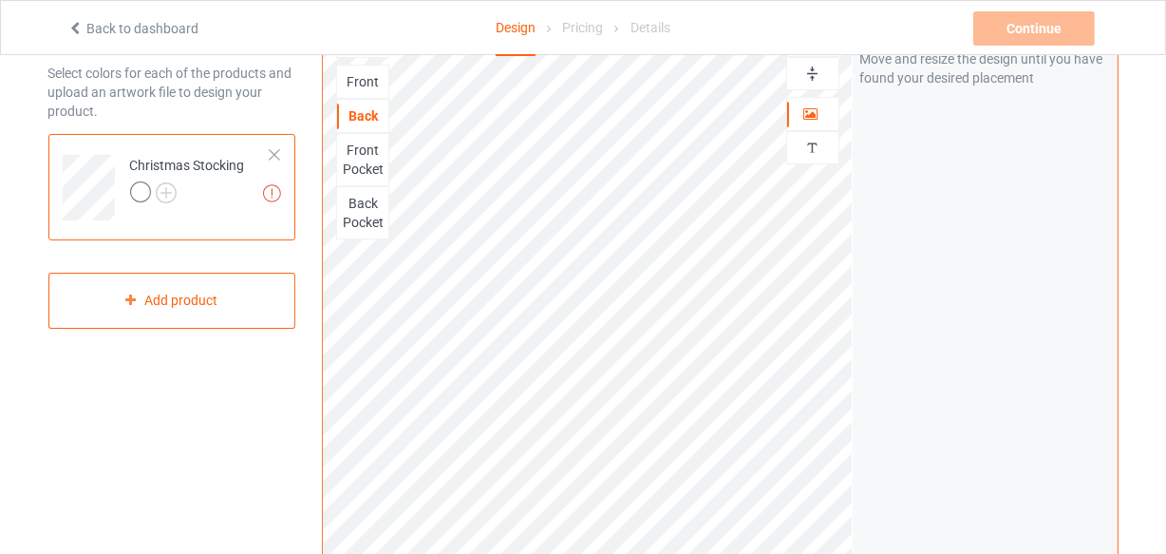
scroll to position [24, 0]
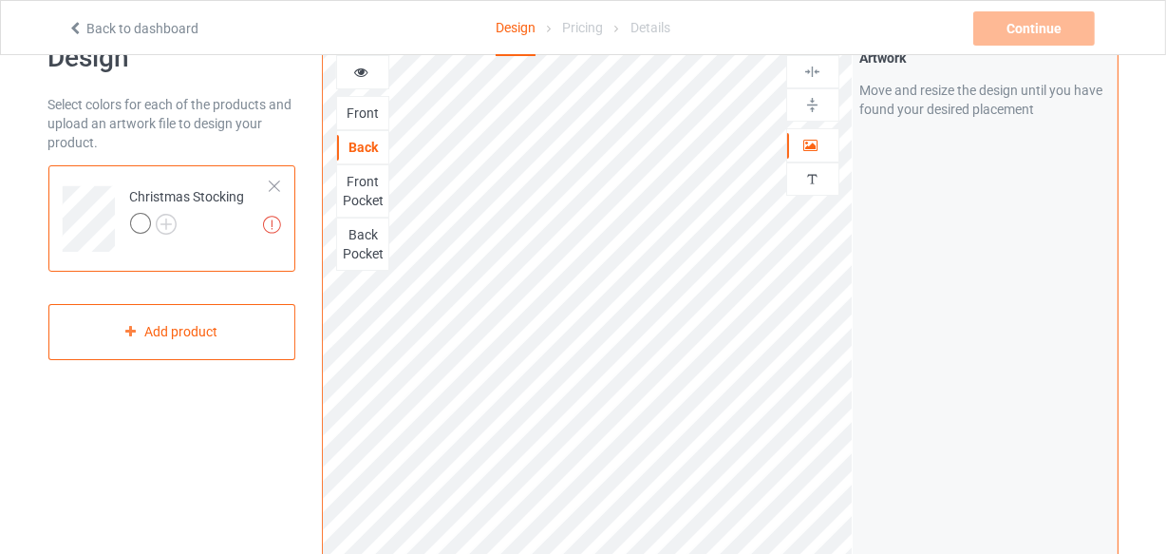
scroll to position [24, 0]
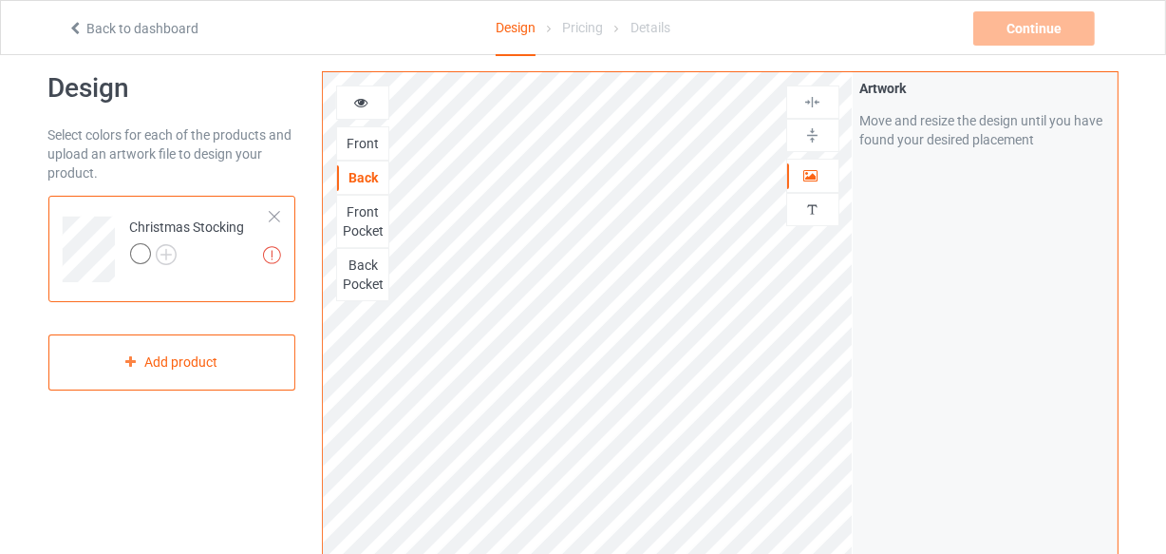
click at [373, 216] on div "Front Pocket" at bounding box center [362, 221] width 51 height 38
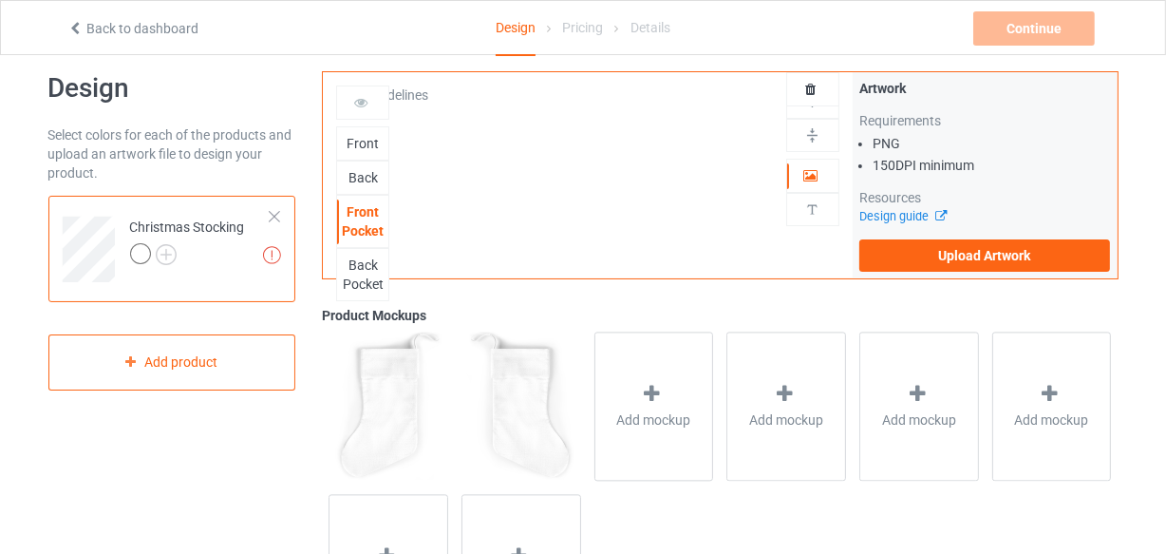
click at [370, 259] on div "Back Pocket" at bounding box center [362, 275] width 51 height 38
click at [369, 141] on div "Front" at bounding box center [362, 143] width 51 height 19
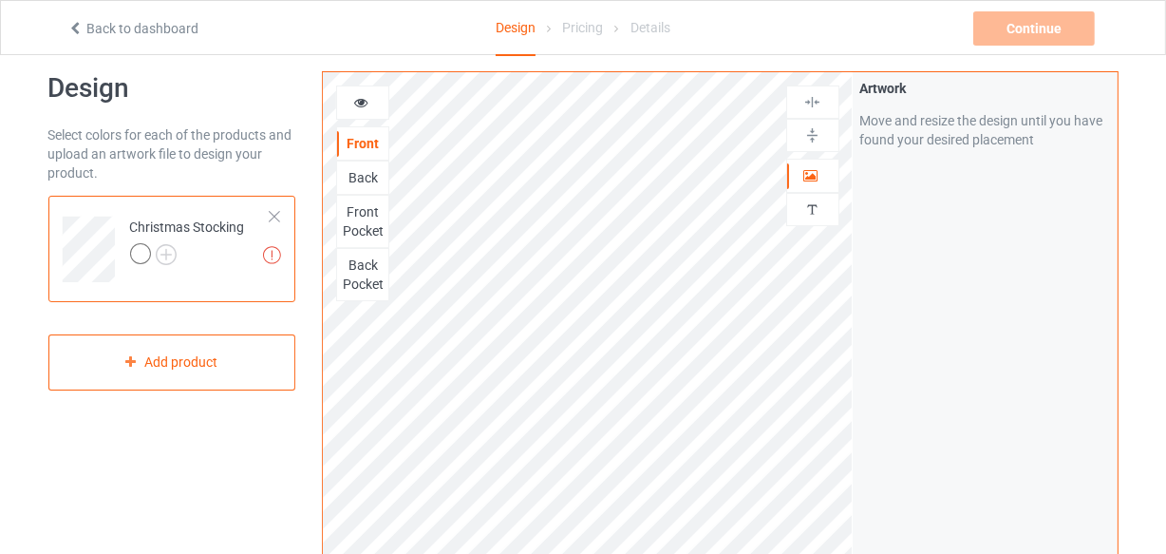
click at [364, 105] on icon at bounding box center [361, 99] width 16 height 13
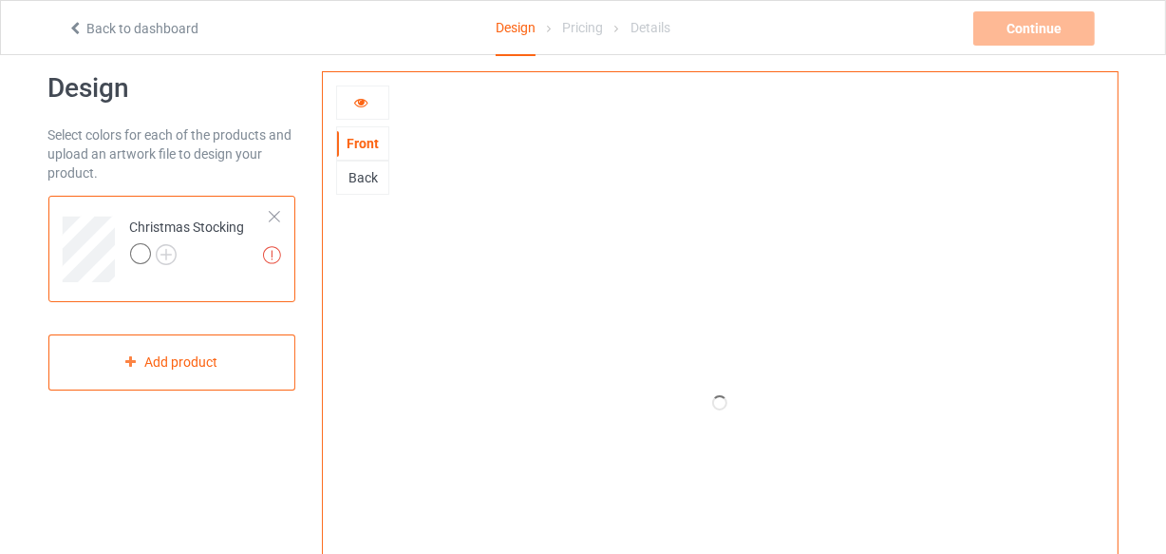
click at [363, 104] on icon at bounding box center [361, 99] width 16 height 13
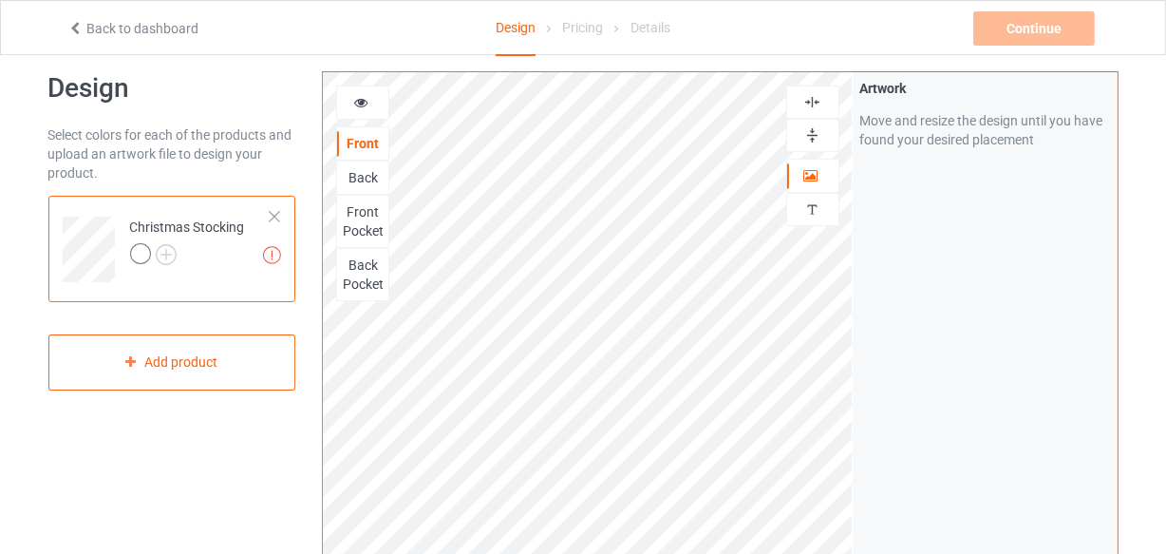
click at [362, 203] on div "Front Pocket" at bounding box center [362, 221] width 51 height 38
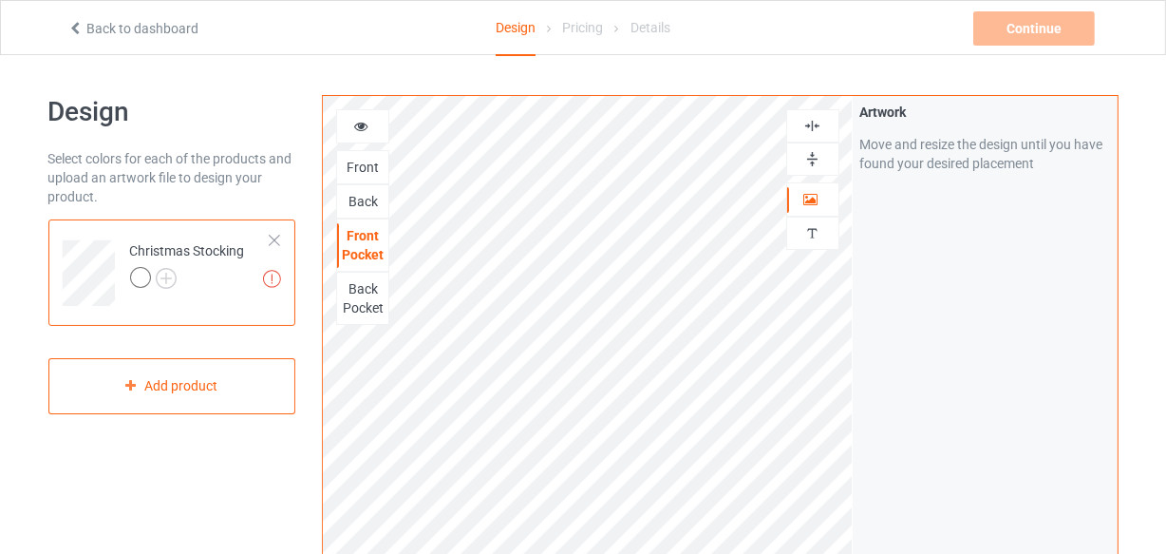
click at [367, 289] on div "Back Pocket" at bounding box center [362, 298] width 51 height 38
drag, startPoint x: 361, startPoint y: 304, endPoint x: 359, endPoint y: 290, distance: 14.4
click at [360, 304] on div "Back Pocket" at bounding box center [362, 298] width 51 height 38
click at [359, 257] on div "Front Pocket" at bounding box center [362, 245] width 51 height 38
click at [370, 298] on div "Back Pocket" at bounding box center [362, 298] width 51 height 38
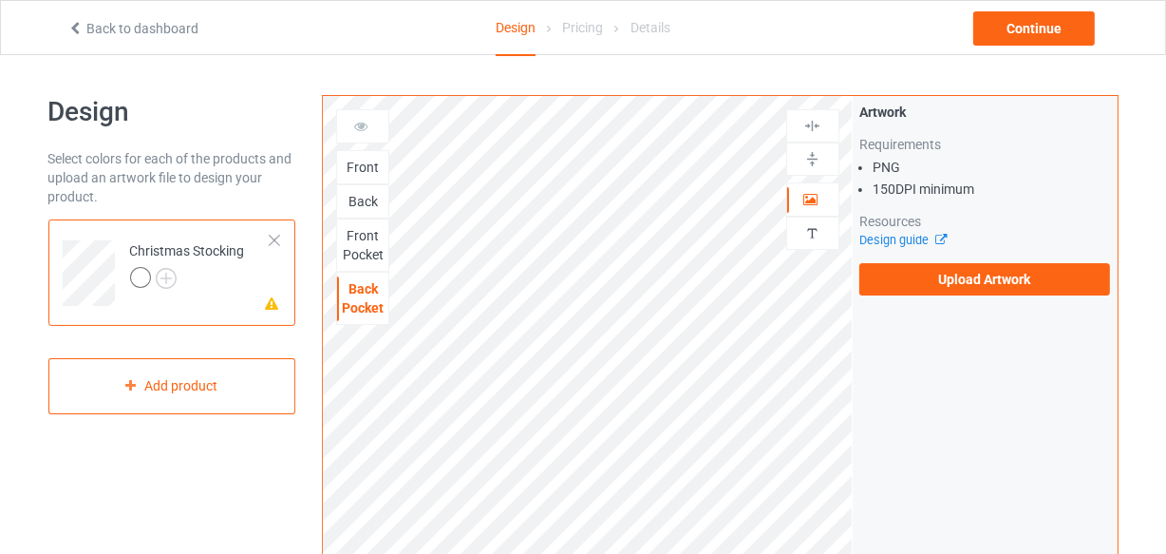
click at [370, 174] on div "Front" at bounding box center [362, 167] width 53 height 34
click at [361, 168] on div "Front" at bounding box center [362, 167] width 51 height 19
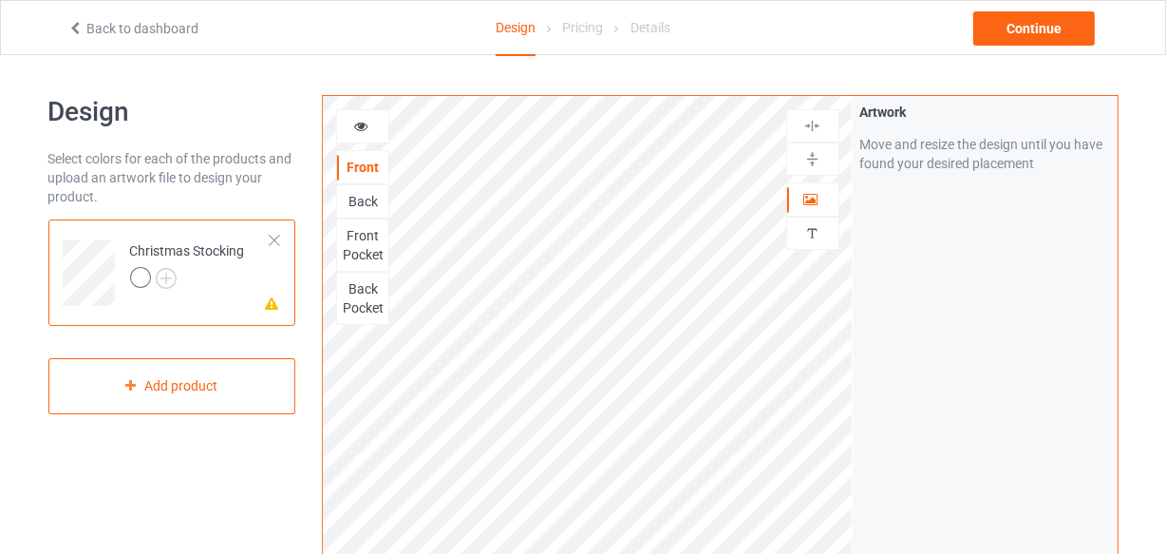
scroll to position [172, 0]
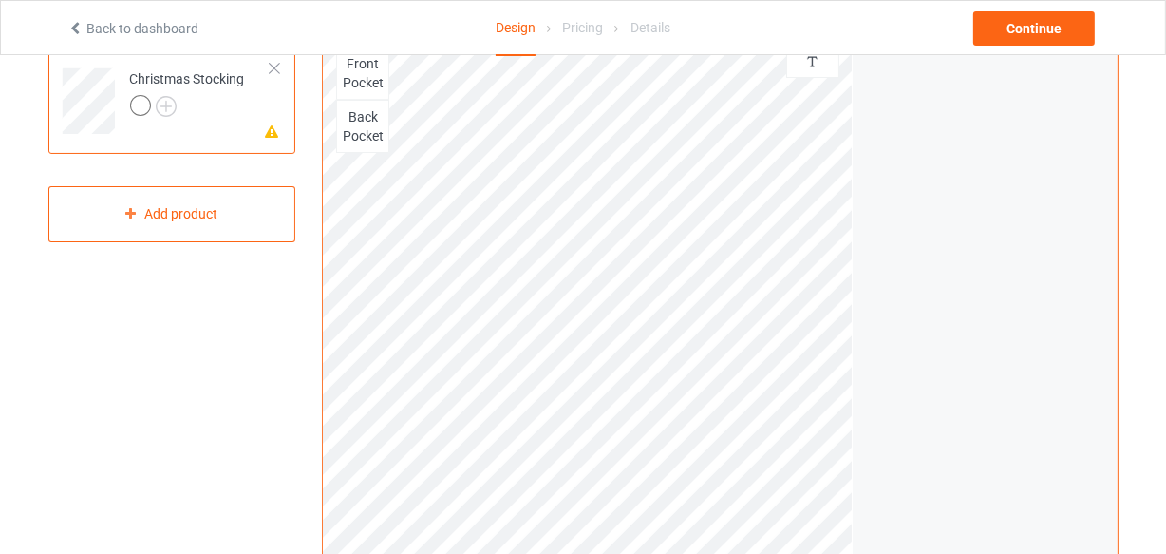
click at [882, 527] on div "Print quality: Great ( 15.55 " x 15.55 " @ 405 DPI) Front Back Front Pocket Bac…" at bounding box center [720, 285] width 796 height 724
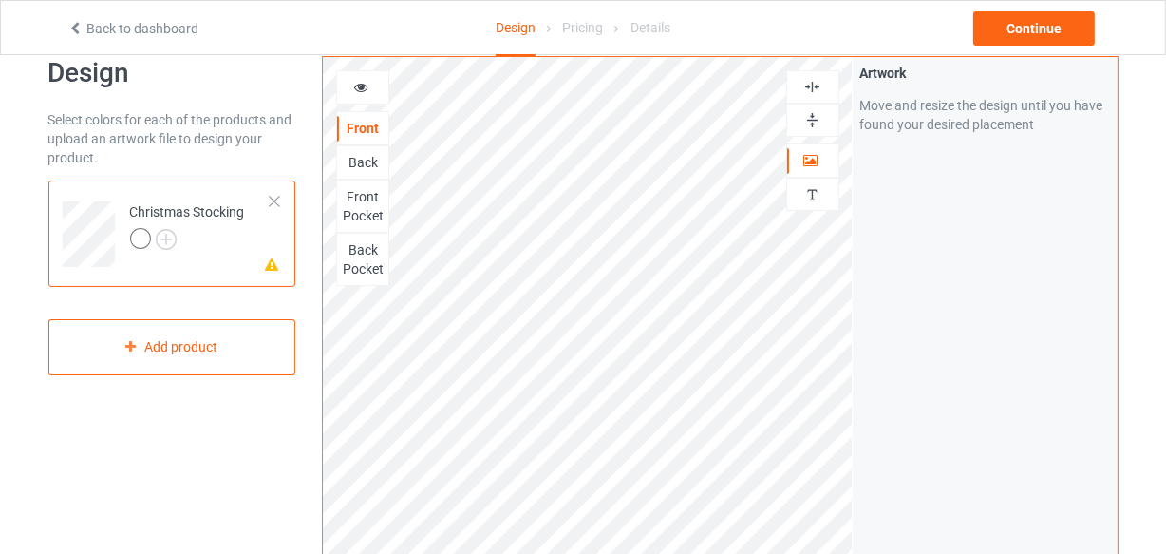
scroll to position [0, 0]
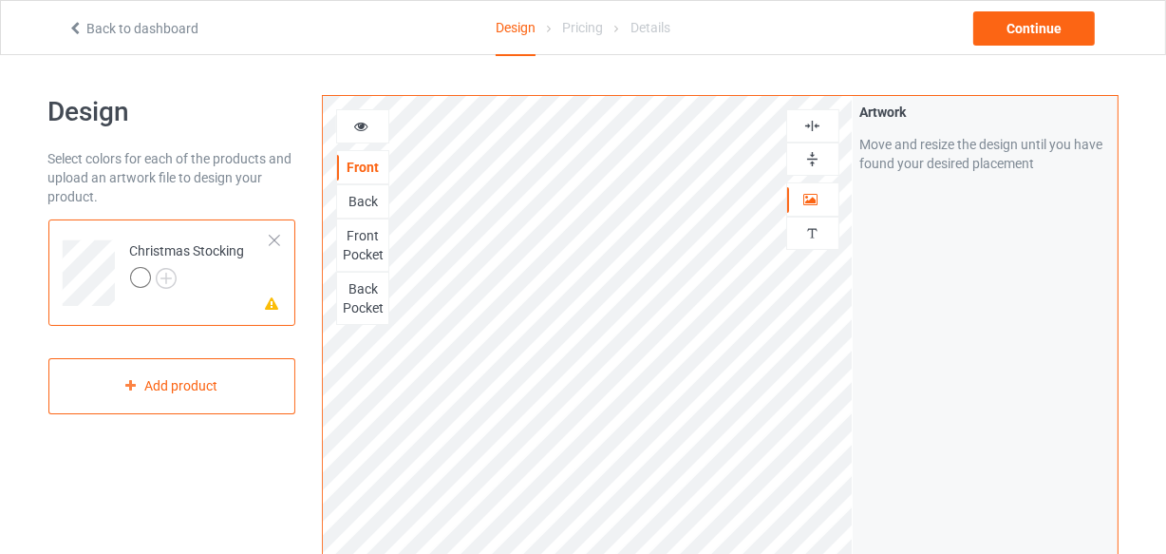
click at [363, 199] on div "Back" at bounding box center [362, 201] width 51 height 19
click at [363, 176] on div "Front" at bounding box center [362, 167] width 51 height 19
click at [363, 199] on div "Back" at bounding box center [362, 201] width 51 height 19
click at [370, 248] on div "Front Pocket" at bounding box center [362, 245] width 51 height 38
click at [354, 298] on div "Back Pocket" at bounding box center [362, 298] width 51 height 38
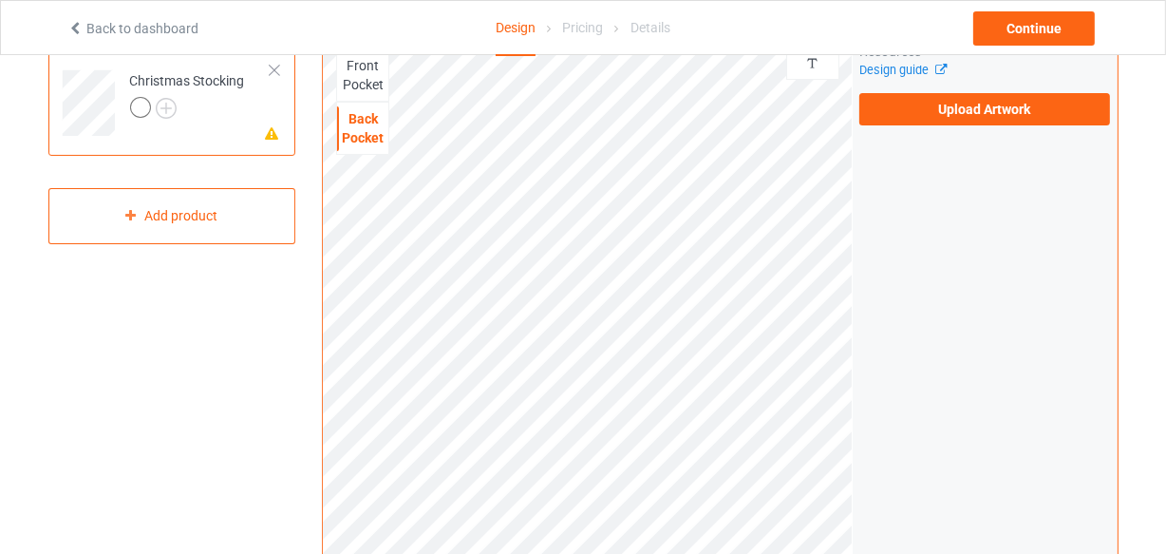
scroll to position [172, 0]
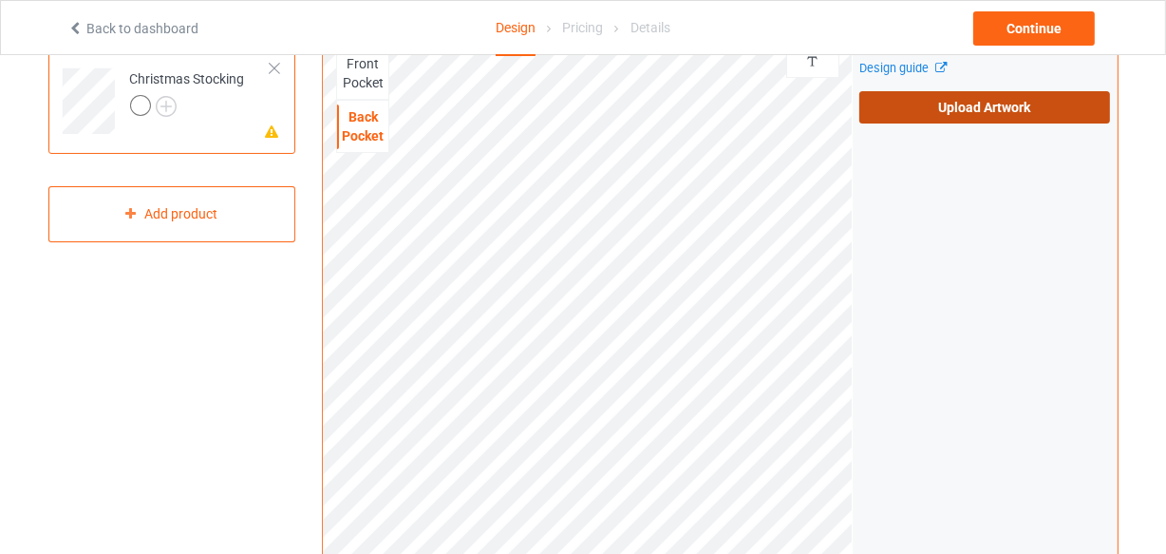
click at [929, 101] on label "Upload Artwork" at bounding box center [986, 107] width 252 height 32
click at [0, 0] on input "Upload Artwork" at bounding box center [0, 0] width 0 height 0
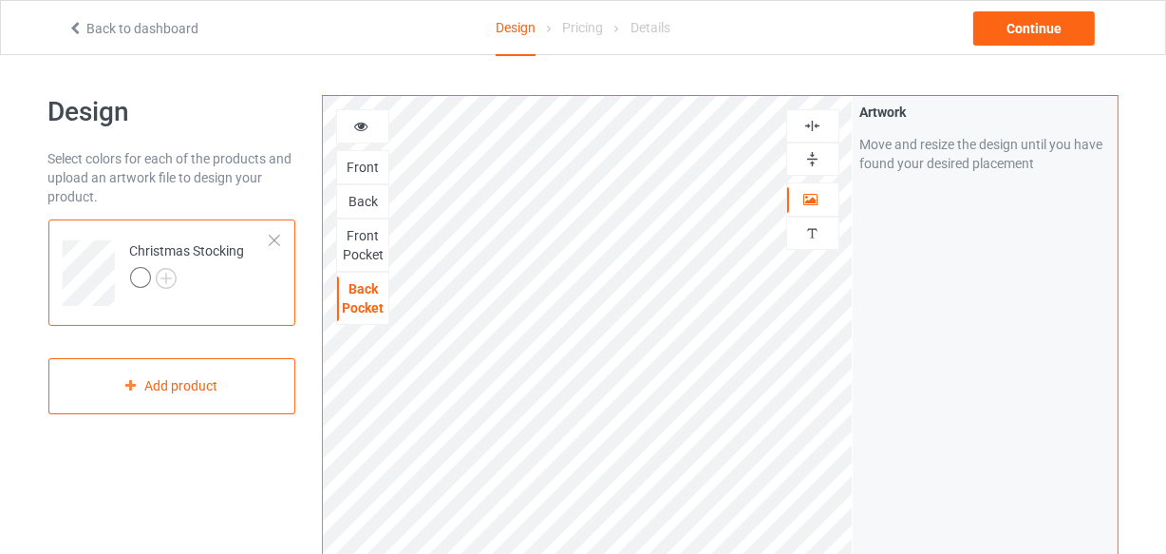
click at [363, 130] on icon at bounding box center [361, 123] width 16 height 13
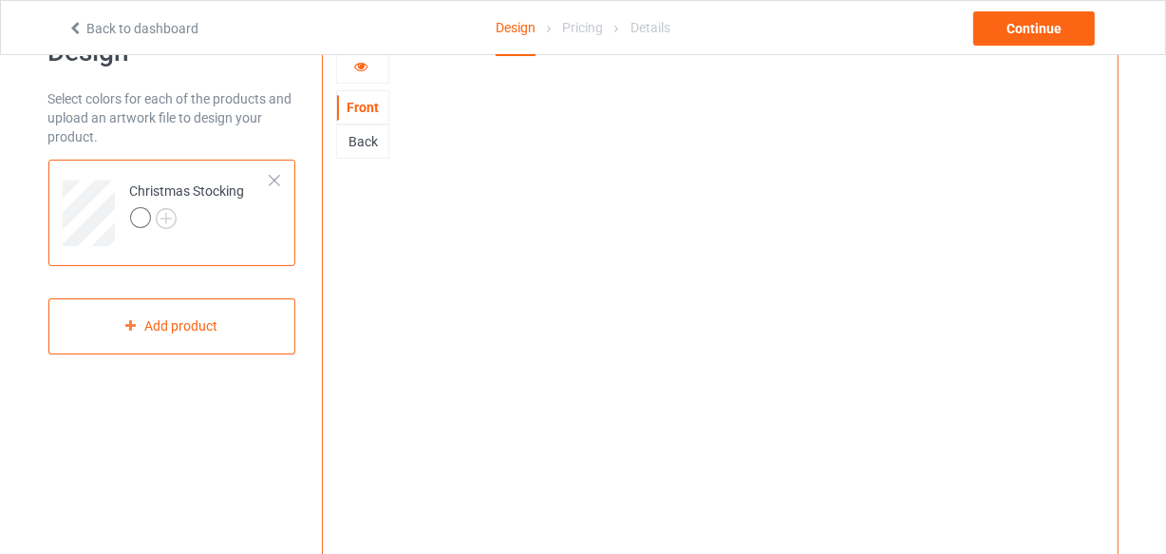
scroll to position [85, 0]
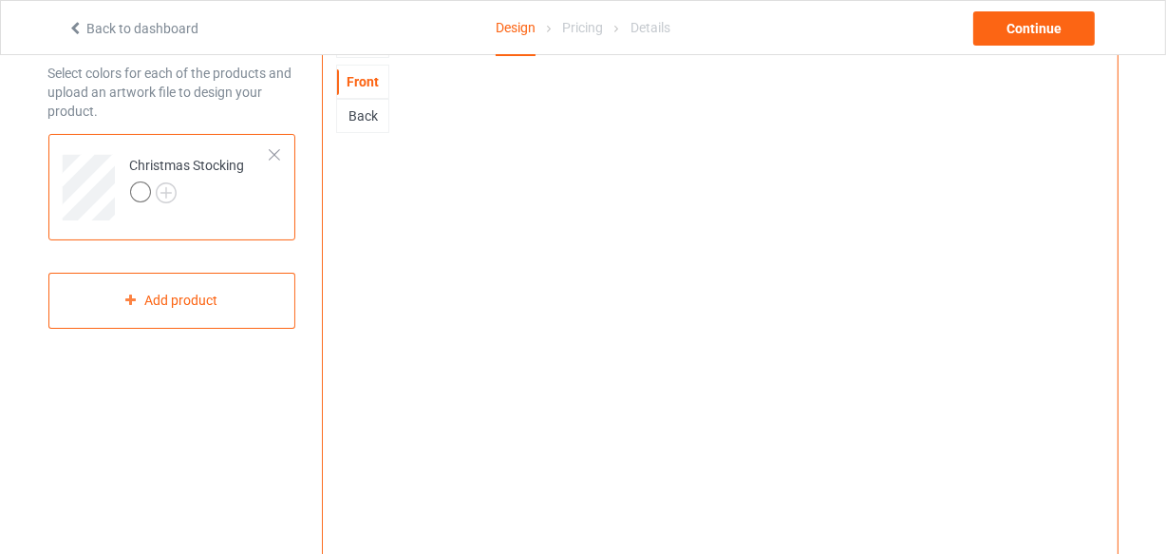
click at [354, 110] on div "Back" at bounding box center [362, 115] width 51 height 19
click at [161, 185] on img at bounding box center [166, 192] width 21 height 21
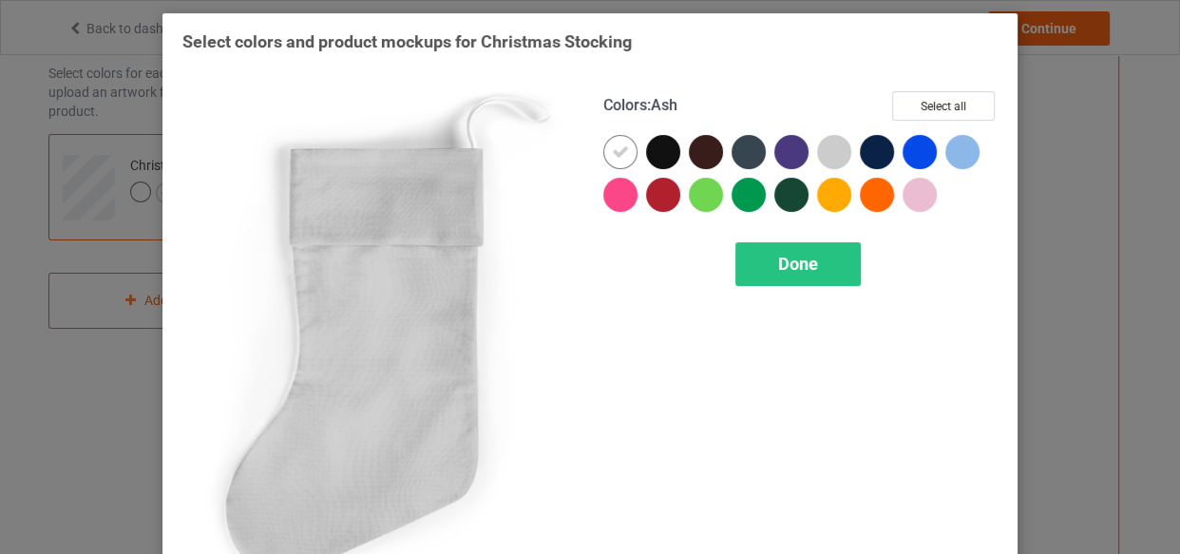
click at [835, 154] on div at bounding box center [834, 152] width 34 height 34
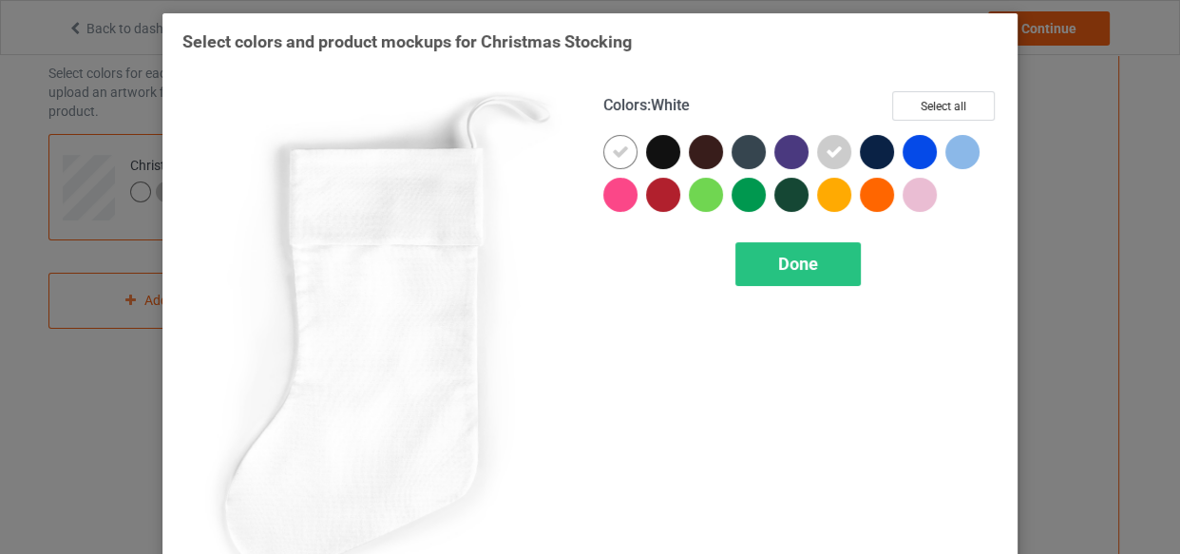
click at [612, 158] on icon at bounding box center [620, 151] width 17 height 17
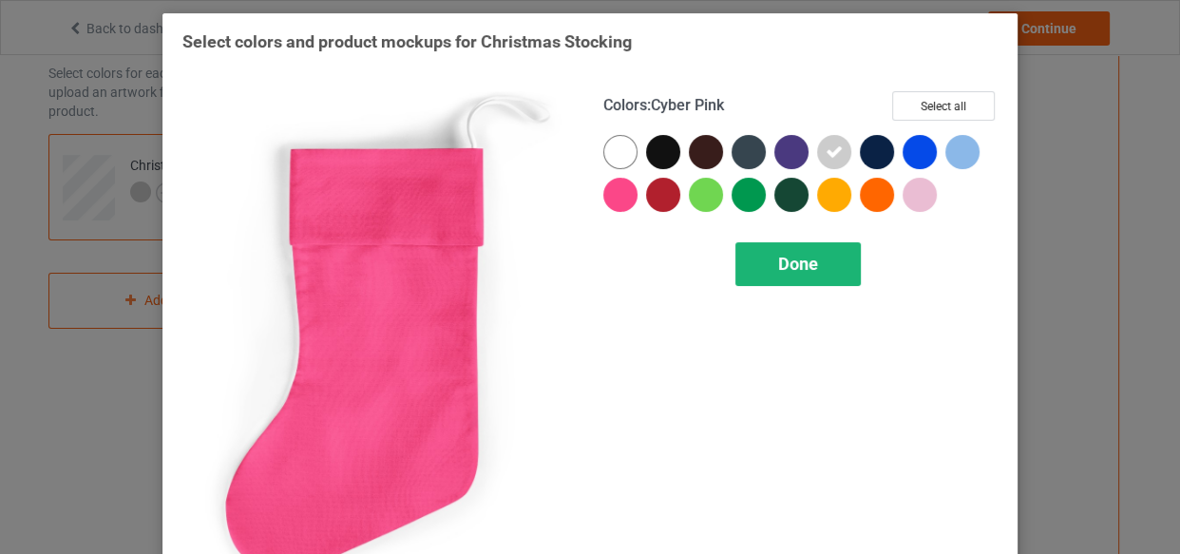
click at [778, 261] on span "Done" at bounding box center [798, 264] width 40 height 20
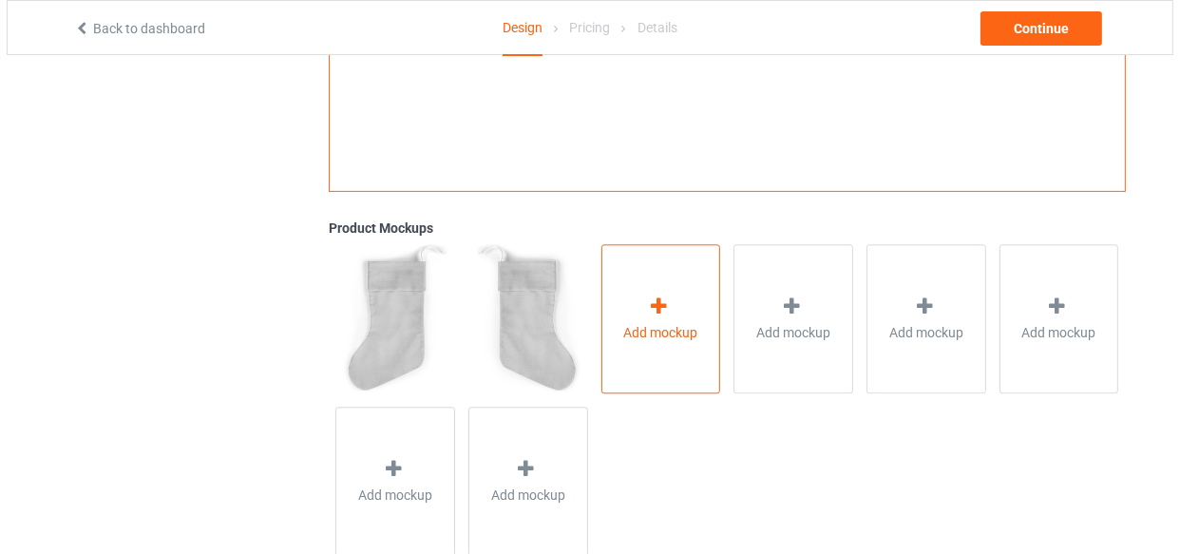
scroll to position [628, 0]
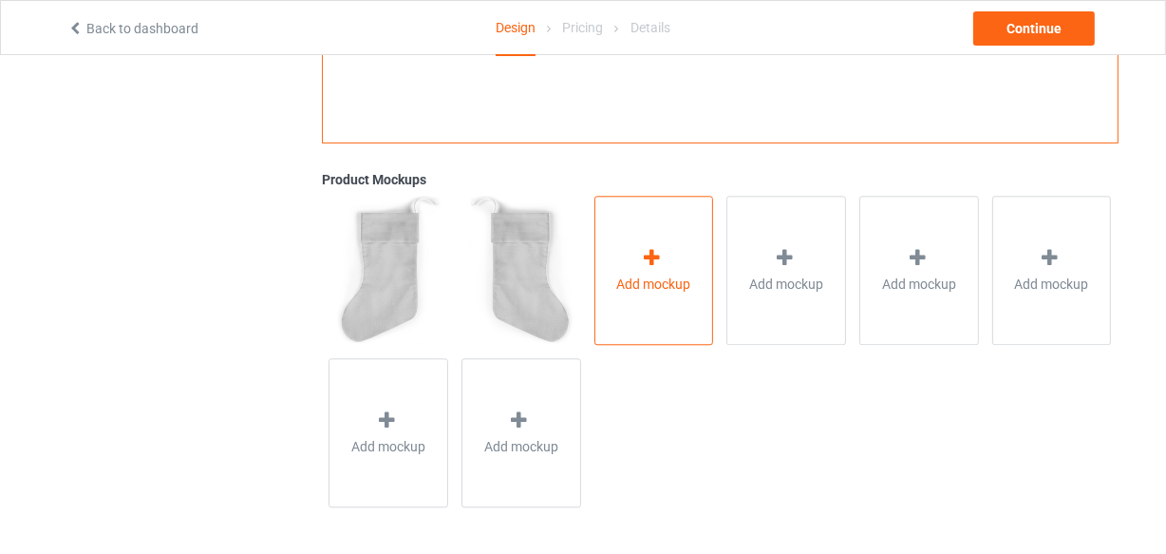
click at [655, 320] on div "Add mockup" at bounding box center [655, 270] width 120 height 149
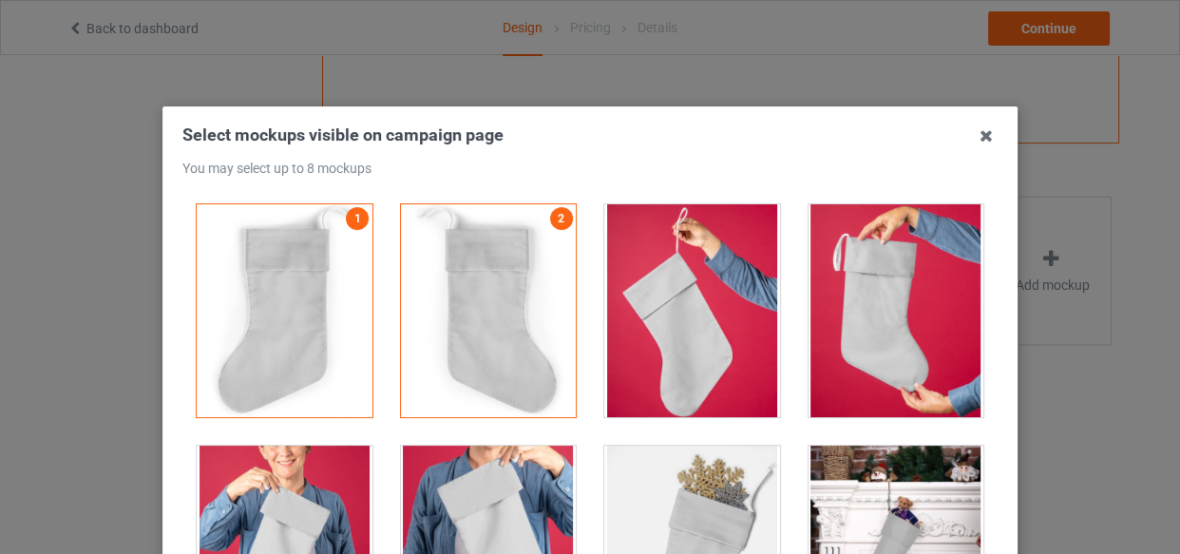
click at [666, 311] on div at bounding box center [692, 310] width 176 height 213
click at [854, 313] on div at bounding box center [896, 310] width 176 height 213
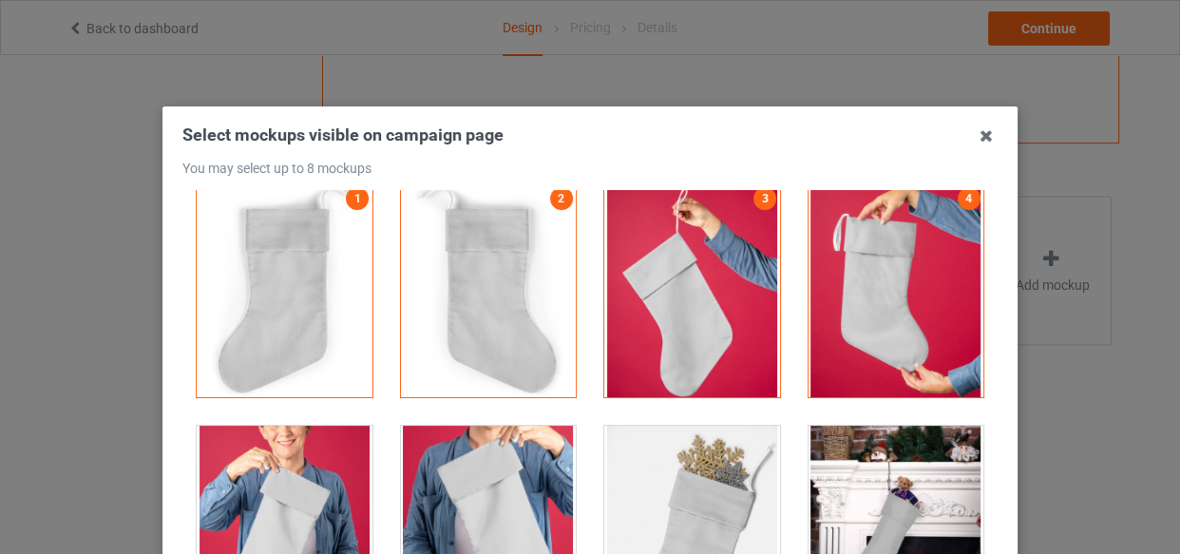
scroll to position [38, 0]
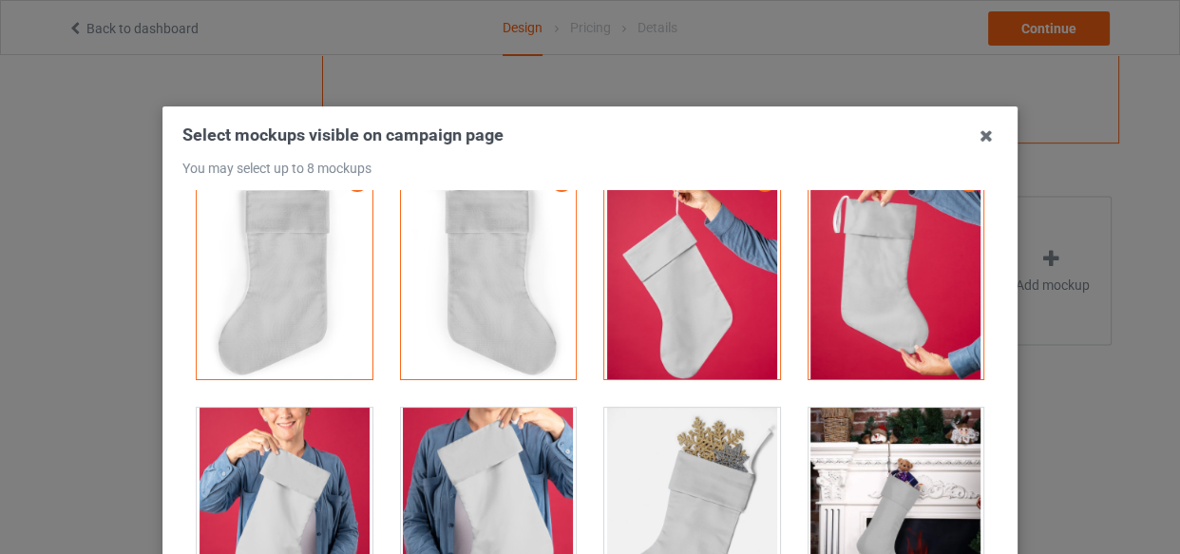
click at [267, 438] on div at bounding box center [285, 514] width 176 height 213
click at [491, 457] on div at bounding box center [489, 514] width 176 height 213
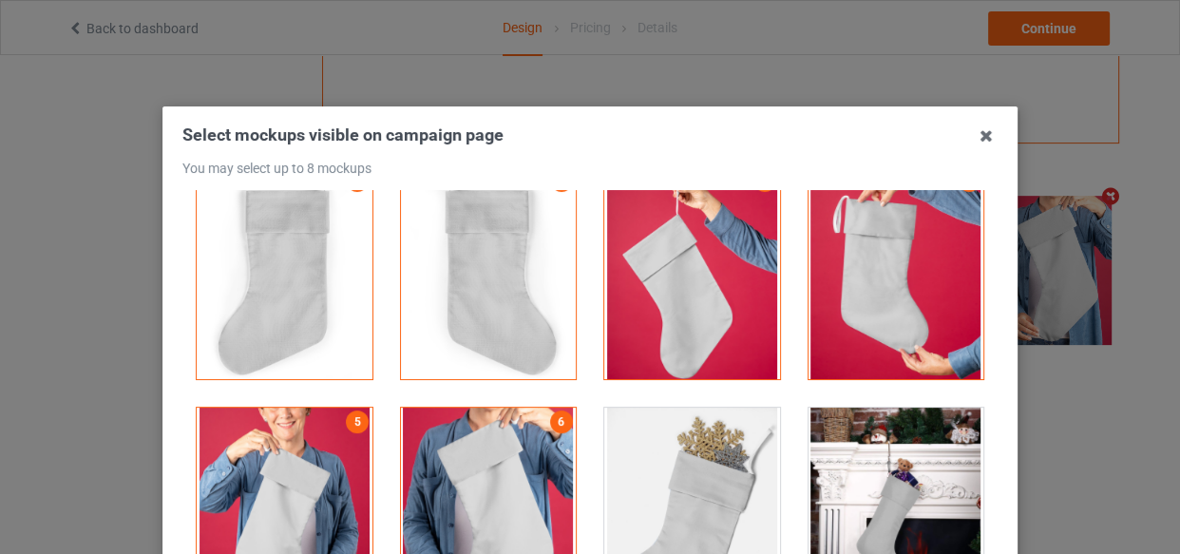
scroll to position [627, 0]
click at [744, 461] on div at bounding box center [692, 514] width 176 height 213
click at [895, 457] on div at bounding box center [896, 514] width 176 height 213
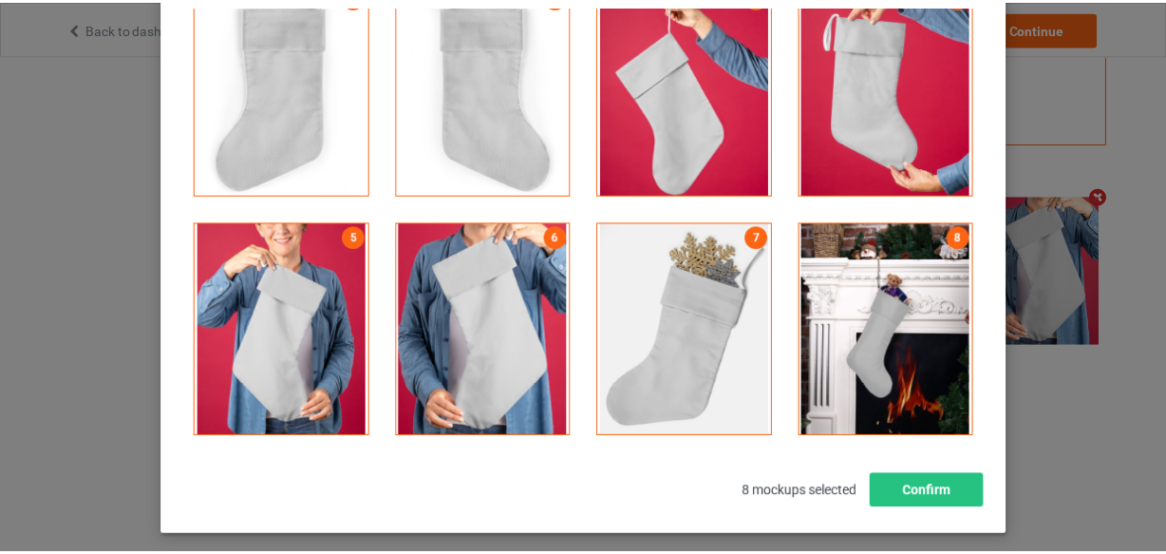
scroll to position [273, 0]
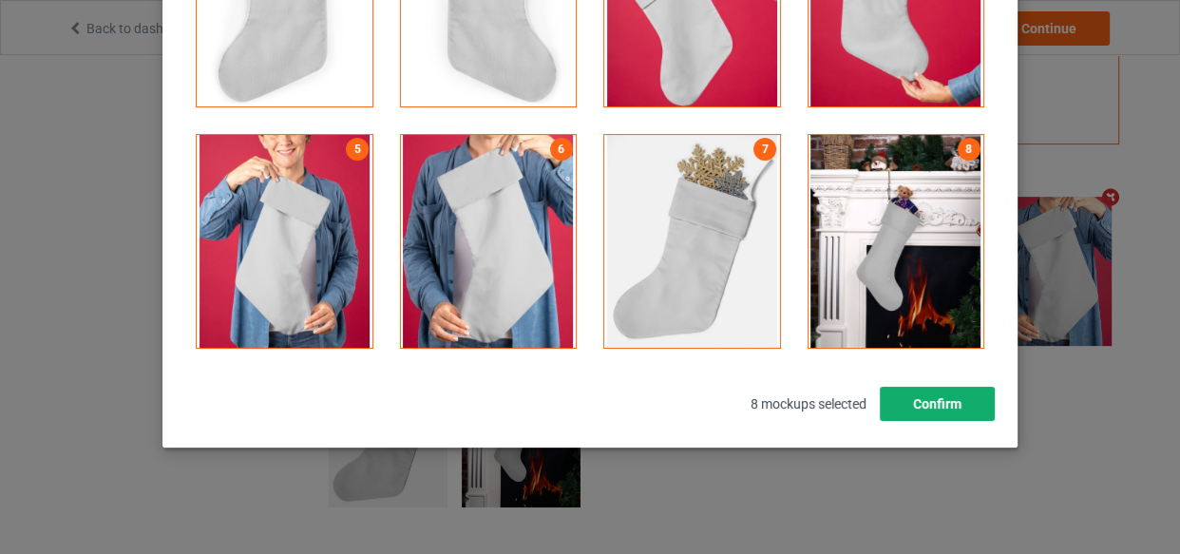
click at [921, 405] on button "Confirm" at bounding box center [937, 404] width 115 height 34
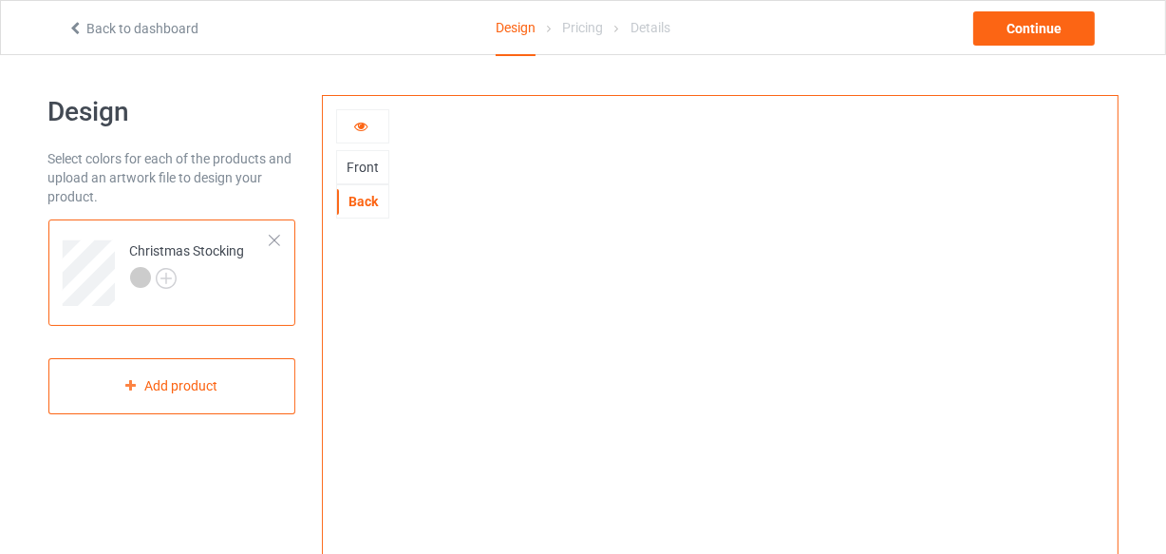
scroll to position [0, 0]
click at [370, 163] on div "Front" at bounding box center [362, 167] width 51 height 19
click at [362, 199] on div "Back" at bounding box center [362, 201] width 51 height 19
click at [361, 172] on div "Front" at bounding box center [362, 167] width 51 height 19
click at [355, 124] on icon at bounding box center [361, 123] width 16 height 13
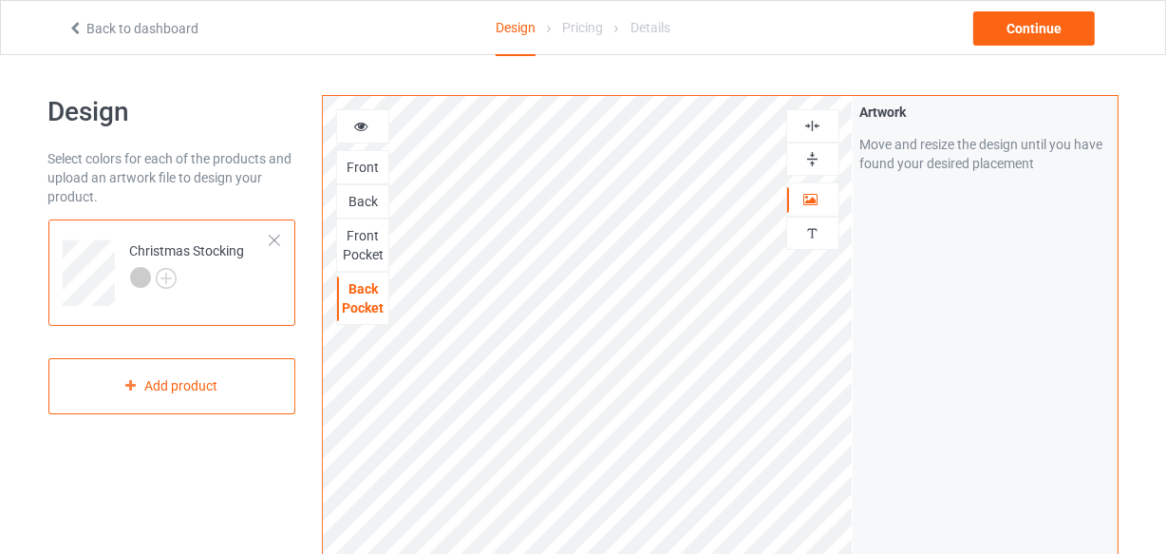
click at [362, 168] on div "Front" at bounding box center [362, 167] width 51 height 19
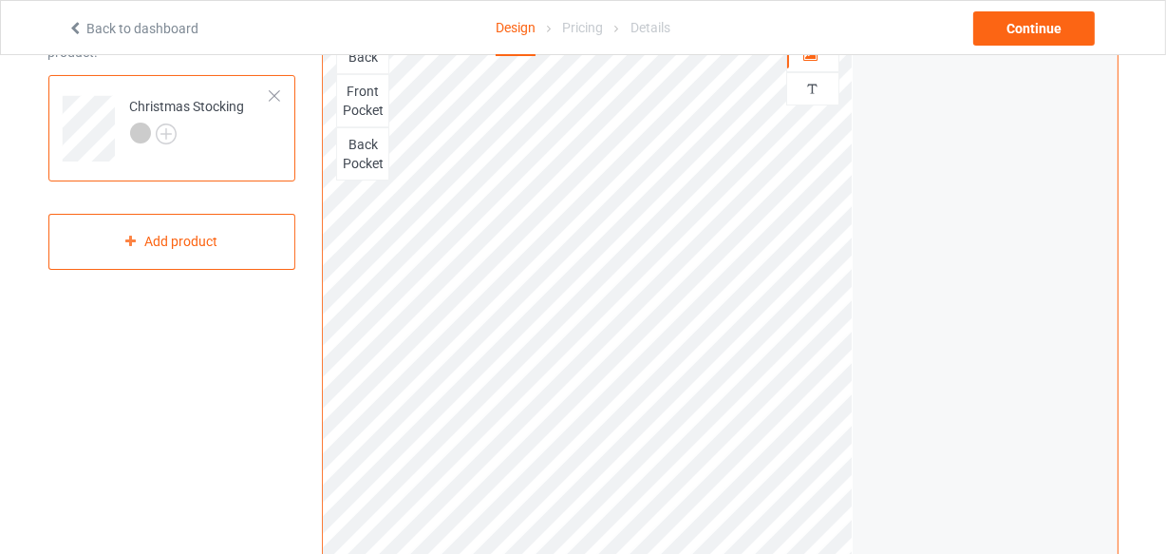
scroll to position [258, 0]
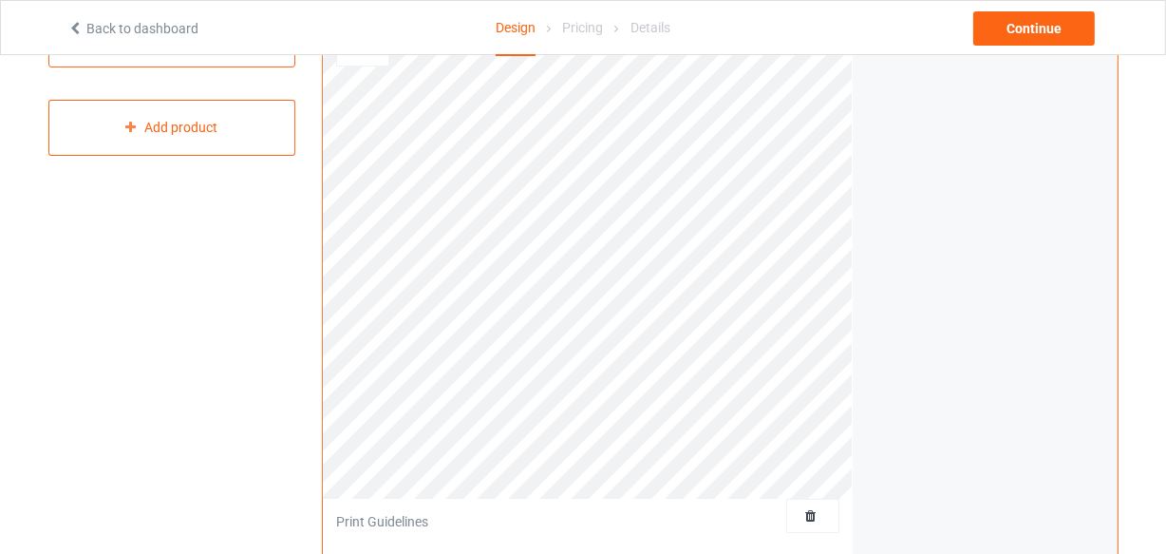
click at [892, 461] on div "Print quality: Great ( 17.27 " x 17.27 " @ 365 DPI) Front Back Front Pocket Bac…" at bounding box center [720, 199] width 796 height 724
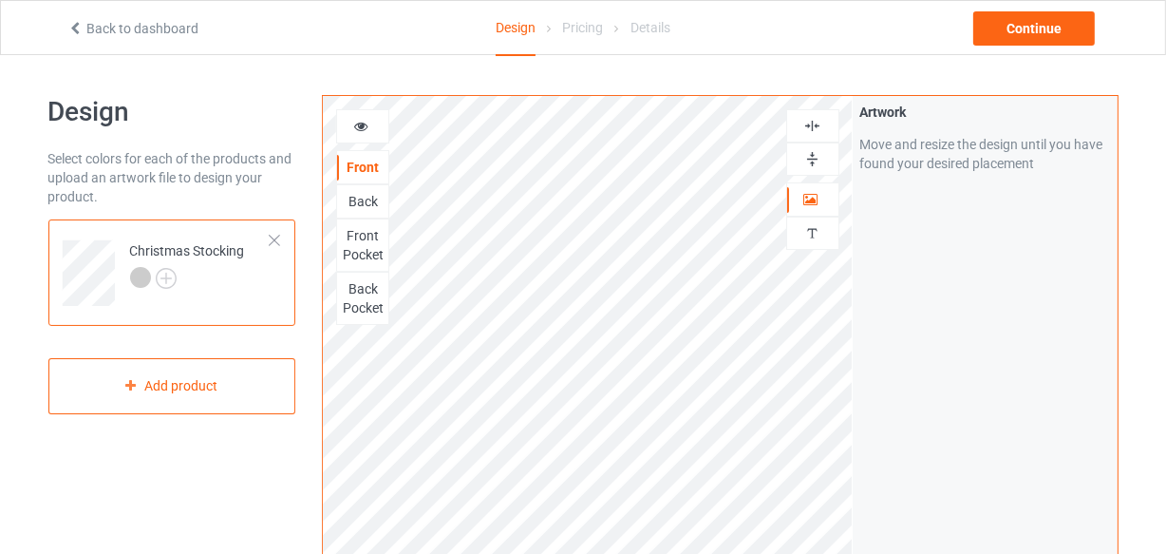
click at [806, 124] on img at bounding box center [813, 126] width 18 height 18
click at [361, 130] on icon at bounding box center [361, 123] width 16 height 13
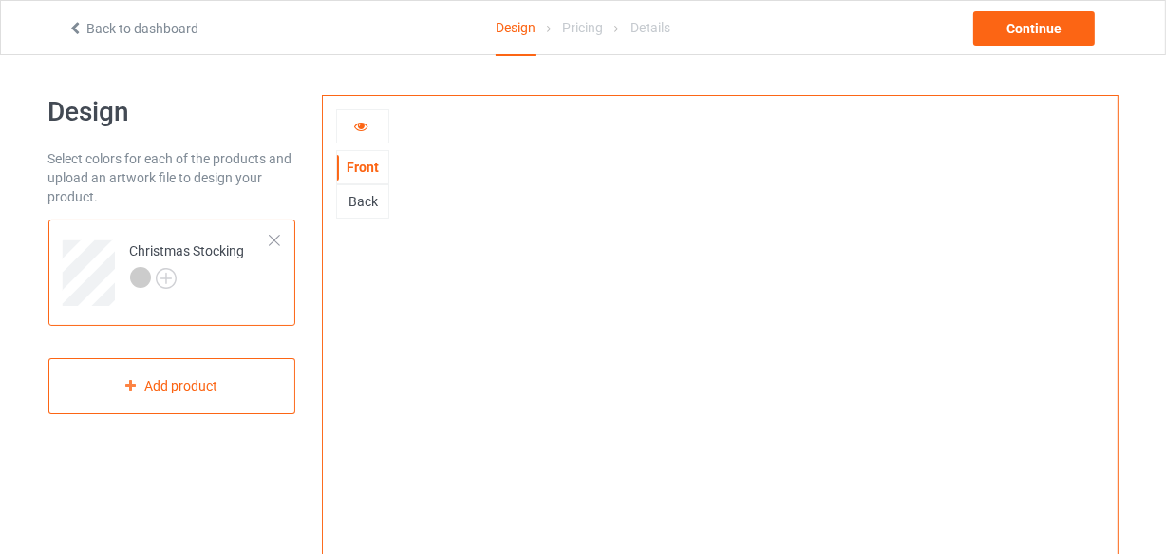
click at [371, 125] on div at bounding box center [362, 126] width 51 height 19
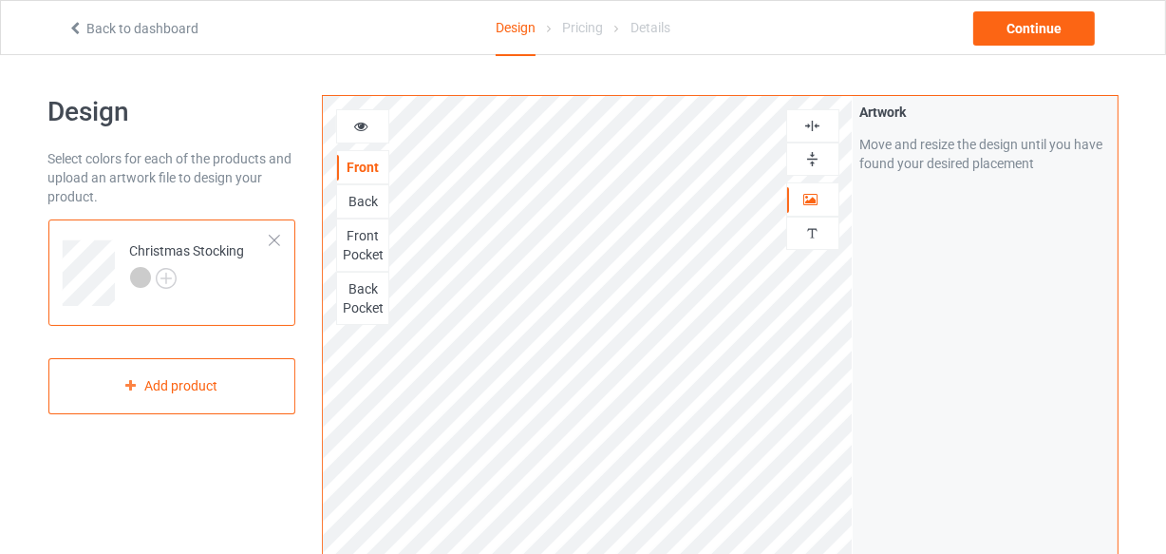
click at [354, 130] on icon at bounding box center [361, 123] width 16 height 13
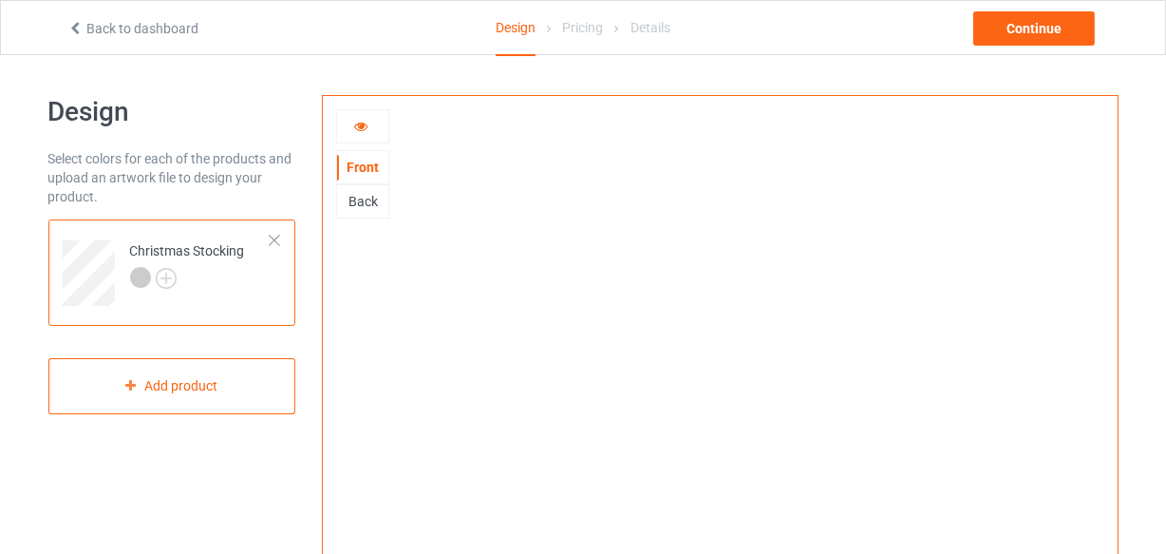
click at [362, 207] on div "Back" at bounding box center [362, 201] width 51 height 19
click at [355, 167] on div "Front" at bounding box center [362, 167] width 51 height 19
click at [365, 128] on icon at bounding box center [361, 123] width 16 height 13
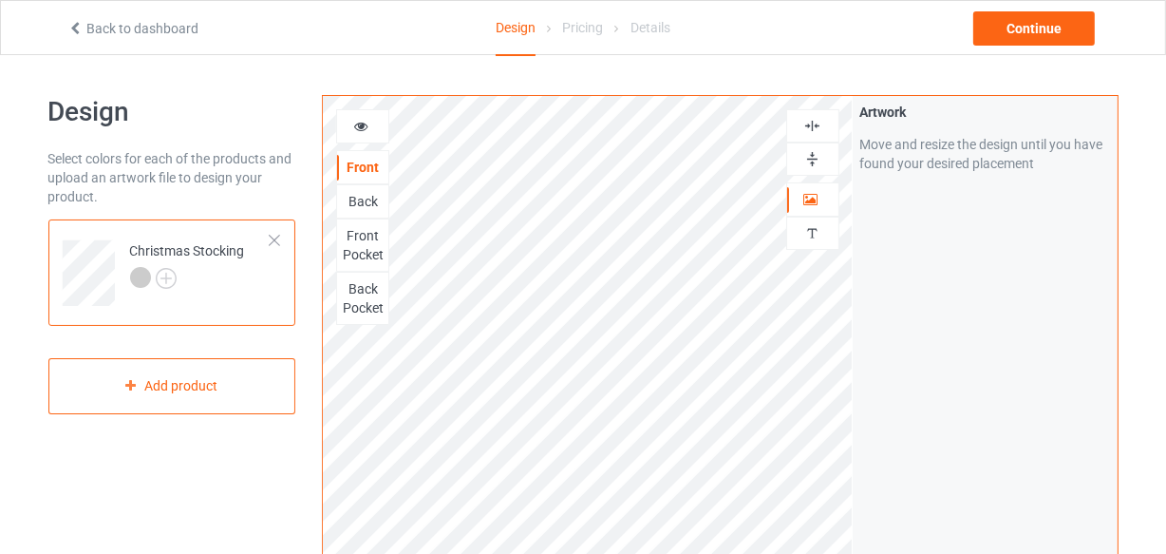
click at [361, 123] on icon at bounding box center [361, 123] width 16 height 13
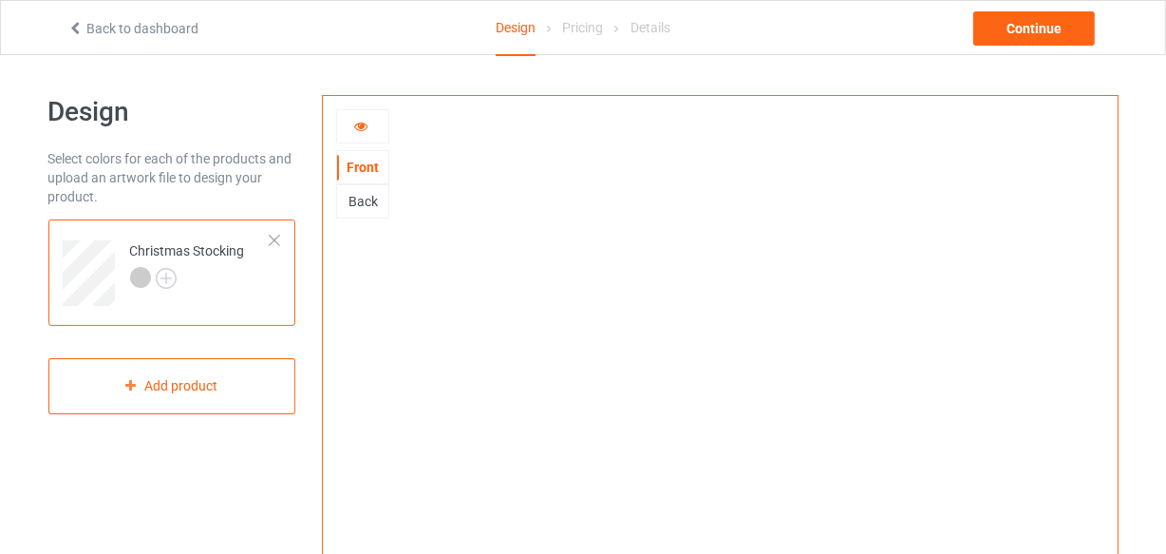
click at [361, 212] on div "Back" at bounding box center [362, 201] width 53 height 34
click at [392, 199] on div at bounding box center [720, 426] width 794 height 661
click at [369, 198] on div "Back" at bounding box center [362, 201] width 51 height 19
click at [1067, 32] on div "Continue" at bounding box center [1035, 28] width 122 height 34
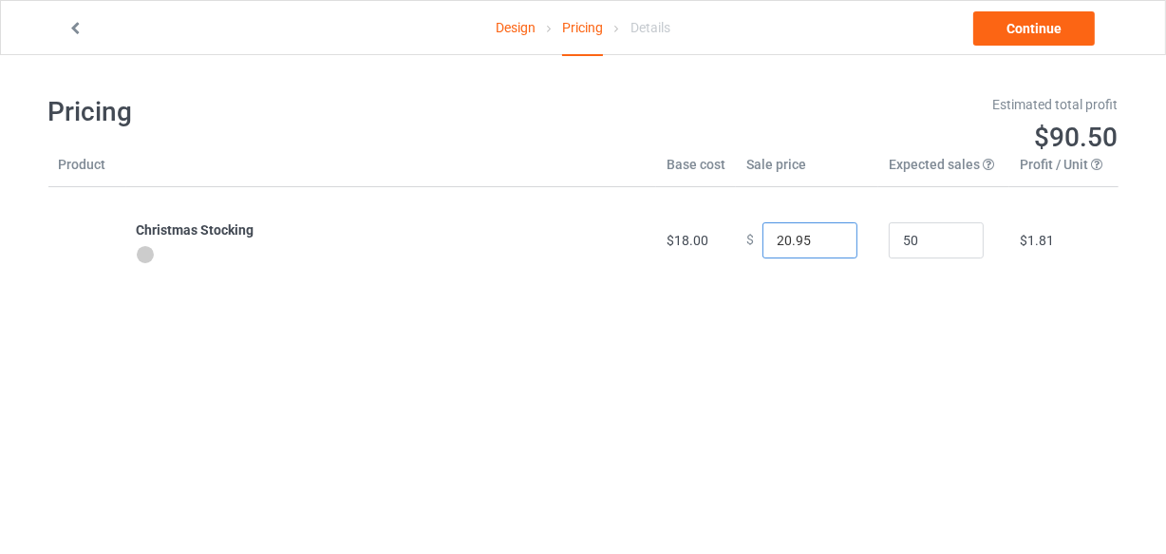
click at [825, 237] on input "20.95" at bounding box center [810, 240] width 95 height 36
click at [827, 243] on input "19.95" at bounding box center [810, 240] width 95 height 36
click at [826, 243] on input "18.95" at bounding box center [810, 240] width 95 height 36
click at [828, 232] on input "19.95" at bounding box center [810, 240] width 95 height 36
click at [827, 234] on input "20.95" at bounding box center [810, 240] width 95 height 36
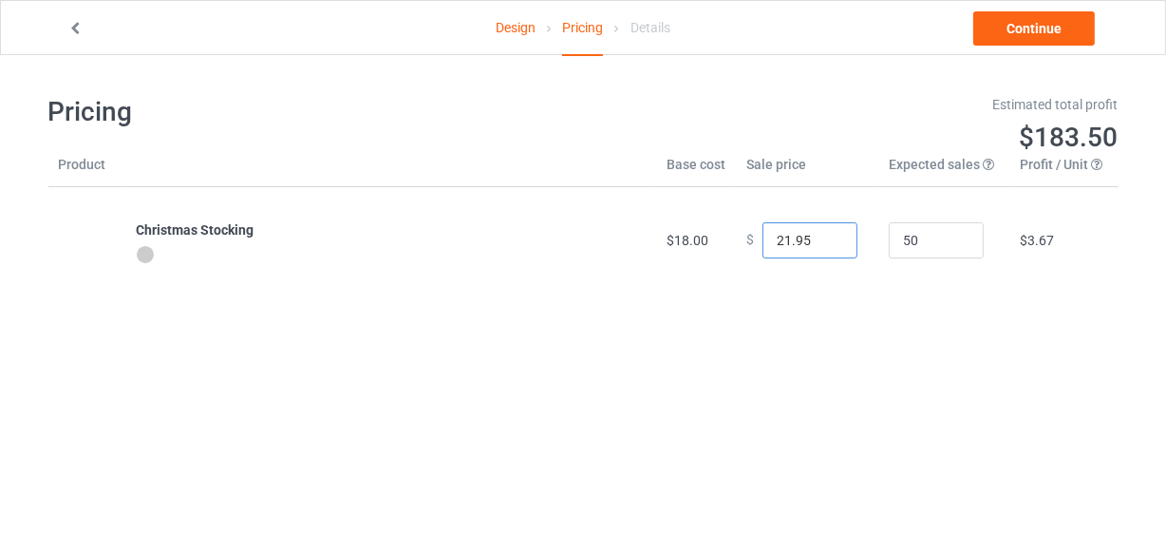
click at [827, 234] on input "21.95" at bounding box center [810, 240] width 95 height 36
click at [827, 234] on input "22.95" at bounding box center [810, 240] width 95 height 36
click at [827, 234] on input "23.95" at bounding box center [810, 240] width 95 height 36
click at [827, 234] on input "24.95" at bounding box center [810, 240] width 95 height 36
click at [827, 234] on input "25.95" at bounding box center [810, 240] width 95 height 36
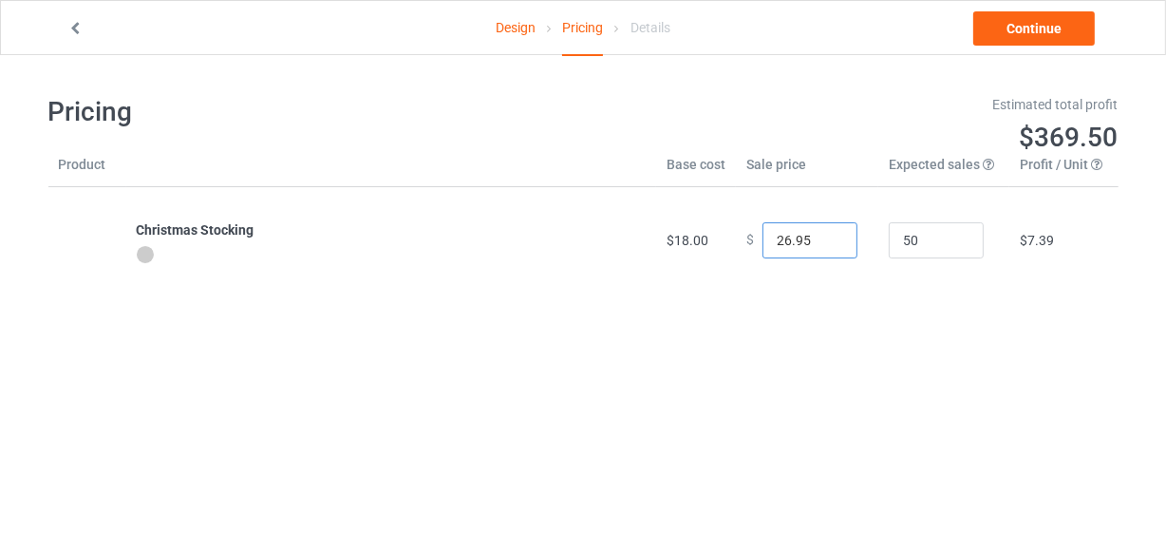
click at [825, 234] on input "26.95" at bounding box center [810, 240] width 95 height 36
type input "25.95"
click at [825, 244] on input "25.95" at bounding box center [810, 240] width 95 height 36
click at [816, 95] on div "Estimated total profit" at bounding box center [858, 104] width 522 height 19
click at [1024, 28] on link "Continue" at bounding box center [1035, 28] width 122 height 34
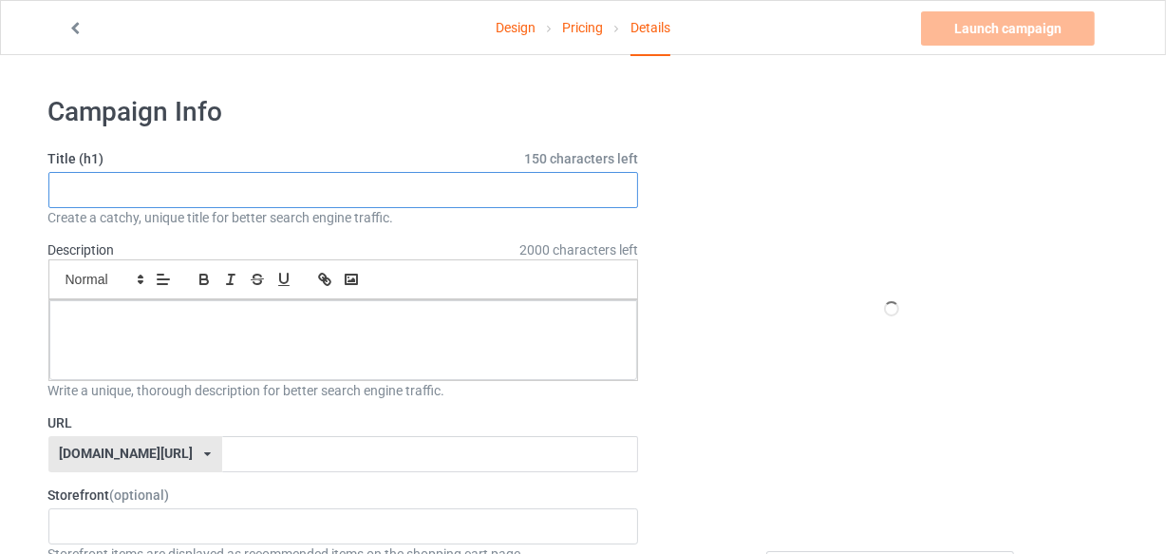
click at [266, 199] on input "text" at bounding box center [343, 190] width 591 height 36
click at [332, 189] on input "text" at bounding box center [343, 190] width 591 height 36
paste input "Cavapoo Stocking, Custom Dog Christmas Stocking, Puppy Stocking, Dog Lover Gift…"
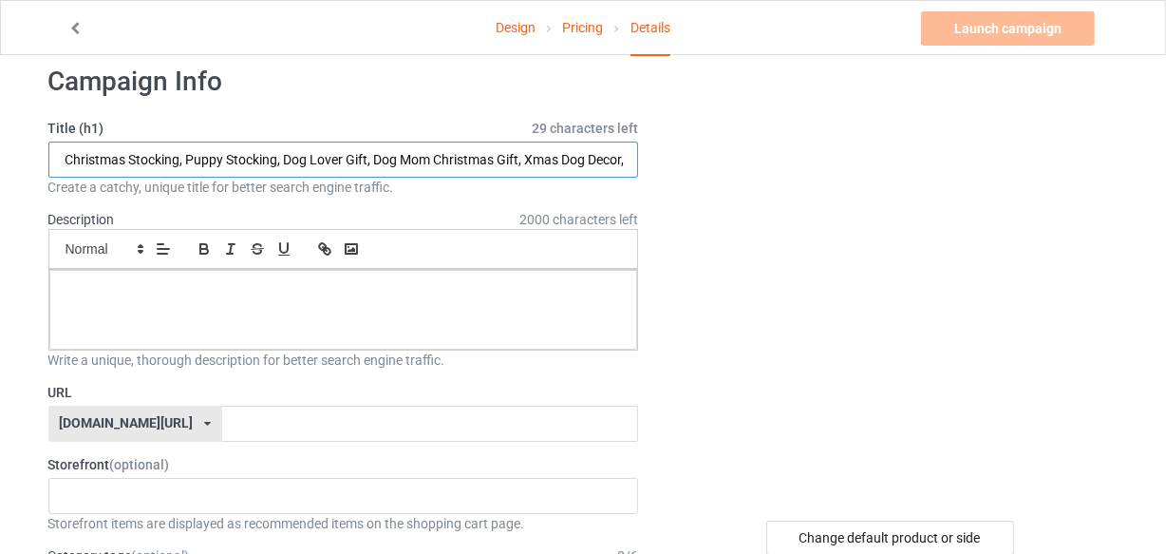
scroll to position [85, 0]
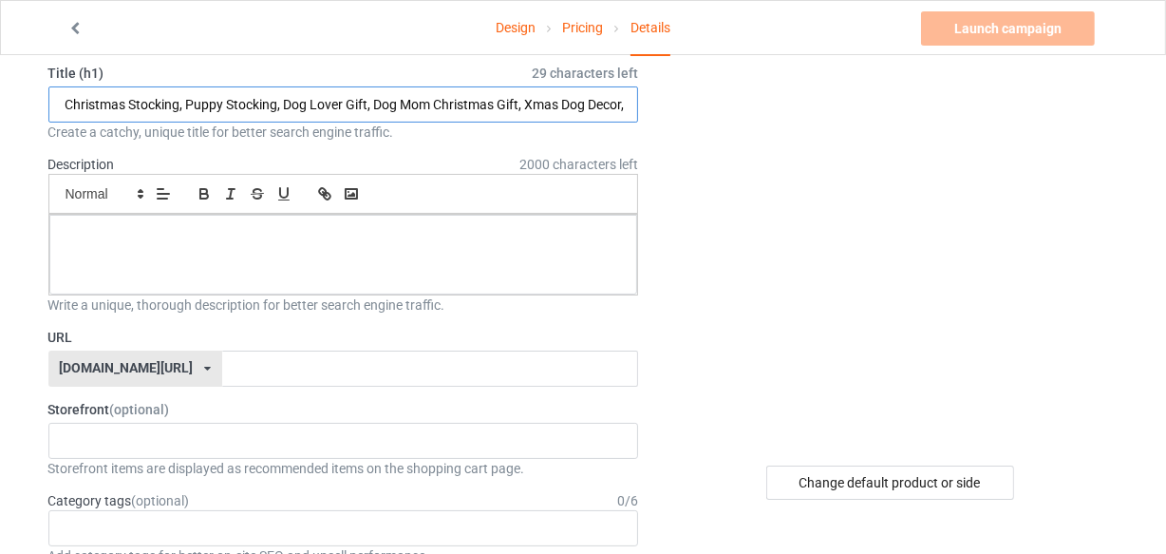
type input "Cavapoo Stocking, Custom Dog Christmas Stocking, Puppy Stocking, Dog Lover Gift…"
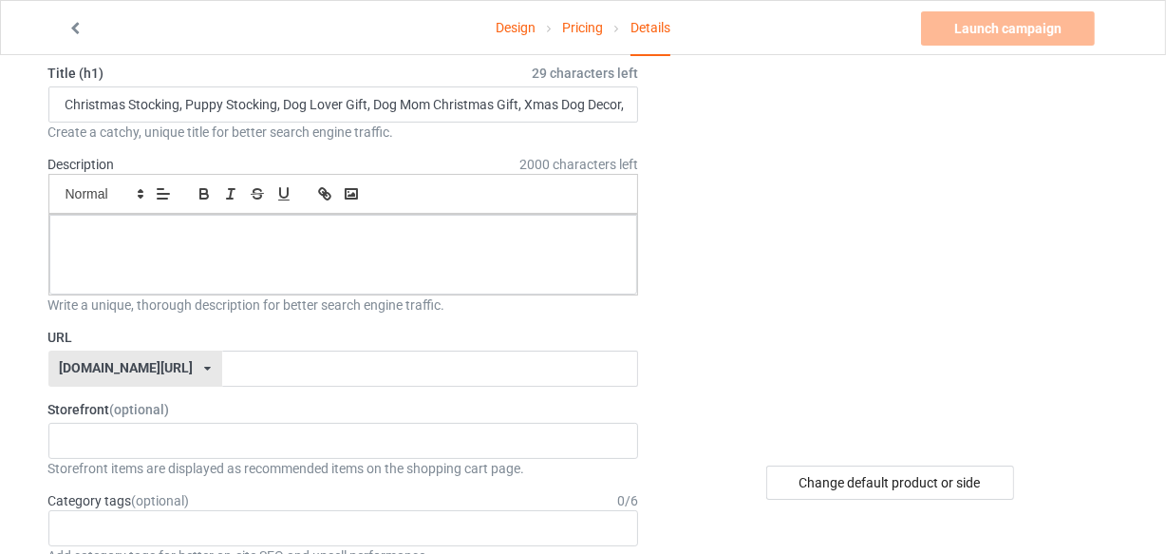
scroll to position [0, 0]
click at [427, 266] on div at bounding box center [343, 255] width 589 height 80
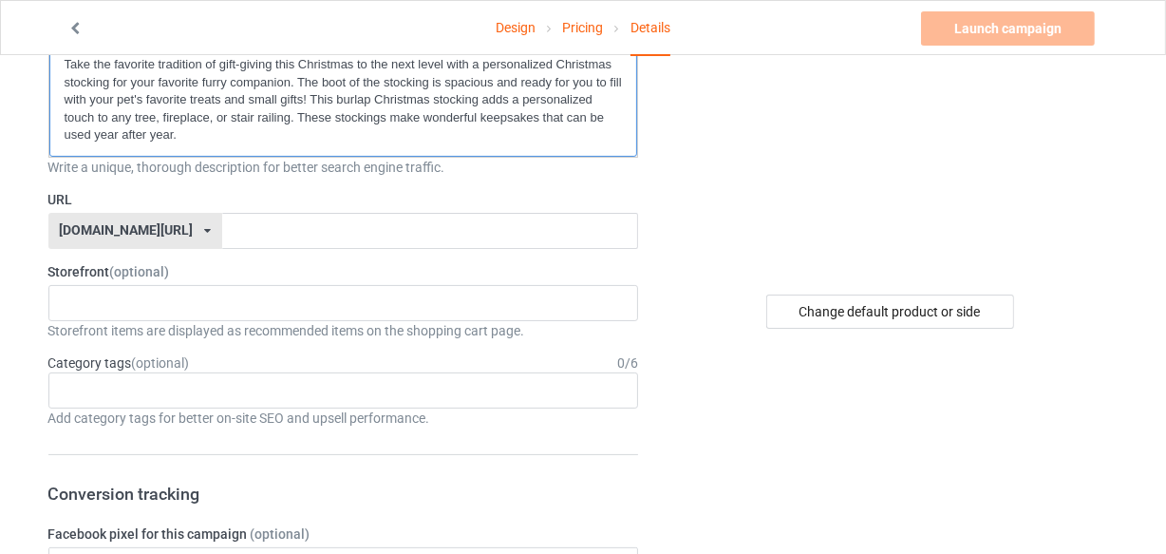
scroll to position [258, 0]
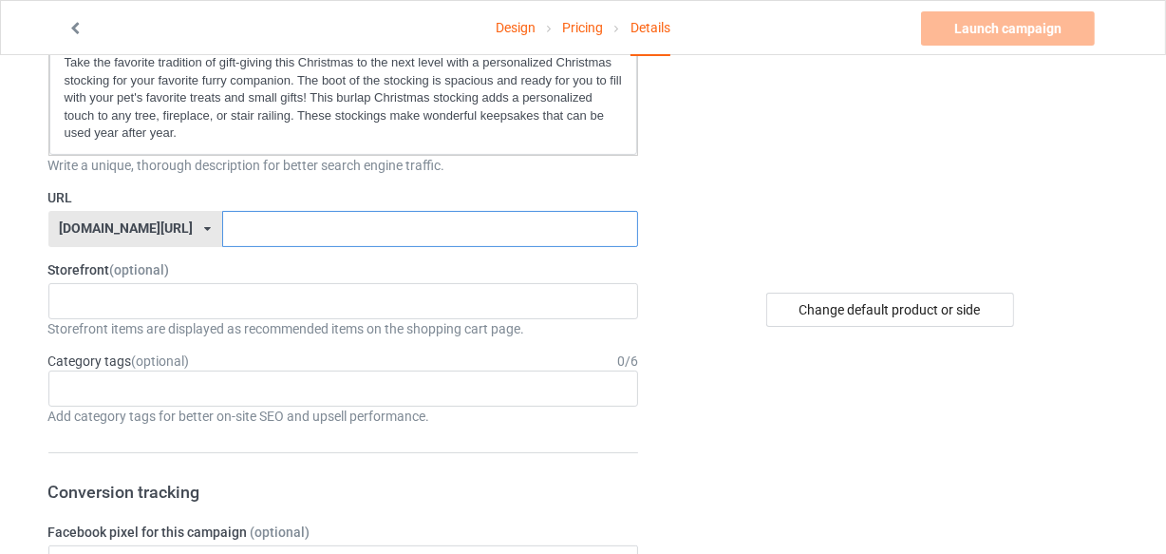
click at [226, 228] on input "text" at bounding box center [430, 229] width 416 height 36
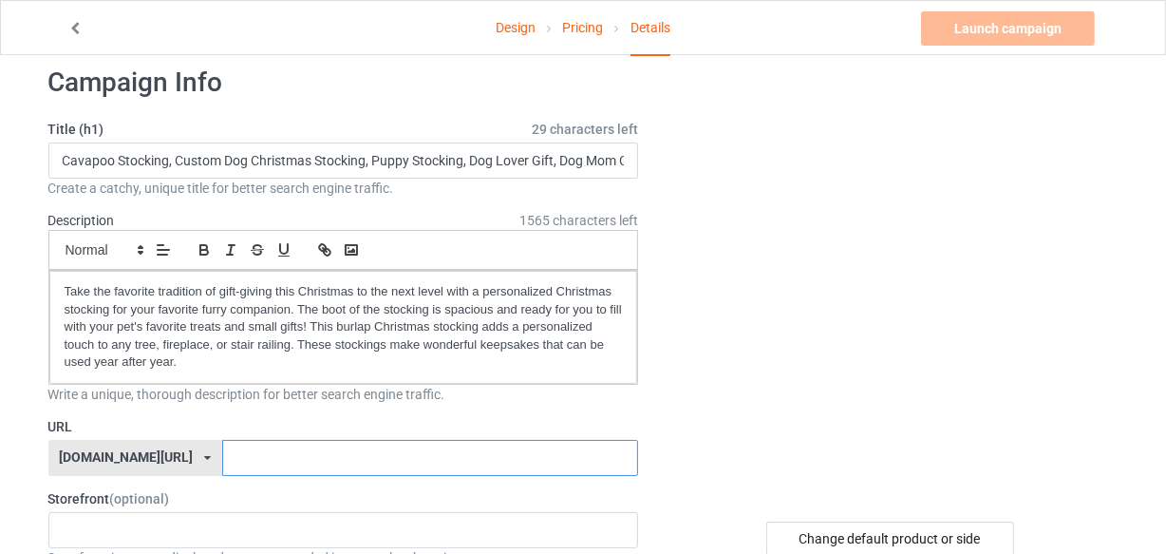
scroll to position [0, 0]
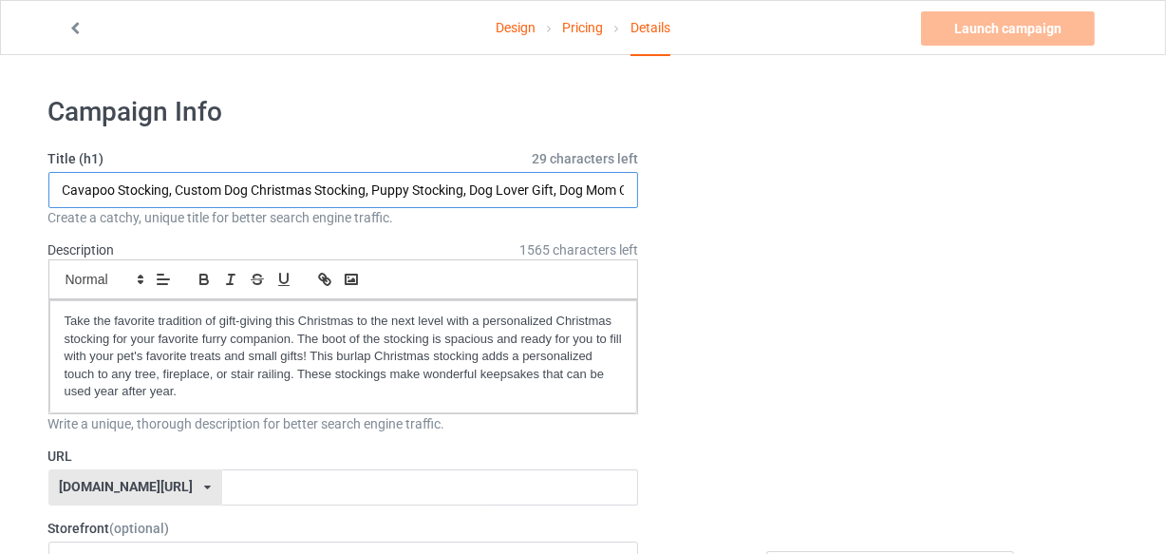
drag, startPoint x: 111, startPoint y: 190, endPoint x: 166, endPoint y: 189, distance: 55.1
click at [166, 189] on input "Cavapoo Stocking, Custom Dog Christmas Stocking, Puppy Stocking, Dog Lover Gift…" at bounding box center [343, 190] width 591 height 36
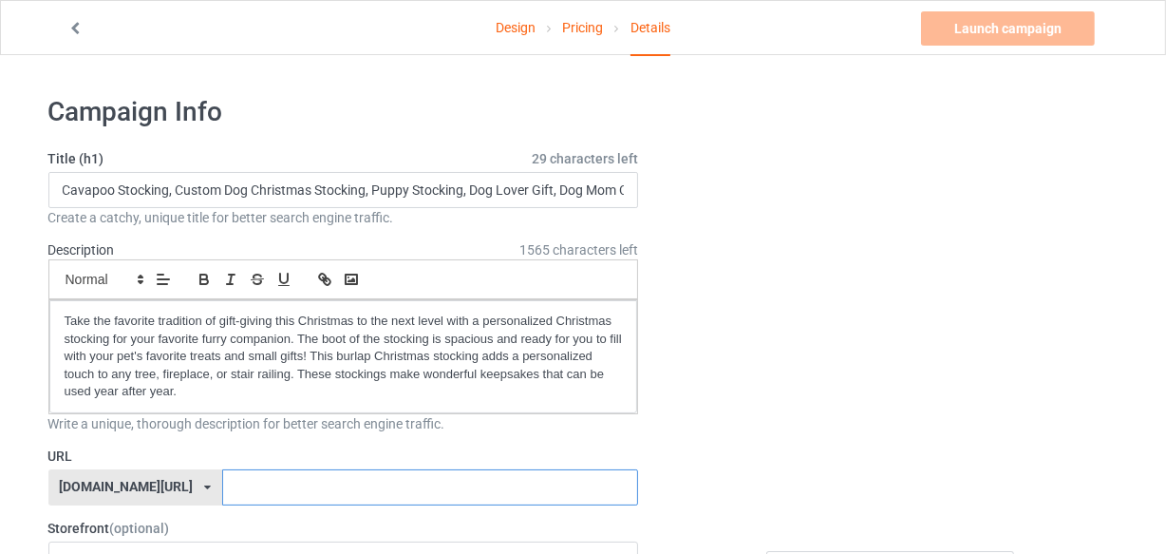
click at [254, 484] on input "text" at bounding box center [430, 487] width 416 height 36
paste input "Cavapoo Stocking"
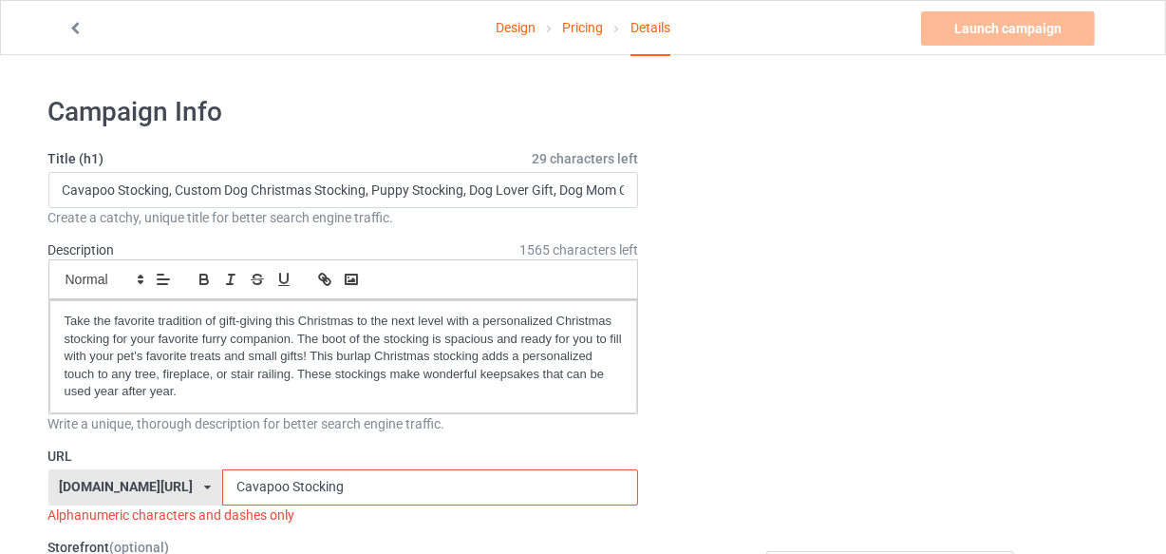
click at [245, 479] on input "Cavapoo Stocking" at bounding box center [430, 487] width 416 height 36
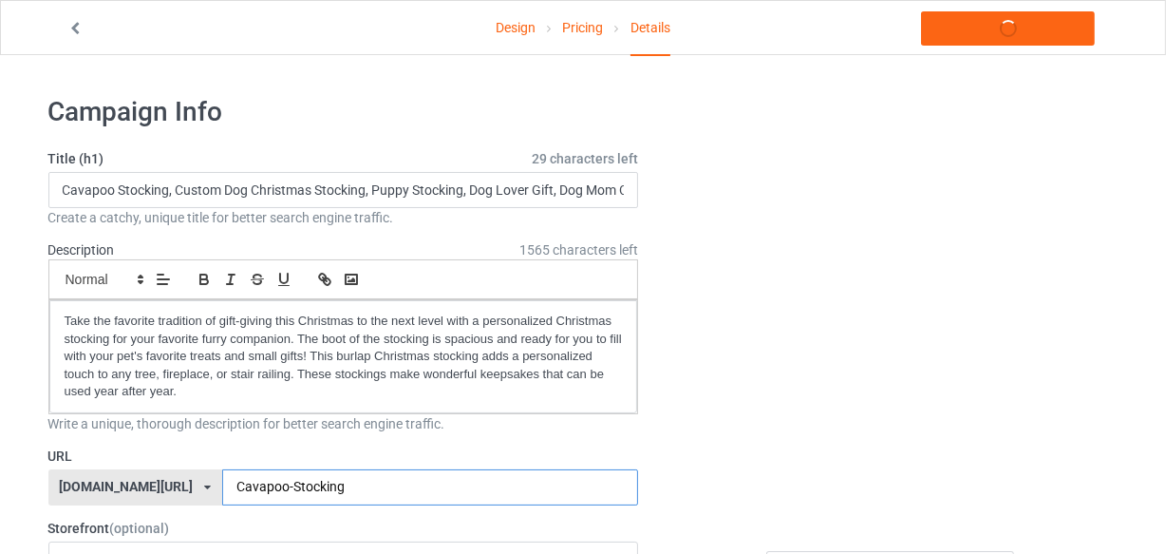
drag, startPoint x: 279, startPoint y: 490, endPoint x: 297, endPoint y: 488, distance: 18.1
click at [284, 490] on input "Cavapoo-Stocking" at bounding box center [430, 487] width 416 height 36
click at [313, 483] on input "Cavapoo-Stocking" at bounding box center [430, 487] width 416 height 36
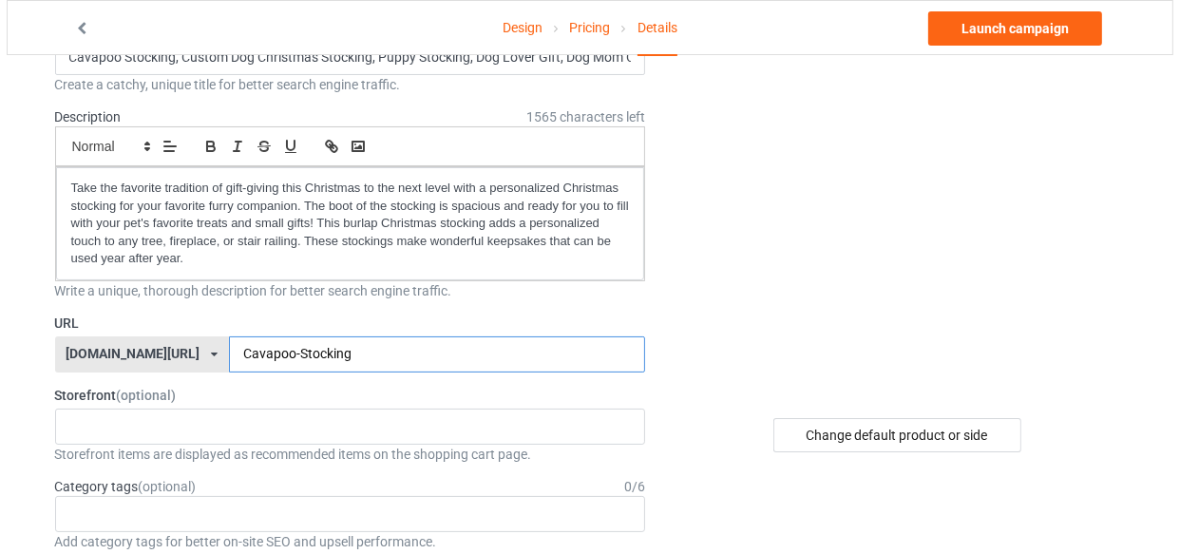
scroll to position [172, 0]
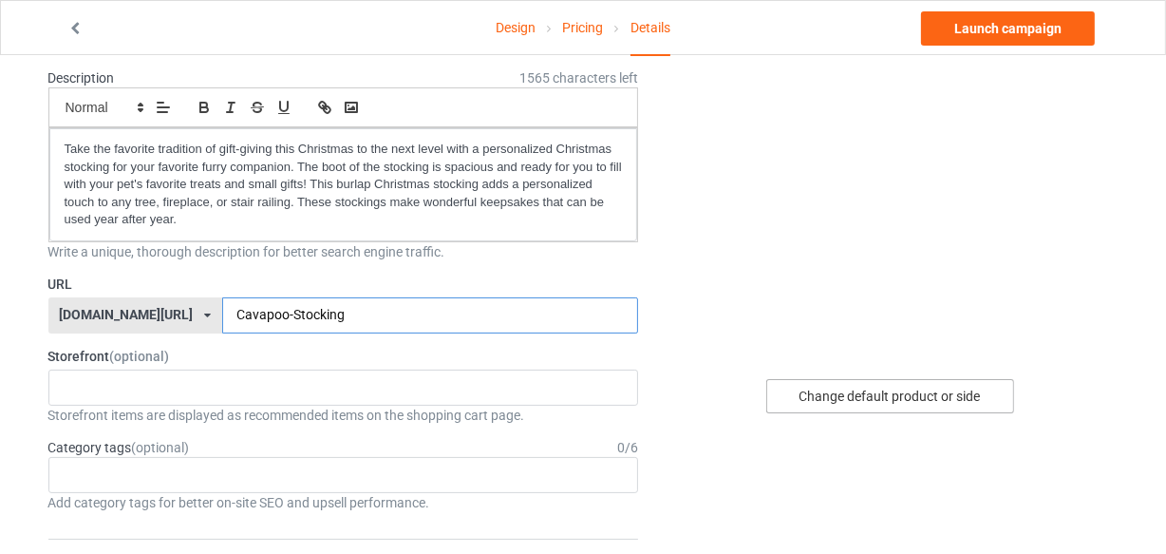
type input "Cavapoo-Stocking"
click at [875, 395] on div "Change default product or side" at bounding box center [891, 396] width 248 height 34
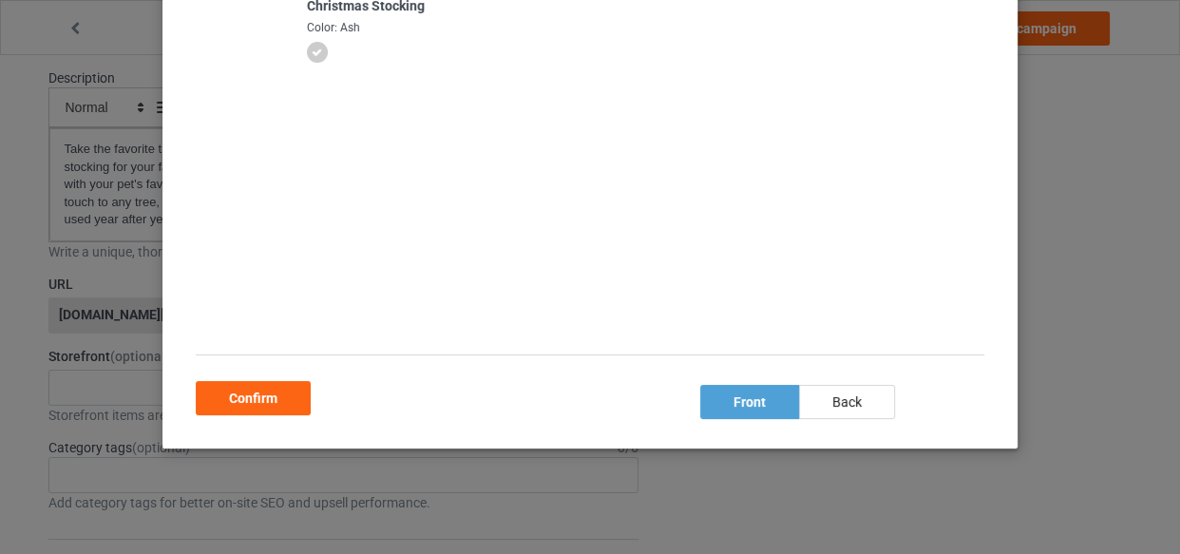
scroll to position [209, 0]
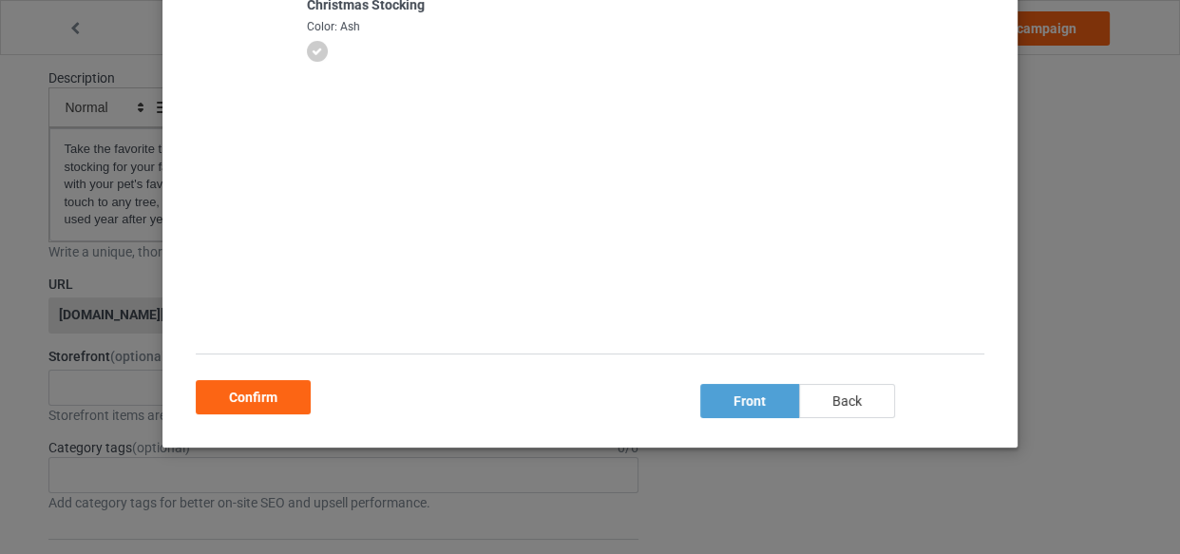
click at [838, 401] on div "back" at bounding box center [847, 401] width 96 height 34
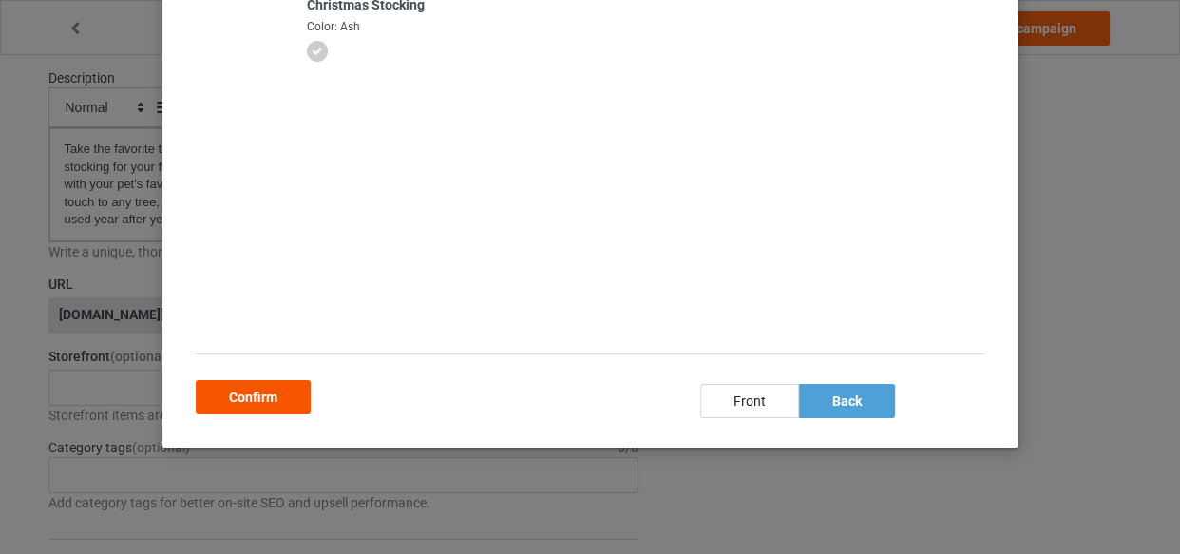
click at [240, 394] on div "Confirm" at bounding box center [253, 397] width 115 height 34
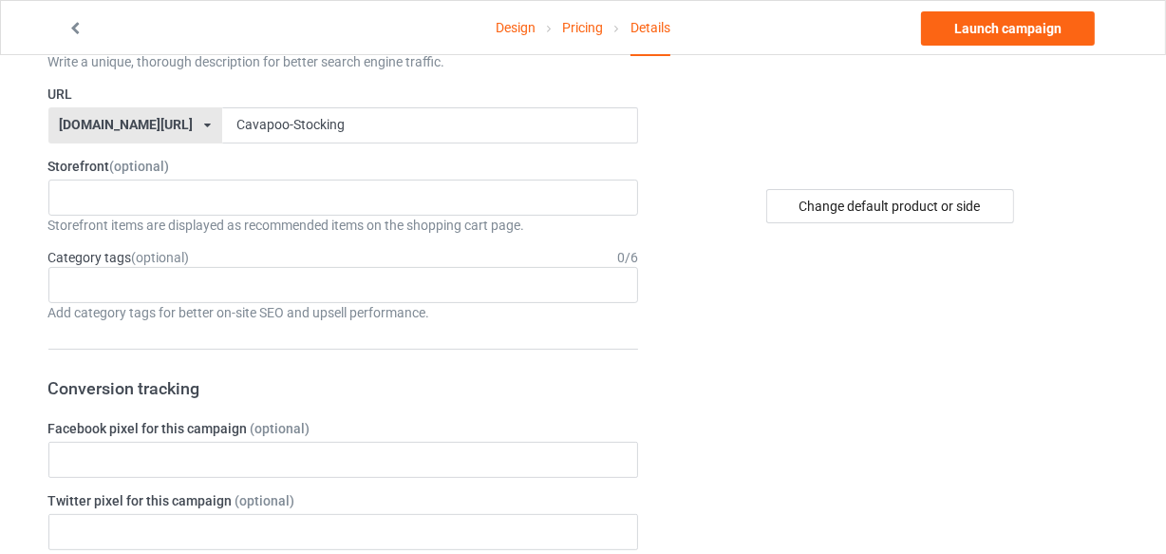
scroll to position [431, 0]
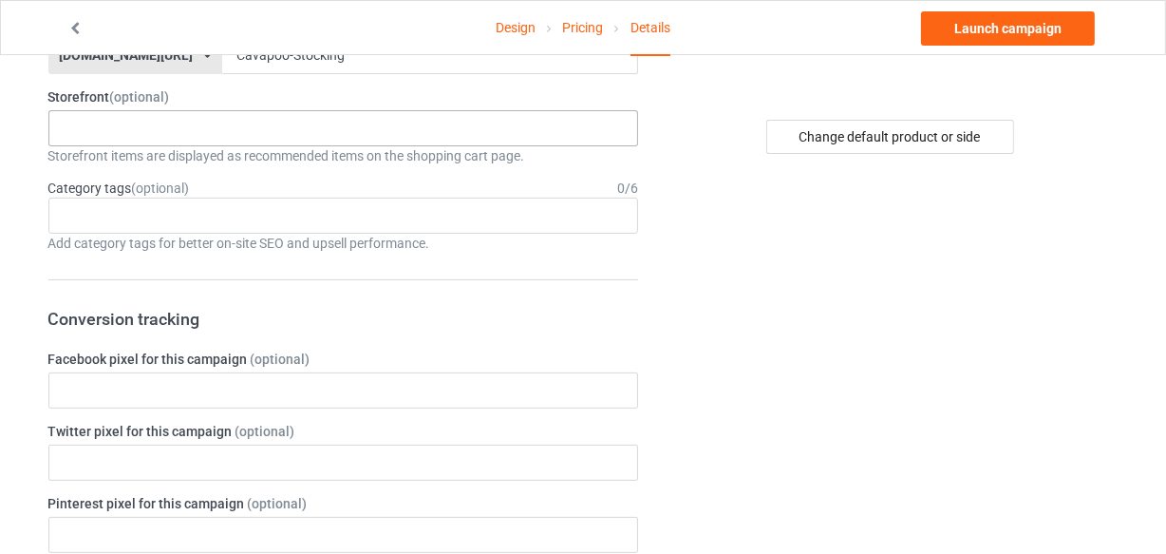
click at [152, 123] on div "LOOFDOGS 6625e2e5548ffa0031acfe30" at bounding box center [343, 128] width 591 height 36
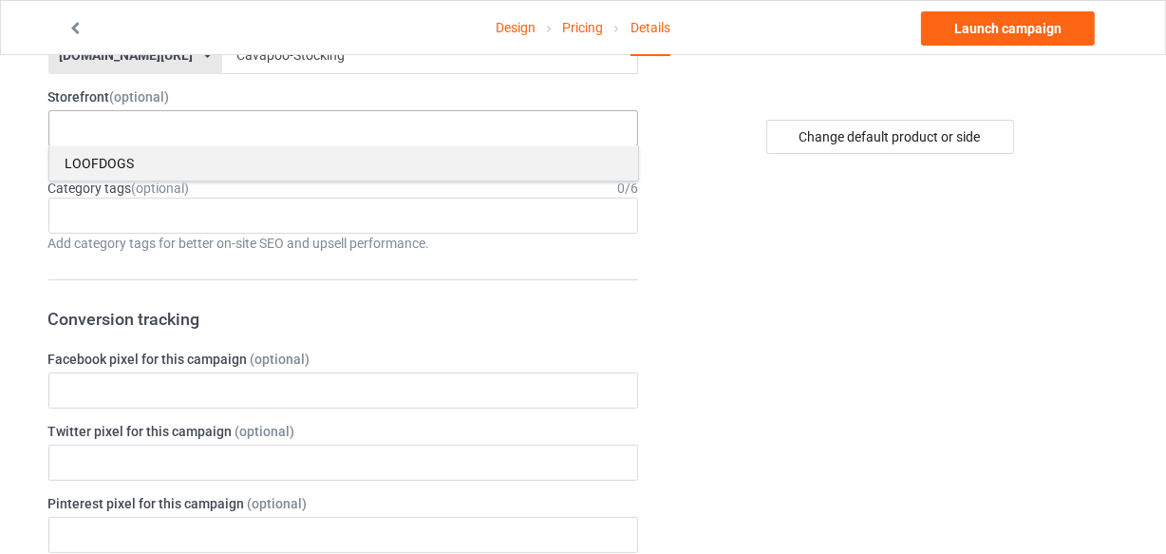
click at [156, 171] on div "LOOFDOGS" at bounding box center [343, 162] width 589 height 35
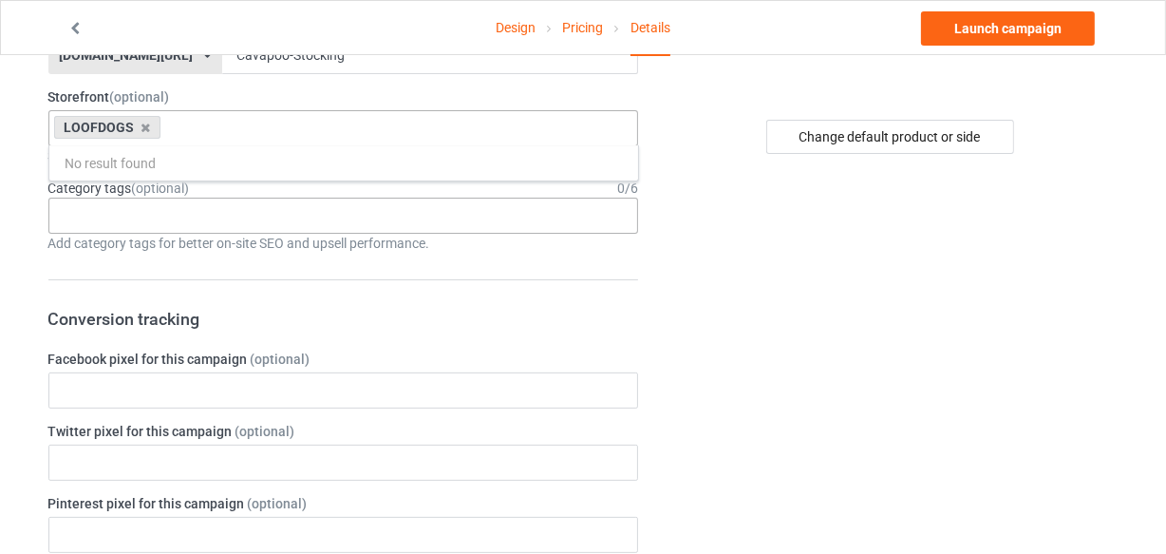
click at [158, 211] on div "Age > [DEMOGRAPHIC_DATA] > 1 Age > [DEMOGRAPHIC_DATA] Months > 1 Month Age > [D…" at bounding box center [343, 216] width 591 height 36
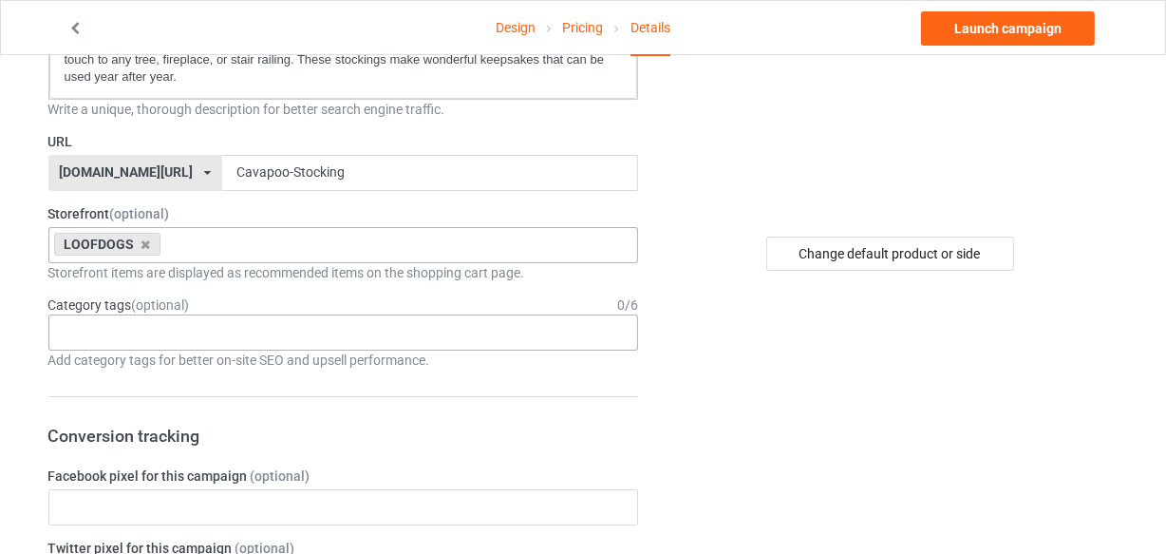
scroll to position [345, 0]
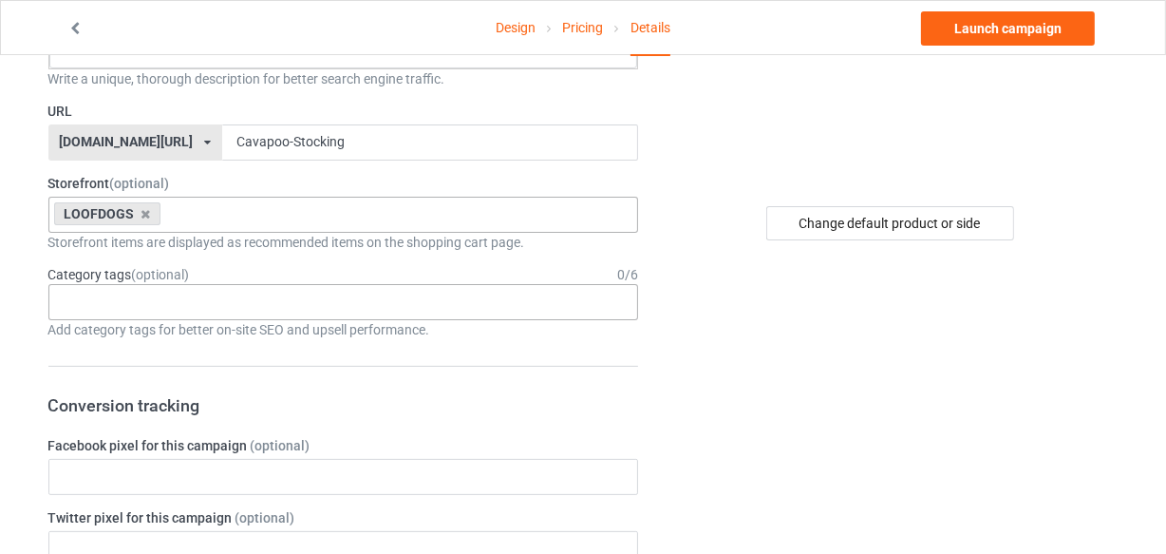
click at [177, 295] on div "Age > [DEMOGRAPHIC_DATA] > 1 Age > [DEMOGRAPHIC_DATA] Months > 1 Month Age > [D…" at bounding box center [343, 302] width 591 height 36
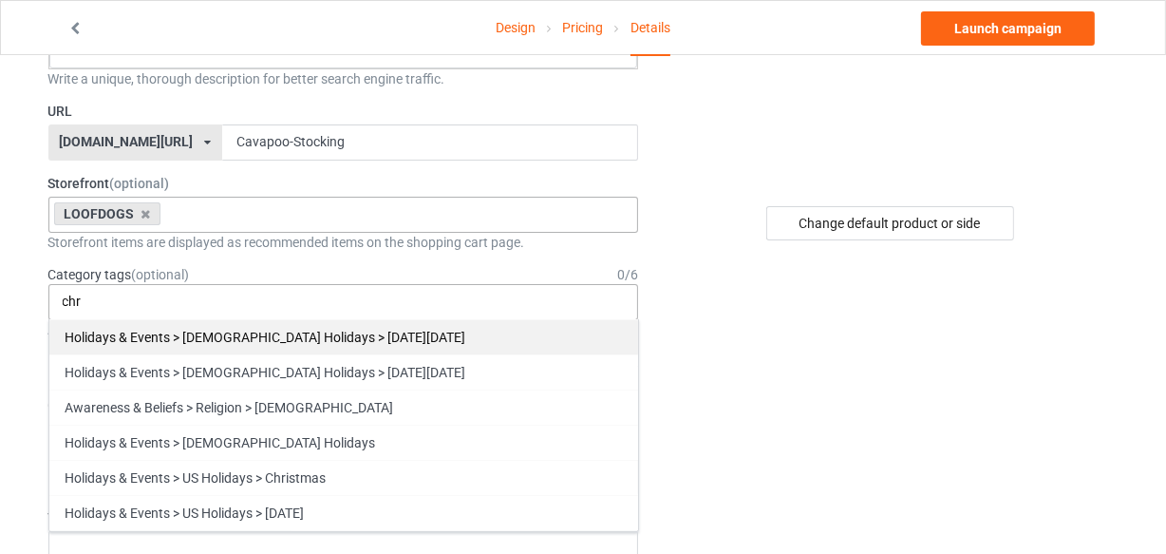
type input "chr"
click at [145, 334] on div "Holidays & Events > [DEMOGRAPHIC_DATA] Holidays > [DATE][DATE]" at bounding box center [343, 336] width 589 height 35
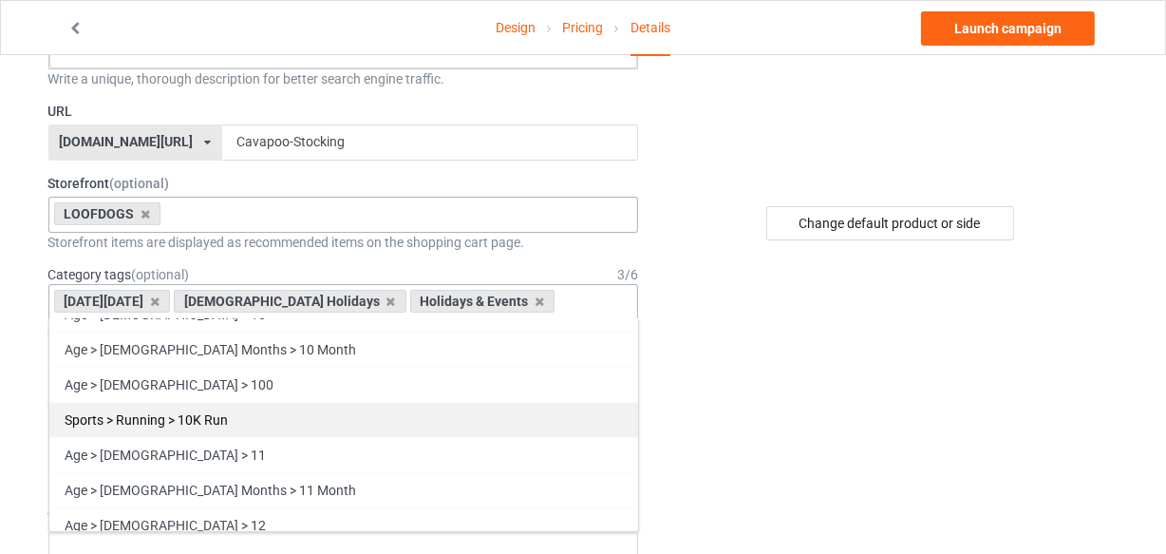
scroll to position [172, 0]
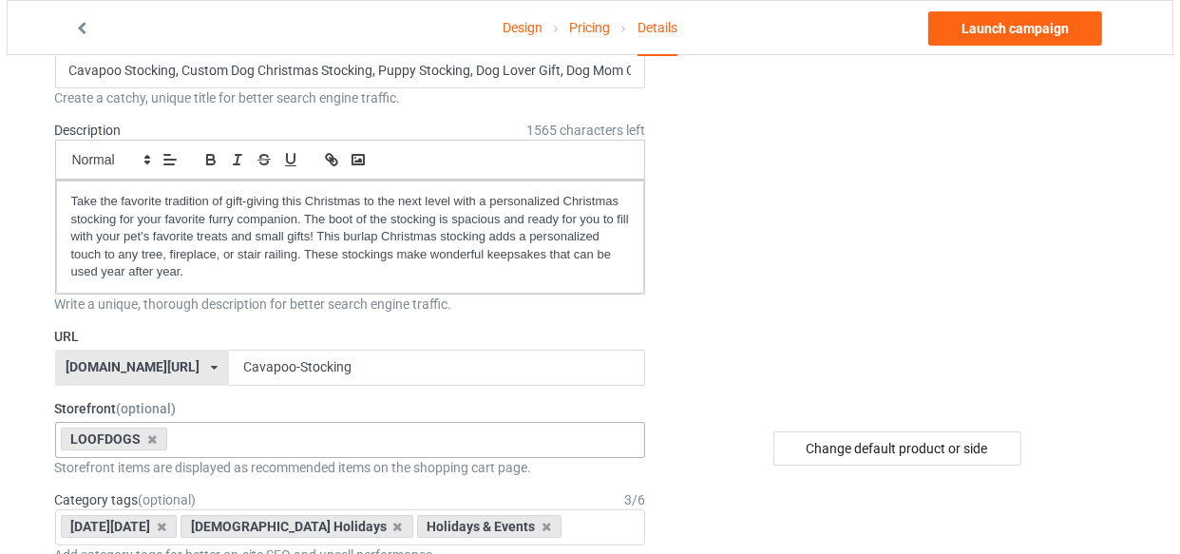
scroll to position [0, 0]
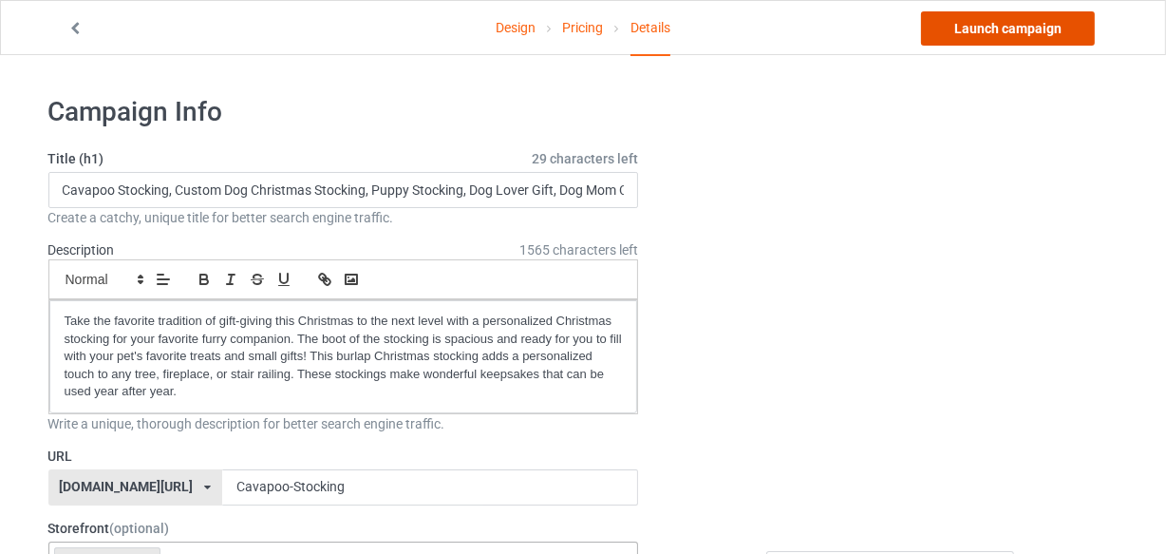
drag, startPoint x: 948, startPoint y: 44, endPoint x: 957, endPoint y: 35, distance: 12.8
click at [949, 44] on link "Launch campaign" at bounding box center [1008, 28] width 174 height 34
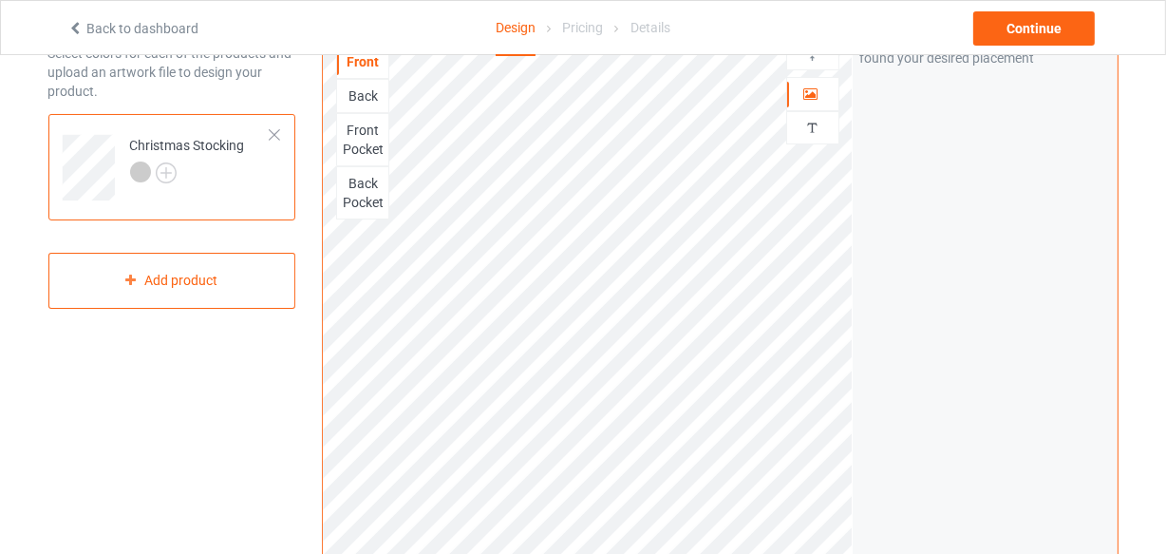
scroll to position [85, 0]
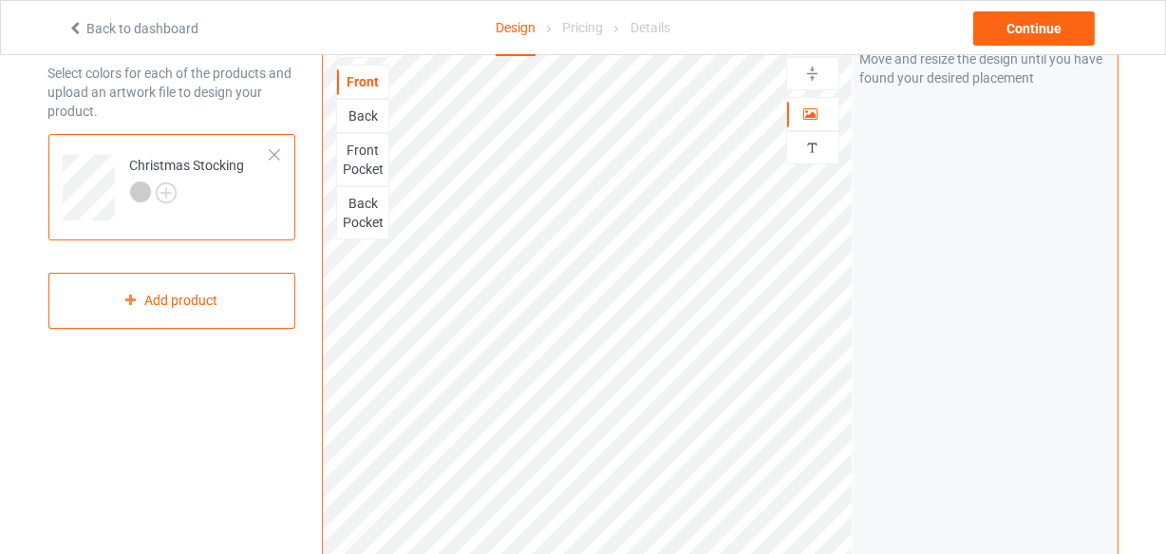
click at [947, 303] on div "Artwork Move and resize the design until you have found your desired placement" at bounding box center [985, 371] width 265 height 722
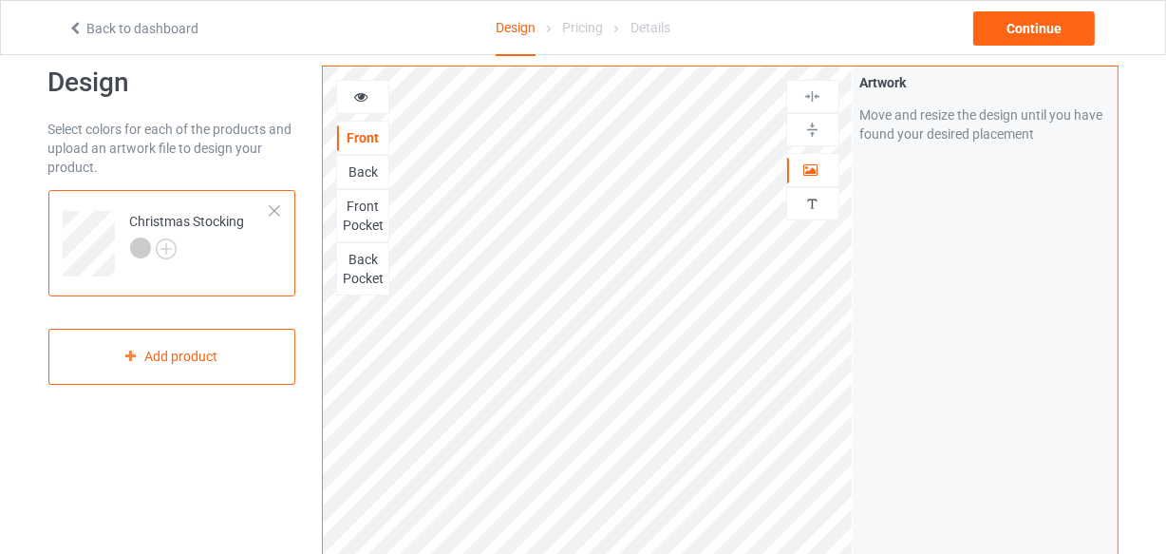
scroll to position [0, 0]
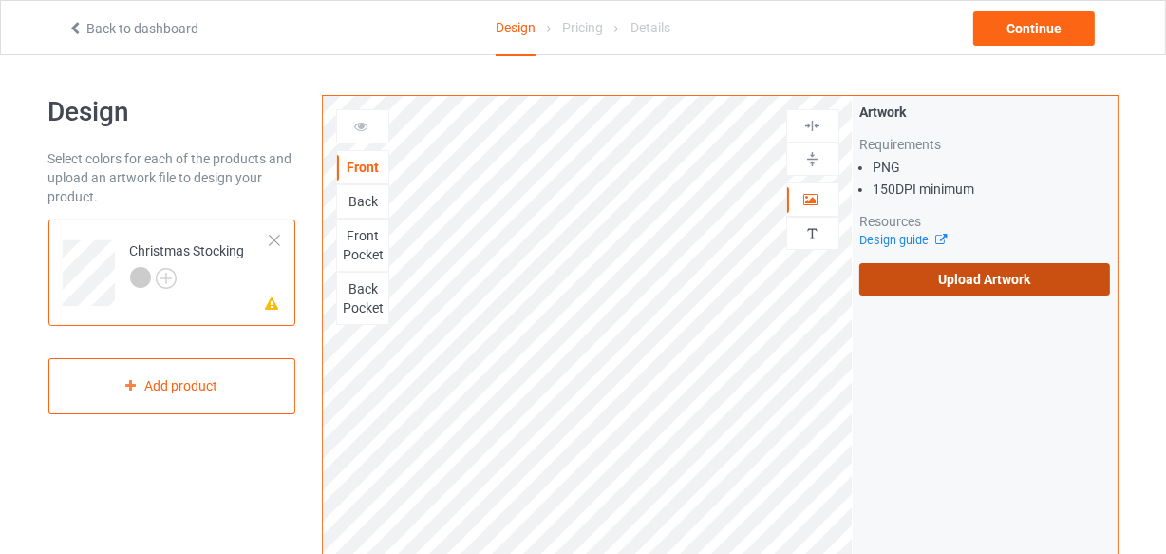
click at [1012, 285] on label "Upload Artwork" at bounding box center [986, 279] width 252 height 32
click at [0, 0] on input "Upload Artwork" at bounding box center [0, 0] width 0 height 0
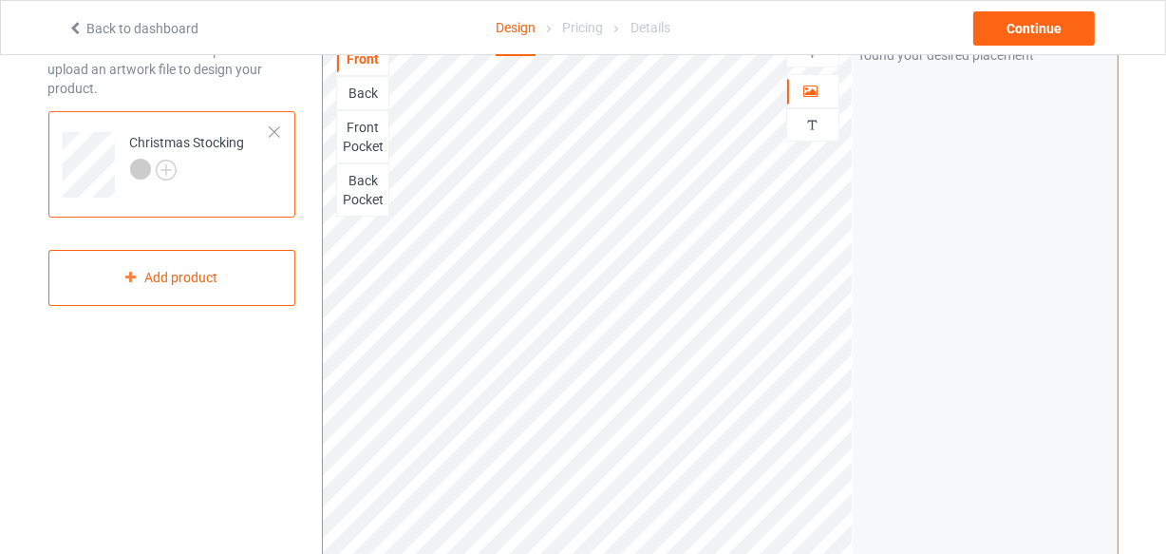
scroll to position [258, 0]
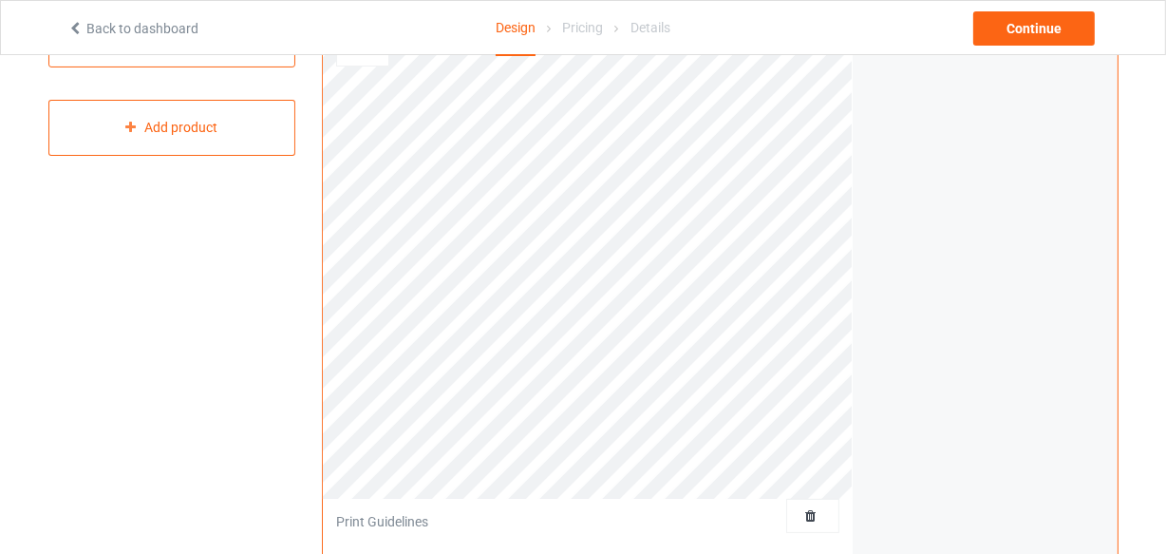
click at [854, 427] on div "Print quality: Great ( 16.74 " x 16.74 " @ 376 DPI) Front Back Front Pocket Bac…" at bounding box center [720, 199] width 796 height 724
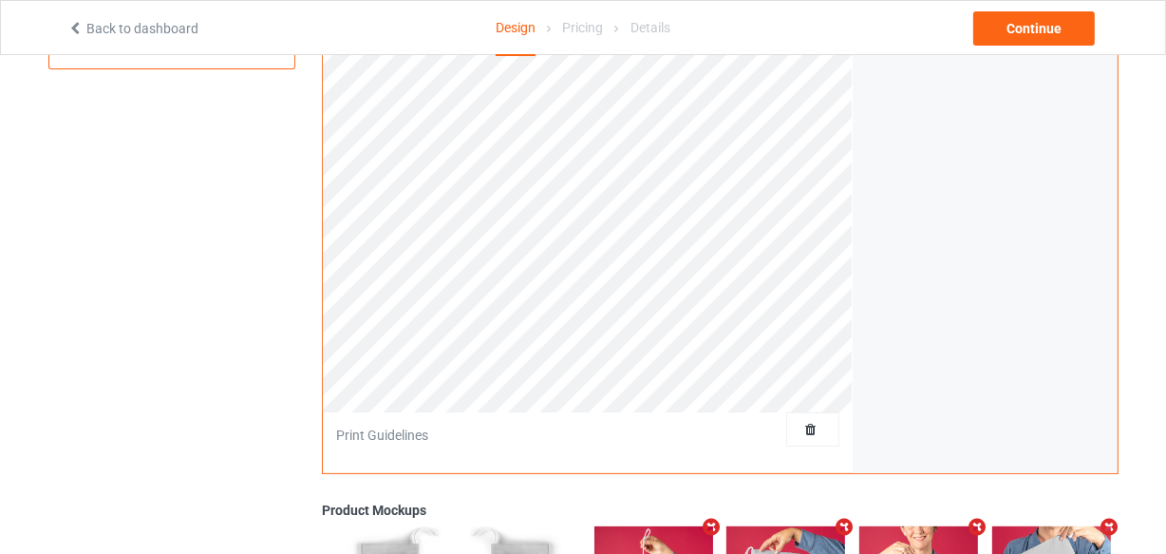
scroll to position [0, 0]
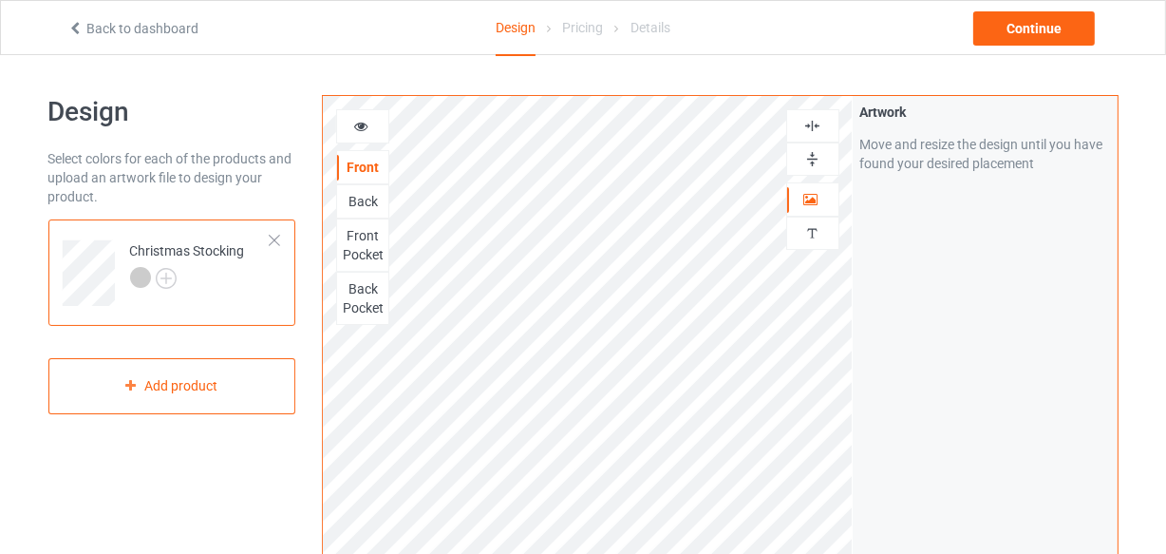
click at [366, 203] on div "Back" at bounding box center [362, 201] width 51 height 19
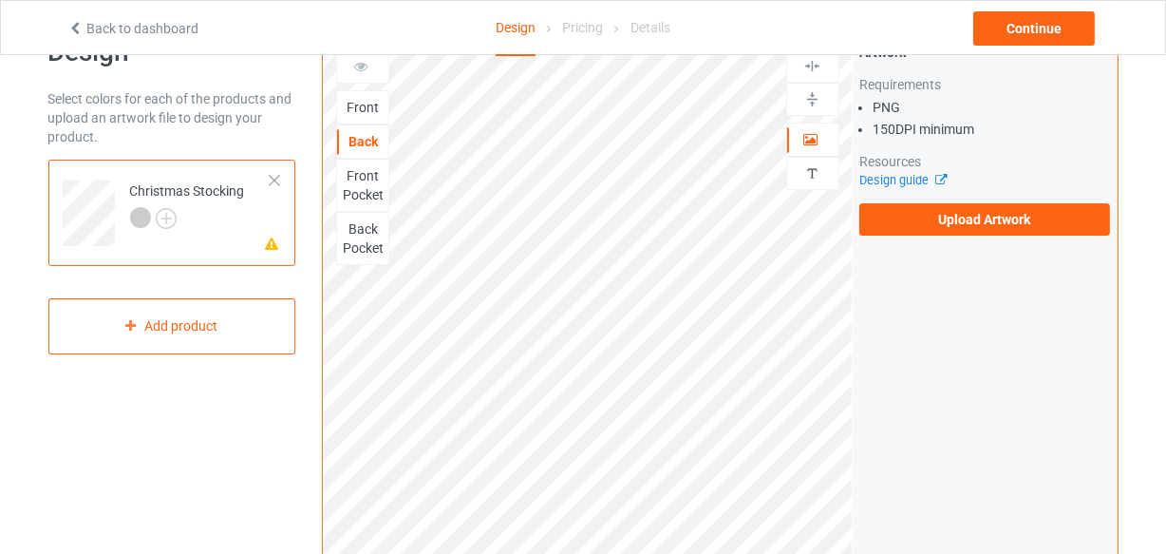
scroll to position [85, 0]
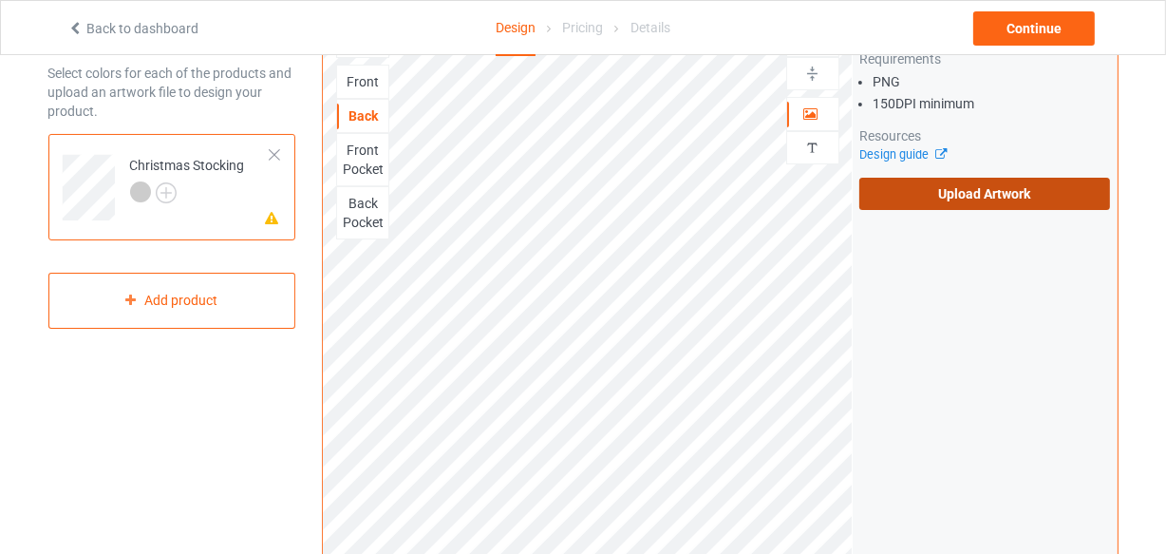
click at [944, 200] on label "Upload Artwork" at bounding box center [986, 194] width 252 height 32
click at [0, 0] on input "Upload Artwork" at bounding box center [0, 0] width 0 height 0
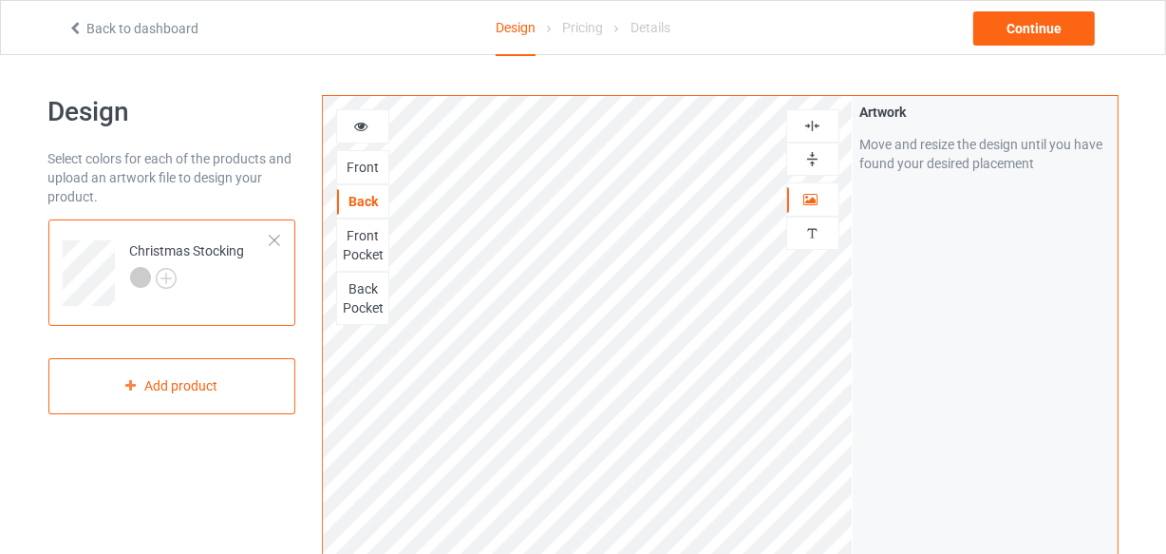
click at [358, 124] on icon at bounding box center [361, 123] width 16 height 13
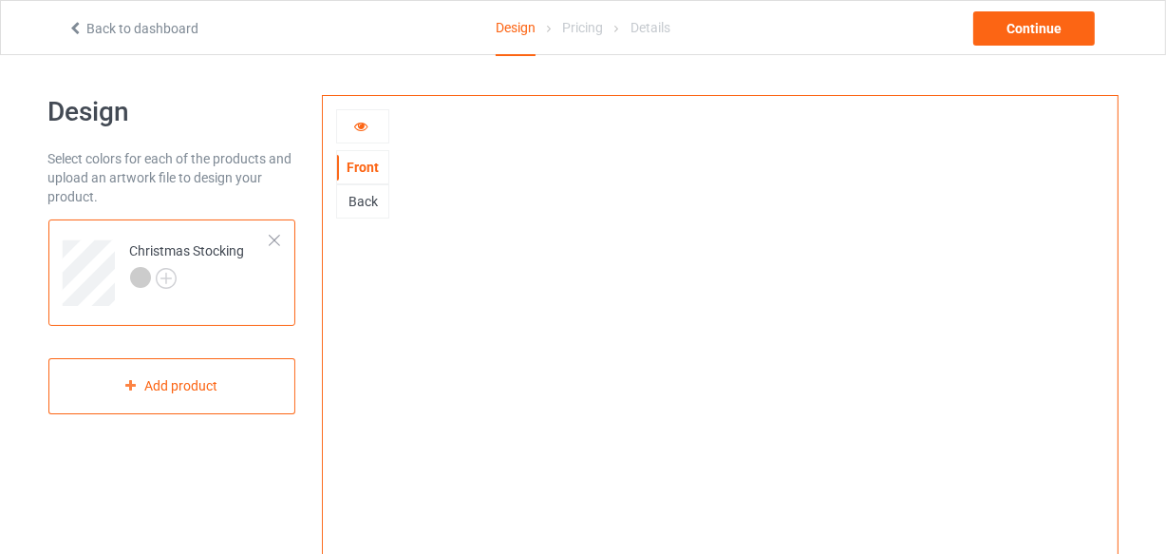
click at [362, 192] on div "Back" at bounding box center [362, 201] width 51 height 19
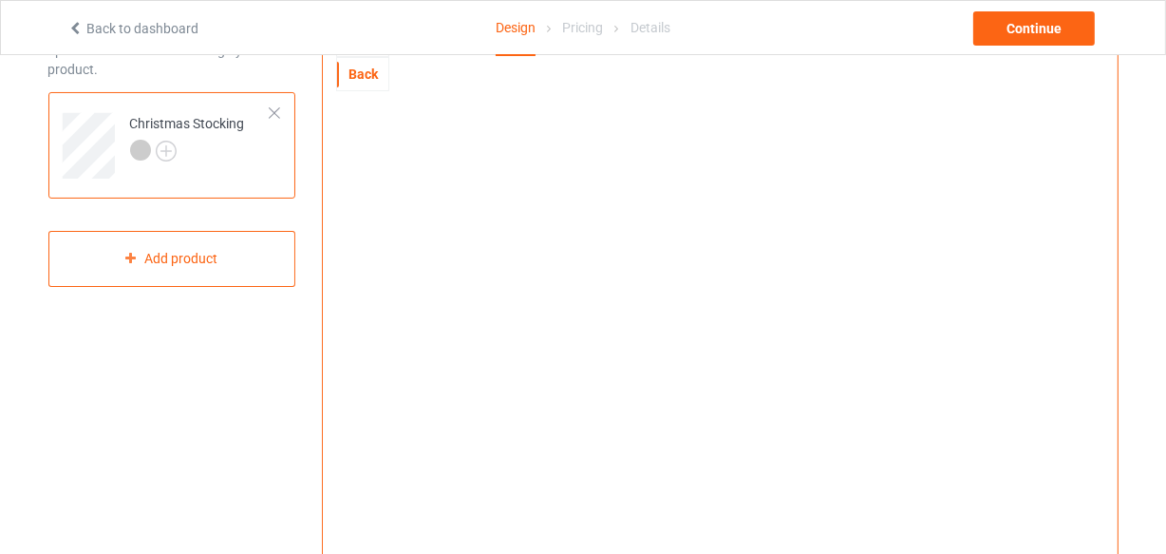
scroll to position [85, 0]
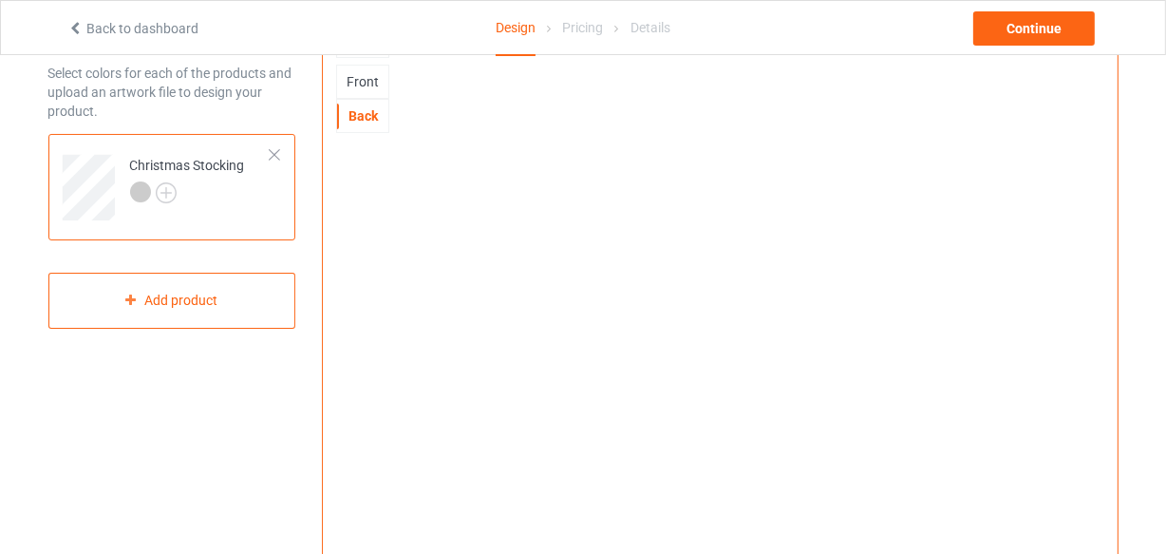
click at [369, 80] on div "Front" at bounding box center [362, 81] width 51 height 19
click at [361, 111] on div "Back" at bounding box center [362, 115] width 51 height 19
click at [361, 84] on div "Front" at bounding box center [362, 81] width 51 height 19
click at [365, 115] on div "Back" at bounding box center [362, 115] width 51 height 19
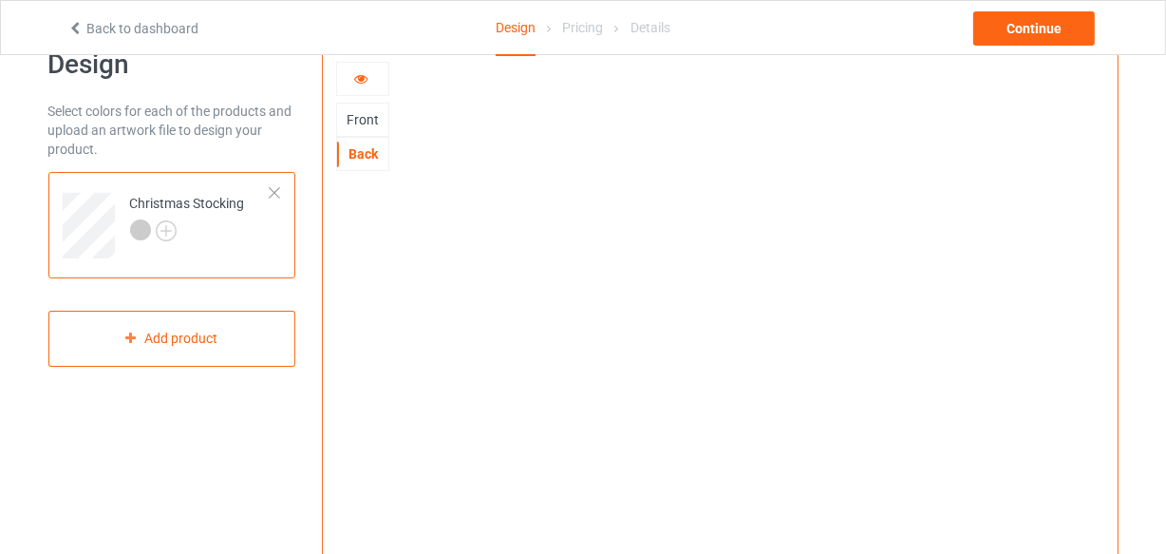
scroll to position [0, 0]
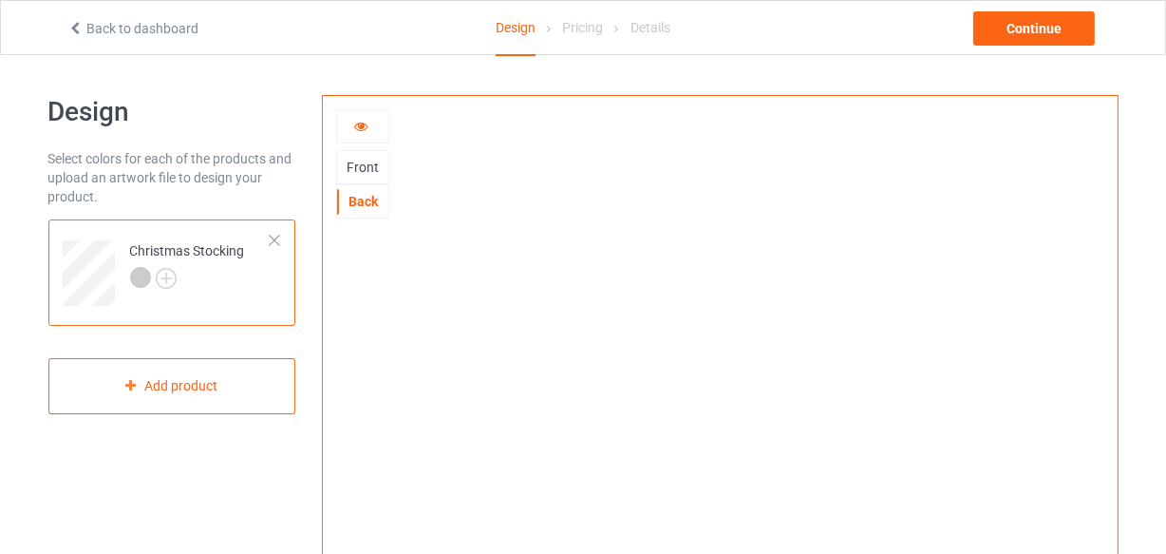
click at [361, 196] on div "Back" at bounding box center [362, 201] width 51 height 19
click at [358, 125] on icon at bounding box center [361, 123] width 16 height 13
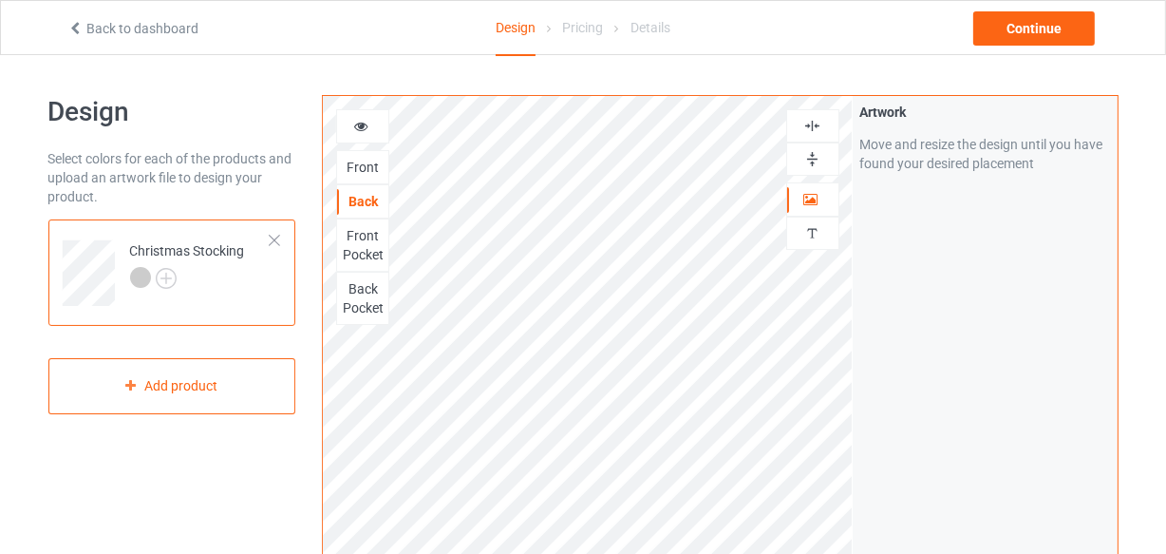
click at [364, 128] on icon at bounding box center [361, 123] width 16 height 13
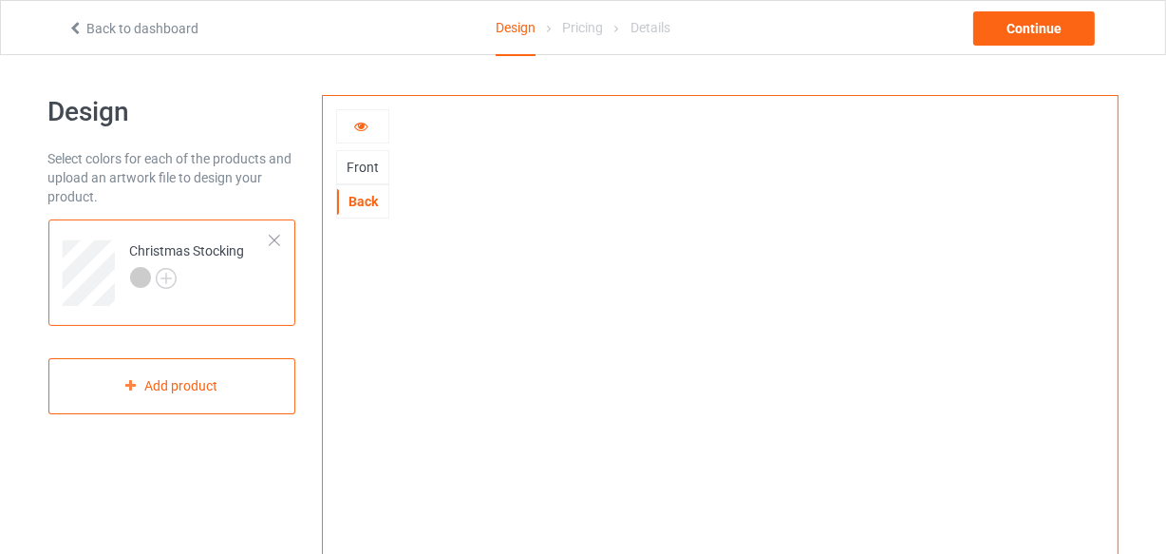
click at [360, 161] on div "Front" at bounding box center [362, 167] width 51 height 19
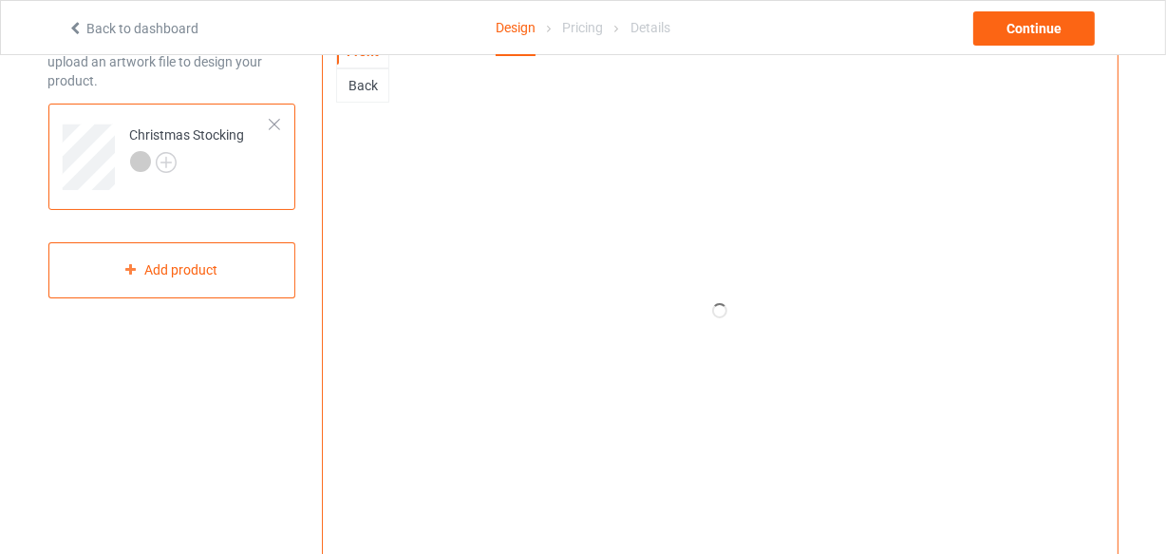
scroll to position [85, 0]
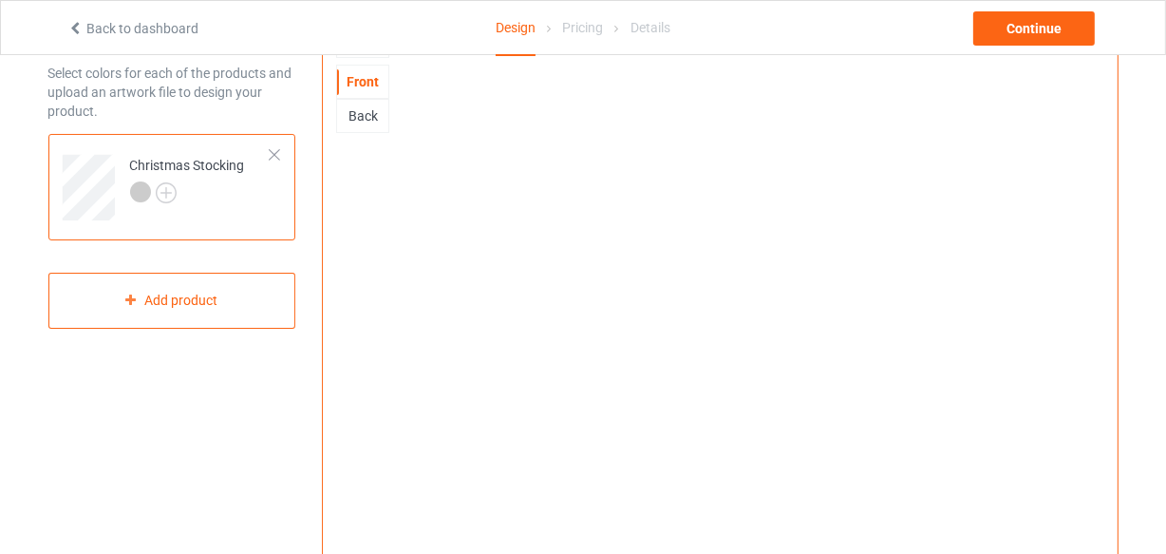
click at [357, 117] on div "Back" at bounding box center [362, 115] width 51 height 19
click at [366, 84] on div "Front" at bounding box center [362, 81] width 51 height 19
click at [367, 122] on div "Back" at bounding box center [362, 115] width 51 height 19
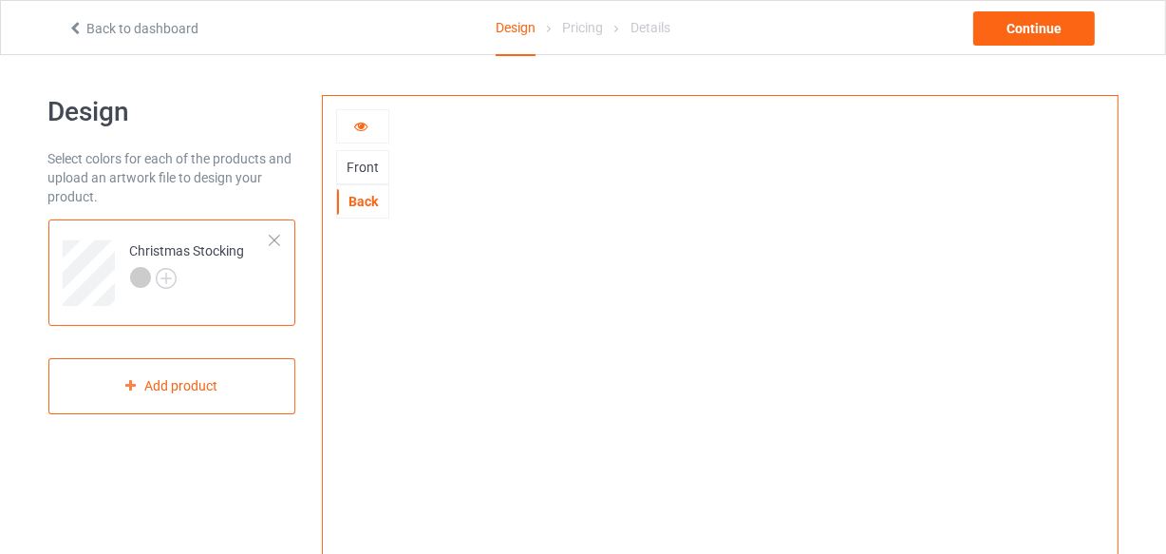
scroll to position [0, 0]
click at [1027, 18] on div "Continue" at bounding box center [1035, 28] width 122 height 34
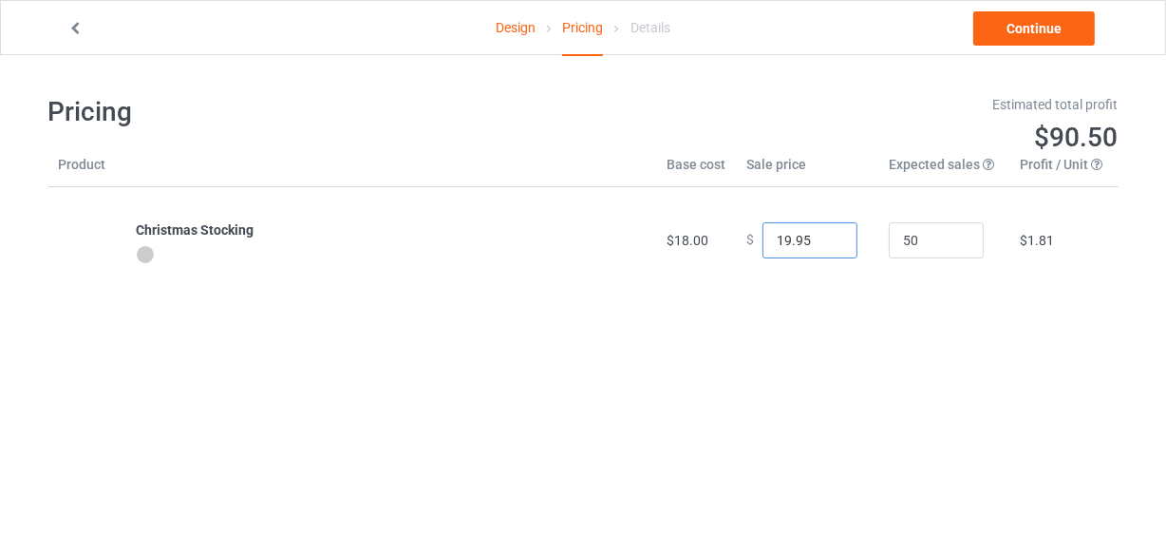
click at [826, 230] on input "19.95" at bounding box center [810, 240] width 95 height 36
click at [825, 235] on input "20.95" at bounding box center [810, 240] width 95 height 36
click at [825, 235] on input "25.95" at bounding box center [810, 240] width 95 height 36
click at [825, 235] on input "26.95" at bounding box center [810, 240] width 95 height 36
type input "25.95"
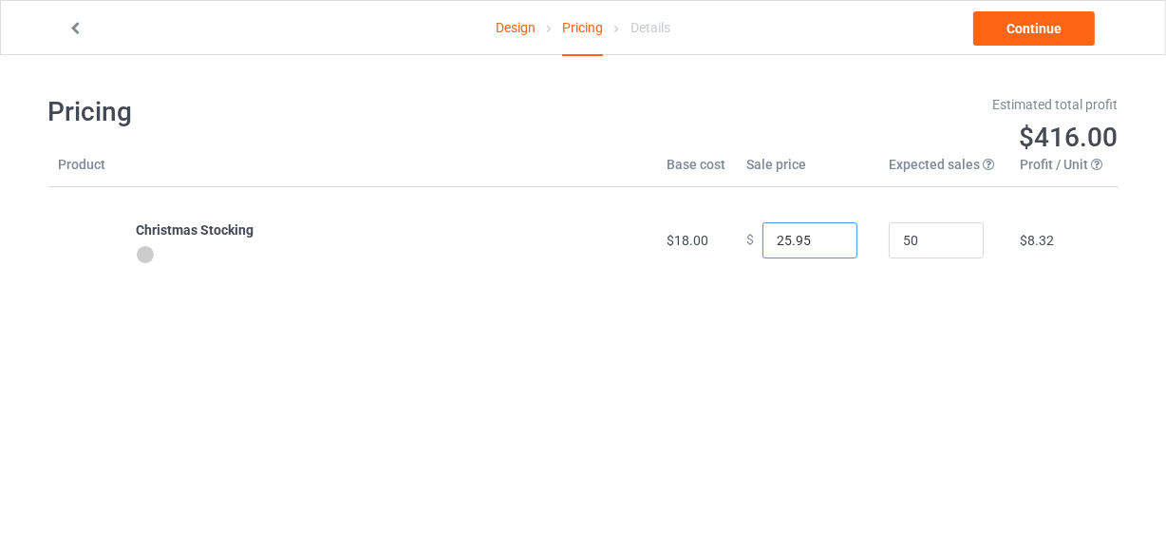
click at [827, 243] on input "25.95" at bounding box center [810, 240] width 95 height 36
click at [1073, 23] on link "Continue" at bounding box center [1035, 28] width 122 height 34
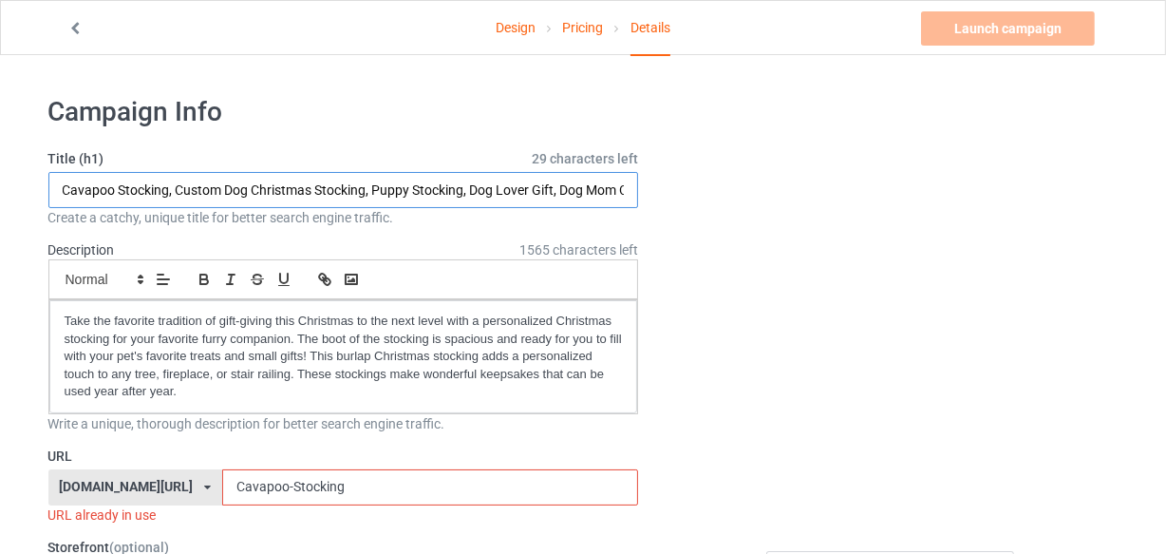
drag, startPoint x: 113, startPoint y: 190, endPoint x: 0, endPoint y: 188, distance: 113.1
paste input "Australian Shepherd"
drag, startPoint x: 289, startPoint y: 186, endPoint x: 242, endPoint y: 180, distance: 46.9
click at [242, 180] on input "Australian Shepherd Stocking, Custom Dog Christmas Stocking, Puppy Stocking, Do…" at bounding box center [343, 190] width 591 height 36
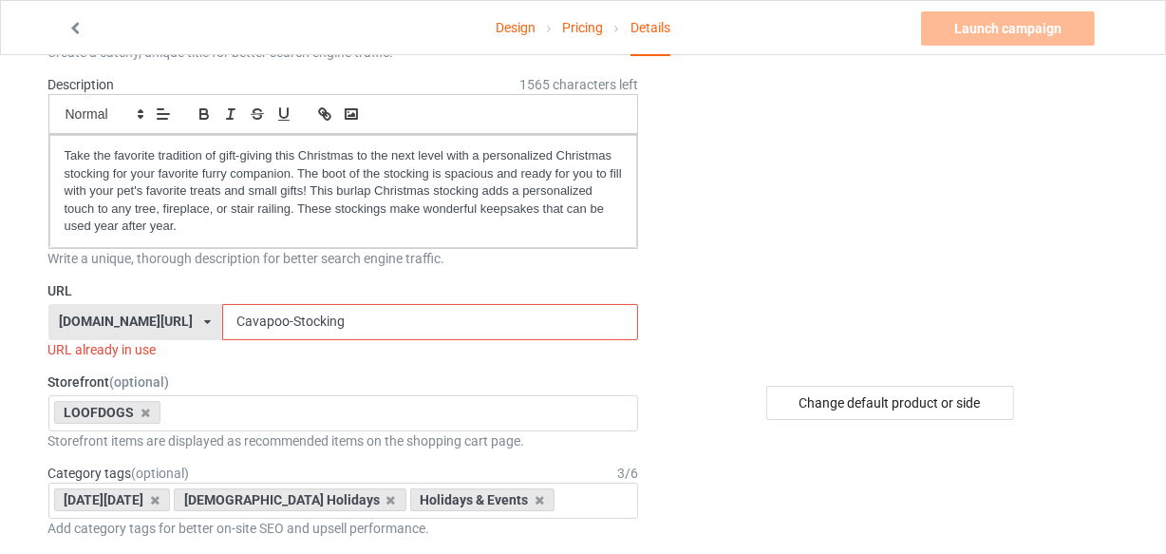
scroll to position [172, 0]
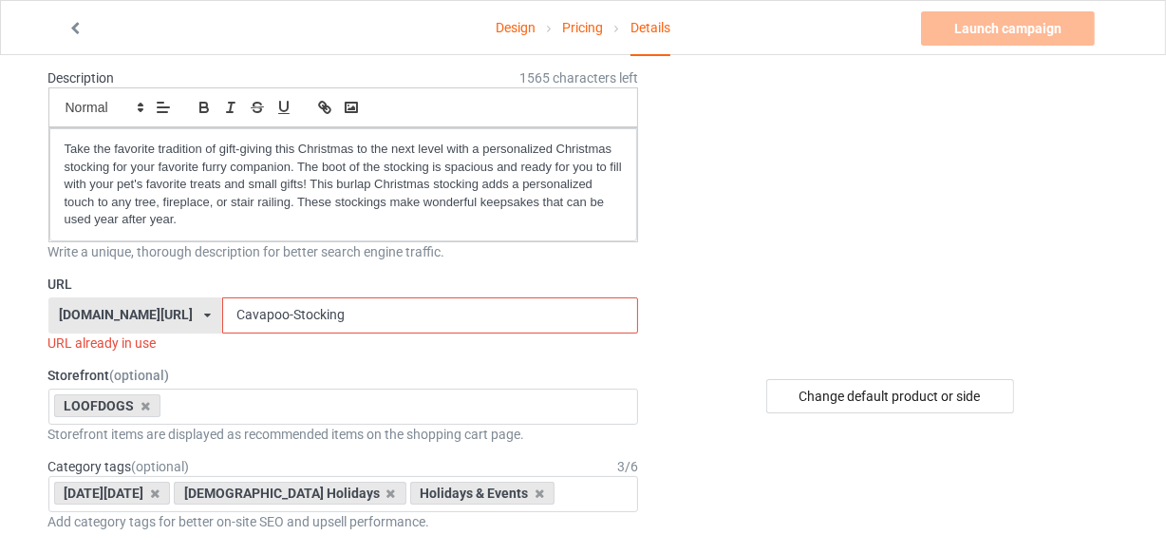
type input "Australian Shepherd Stocking, Dog Christmas Stocking, Puppy Stocking, Dog Lover…"
drag, startPoint x: 239, startPoint y: 313, endPoint x: 142, endPoint y: 309, distance: 97.0
click at [142, 309] on div "loofdogs.com/ loofdogs.com/ teechip.com/ 6625dddfffb721003146dd44 587d0d41cee36…" at bounding box center [343, 315] width 591 height 36
paste input "Australian Shepherd"
click at [253, 306] on input "Australian Shepherd-Stocking" at bounding box center [430, 315] width 416 height 36
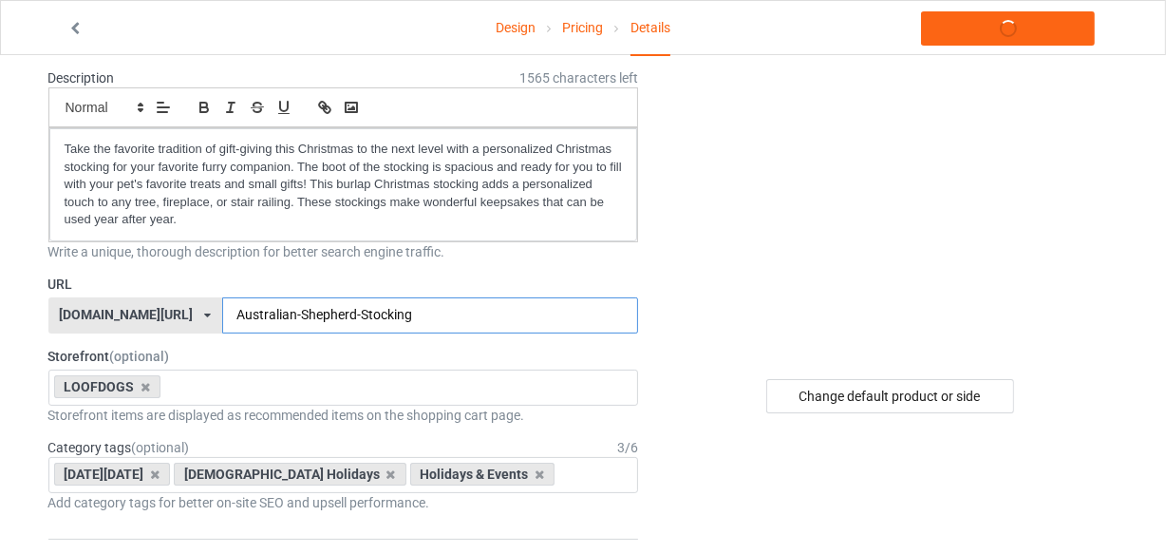
type input "Australian-Shepherd-Stocking"
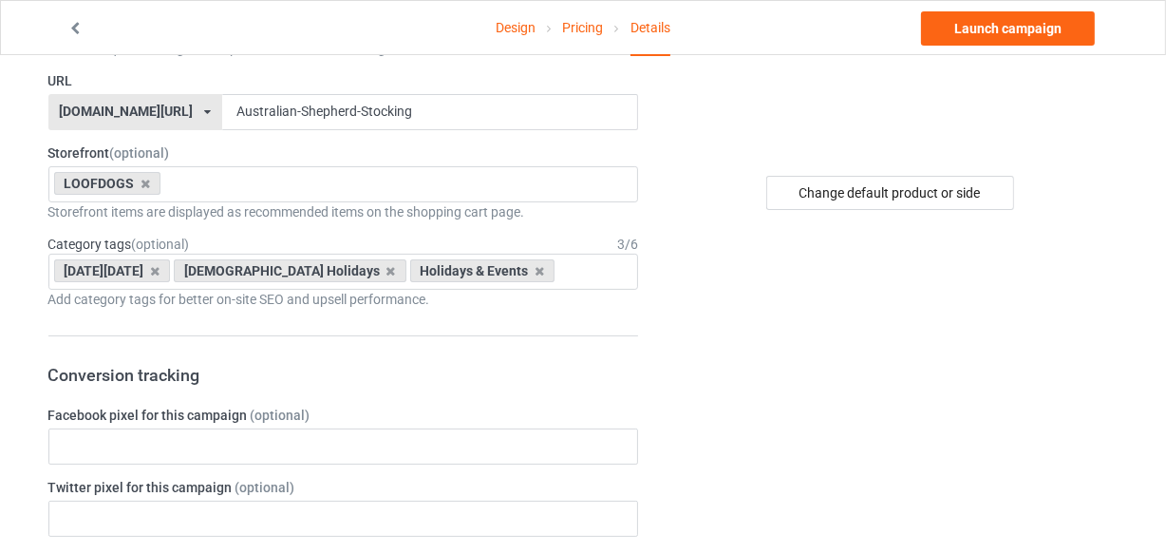
scroll to position [345, 0]
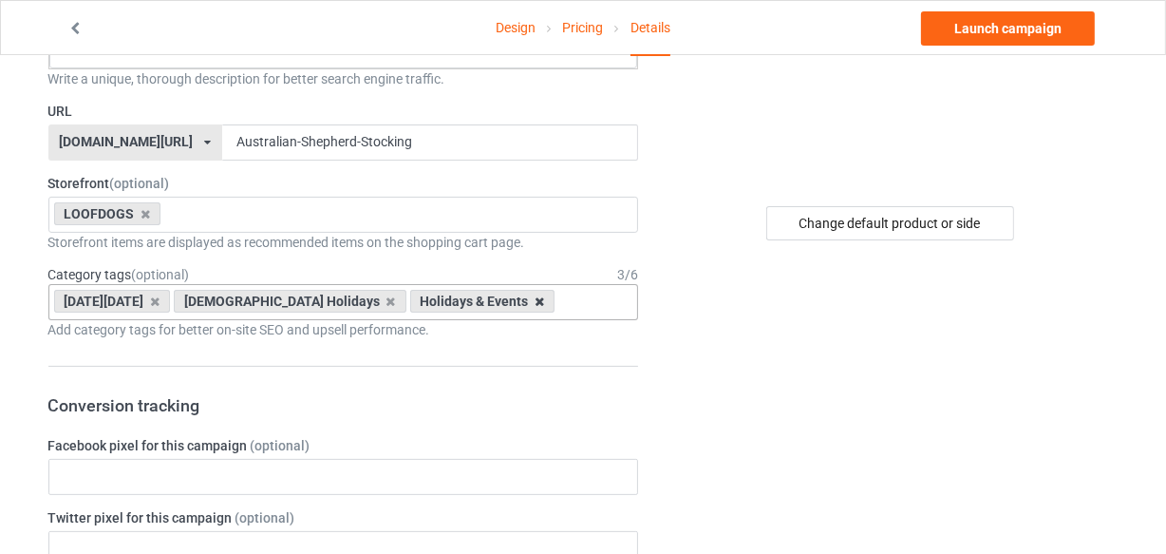
click at [535, 303] on icon at bounding box center [539, 301] width 9 height 12
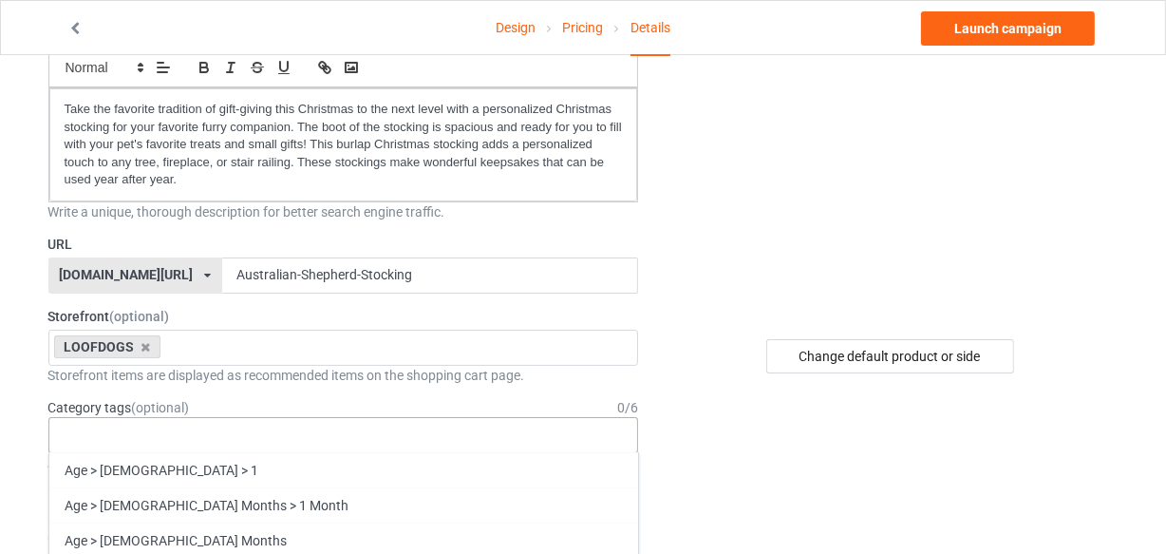
scroll to position [0, 0]
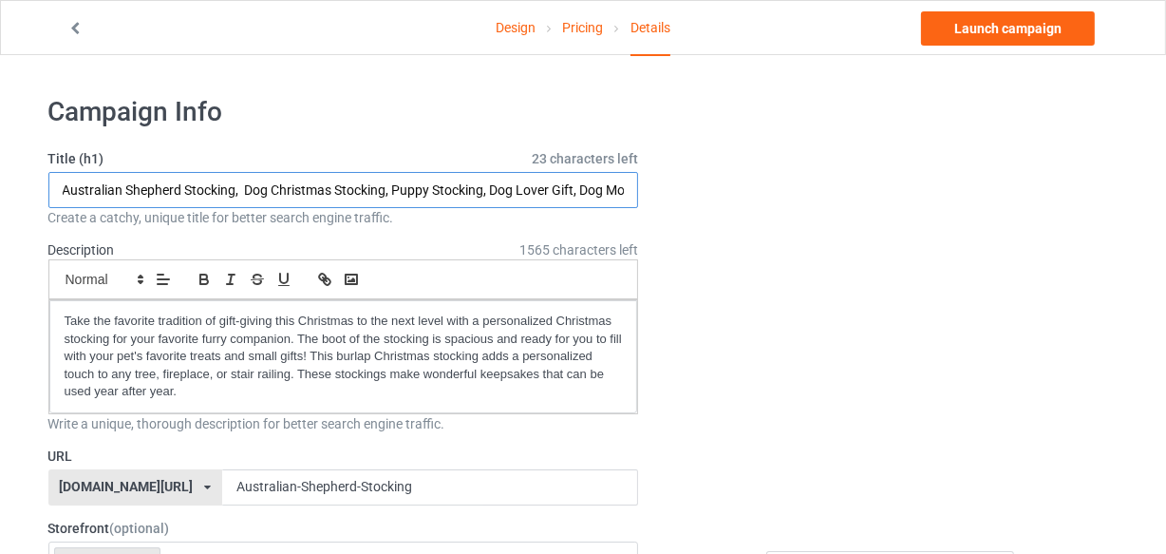
drag, startPoint x: 271, startPoint y: 185, endPoint x: 332, endPoint y: 193, distance: 62.2
click at [332, 193] on input "Australian Shepherd Stocking, Dog Christmas Stocking, Puppy Stocking, Dog Lover…" at bounding box center [343, 190] width 591 height 36
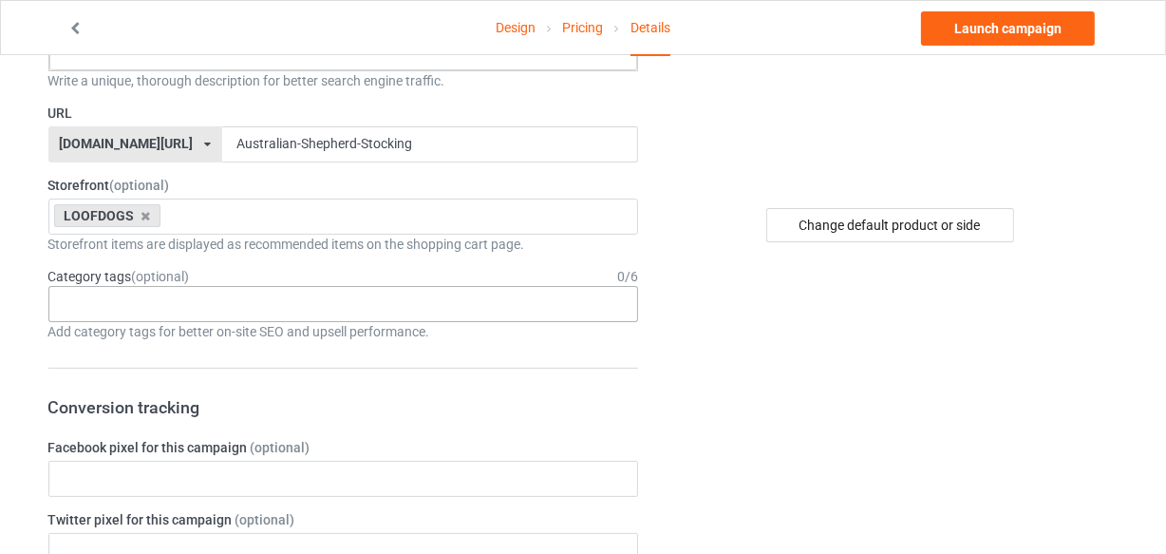
scroll to position [345, 0]
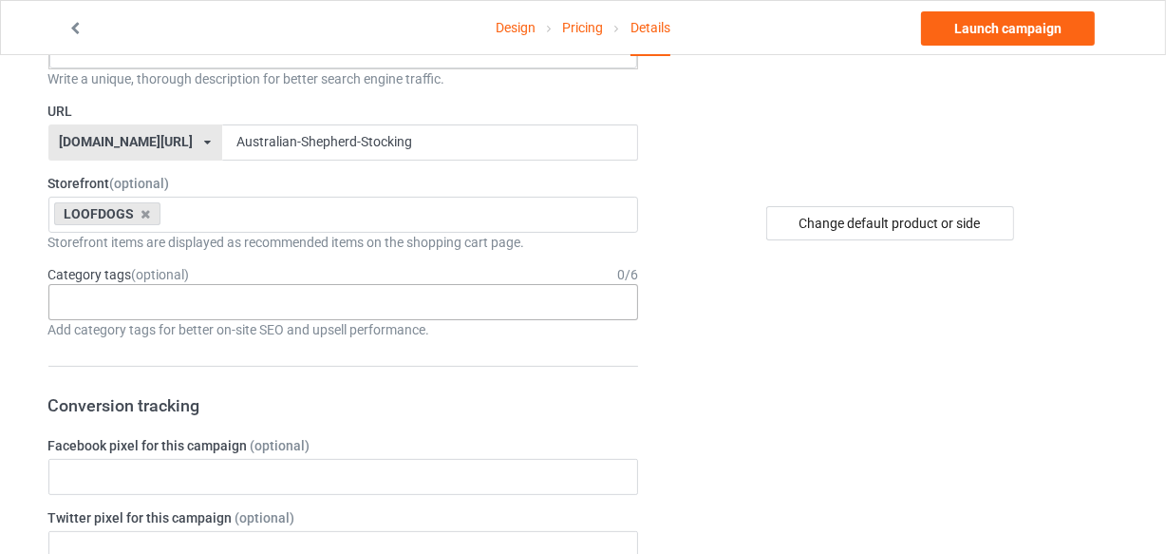
click at [144, 296] on div "Age > 1-19 > 1 Age > 1-12 Months > 1 Month Age > 1-12 Months Age > 1-19 Age > 1…" at bounding box center [343, 302] width 591 height 36
paste input "Christmas"
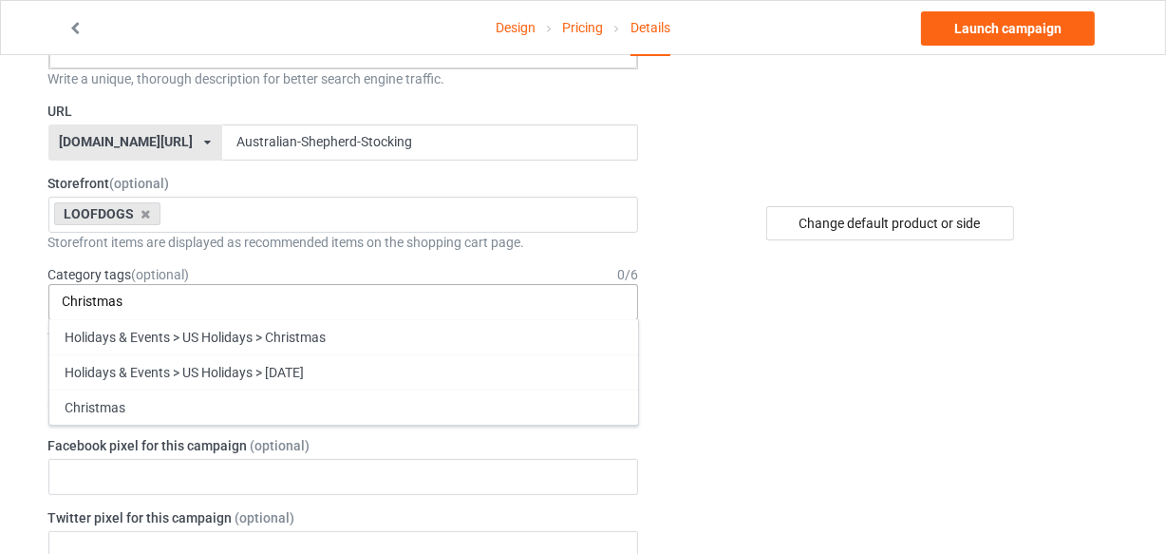
scroll to position [0, 0]
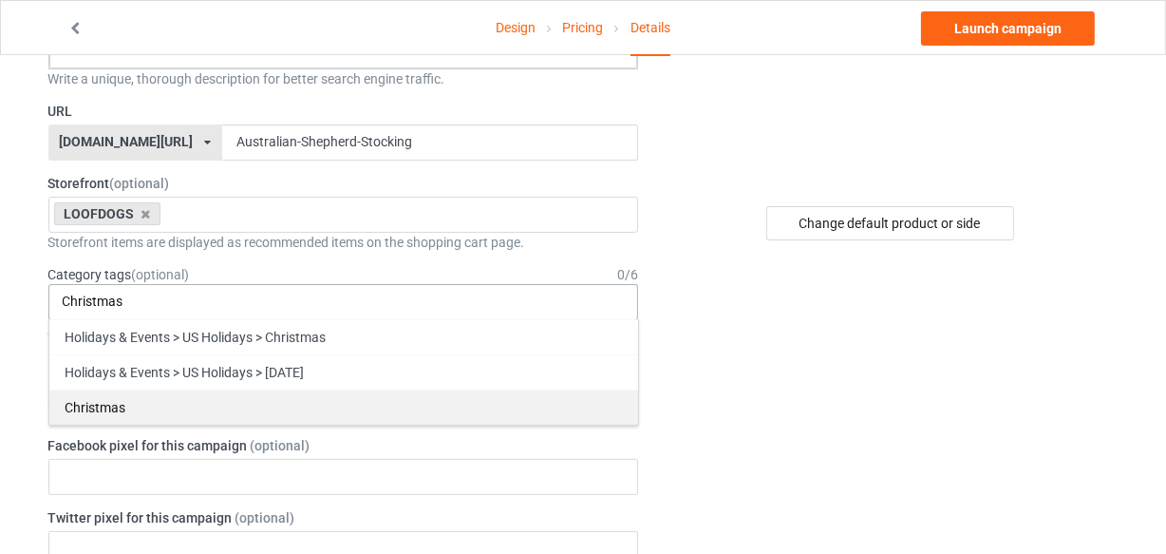
type input "Christmas"
click at [133, 394] on div "Christmas" at bounding box center [343, 406] width 589 height 35
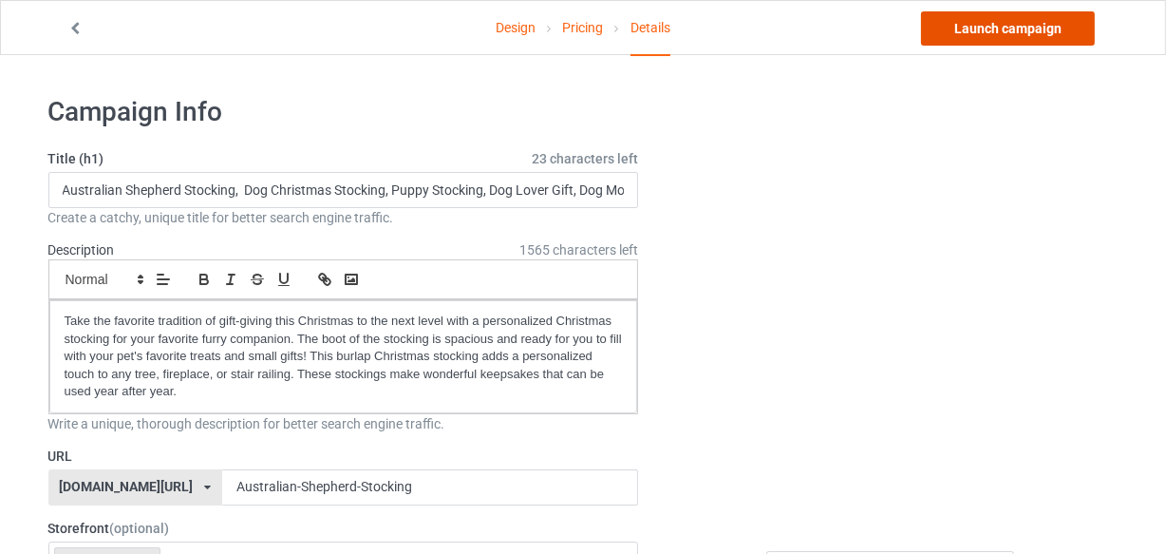
click at [969, 18] on link "Launch campaign" at bounding box center [1008, 28] width 174 height 34
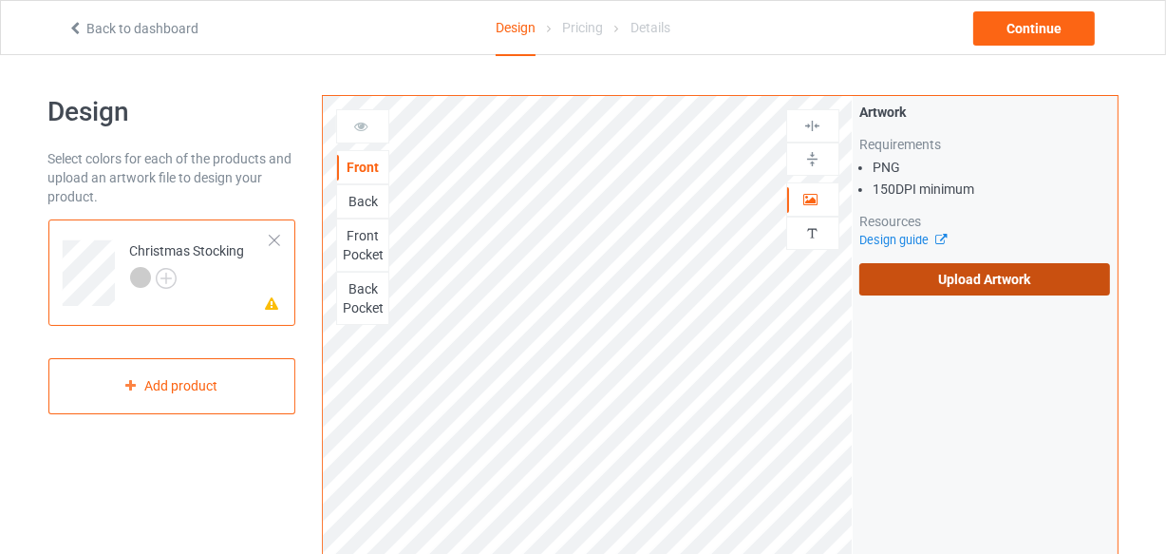
click at [884, 278] on label "Upload Artwork" at bounding box center [986, 279] width 252 height 32
click at [0, 0] on input "Upload Artwork" at bounding box center [0, 0] width 0 height 0
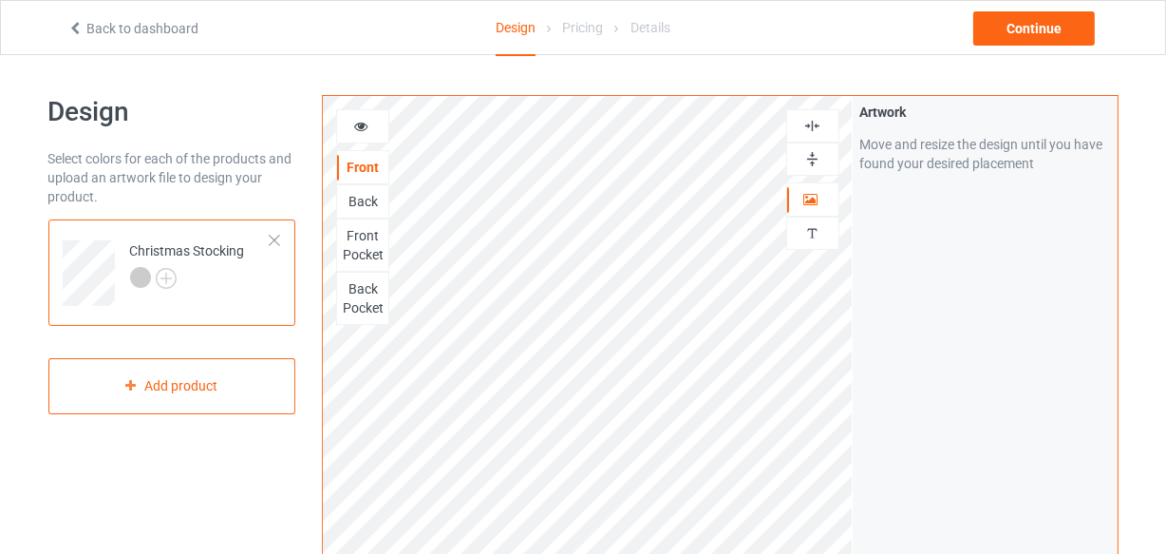
click at [365, 204] on div "Back" at bounding box center [362, 201] width 51 height 19
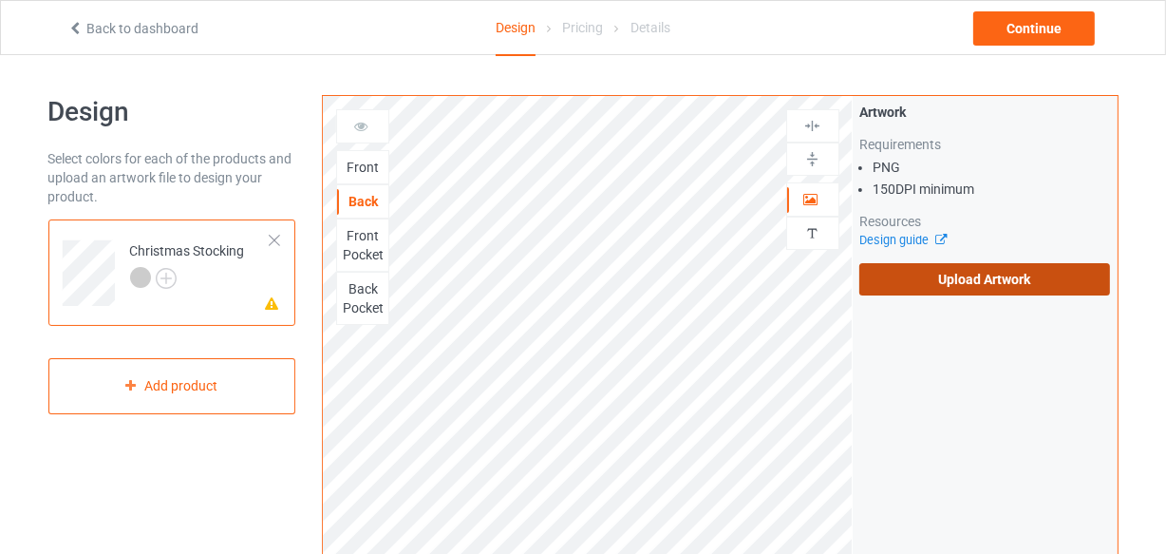
click at [967, 267] on label "Upload Artwork" at bounding box center [986, 279] width 252 height 32
click at [0, 0] on input "Upload Artwork" at bounding box center [0, 0] width 0 height 0
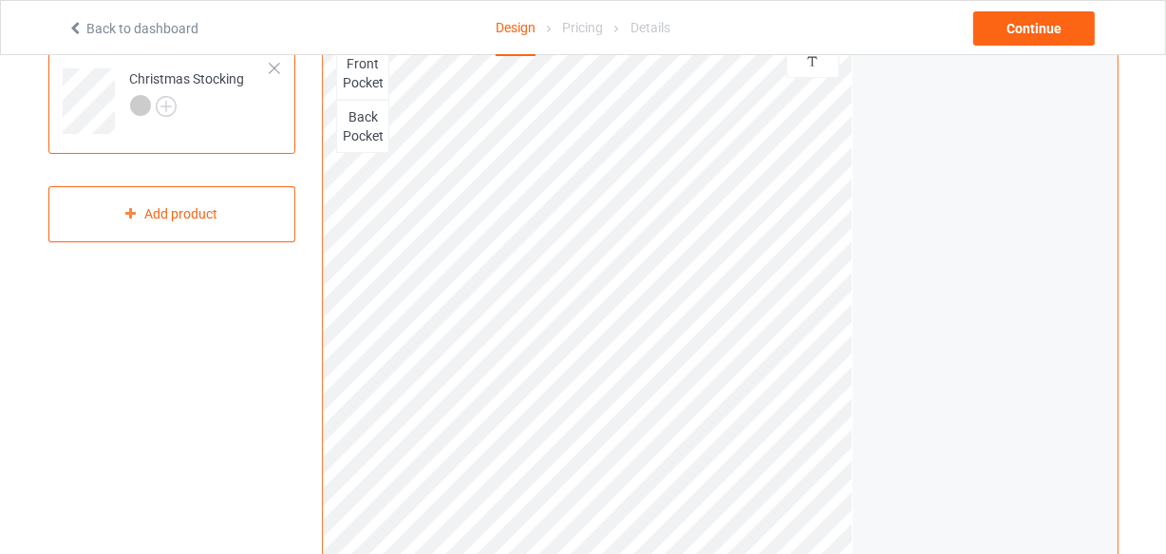
scroll to position [85, 0]
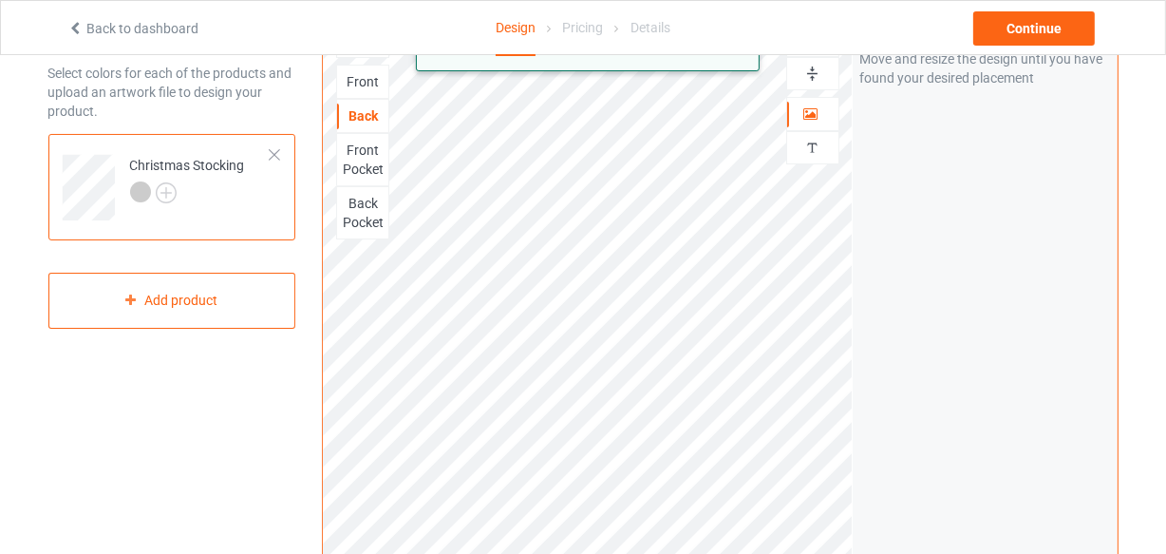
click at [753, 468] on html "Back to dashboard Design Pricing Details Continue Design Select colors for each…" at bounding box center [583, 192] width 1166 height 554
click at [360, 85] on div "Front" at bounding box center [362, 81] width 51 height 19
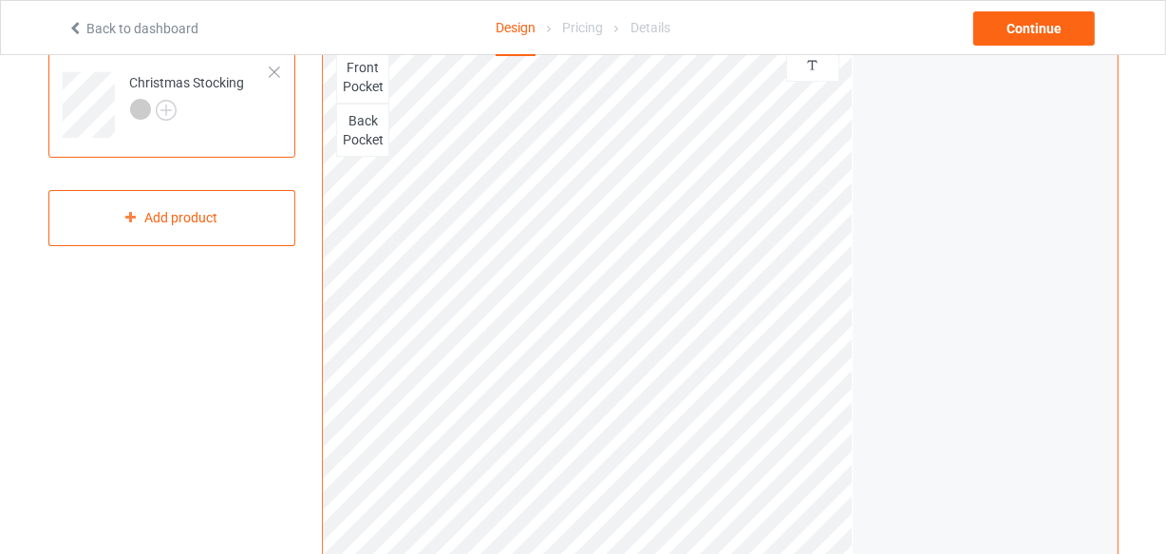
scroll to position [258, 0]
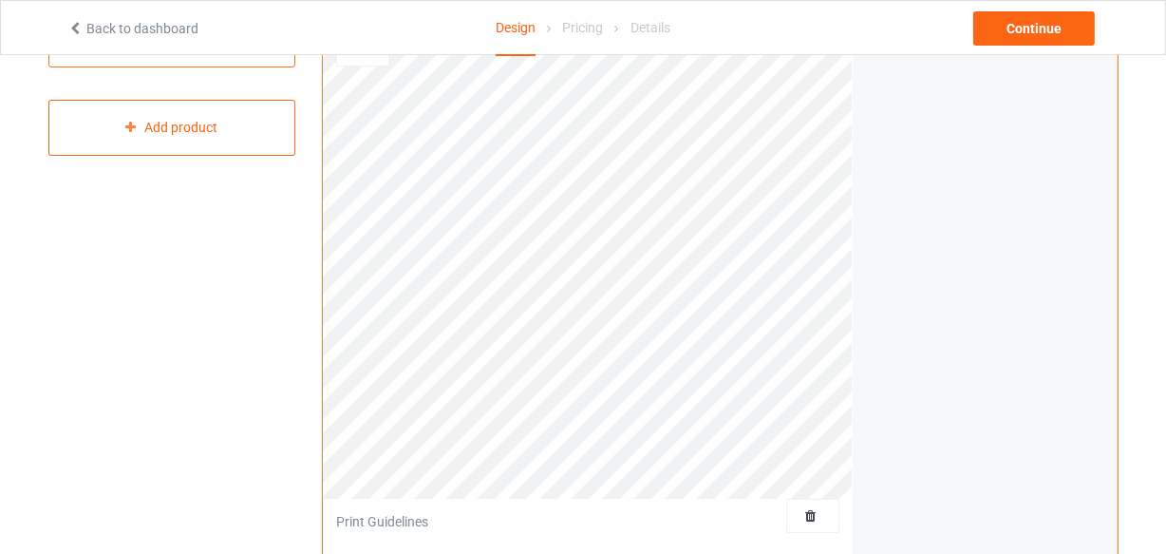
click at [872, 523] on div "Print quality: Great ( 18.08 " x 18.08 " @ 348 DPI) Front Back Front Pocket Bac…" at bounding box center [720, 199] width 796 height 724
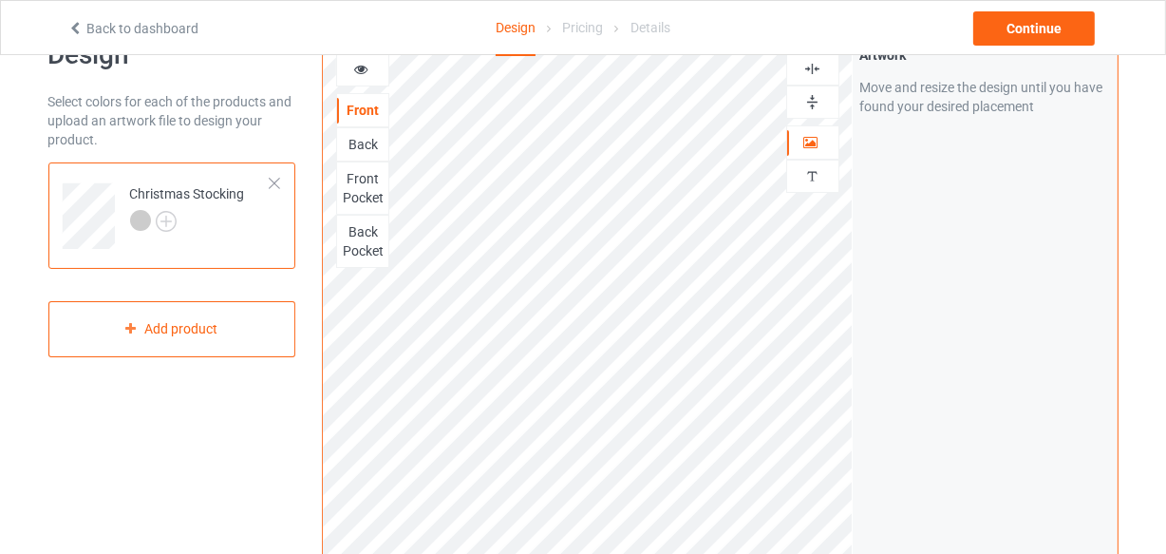
scroll to position [0, 0]
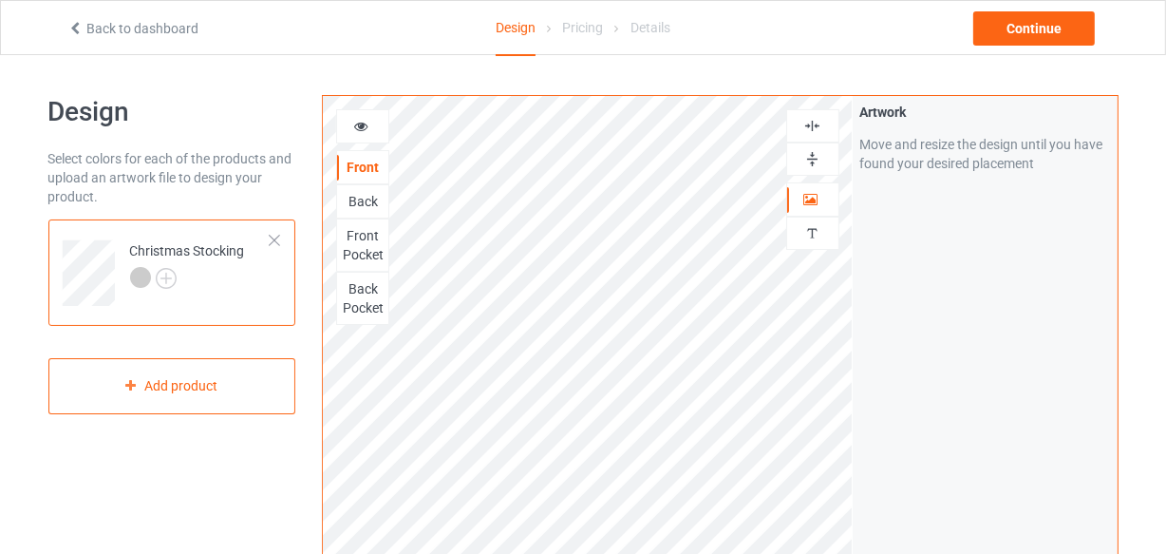
click at [365, 125] on icon at bounding box center [361, 123] width 16 height 13
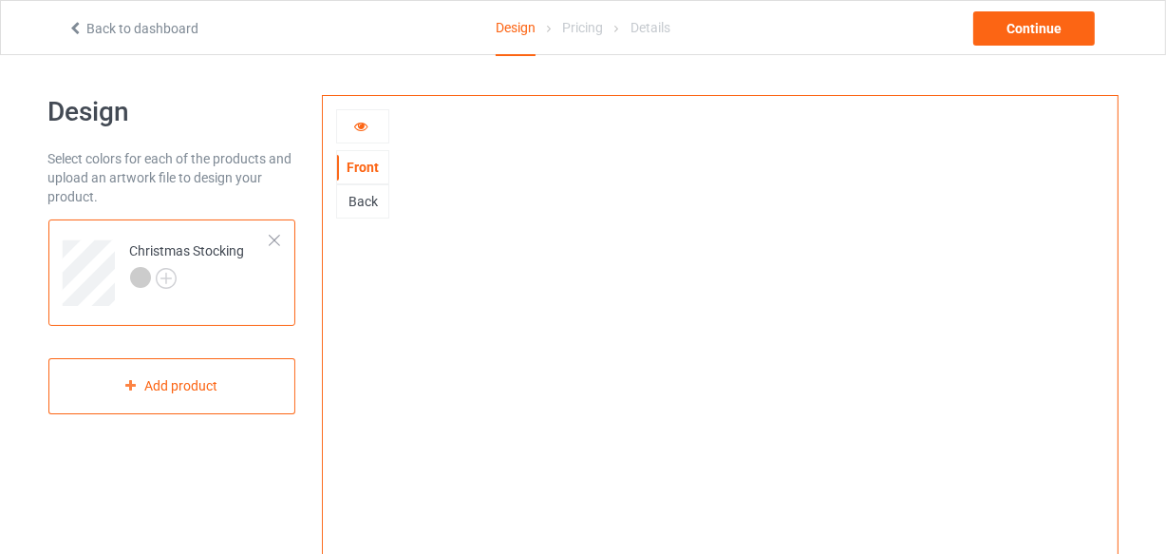
click at [353, 125] on icon at bounding box center [361, 123] width 16 height 13
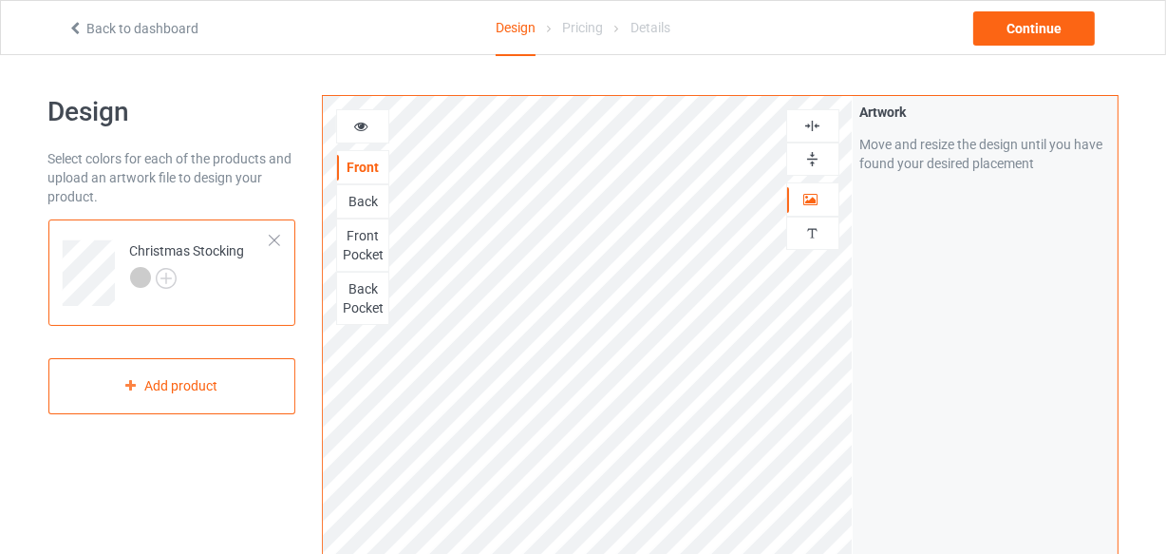
click at [351, 125] on div at bounding box center [362, 126] width 51 height 19
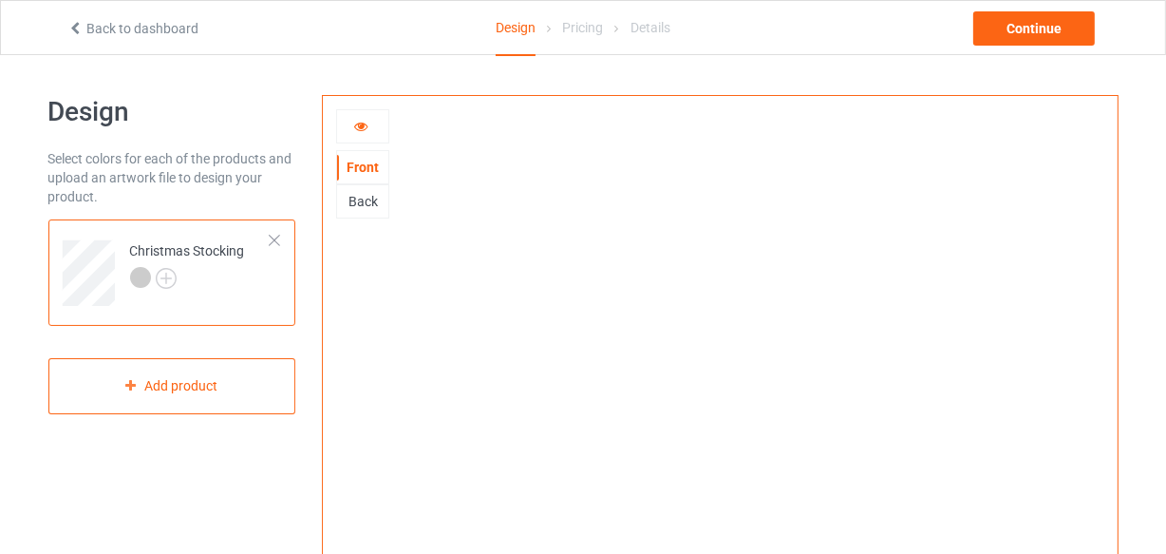
click at [357, 199] on div "Back" at bounding box center [362, 201] width 51 height 19
click at [362, 130] on icon at bounding box center [361, 123] width 16 height 13
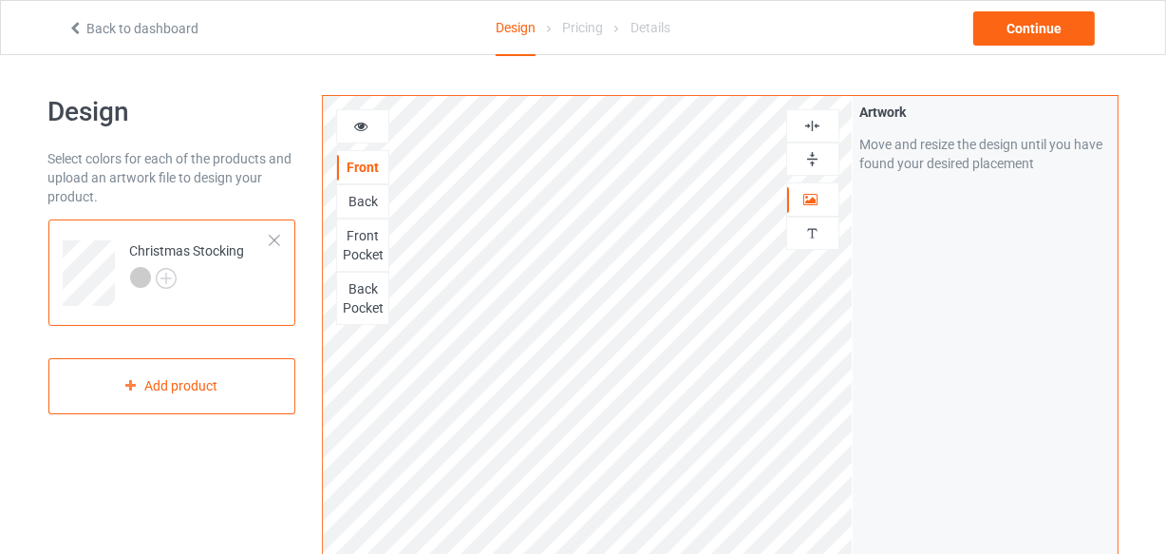
click at [357, 199] on div "Back" at bounding box center [362, 201] width 51 height 19
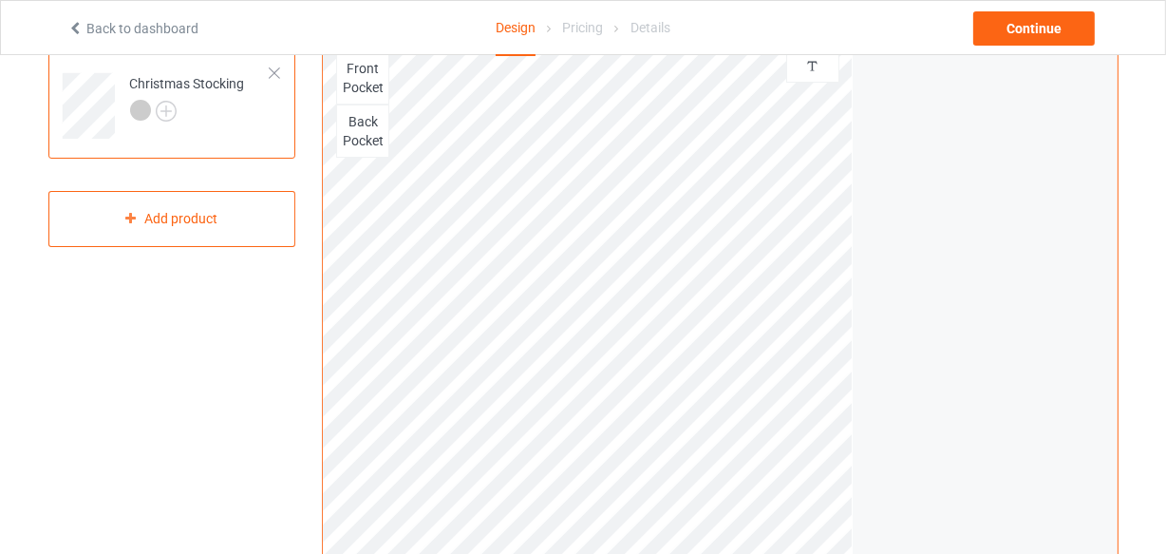
scroll to position [172, 0]
click at [863, 540] on div "Print quality: Great ( 17.77 " x 17.77 " @ 355 DPI) Front Back Front Pocket Bac…" at bounding box center [720, 285] width 796 height 724
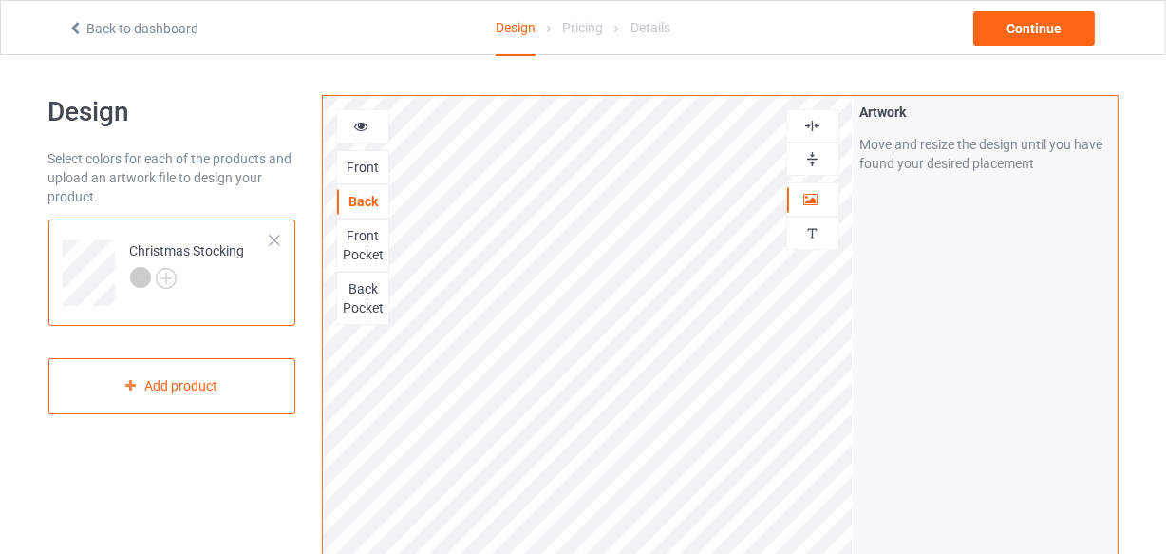
click at [353, 130] on div at bounding box center [362, 126] width 51 height 19
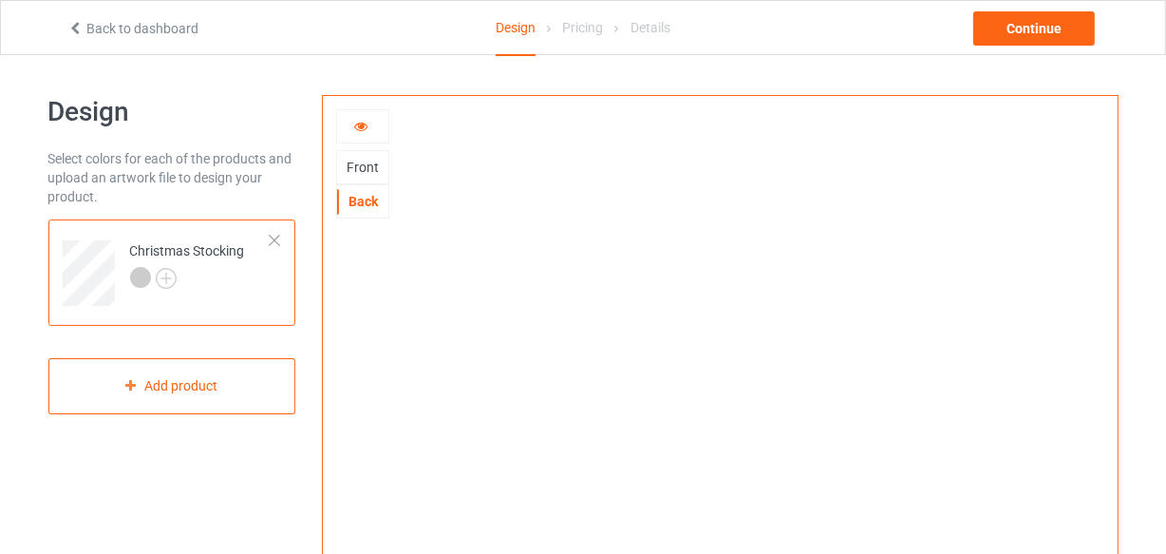
click at [358, 129] on icon at bounding box center [361, 123] width 16 height 13
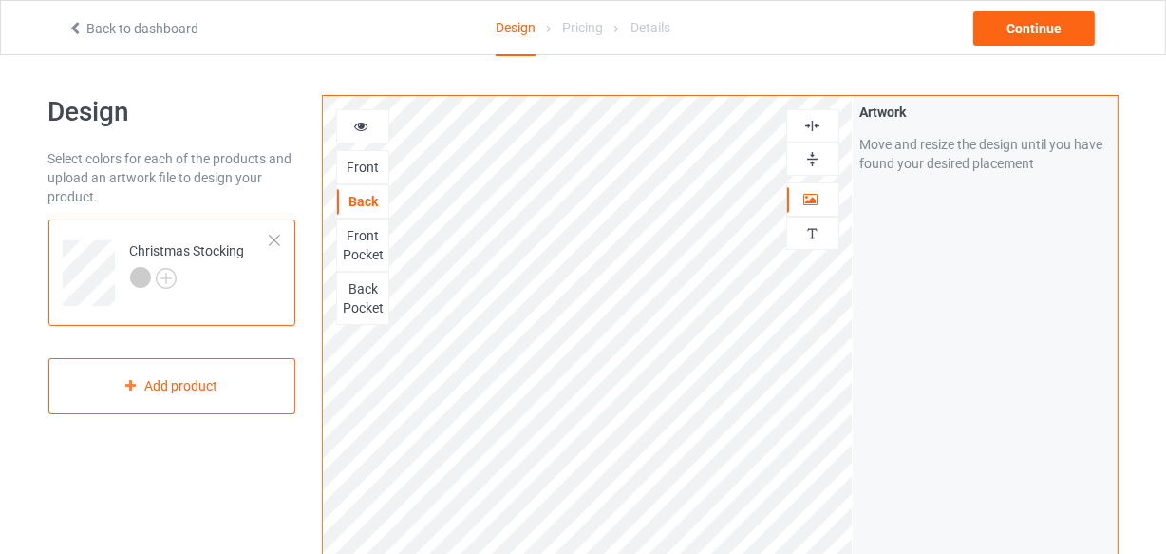
click at [363, 125] on icon at bounding box center [361, 123] width 16 height 13
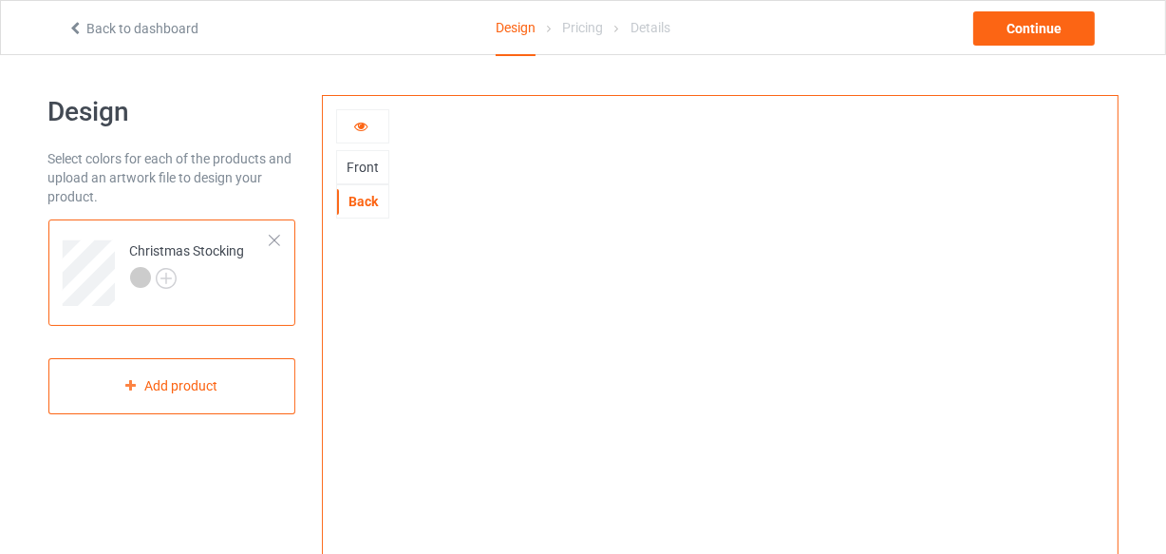
click at [362, 169] on div "Front" at bounding box center [362, 167] width 51 height 19
click at [1016, 28] on div "Continue" at bounding box center [1035, 28] width 122 height 34
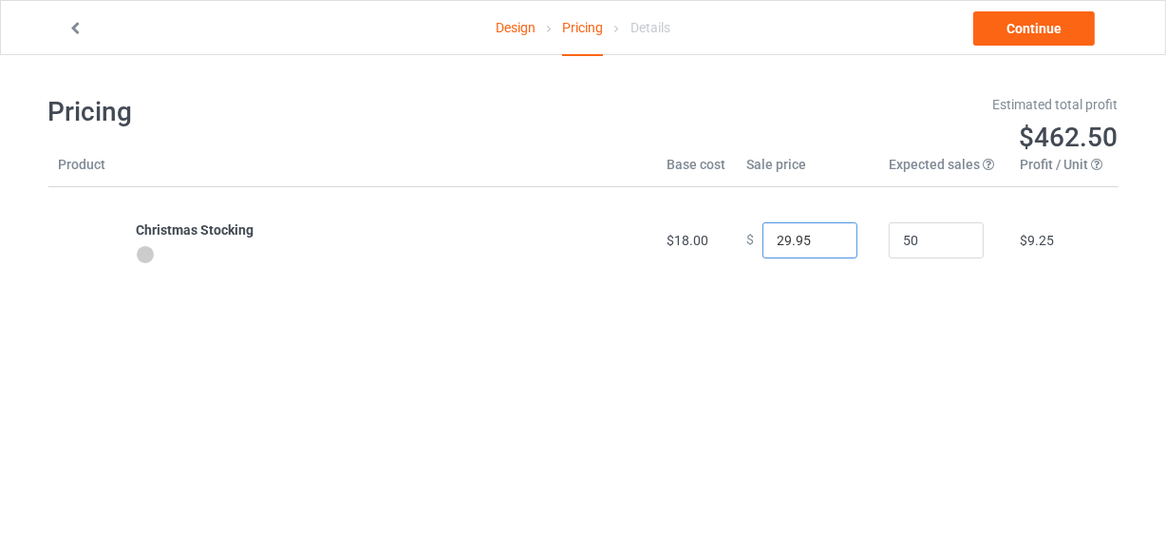
click at [825, 236] on input "29.95" at bounding box center [810, 240] width 95 height 36
click at [825, 236] on input "30.95" at bounding box center [810, 240] width 95 height 36
click at [825, 236] on input "31.95" at bounding box center [810, 240] width 95 height 36
click at [825, 236] on input "32.95" at bounding box center [810, 240] width 95 height 36
click at [825, 236] on input "33.95" at bounding box center [810, 240] width 95 height 36
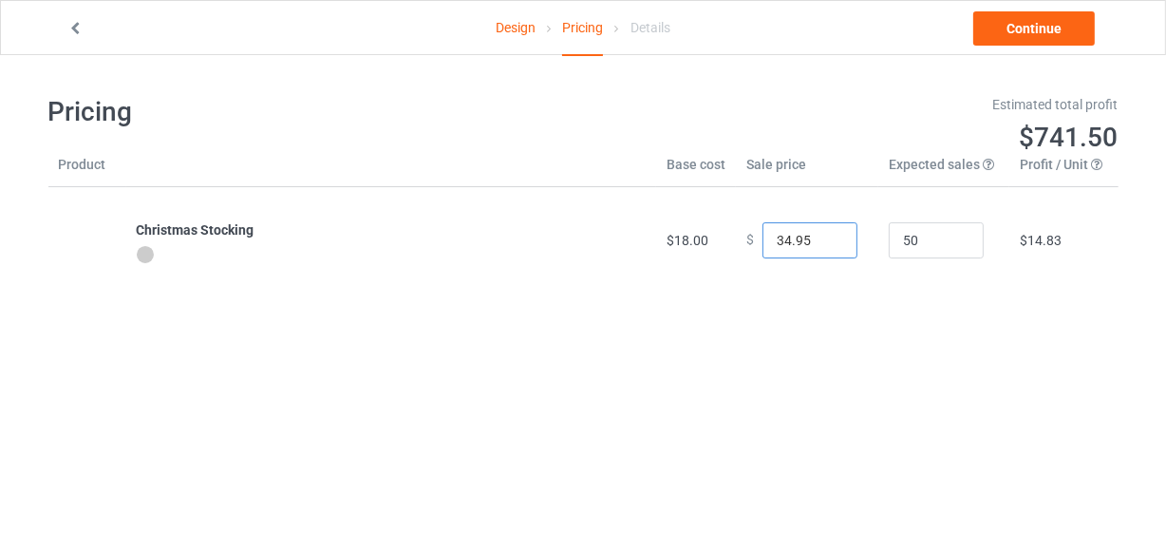
click at [826, 236] on input "34.95" at bounding box center [810, 240] width 95 height 36
click at [826, 242] on input "33.95" at bounding box center [810, 240] width 95 height 36
click at [826, 242] on input "32.95" at bounding box center [810, 240] width 95 height 36
click at [826, 242] on input "31.95" at bounding box center [810, 240] width 95 height 36
click at [826, 242] on input "30.95" at bounding box center [810, 240] width 95 height 36
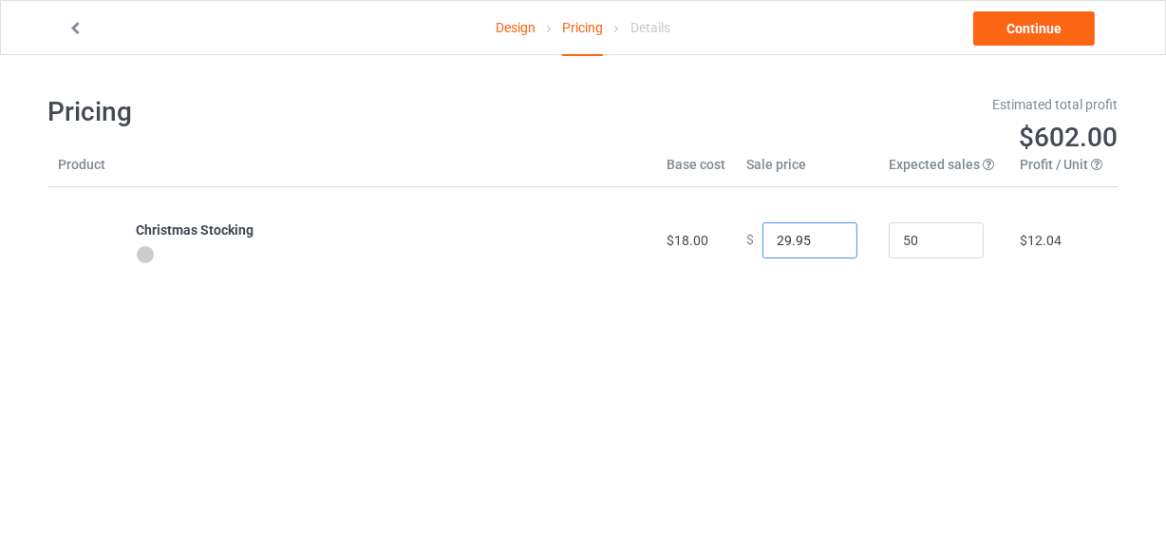
click at [826, 242] on input "29.95" at bounding box center [810, 240] width 95 height 36
click at [826, 242] on input "28.95" at bounding box center [810, 240] width 95 height 36
click at [826, 242] on input "27.95" at bounding box center [810, 240] width 95 height 36
click at [825, 244] on input "26.95" at bounding box center [810, 240] width 95 height 36
type input "25.95"
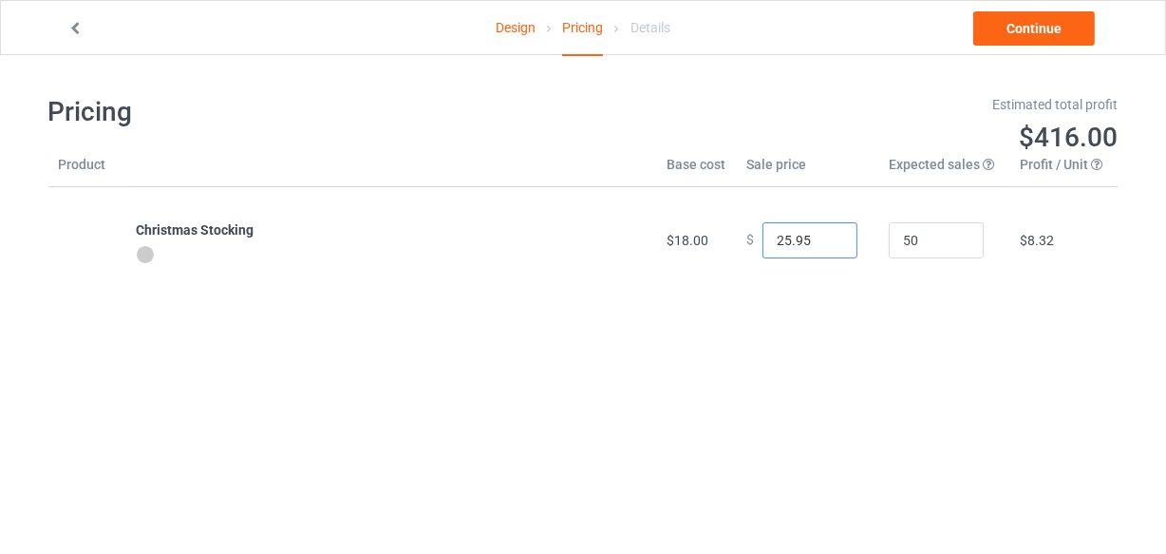
click at [824, 244] on input "25.95" at bounding box center [810, 240] width 95 height 36
click at [1007, 31] on link "Continue" at bounding box center [1035, 28] width 122 height 34
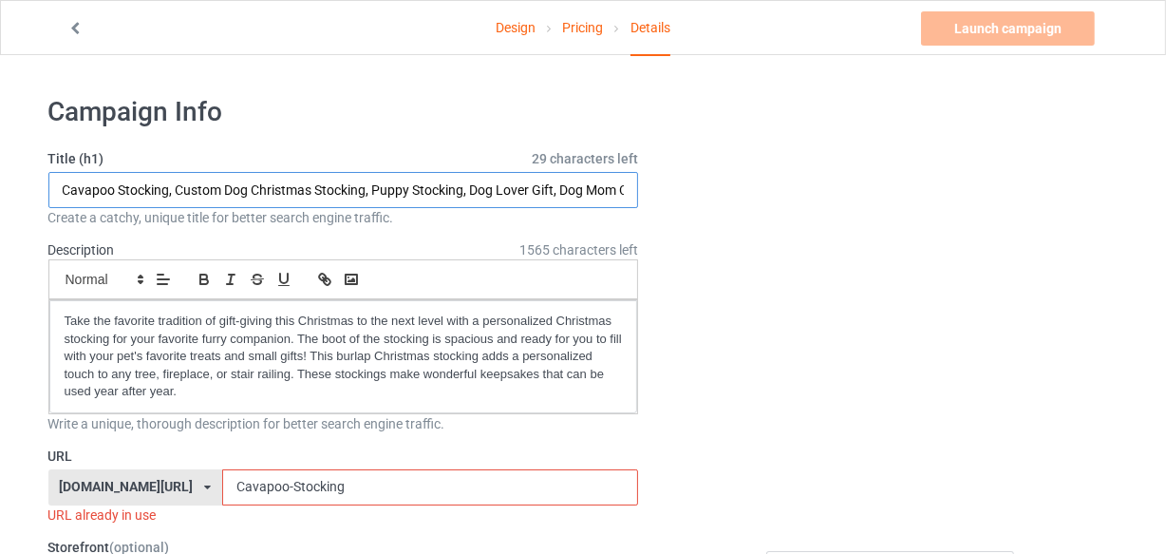
drag, startPoint x: 113, startPoint y: 190, endPoint x: 27, endPoint y: 199, distance: 87.0
drag, startPoint x: 165, startPoint y: 189, endPoint x: 237, endPoint y: 188, distance: 71.2
click at [237, 188] on input "Poodle Stocking, Custom Dog Christmas Stocking, Puppy Stocking, Dog Lover Gift,…" at bounding box center [343, 190] width 591 height 36
click at [231, 199] on input "Poodle Stocking, Custom Dog Christmas Stocking, Puppy Stocking, Dog Lover Gift,…" at bounding box center [343, 190] width 591 height 36
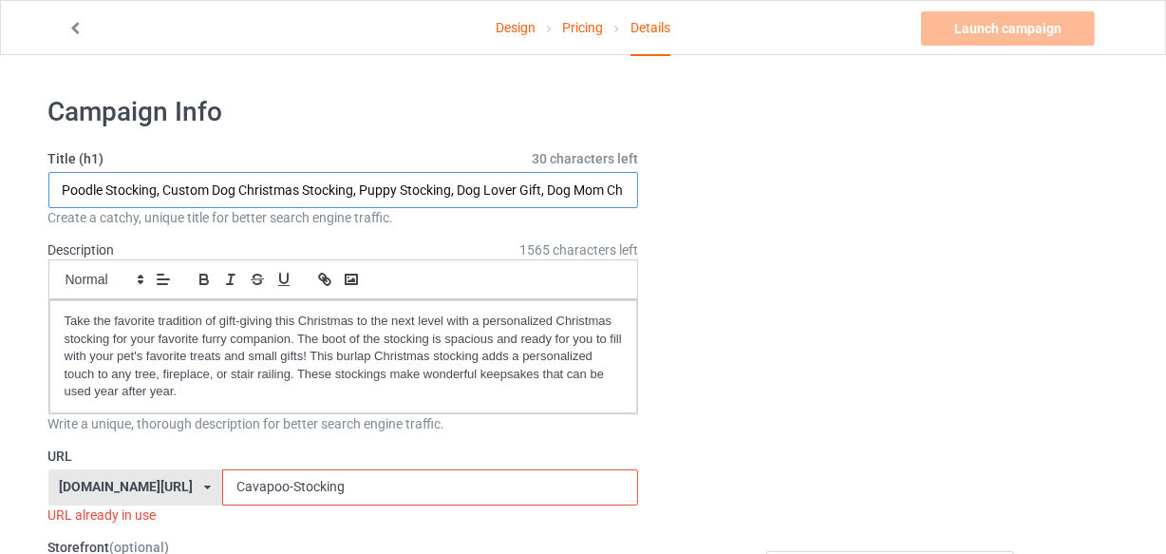
click at [209, 183] on input "Poodle Stocking, Custom Dog Christmas Stocking, Puppy Stocking, Dog Lover Gift,…" at bounding box center [343, 190] width 591 height 36
click at [165, 187] on input "Poodle Stocking, Dog Christmas Stocking, Puppy Stocking, Dog Lover Gift, Dog Mo…" at bounding box center [343, 190] width 591 height 36
click at [454, 190] on input "Poodle Stocking, Dog Christmas Stocking, Puppy Stocking, Dog Lover Gift, Dog Mo…" at bounding box center [343, 190] width 591 height 36
drag, startPoint x: 453, startPoint y: 181, endPoint x: 629, endPoint y: 181, distance: 175.7
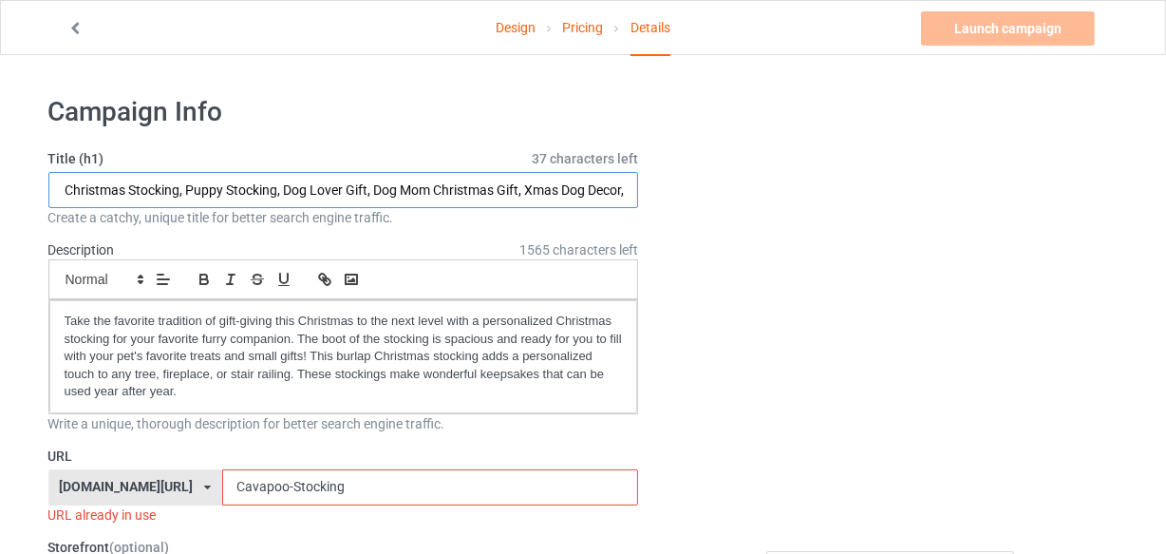
click at [629, 181] on input "Poodle Stocking, Dog Christmas Stocking, Puppy Stocking, Dog Lover Gift, Dog Mo…" at bounding box center [343, 190] width 591 height 36
click at [483, 183] on input "Poodle Stocking, Dog Christmas Stocking, Puppy Stocking, Dog Lover Gift, Dog Mo…" at bounding box center [343, 190] width 591 height 36
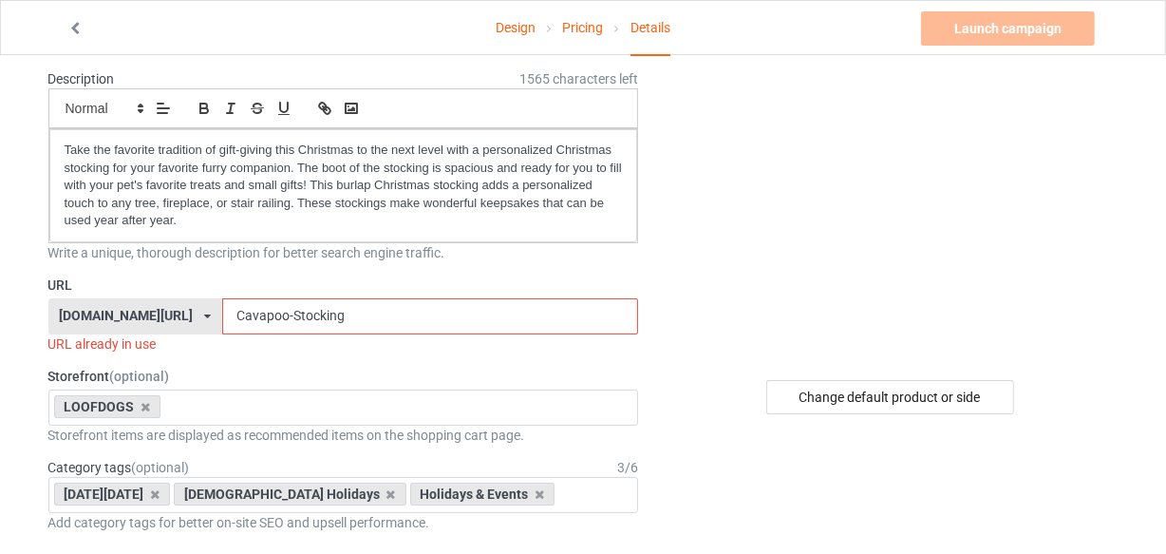
scroll to position [172, 0]
type input "Poodle Stocking, Dog Christmas Stocking, Puppy Stocking, Dog Lover Gift, Dog Mo…"
drag, startPoint x: 237, startPoint y: 312, endPoint x: 139, endPoint y: 313, distance: 97.9
click at [139, 313] on div "loofdogs.com/ loofdogs.com/ teechip.com/ 6625dddfffb721003146dd44 587d0d41cee36…" at bounding box center [343, 315] width 591 height 36
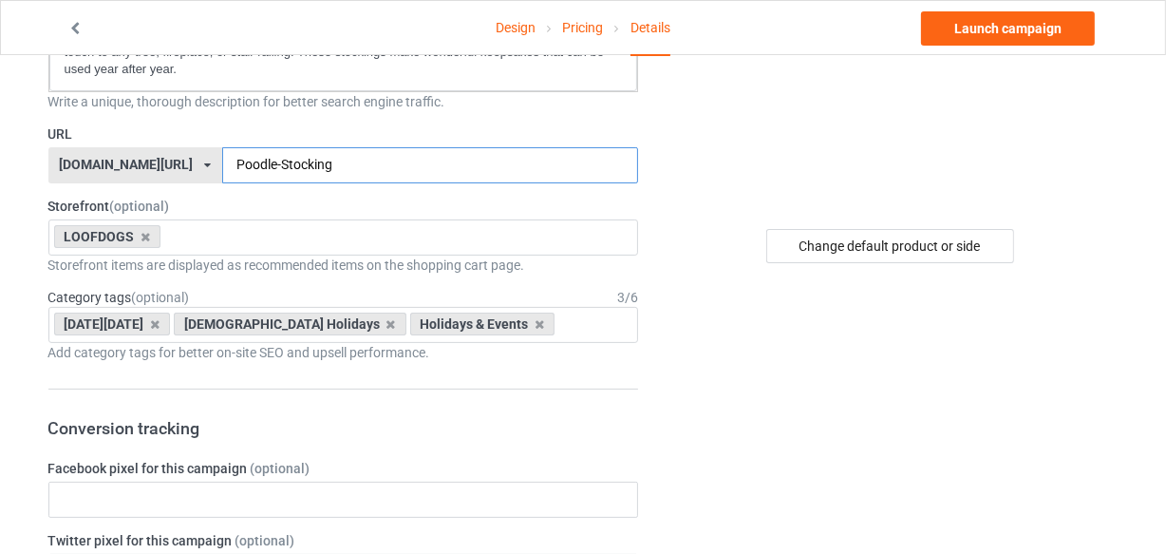
scroll to position [431, 0]
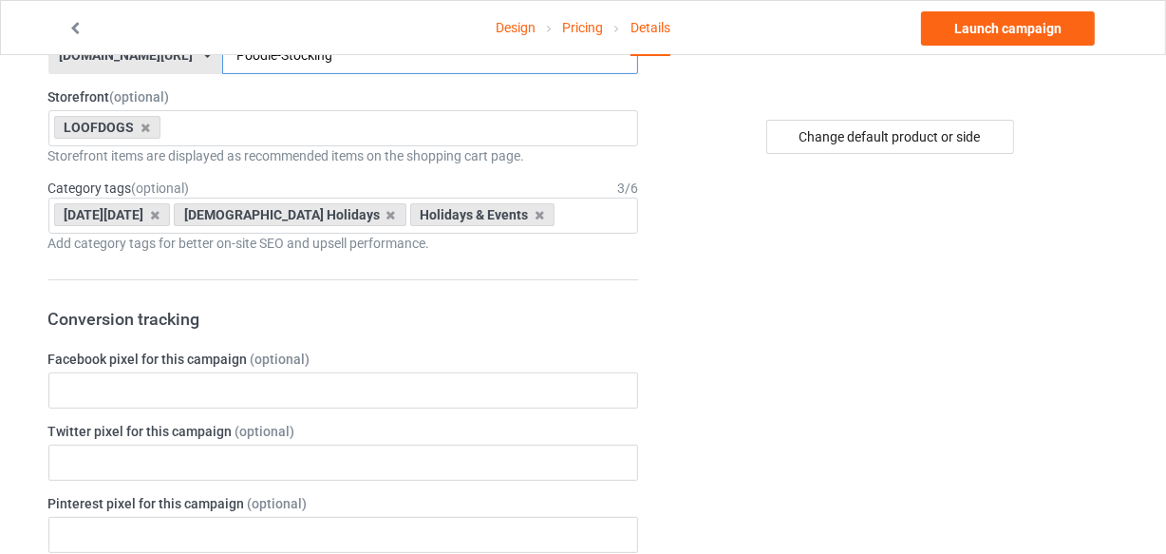
type input "Poodle-Stocking"
click at [176, 389] on input "text" at bounding box center [343, 390] width 591 height 36
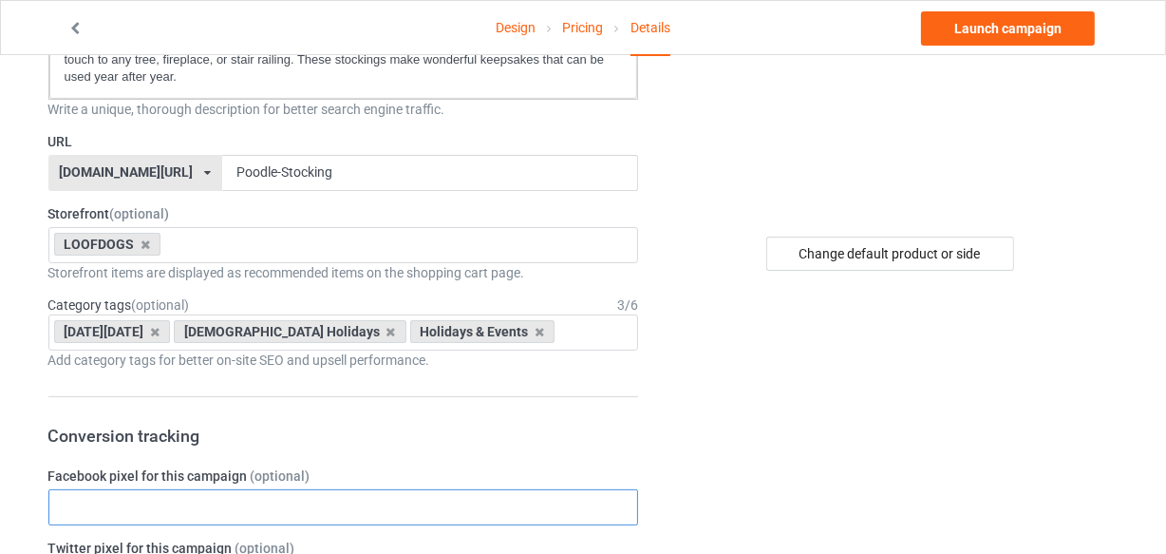
scroll to position [345, 0]
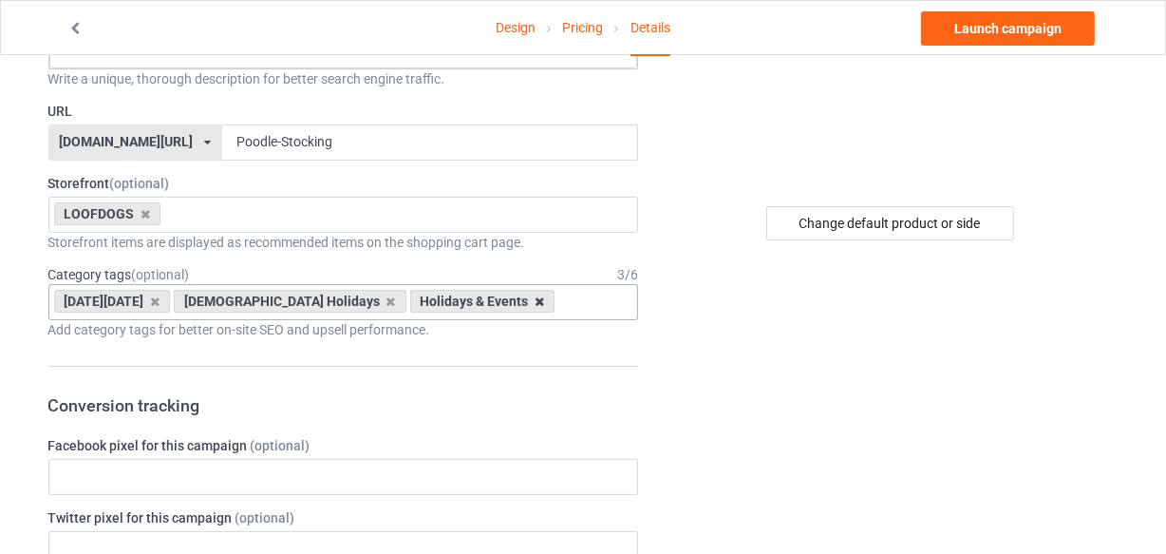
click at [535, 303] on icon at bounding box center [539, 301] width 9 height 12
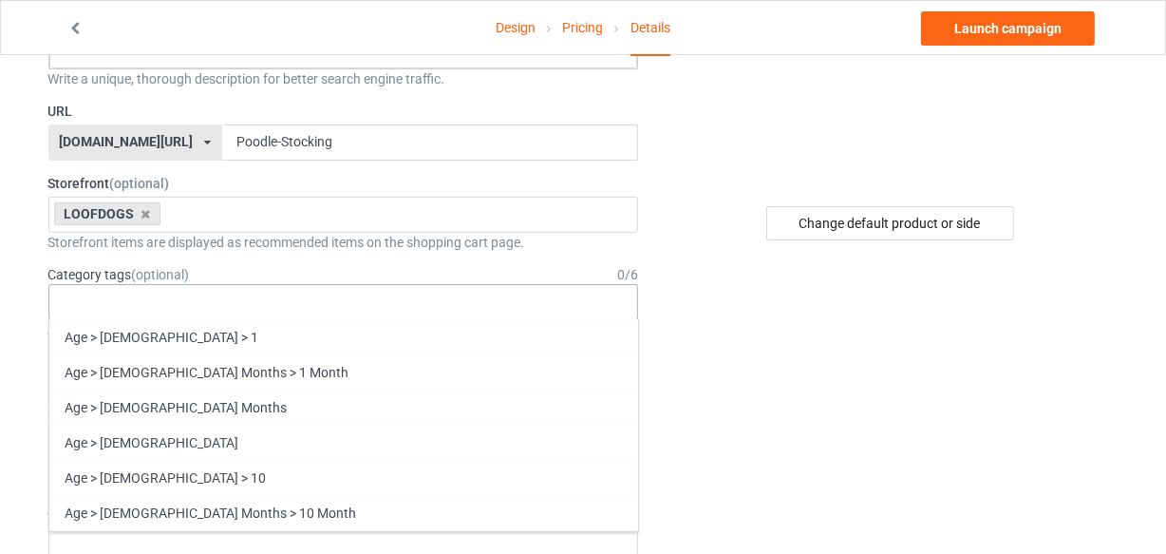
click at [186, 304] on div "Age > 1-19 > 1 Age > 1-12 Months > 1 Month Age > 1-12 Months Age > 1-19 Age > 1…" at bounding box center [343, 302] width 591 height 36
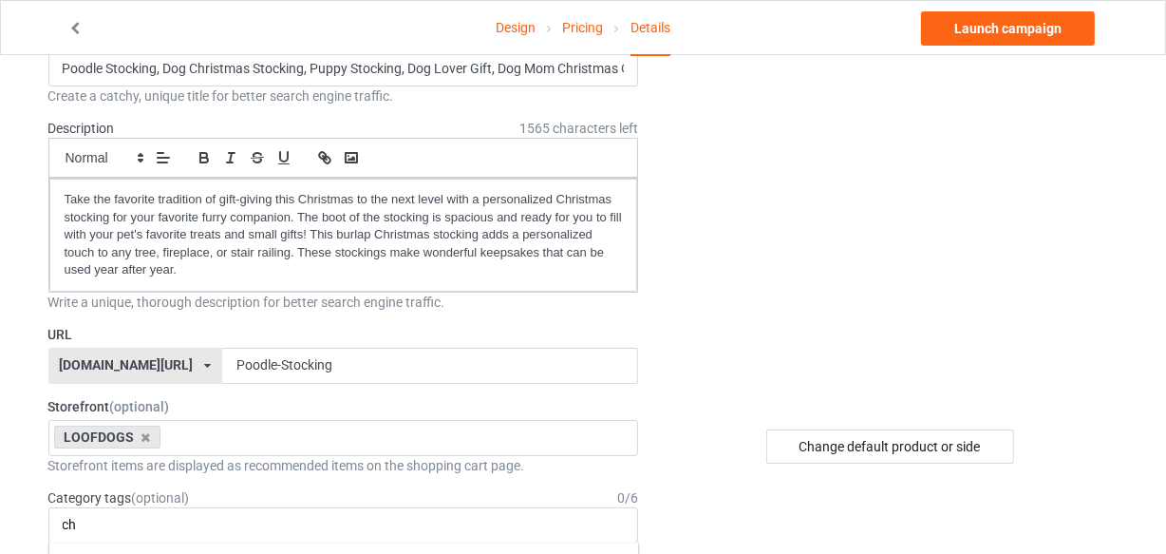
scroll to position [0, 0]
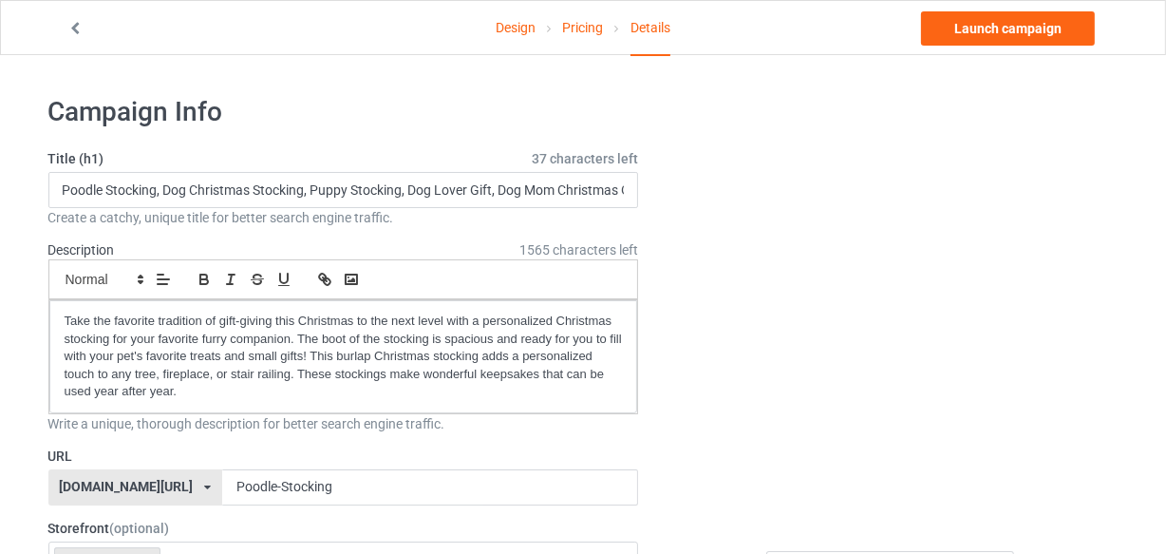
type input "ch"
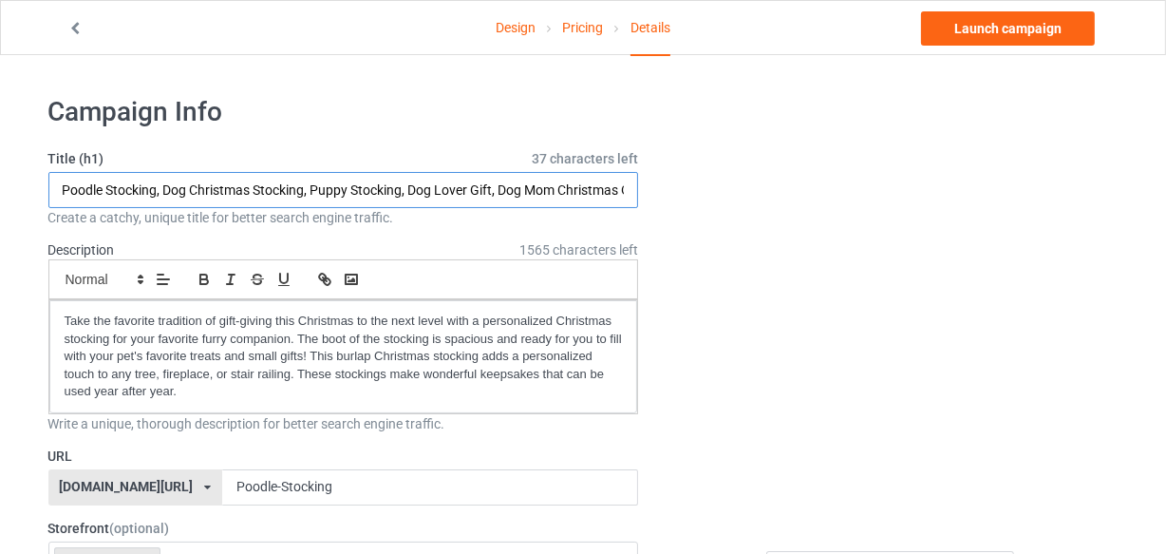
drag, startPoint x: 191, startPoint y: 189, endPoint x: 250, endPoint y: 190, distance: 58.9
click at [250, 190] on input "Poodle Stocking, Dog Christmas Stocking, Puppy Stocking, Dog Lover Gift, Dog Mo…" at bounding box center [343, 190] width 591 height 36
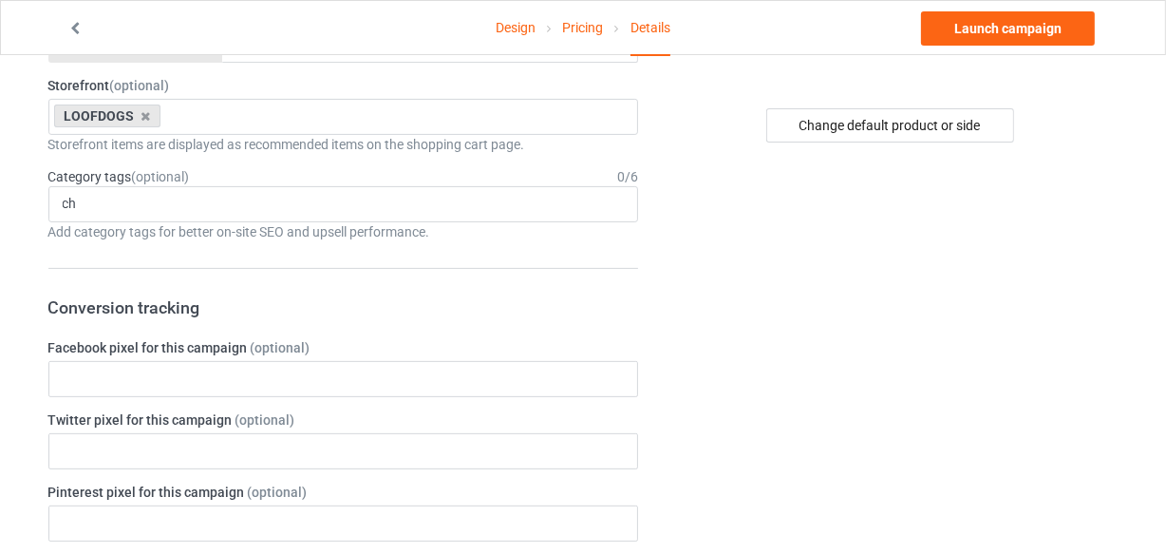
scroll to position [345, 0]
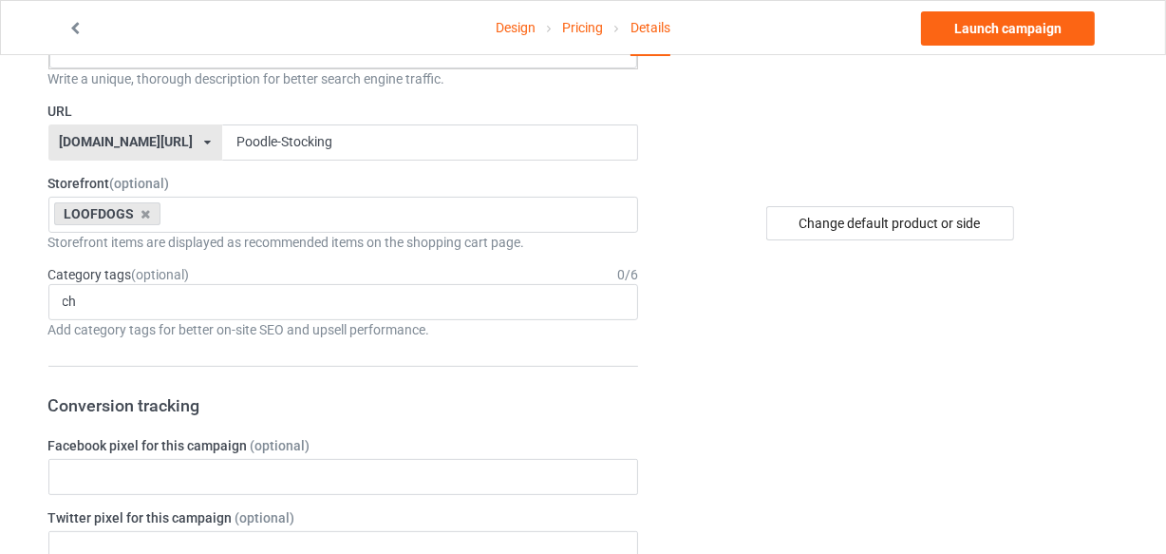
drag, startPoint x: 104, startPoint y: 301, endPoint x: 6, endPoint y: 299, distance: 98.8
click at [100, 305] on div "ch Entertainment > Magic > Alchemy Places > A to Z City > Anchorage Jobs > Scie…" at bounding box center [343, 302] width 591 height 36
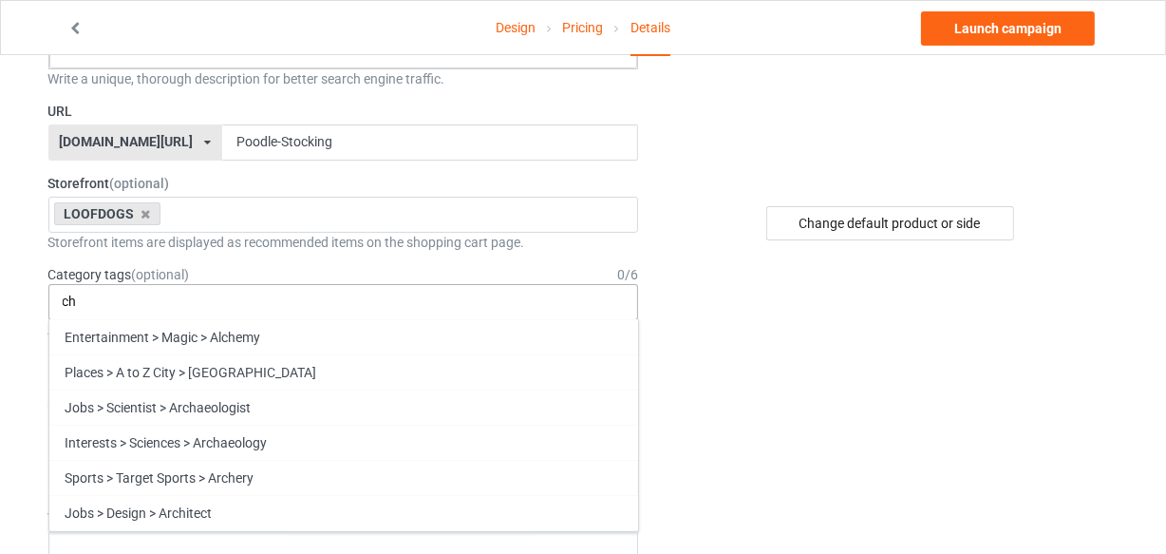
click at [92, 297] on input "ch" at bounding box center [78, 302] width 30 height 16
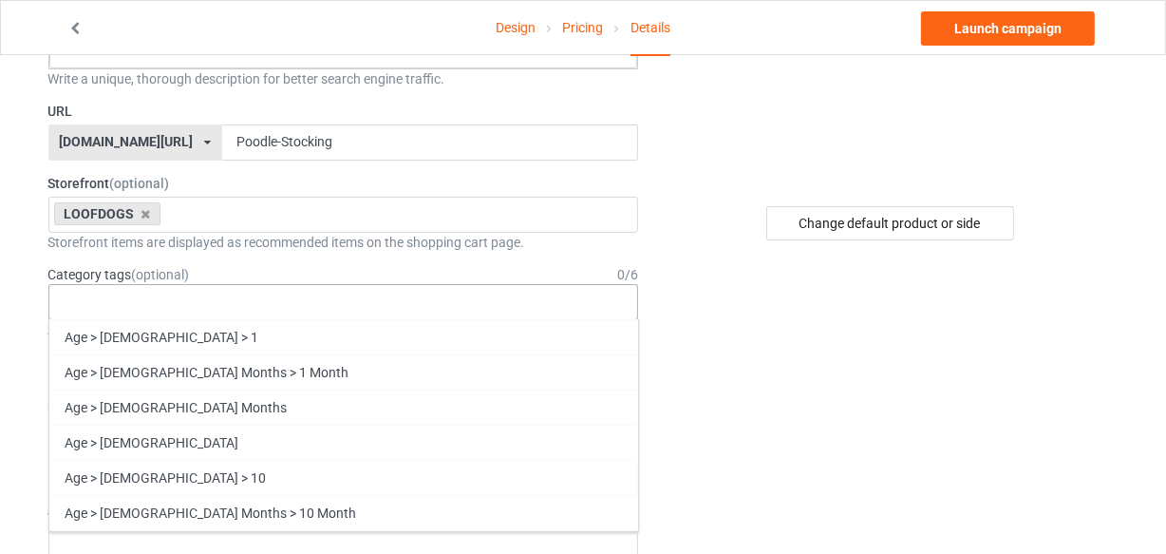
paste input "Christmas"
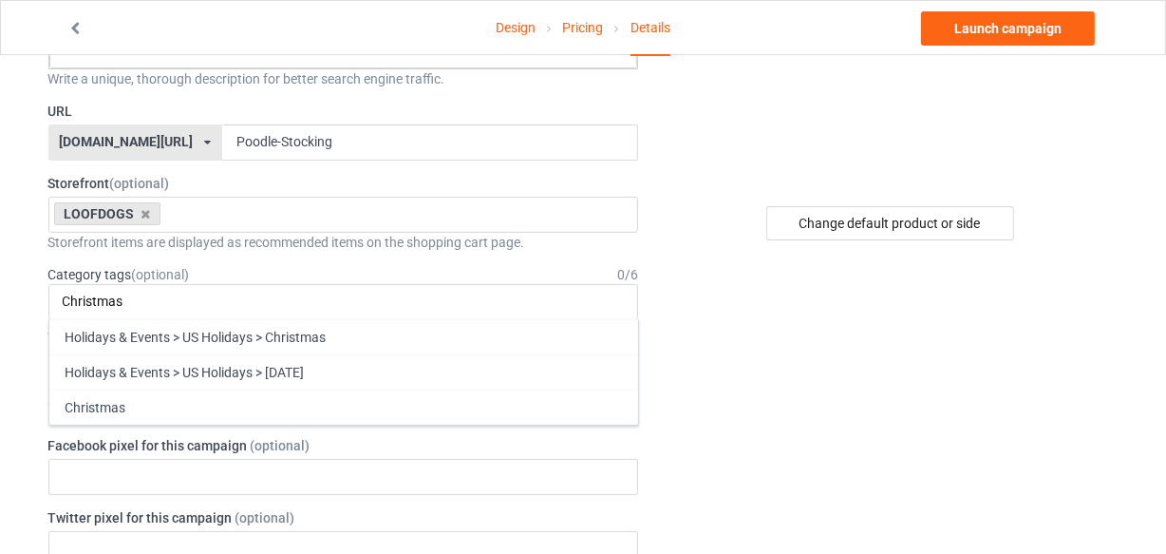
type input "Christmas"
click at [116, 406] on div "Christmas" at bounding box center [343, 406] width 589 height 35
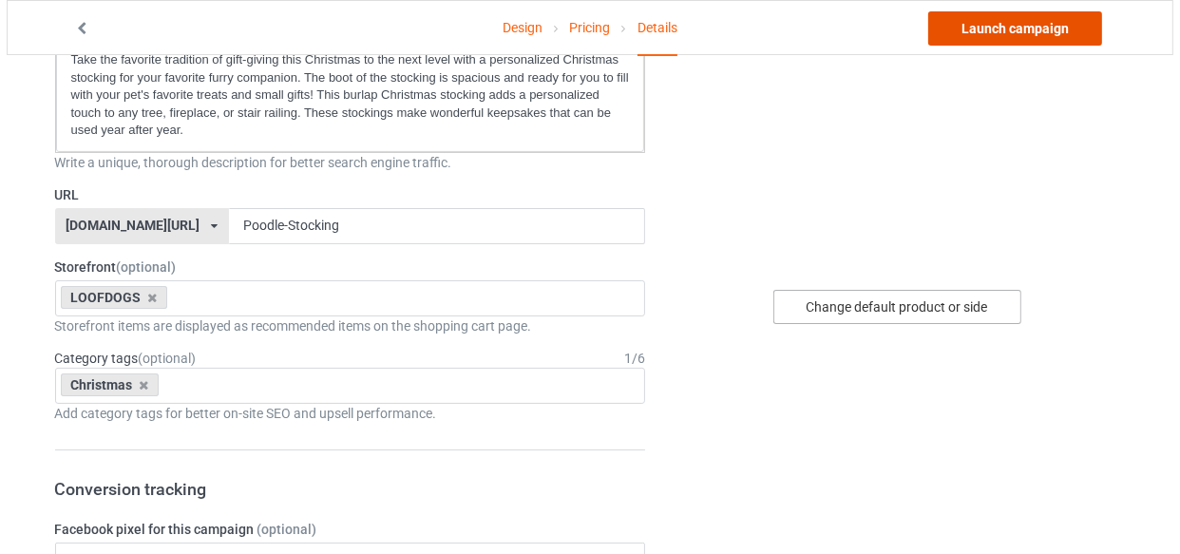
scroll to position [345, 0]
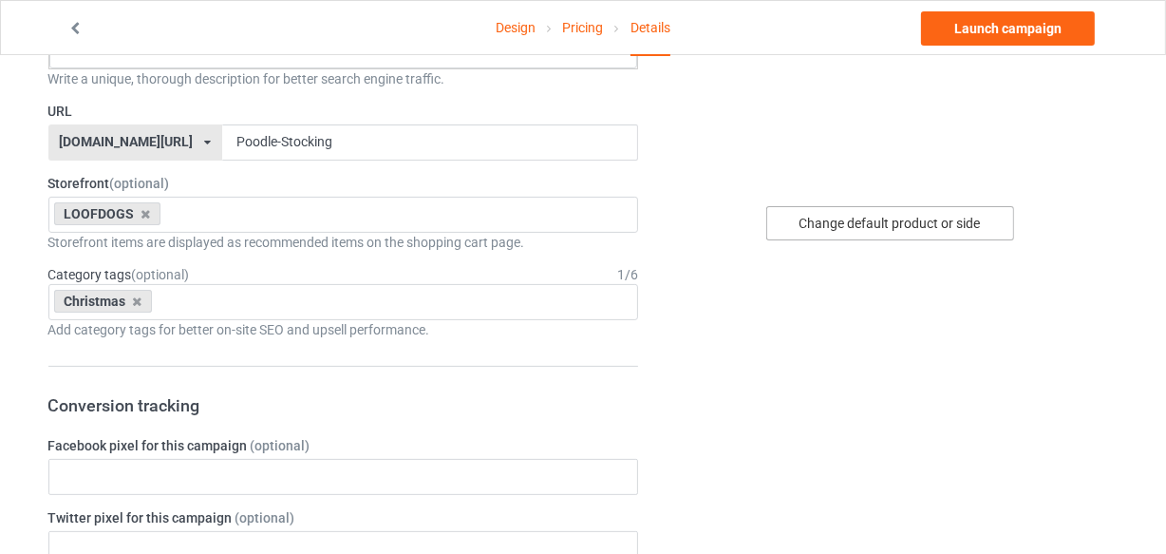
click at [870, 230] on div "Change default product or side" at bounding box center [891, 223] width 248 height 34
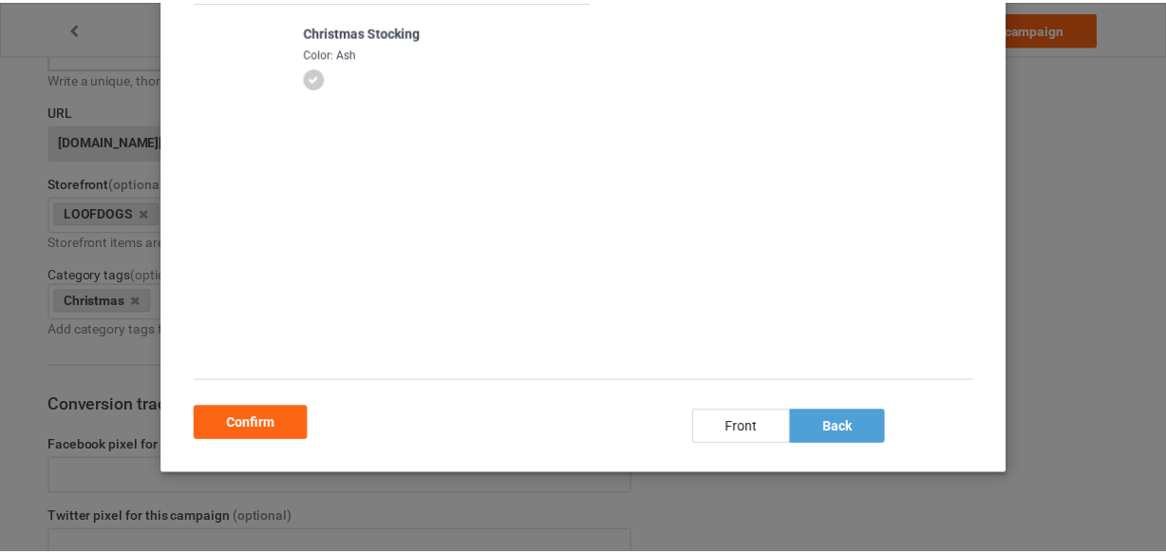
scroll to position [209, 0]
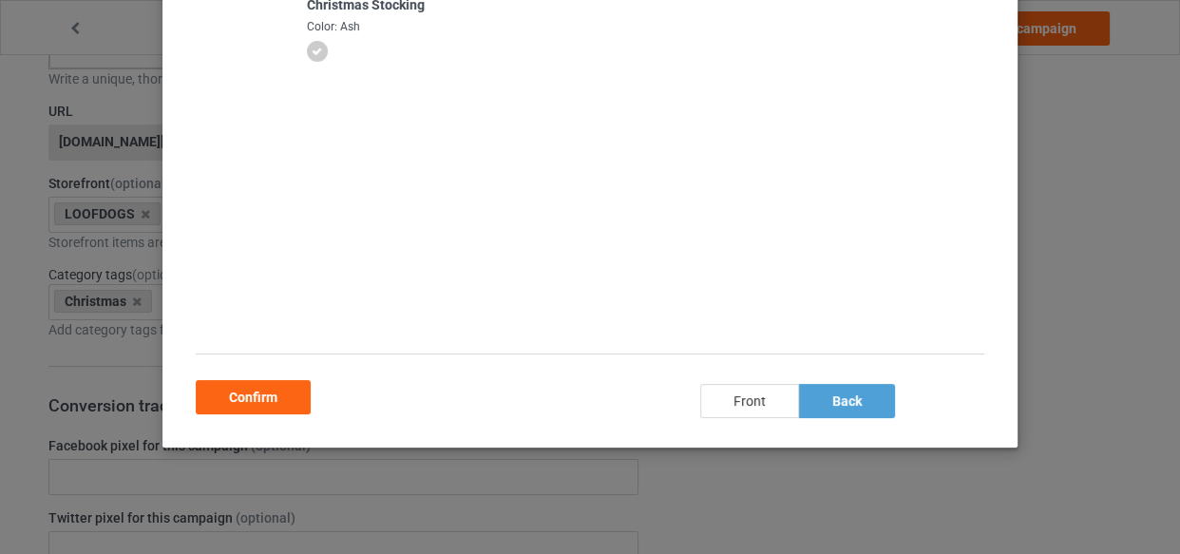
click at [749, 403] on div "front" at bounding box center [749, 401] width 99 height 34
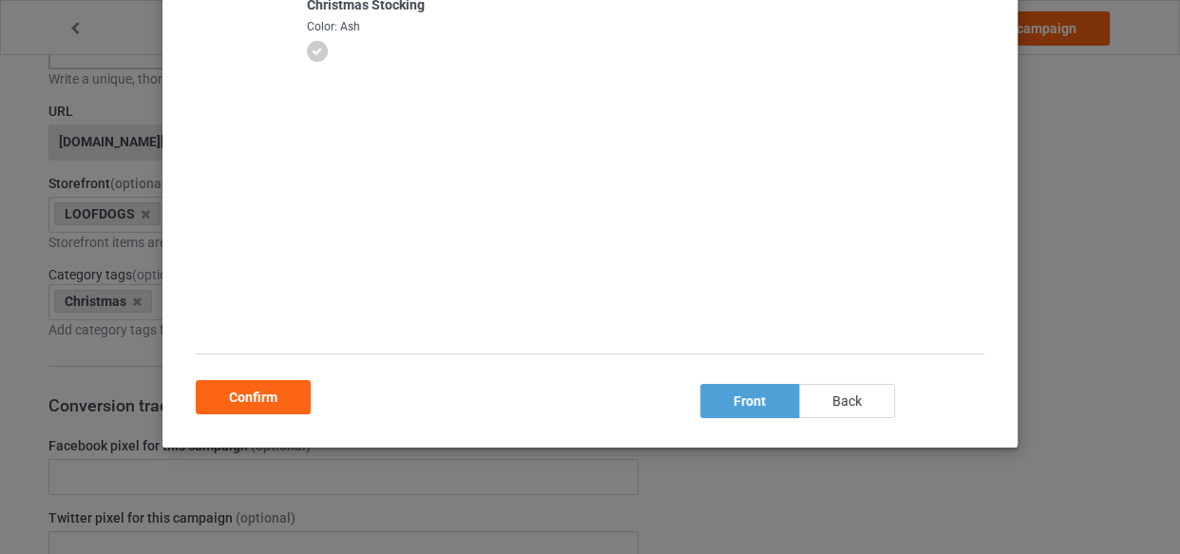
click at [832, 406] on div "back" at bounding box center [847, 401] width 96 height 34
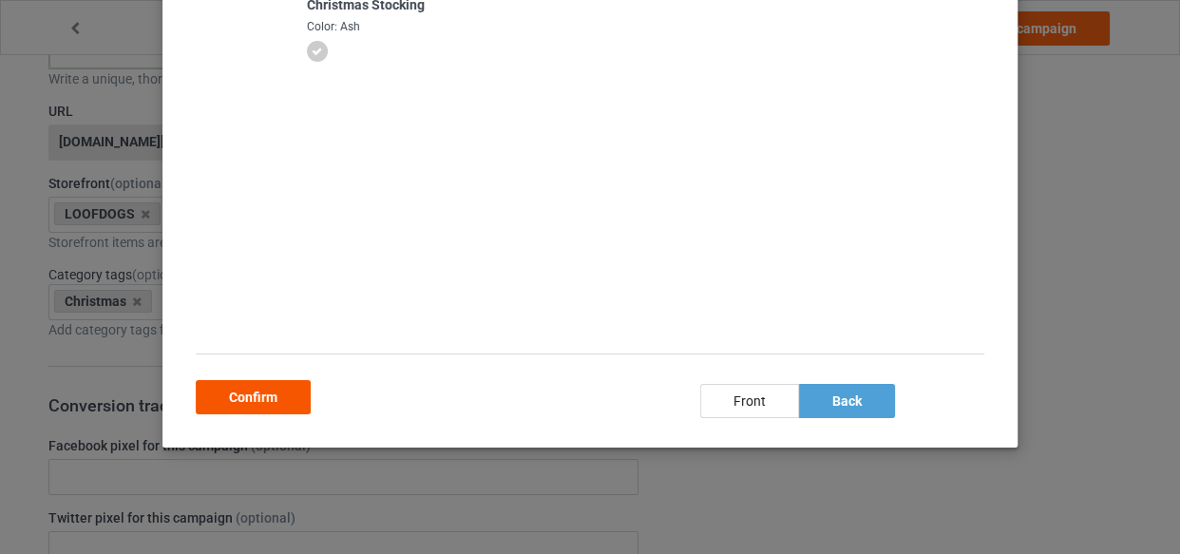
click at [255, 395] on div "Confirm" at bounding box center [253, 397] width 115 height 34
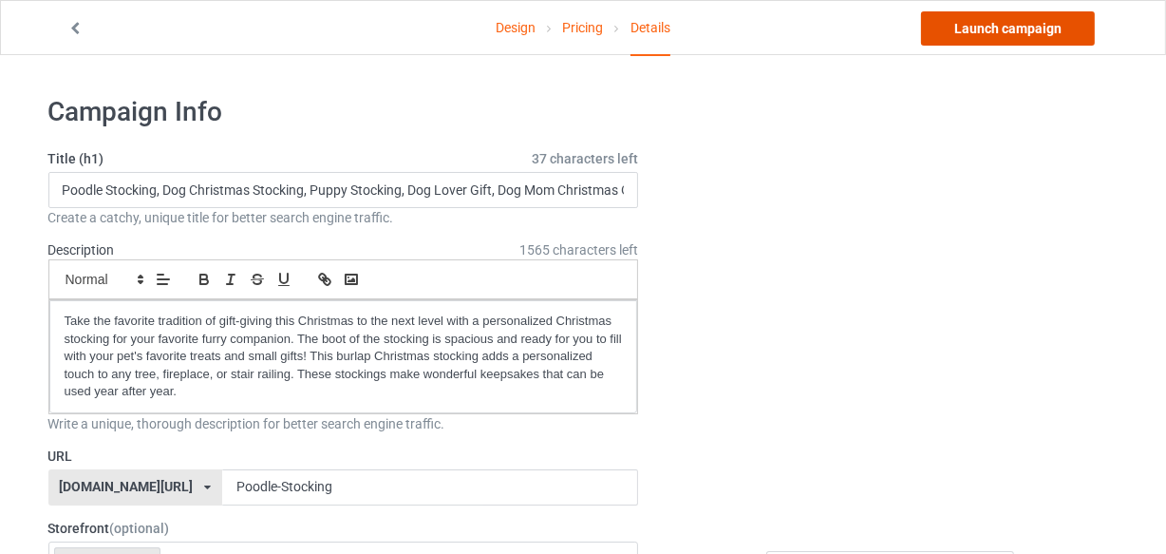
click at [991, 35] on link "Launch campaign" at bounding box center [1008, 28] width 174 height 34
